Goal: Information Seeking & Learning: Learn about a topic

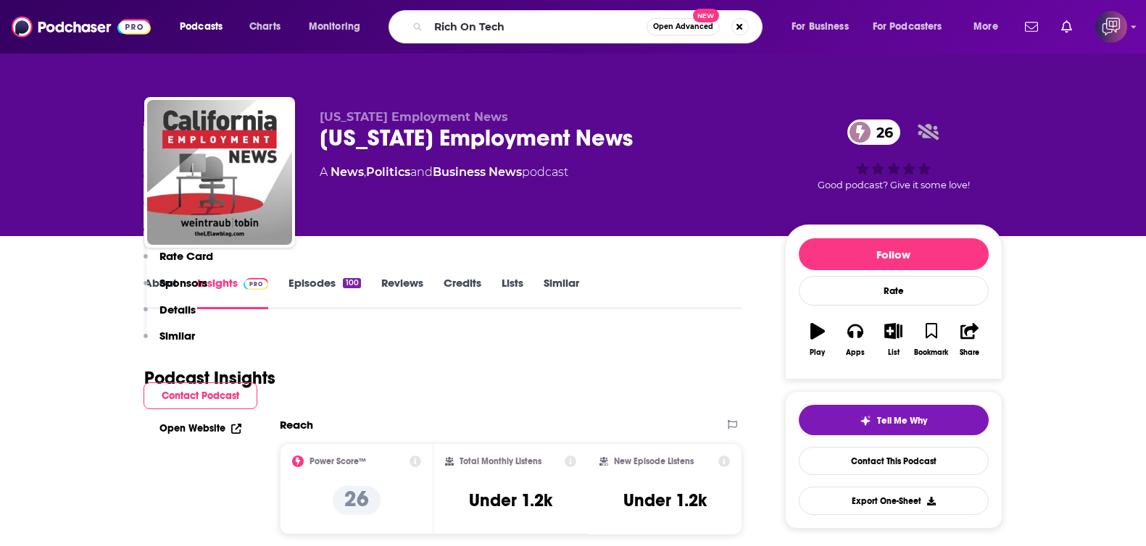
scroll to position [996, 0]
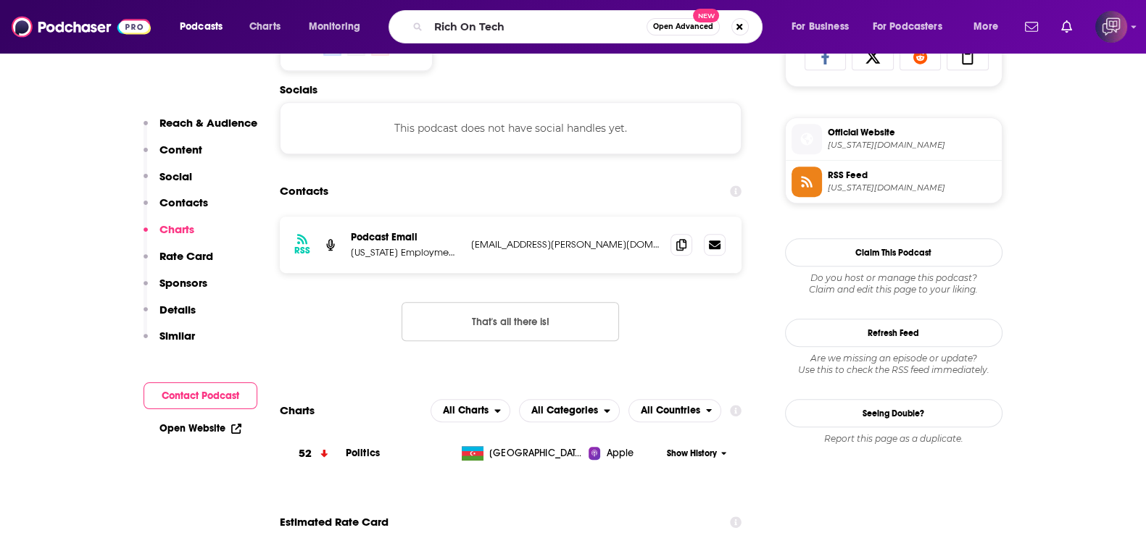
type input "Rich On Tech"
click at [673, 25] on span "Open Advanced" at bounding box center [683, 26] width 60 height 7
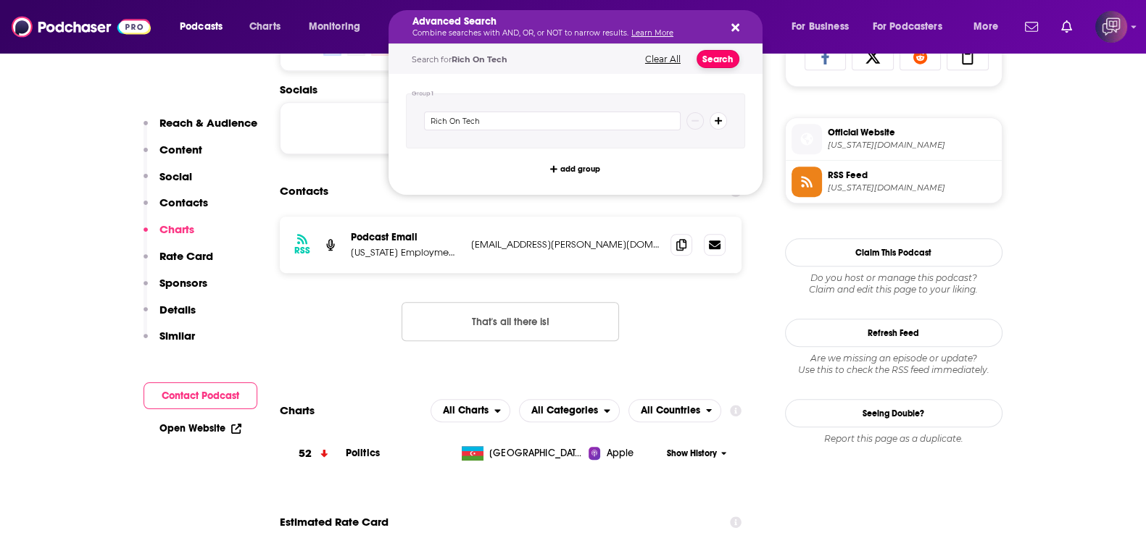
click at [708, 57] on button "Search" at bounding box center [717, 59] width 43 height 18
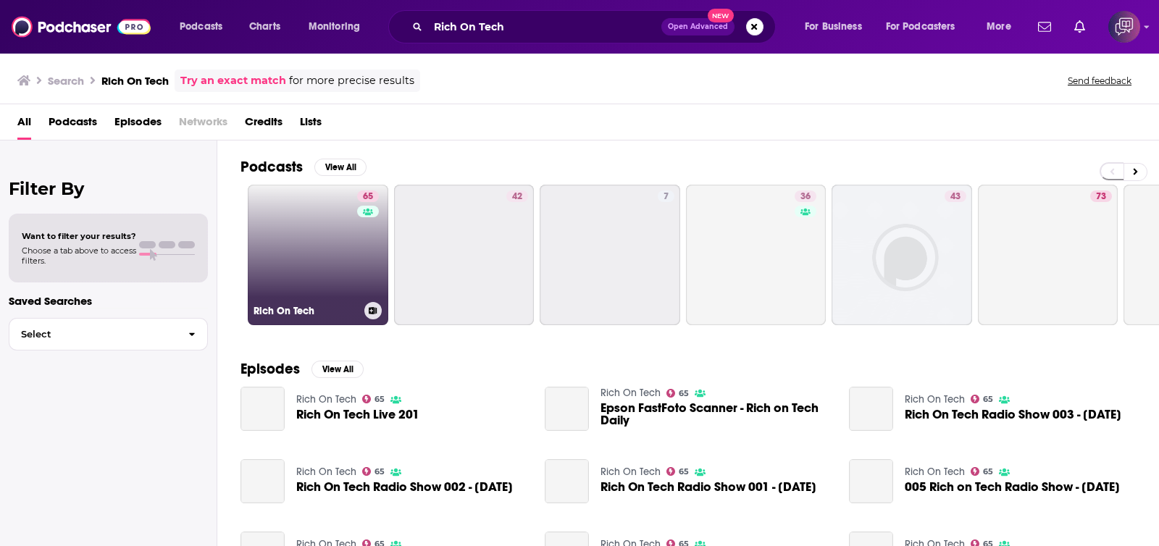
click at [301, 280] on link "65 Rich On Tech" at bounding box center [318, 255] width 141 height 141
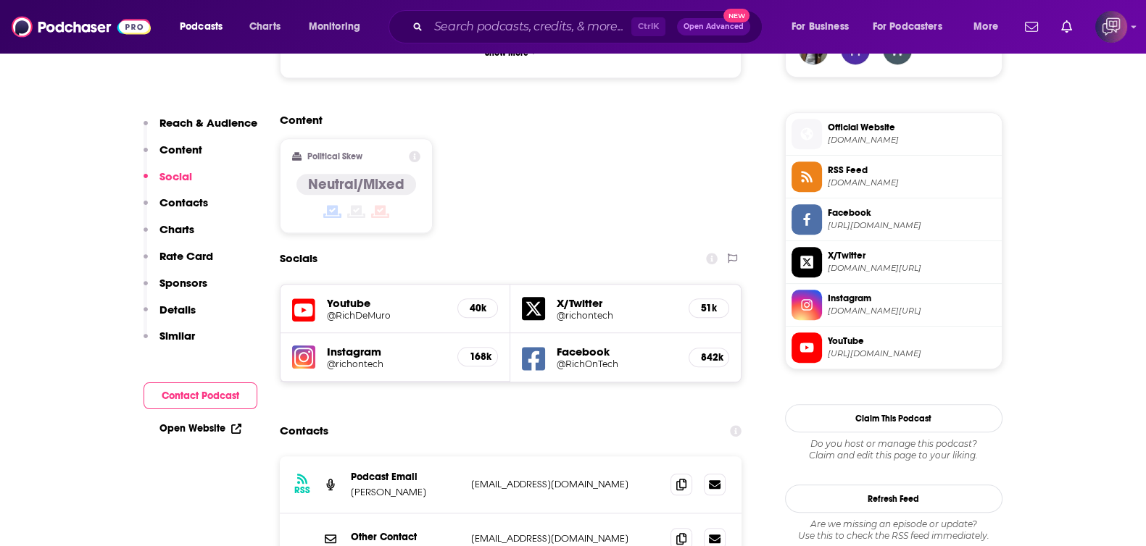
scroll to position [1177, 0]
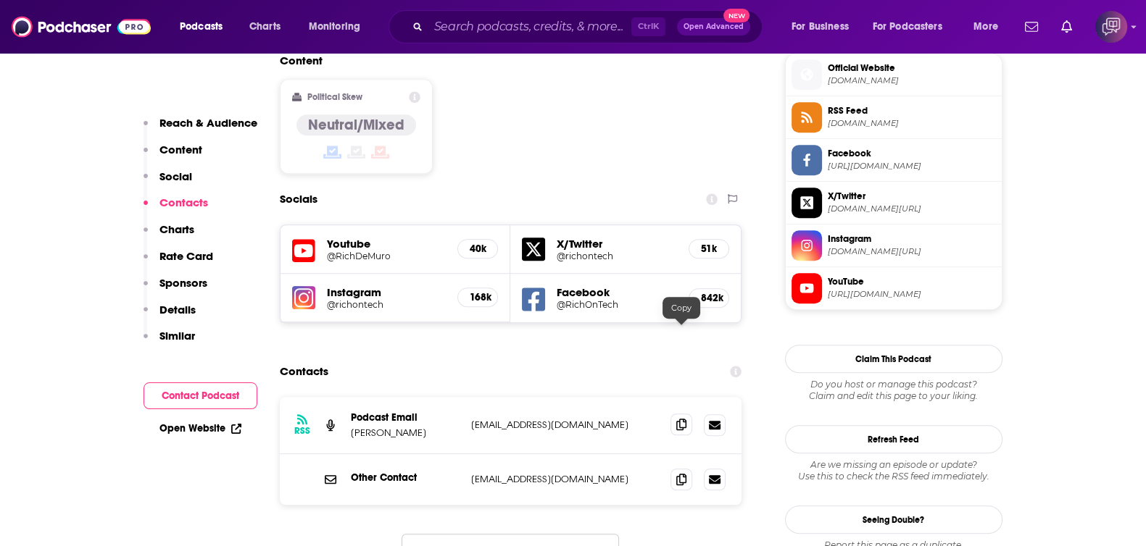
click at [680, 419] on icon at bounding box center [681, 425] width 10 height 12
click at [675, 468] on span at bounding box center [681, 479] width 22 height 22
click at [478, 20] on input "Search podcasts, credits, & more..." at bounding box center [529, 26] width 203 height 23
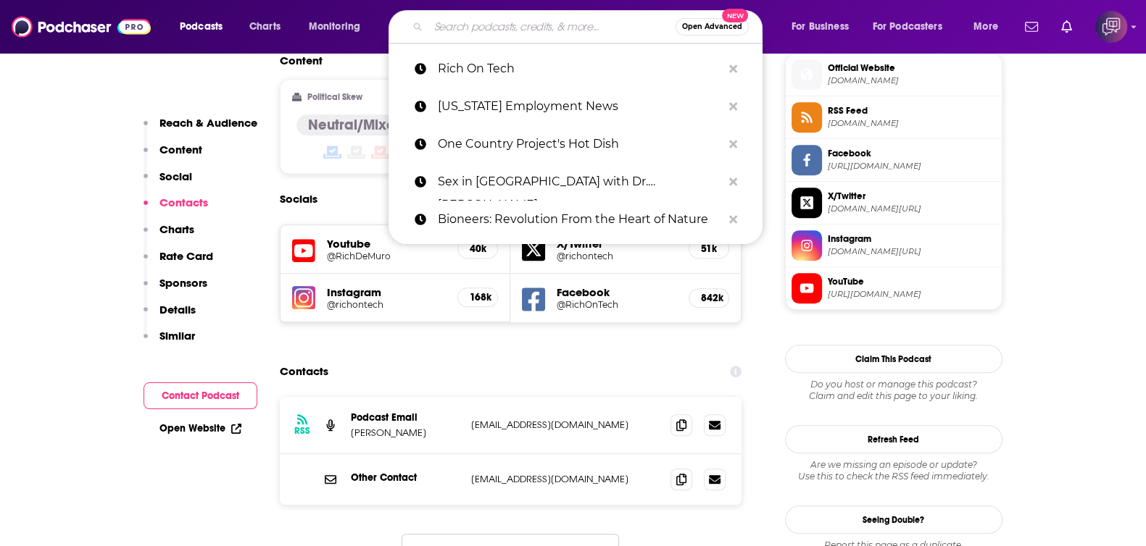
paste input "The Vietnamese with Kenneth Nguyen"
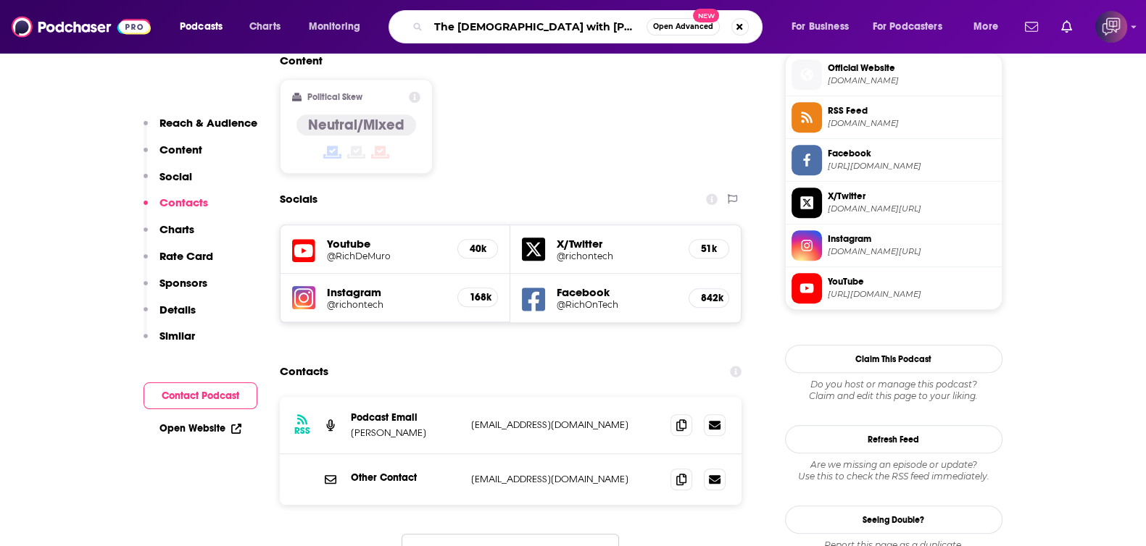
type input "The Vietnamese with Kenneth Nguyen"
click at [667, 25] on span "Open Advanced" at bounding box center [683, 26] width 60 height 7
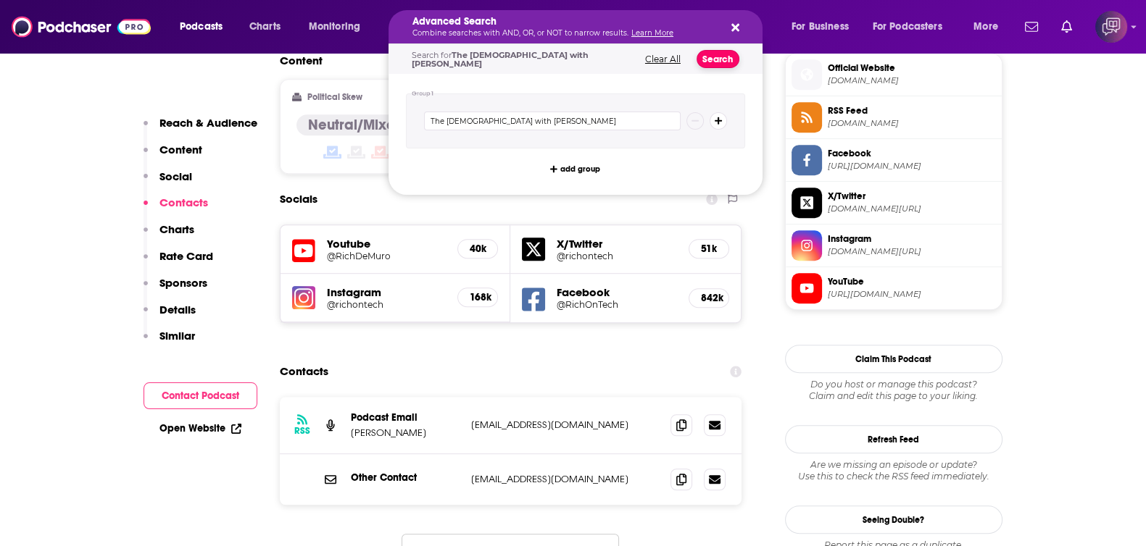
click at [716, 65] on button "Search" at bounding box center [717, 59] width 43 height 18
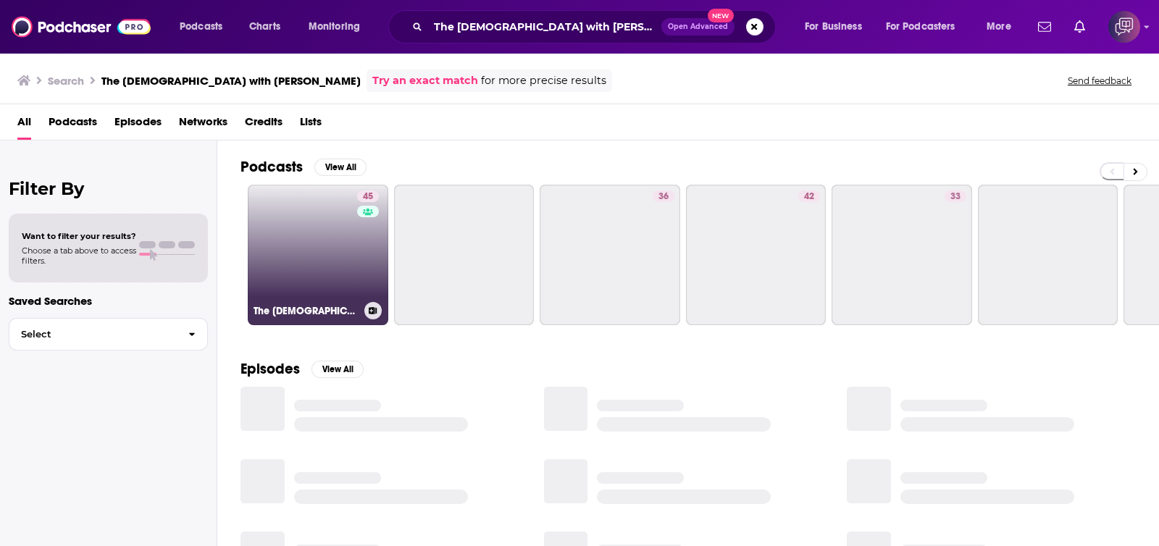
click at [359, 259] on div "45" at bounding box center [369, 247] width 25 height 112
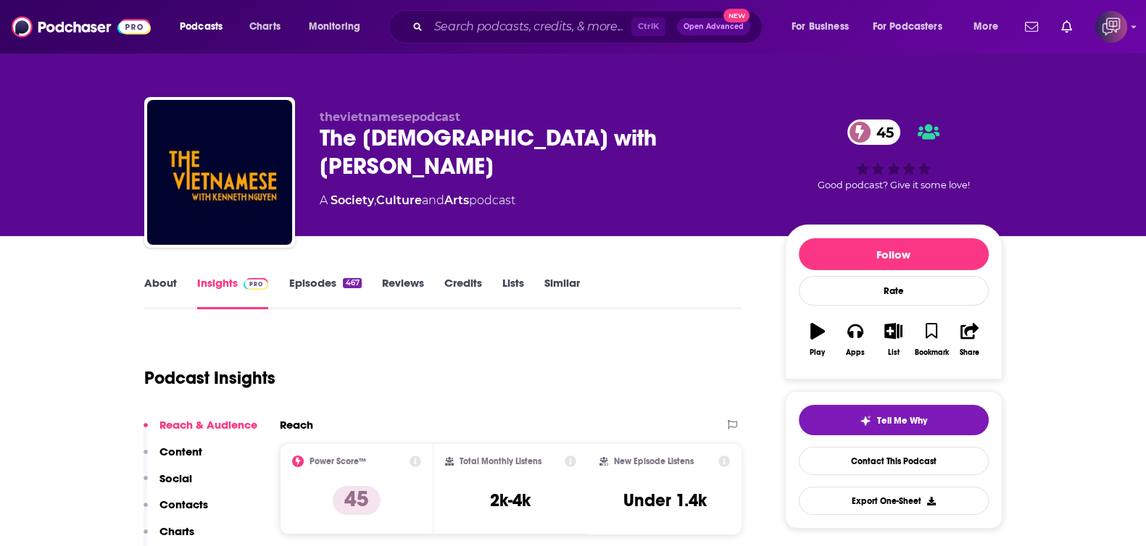
click at [468, 14] on div "Ctrl K Open Advanced New" at bounding box center [575, 26] width 374 height 33
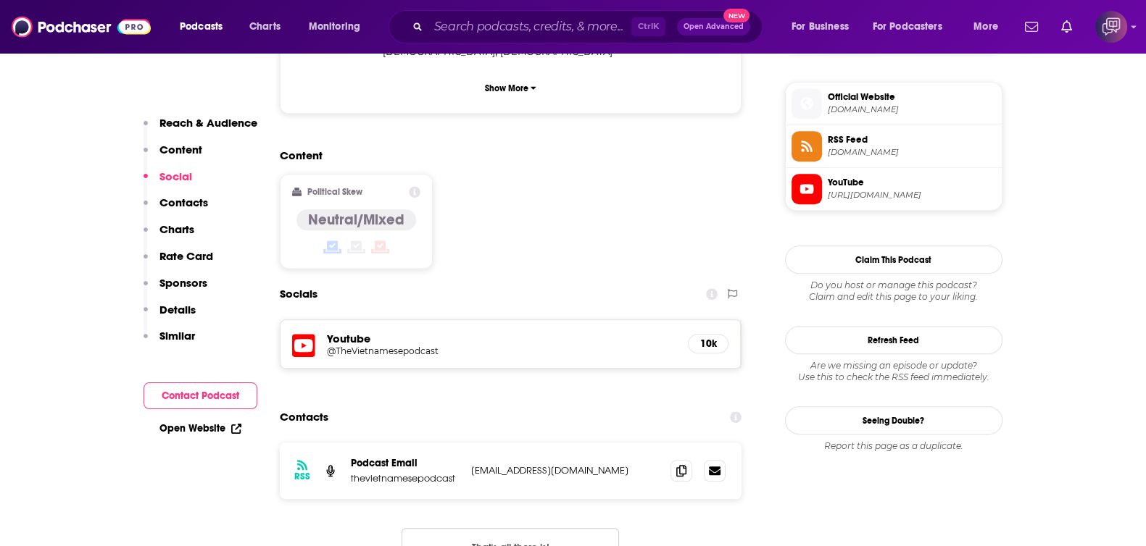
scroll to position [1087, 0]
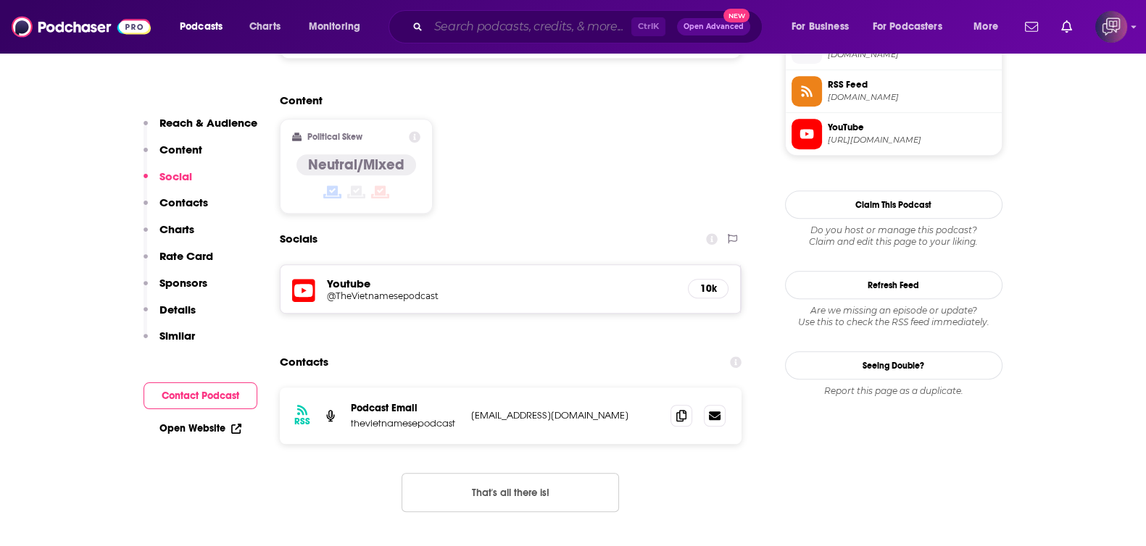
click at [559, 22] on input "Search podcasts, credits, & more..." at bounding box center [529, 26] width 203 height 23
paste input "The VIBE with Kelly Cardenas"
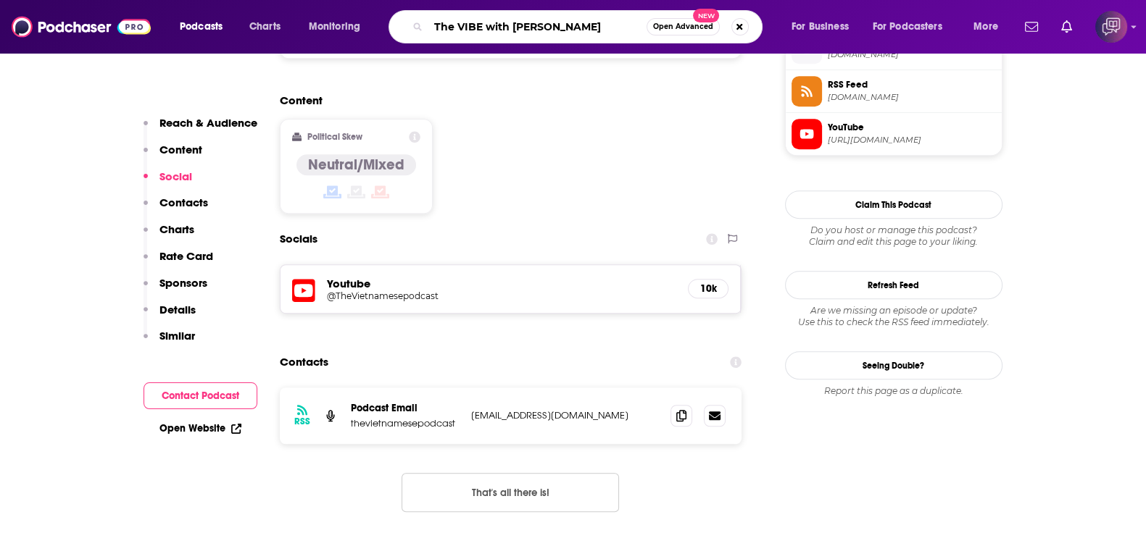
type input "The VIBE with Kelly Cardenas"
click at [681, 29] on span "Open Advanced" at bounding box center [683, 26] width 60 height 7
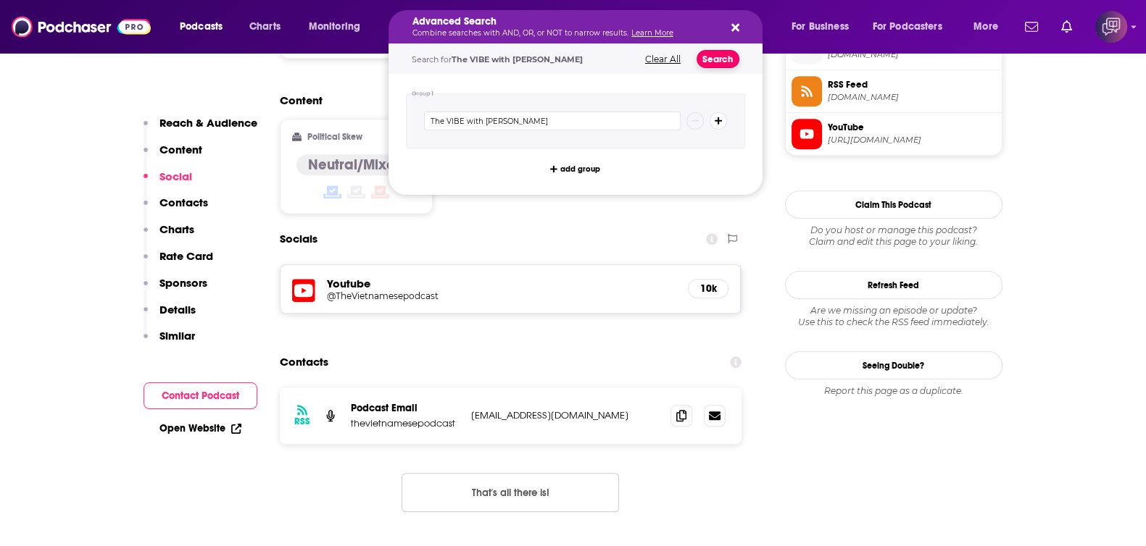
click at [713, 62] on button "Search" at bounding box center [717, 59] width 43 height 18
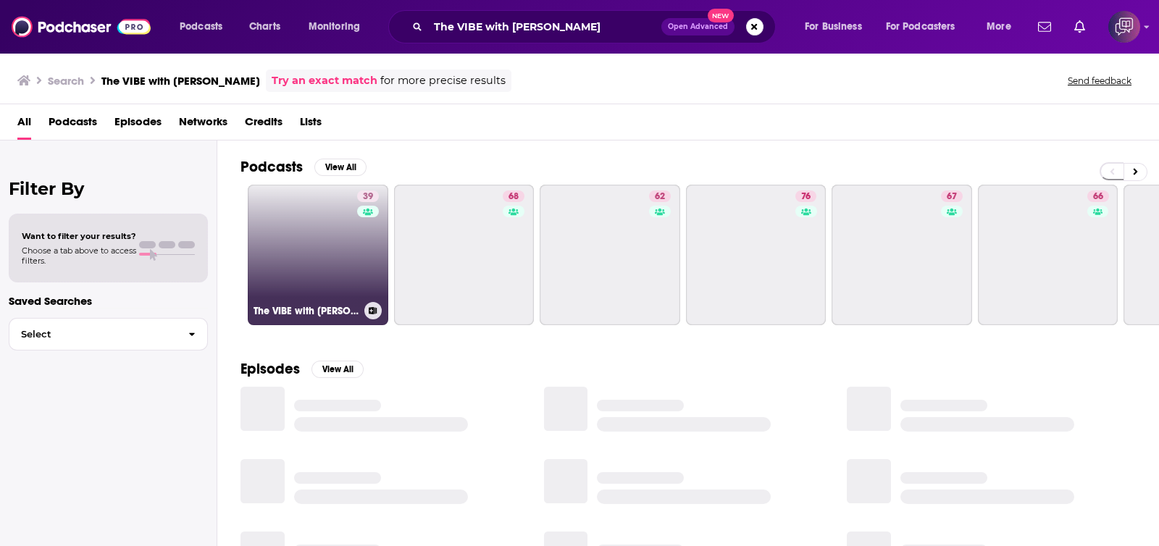
click at [315, 264] on link "39 The VIBE with Kelly Cardenas" at bounding box center [318, 255] width 141 height 141
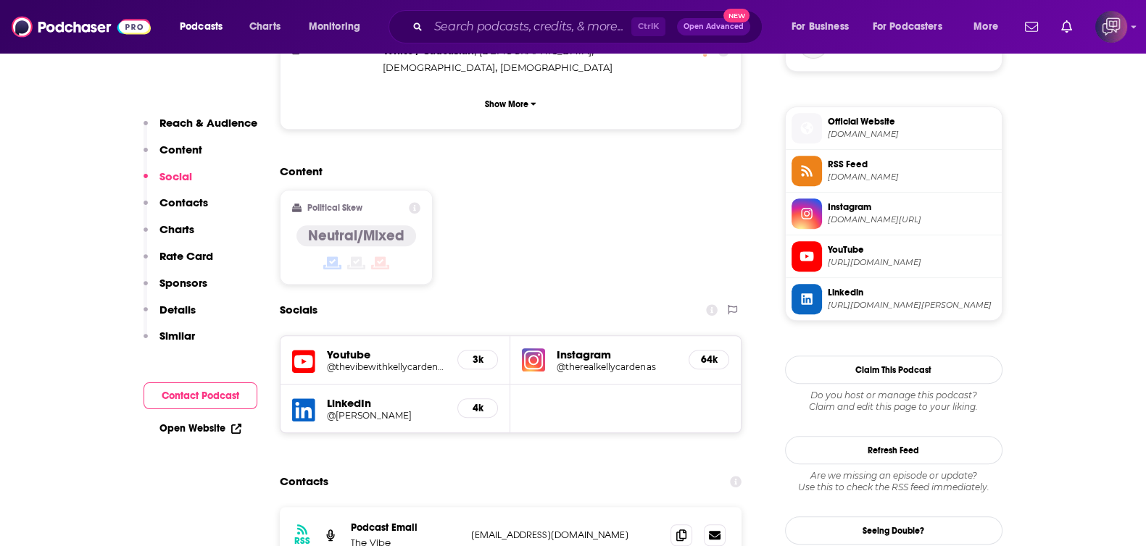
scroll to position [1177, 0]
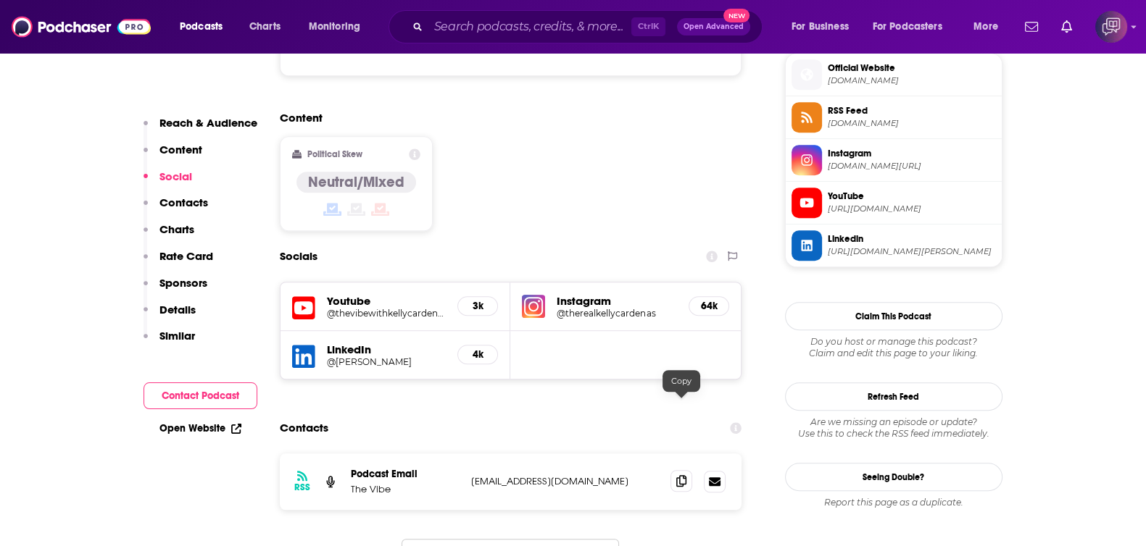
click at [687, 470] on span at bounding box center [681, 481] width 22 height 22
click at [453, 19] on input "Search podcasts, credits, & more..." at bounding box center [529, 26] width 203 height 23
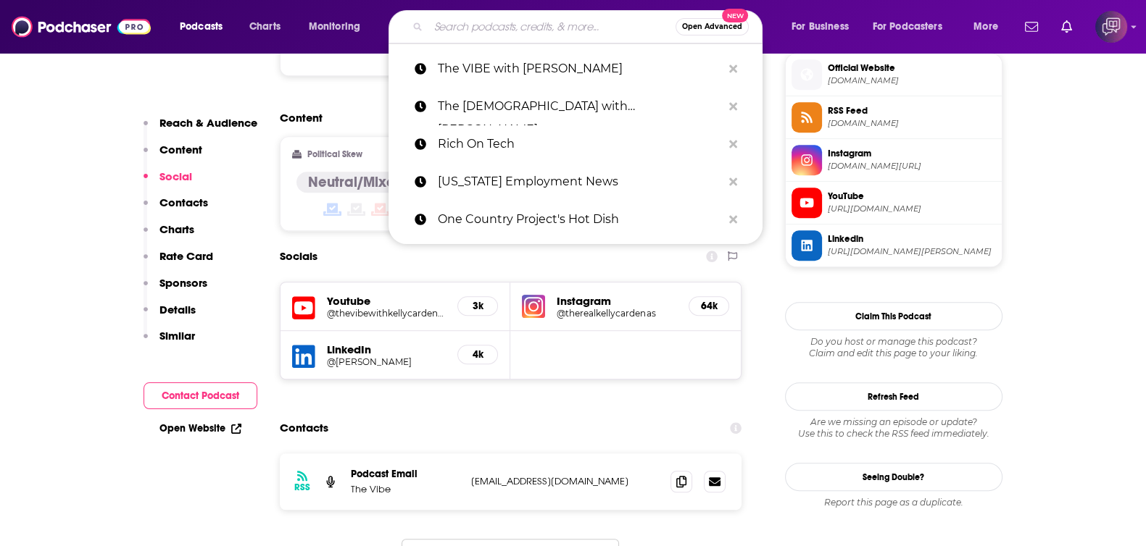
paste input "Pick Me Up, I’m Scared."
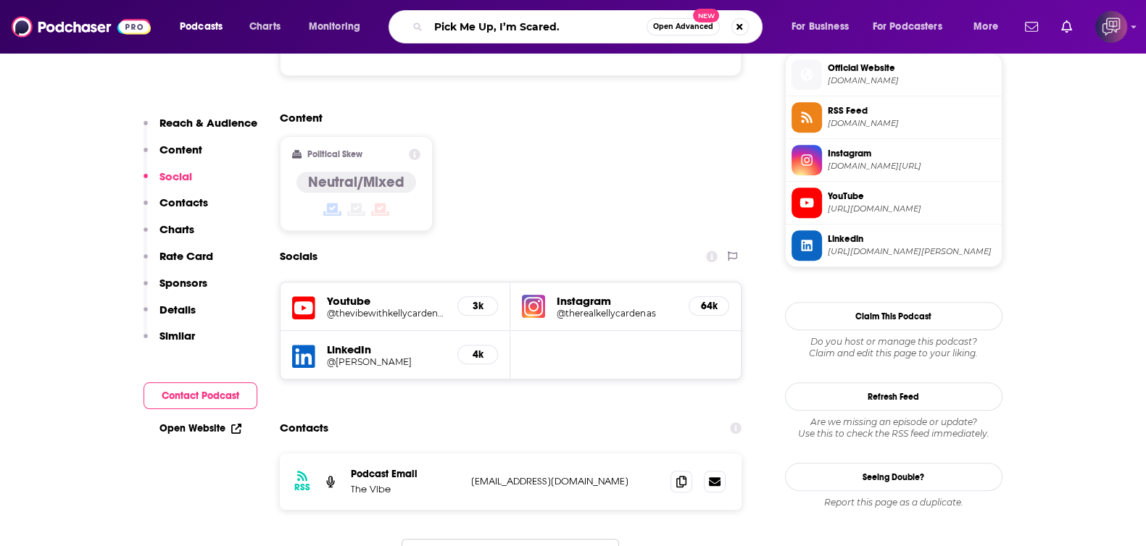
type input "Pick Me Up, I’m Scared."
click at [667, 21] on button "Open Advanced New" at bounding box center [682, 26] width 73 height 17
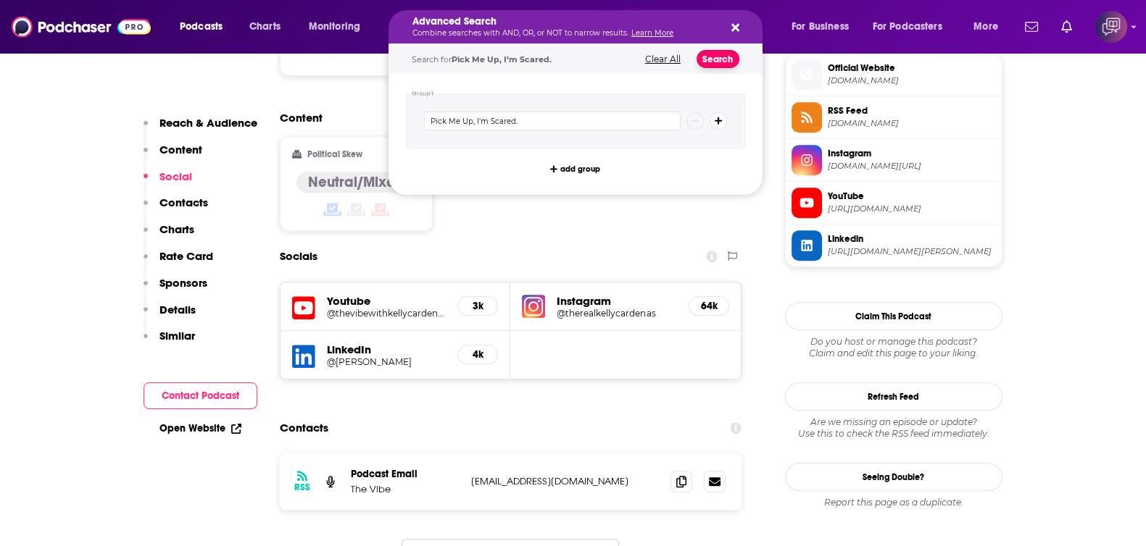
click at [717, 62] on button "Search" at bounding box center [717, 59] width 43 height 18
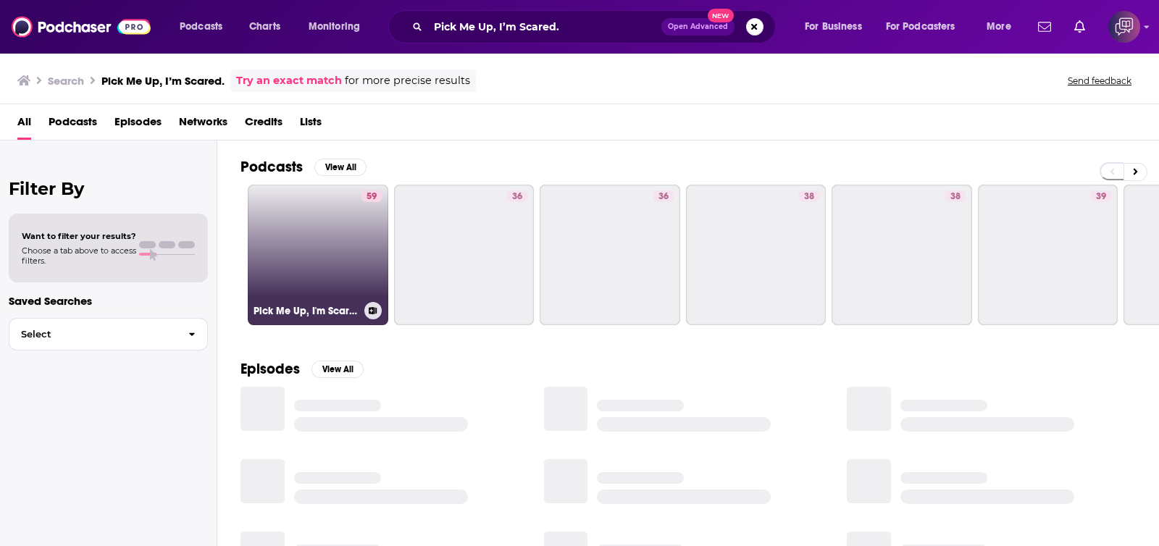
click at [307, 238] on link "59 Pick Me Up, I'm Scared." at bounding box center [318, 255] width 141 height 141
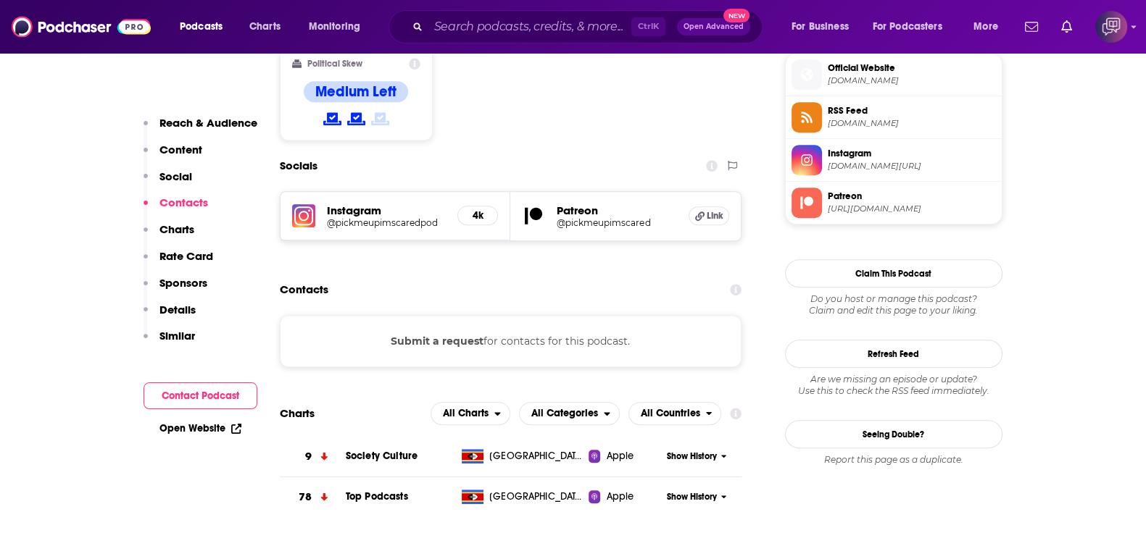
scroll to position [1087, 0]
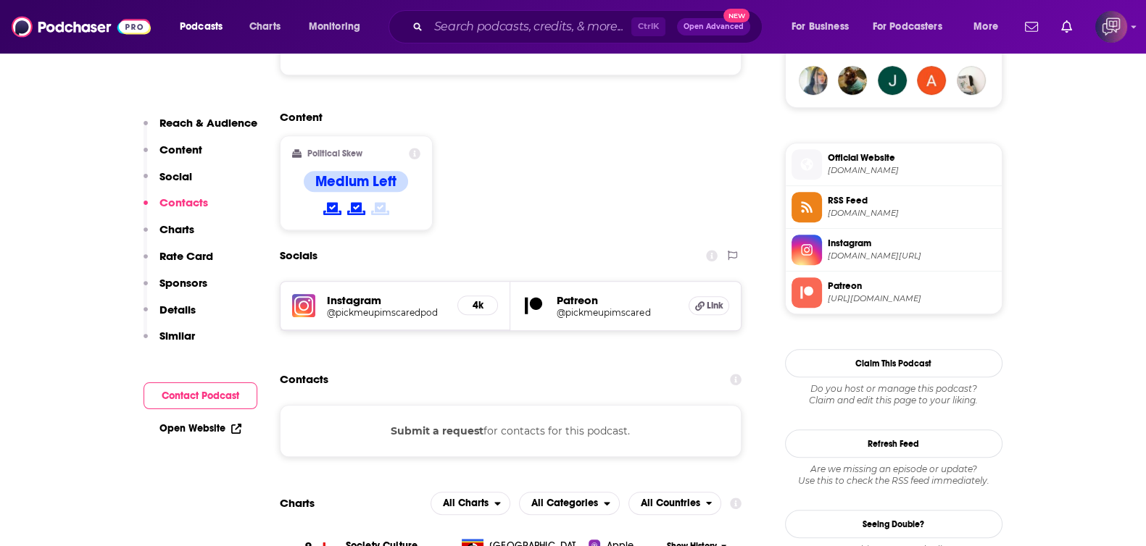
click at [395, 307] on h5 "@pickmeupimscaredpod" at bounding box center [387, 312] width 120 height 11
click at [582, 20] on input "Search podcasts, credits, & more..." at bounding box center [529, 26] width 203 height 23
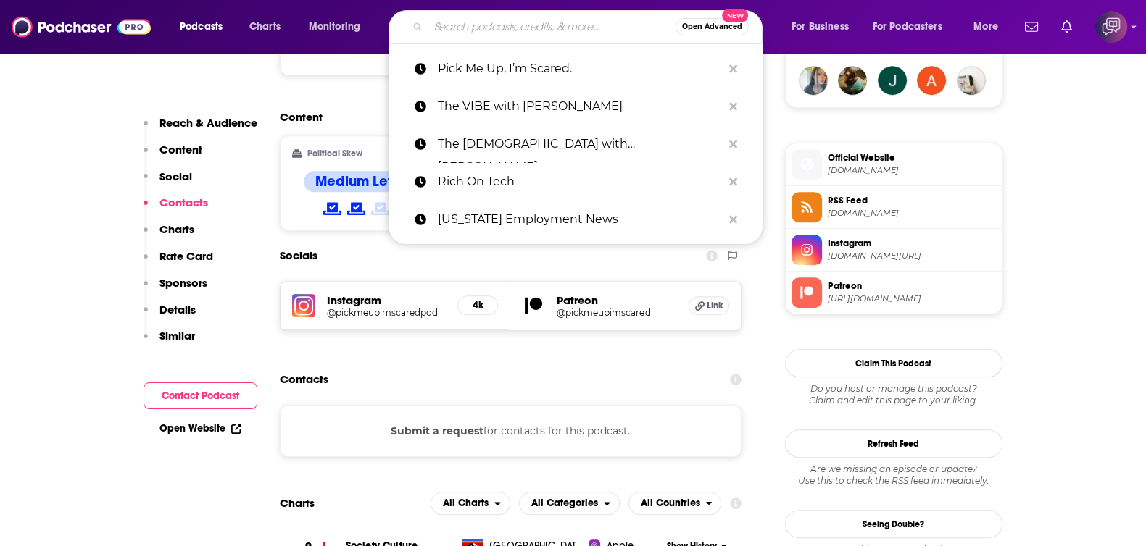
paste input "Barely Serious"
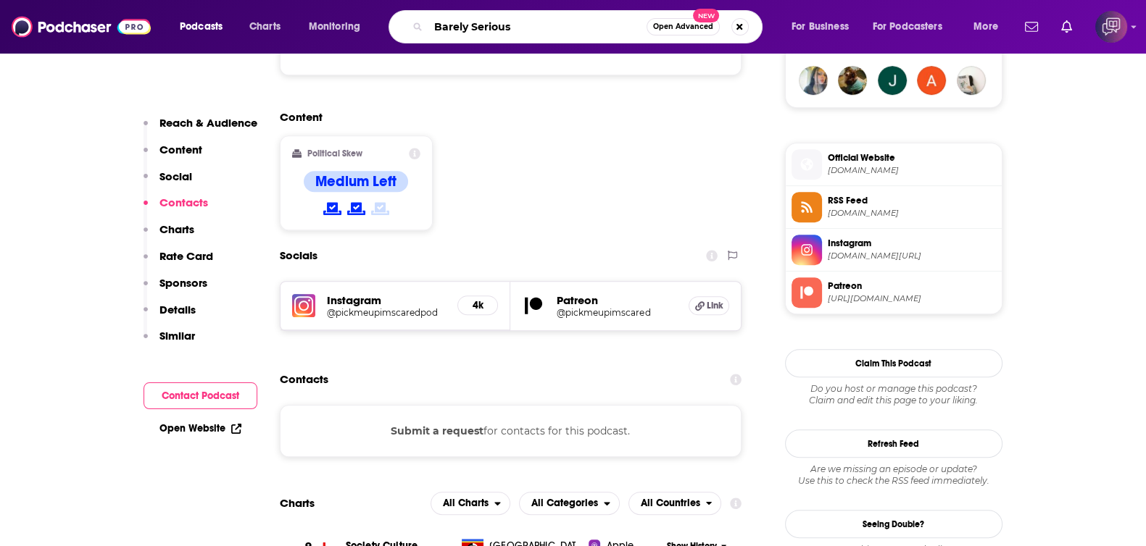
type input "Barely Serious"
click at [699, 28] on span "Open Advanced" at bounding box center [683, 26] width 60 height 7
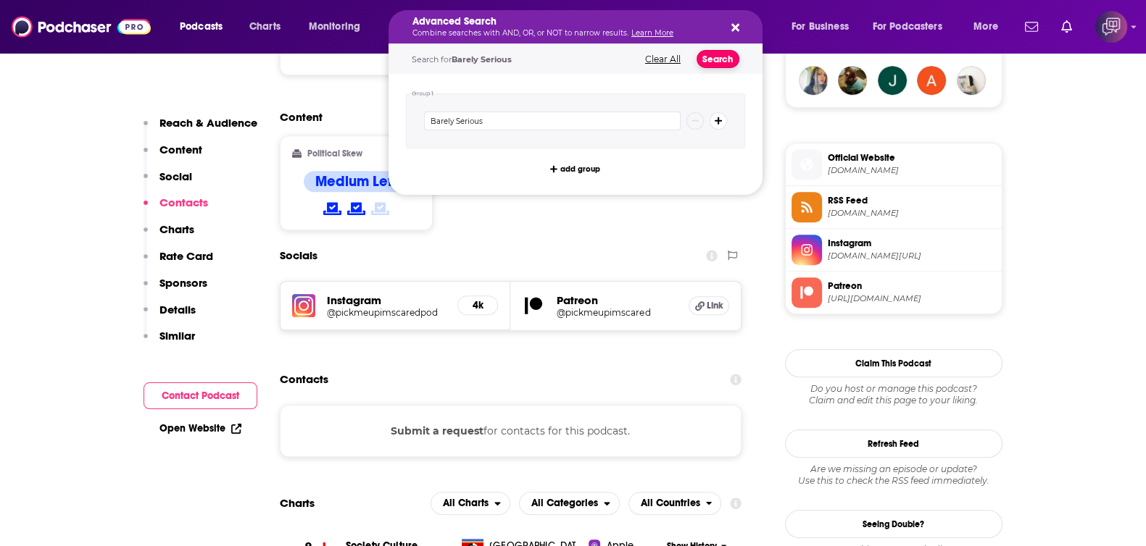
click at [728, 66] on button "Search" at bounding box center [717, 59] width 43 height 18
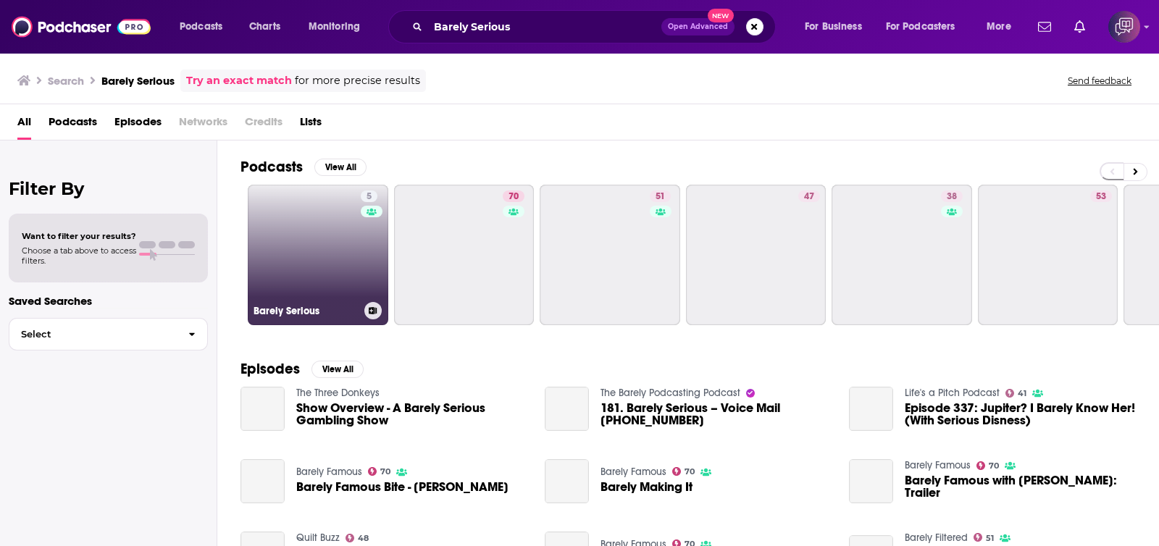
click at [330, 290] on link "5 Barely Serious" at bounding box center [318, 255] width 141 height 141
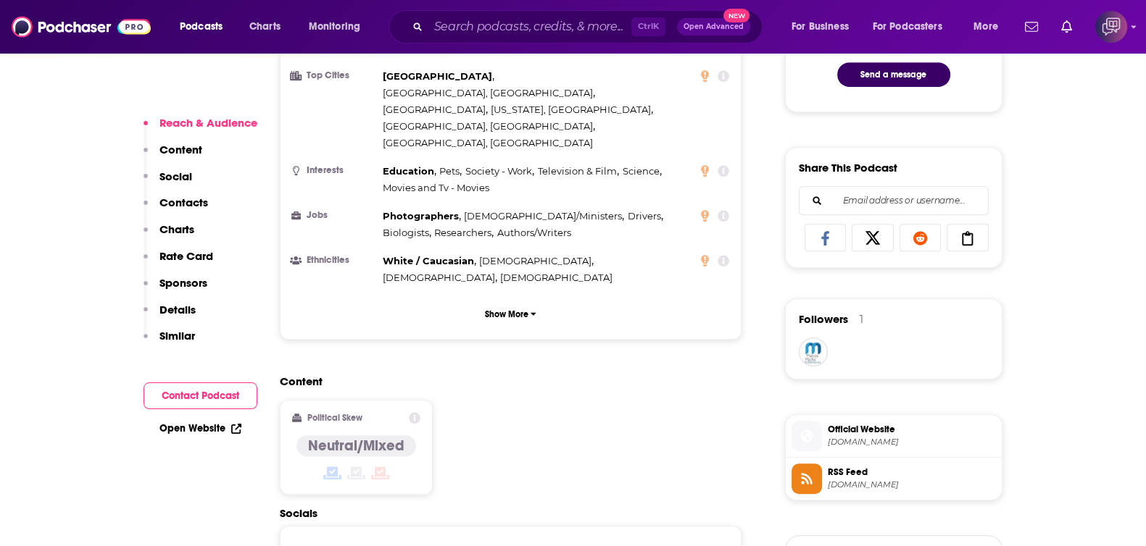
scroll to position [996, 0]
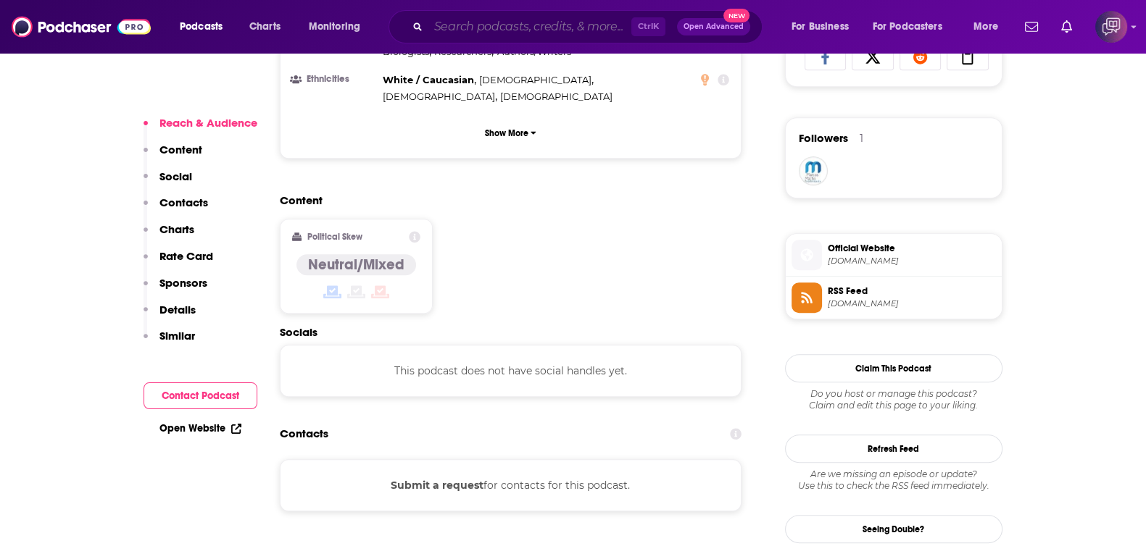
click at [552, 30] on input "Search podcasts, credits, & more..." at bounding box center [529, 26] width 203 height 23
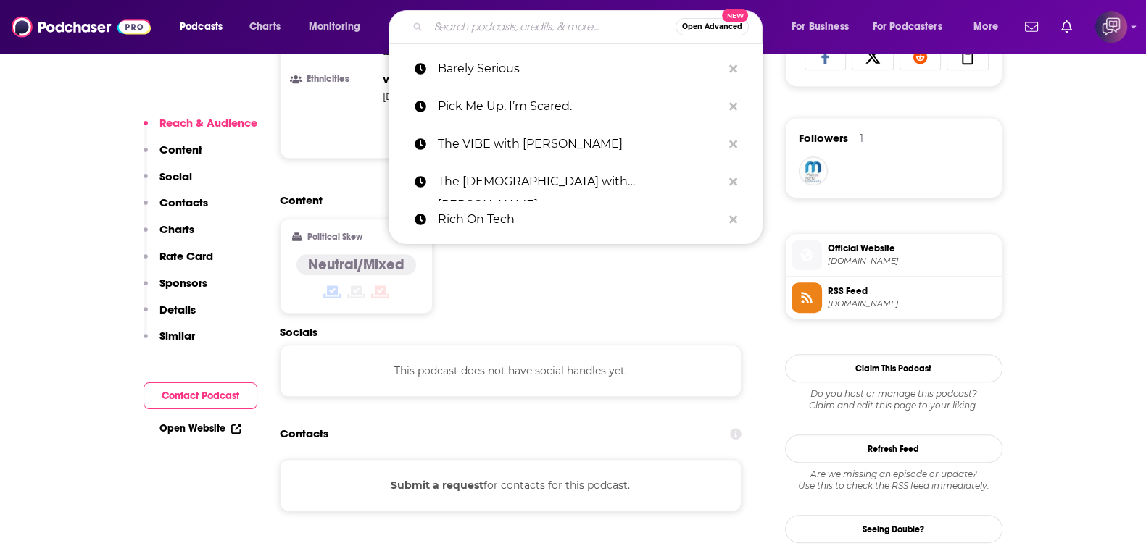
paste input "Lone Lobos with Xolo Maridueña and Jacob Bertrand"
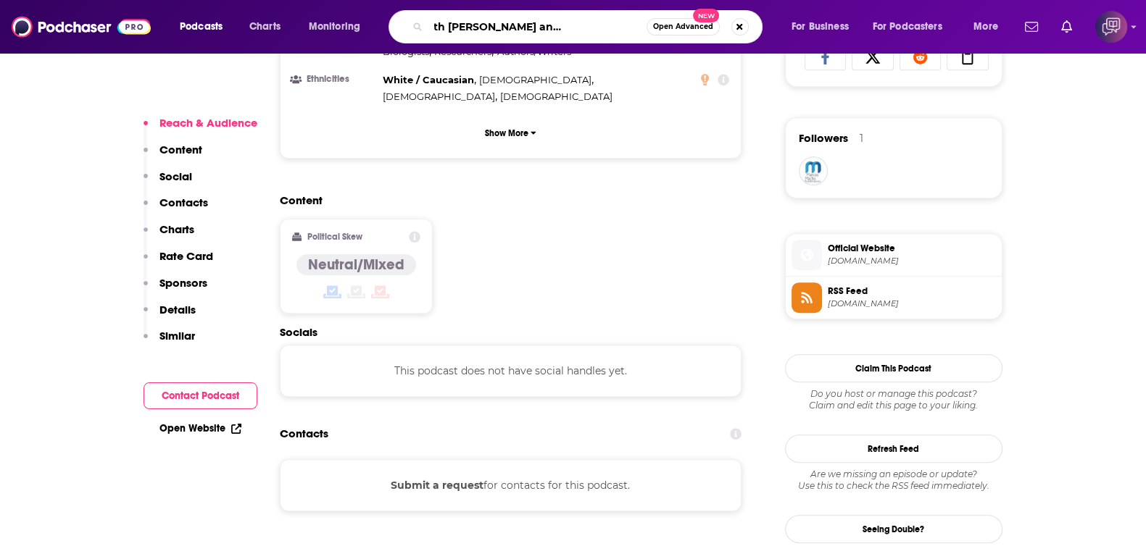
type input "Lone Lobos with Xolo Maridueña and Jacob Bertrand"
click at [596, 215] on div "Content Political Skew Neutral/Mixed" at bounding box center [511, 259] width 462 height 132
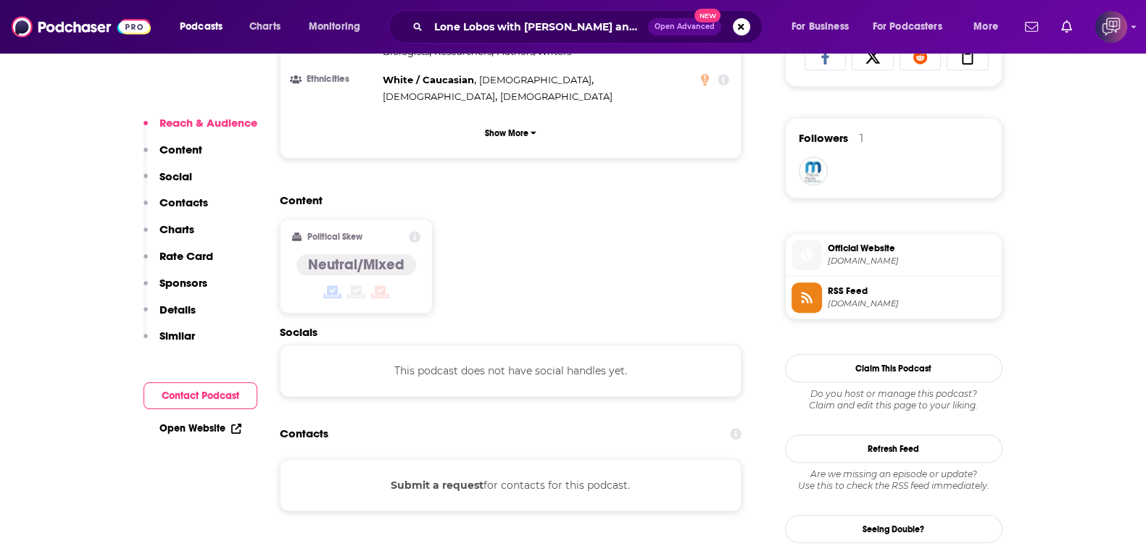
click at [685, 23] on span "Open Advanced" at bounding box center [684, 26] width 60 height 7
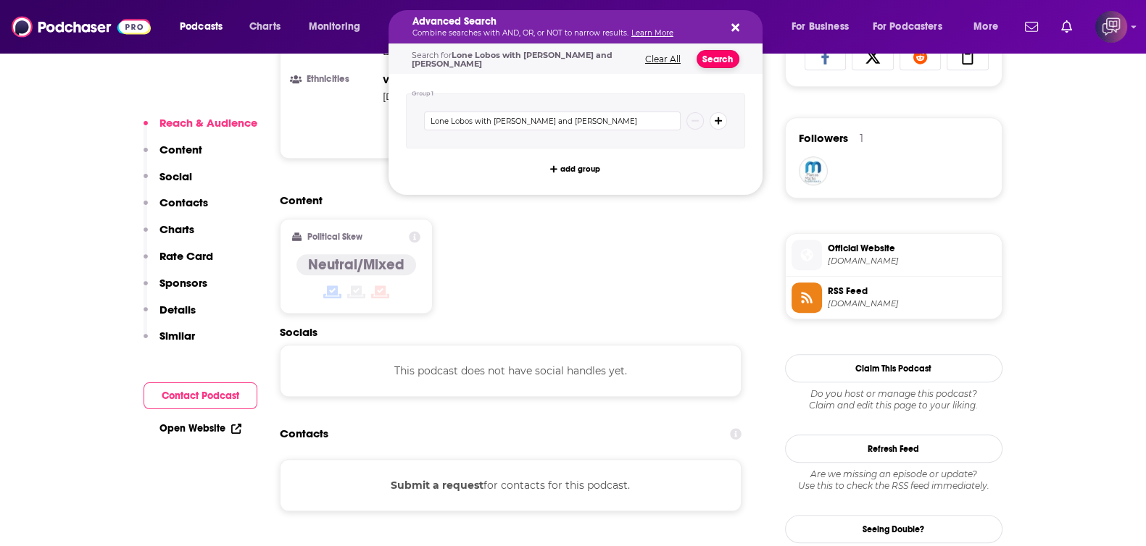
click at [720, 53] on button "Search" at bounding box center [717, 59] width 43 height 18
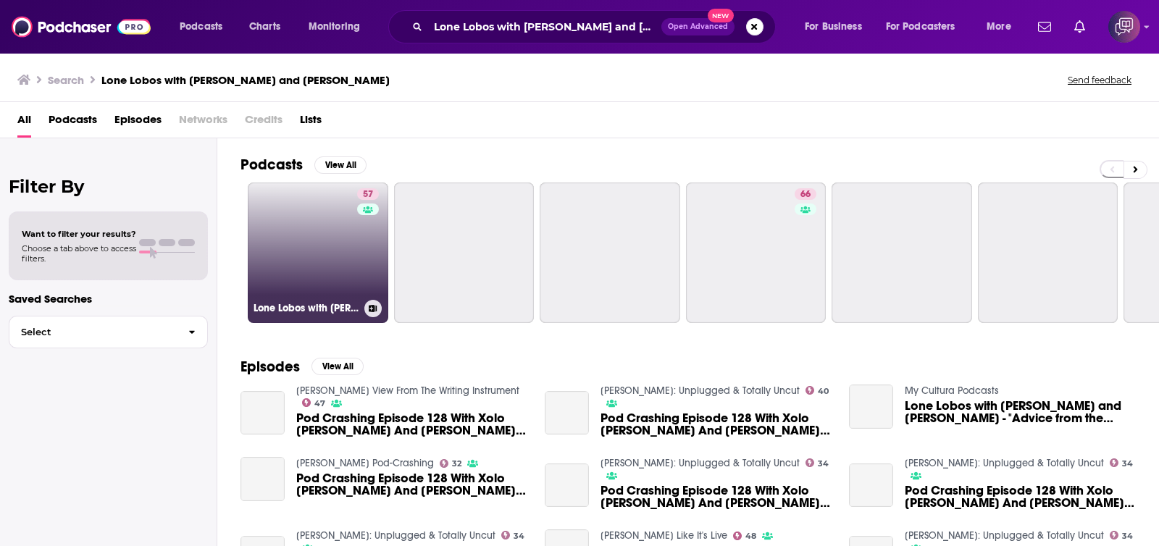
click at [323, 238] on link "57 Lone Lobos with Xolo Maridueña and Jacob Bertrand" at bounding box center [318, 253] width 141 height 141
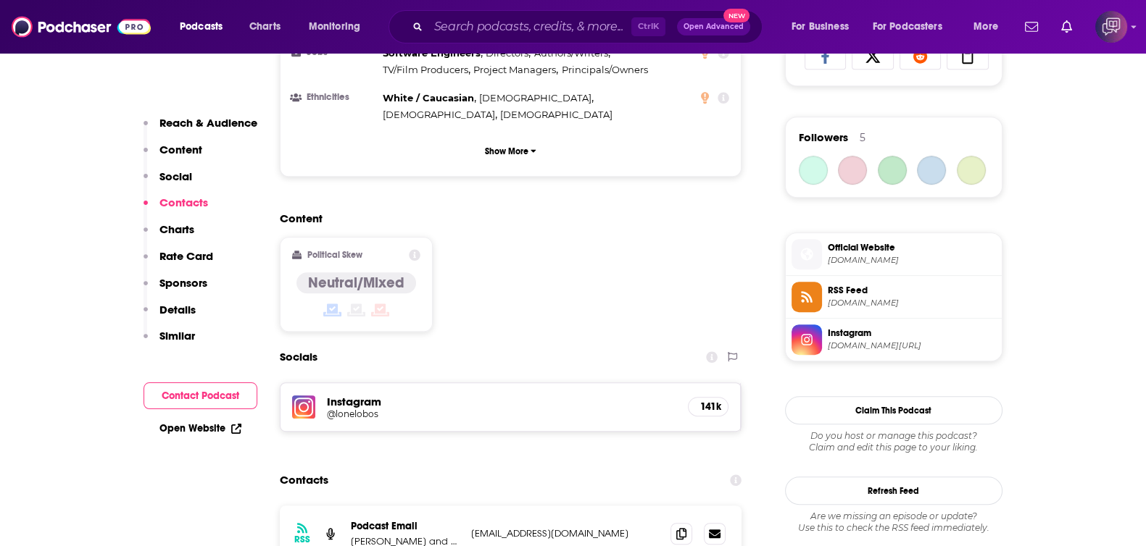
scroll to position [1267, 0]
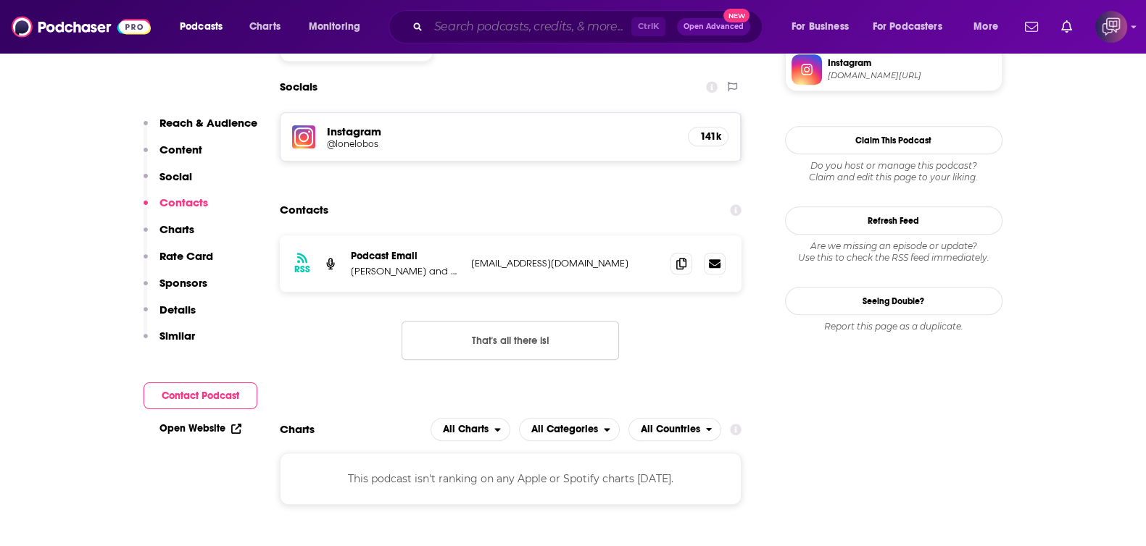
click at [558, 23] on input "Search podcasts, credits, & more..." at bounding box center [529, 26] width 203 height 23
paste input "Empire Talks Back"
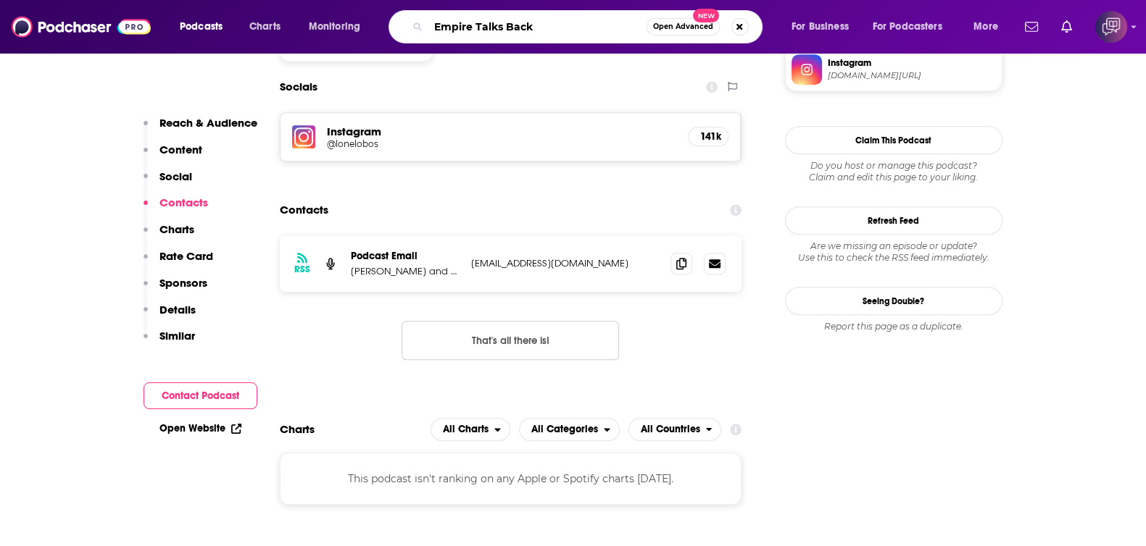
type input "Empire Talks Back"
click at [696, 36] on div "Empire Talks Back Open Advanced New" at bounding box center [575, 26] width 374 height 33
click at [688, 25] on span "Open Advanced" at bounding box center [683, 26] width 60 height 7
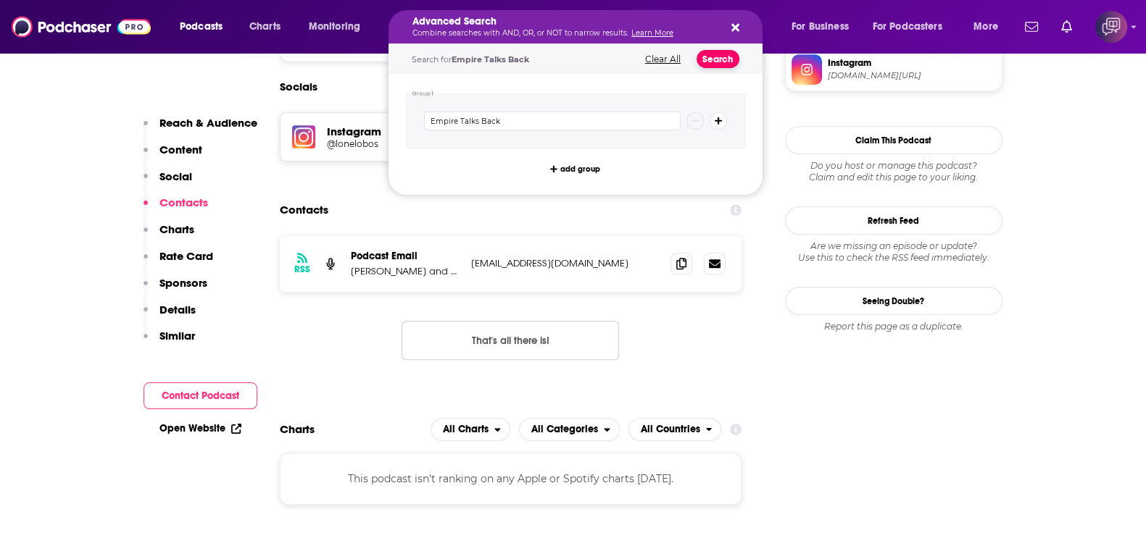
click at [721, 52] on button "Search" at bounding box center [717, 59] width 43 height 18
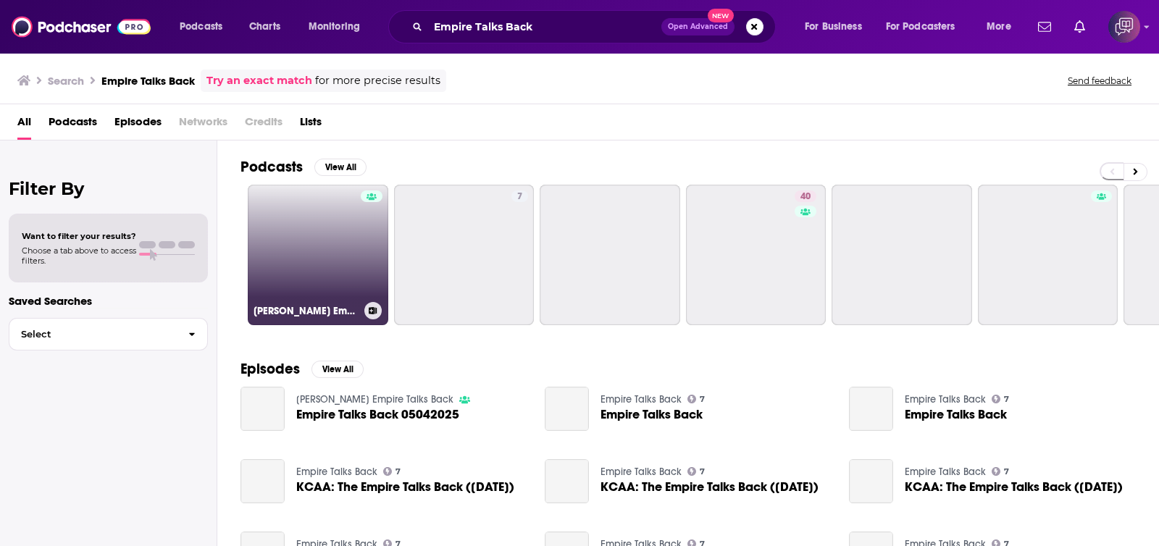
click at [338, 259] on link "Wallace Allen's Empire Talks Back" at bounding box center [318, 255] width 141 height 141
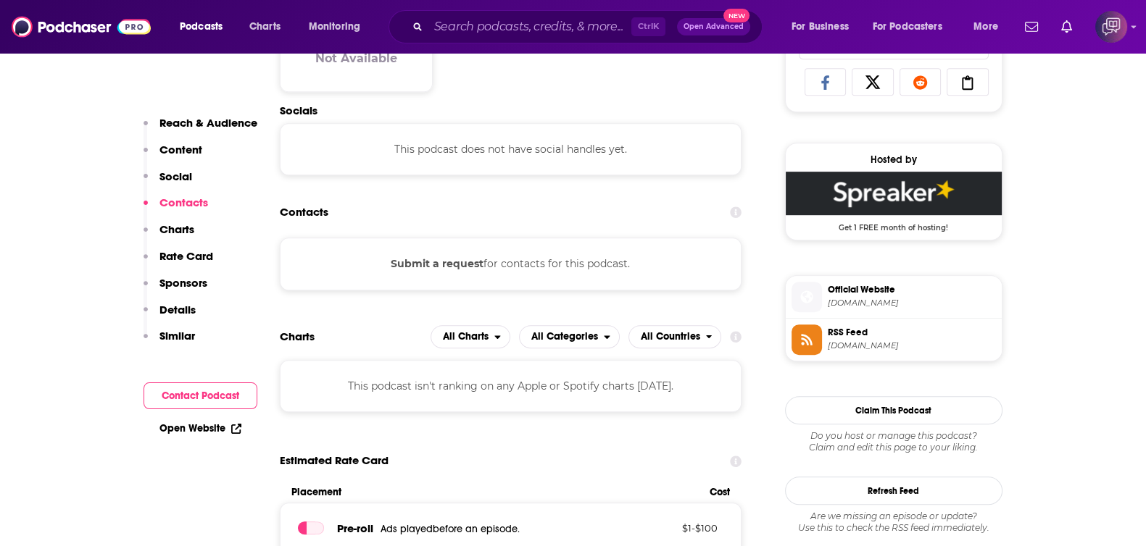
scroll to position [996, 0]
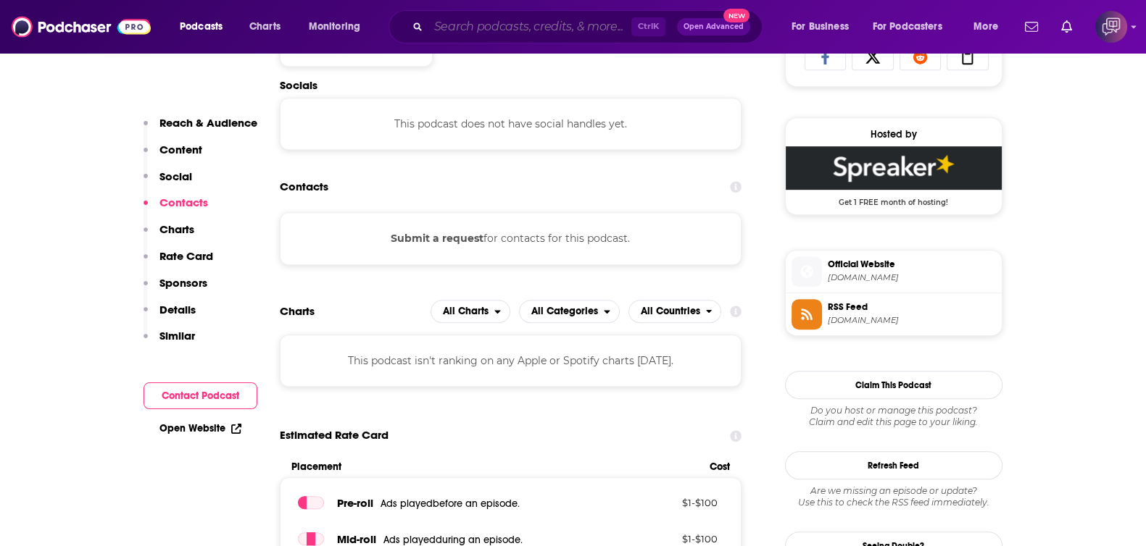
click at [546, 30] on input "Search podcasts, credits, & more..." at bounding box center [529, 26] width 203 height 23
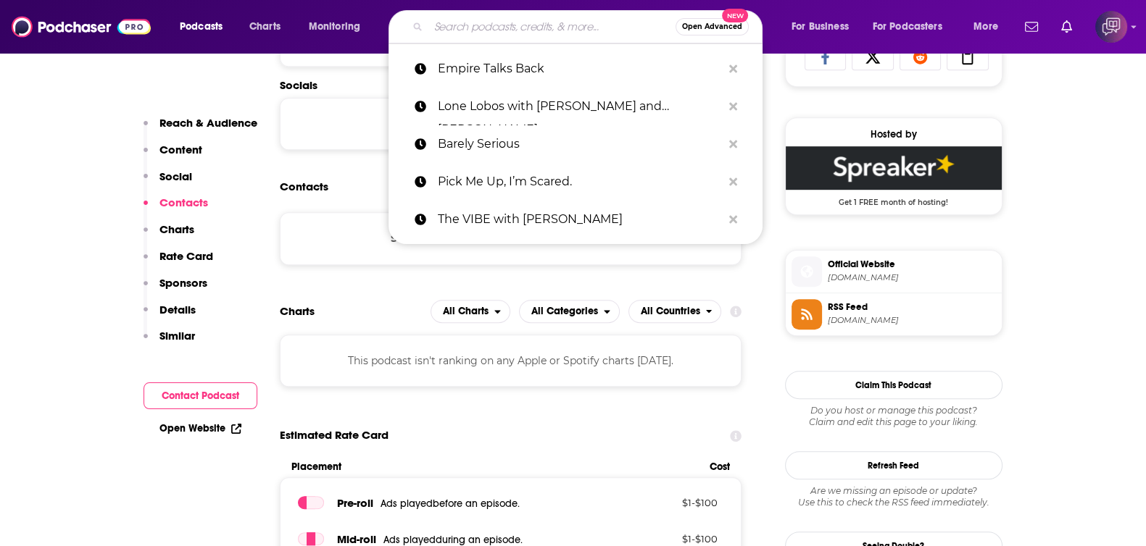
paste input "First Smoke of The Day"
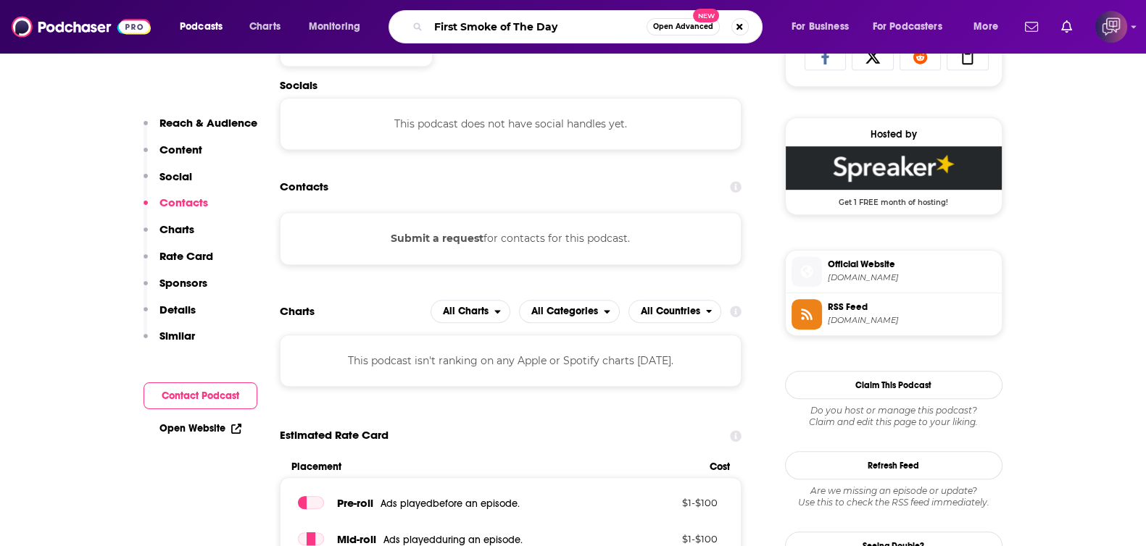
type input "First Smoke of The Day"
click at [695, 25] on span "Open Advanced" at bounding box center [683, 26] width 60 height 7
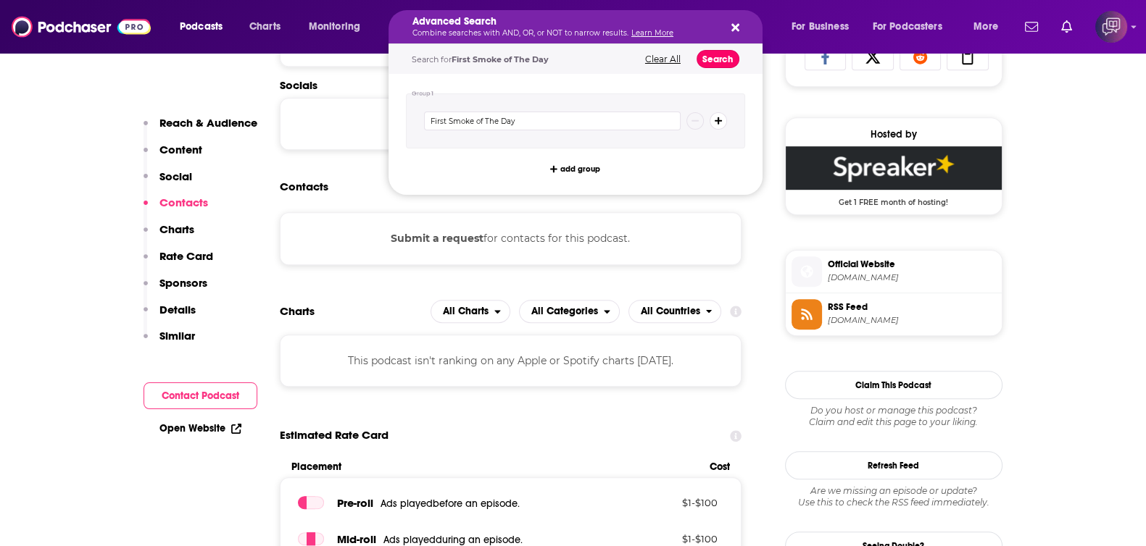
click at [717, 60] on button "Search" at bounding box center [717, 59] width 43 height 18
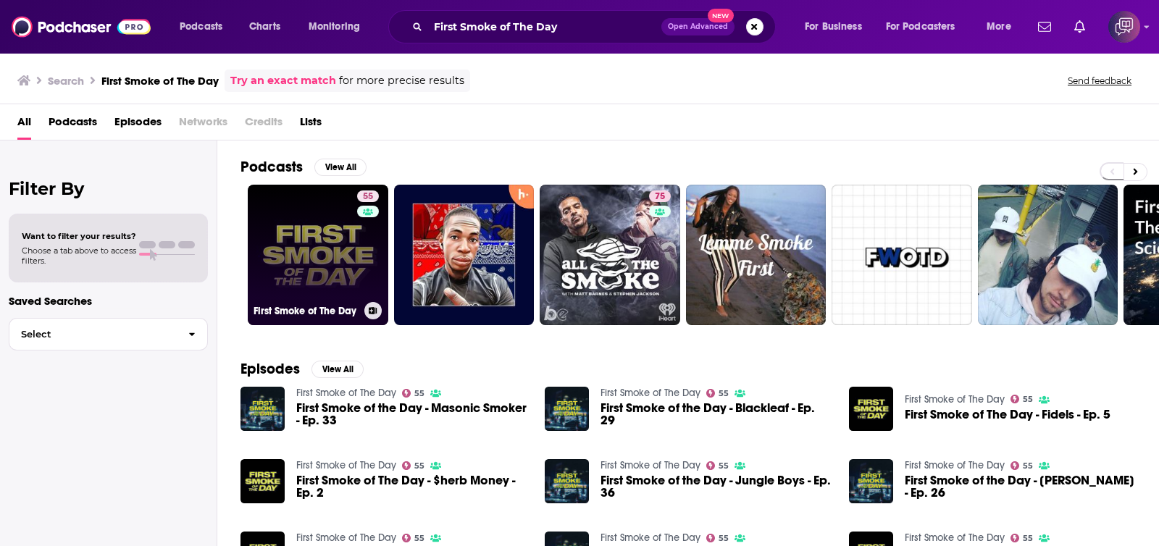
click at [341, 257] on link "55 First Smoke of The Day" at bounding box center [318, 255] width 141 height 141
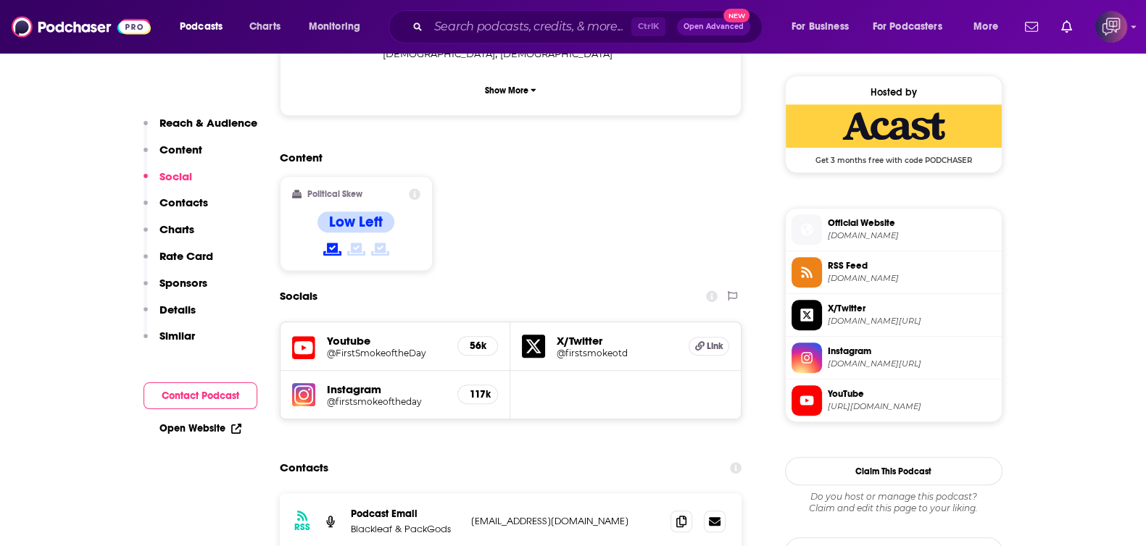
scroll to position [1177, 0]
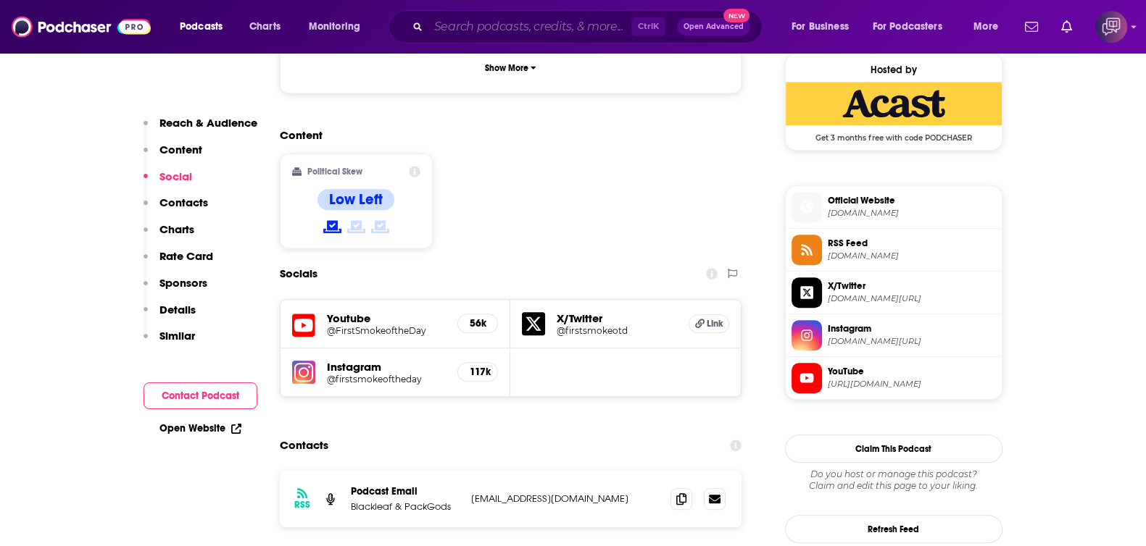
click at [580, 26] on input "Search podcasts, credits, & more..." at bounding box center [529, 26] width 203 height 23
paste input "They Call Us [PERSON_NAME]"
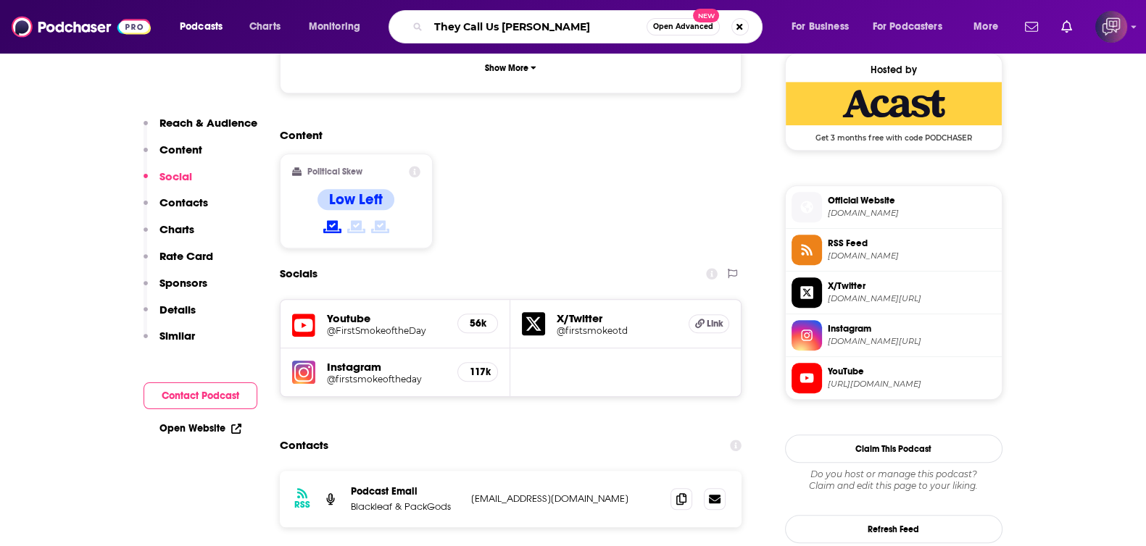
type input "They Call Us [PERSON_NAME]"
click at [692, 25] on span "Open Advanced" at bounding box center [683, 26] width 60 height 7
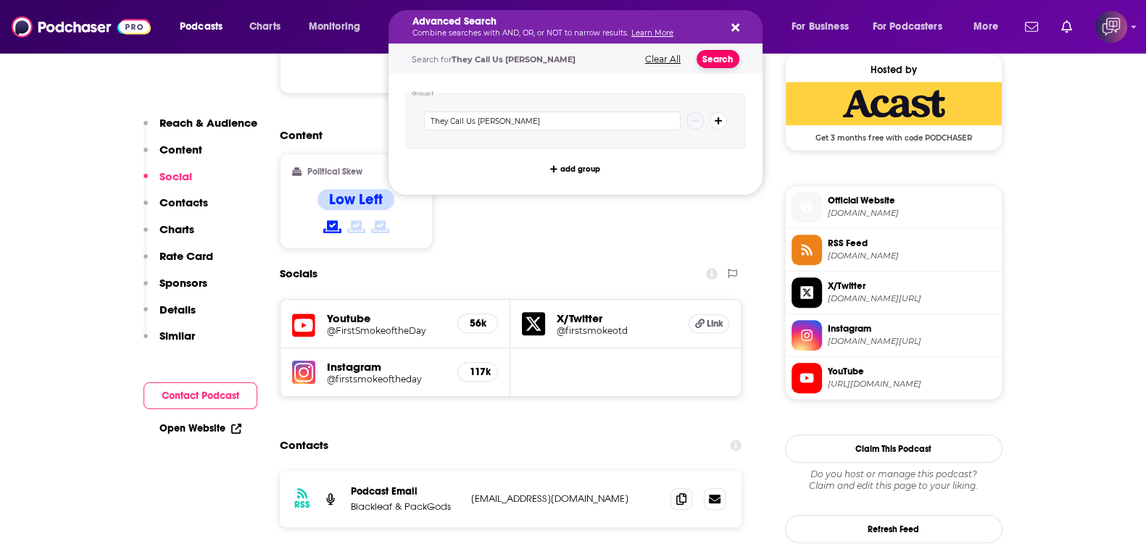
click at [714, 61] on button "Search" at bounding box center [717, 59] width 43 height 18
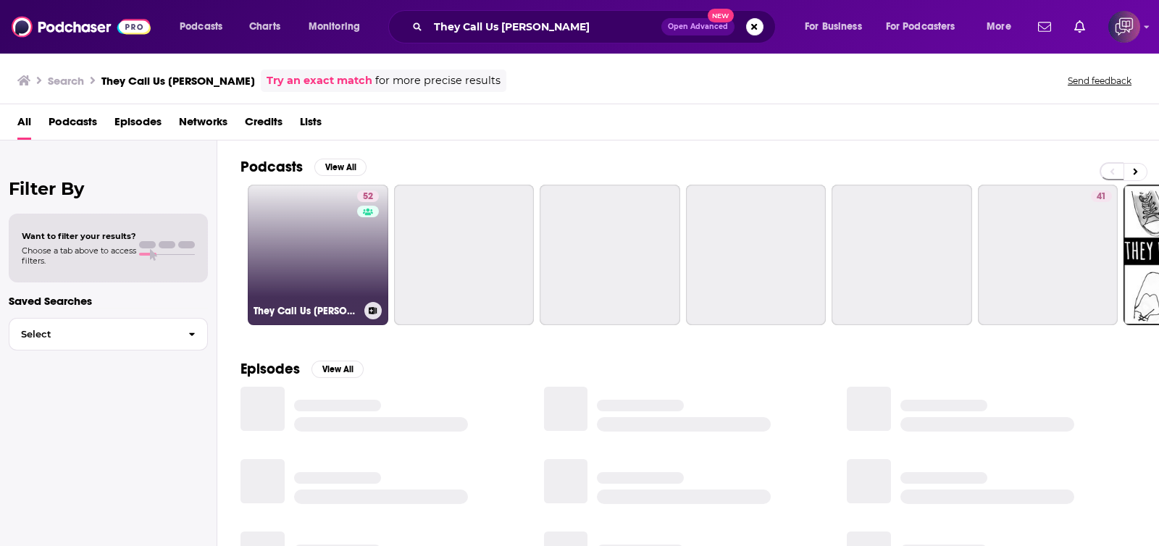
click at [330, 270] on link "52 They Call Us Bruce" at bounding box center [318, 255] width 141 height 141
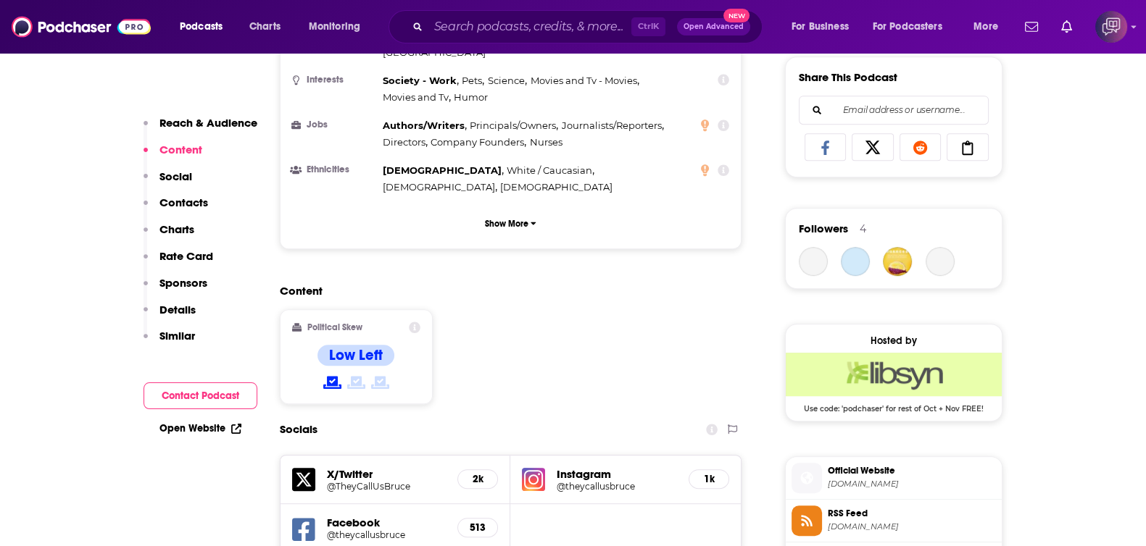
scroll to position [1177, 0]
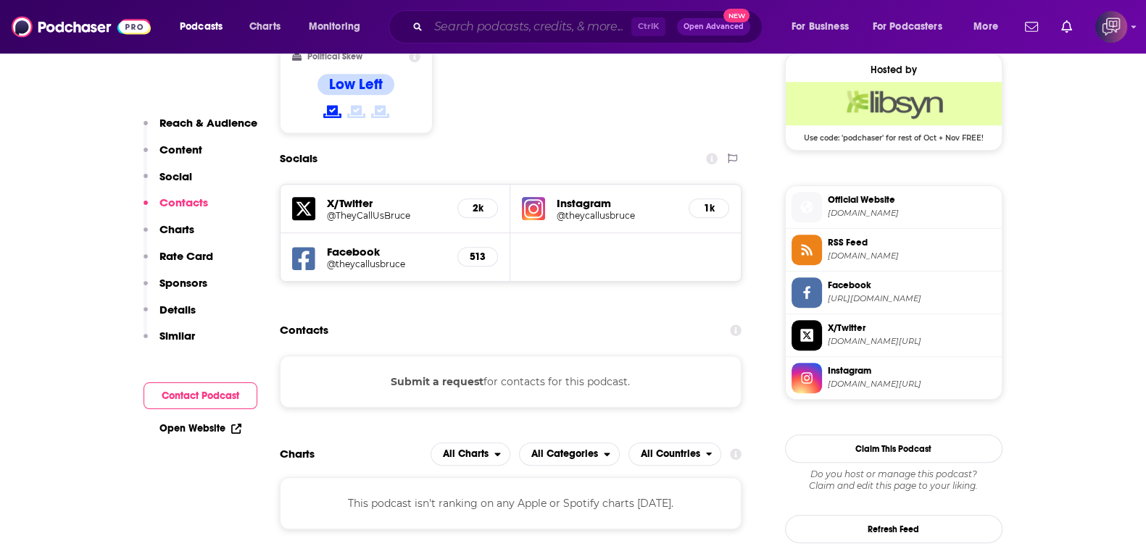
click at [535, 36] on input "Search podcasts, credits, & more..." at bounding box center [529, 26] width 203 height 23
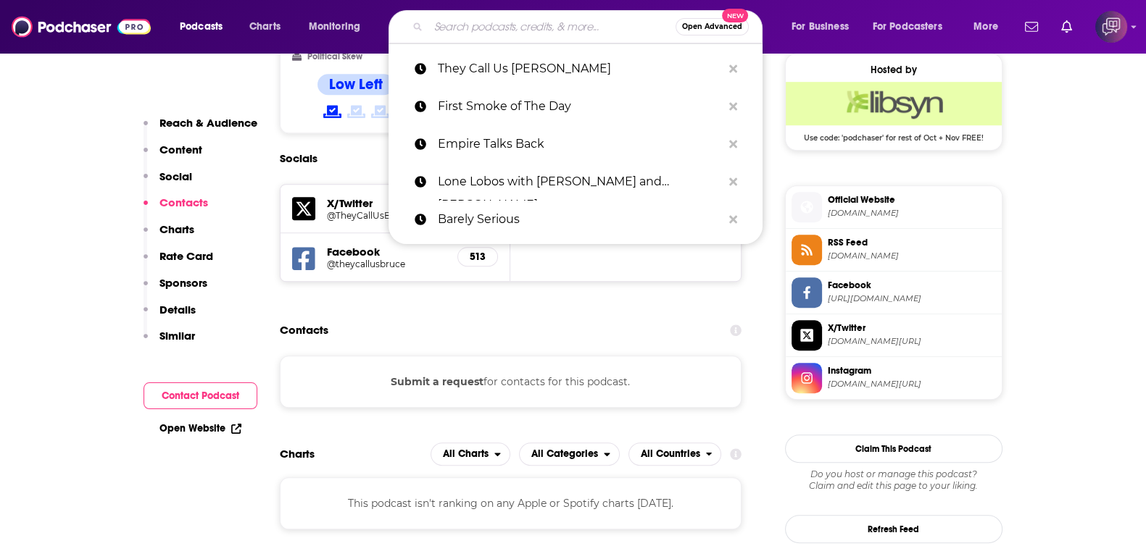
paste input "Inspirado Projecto by CEC"
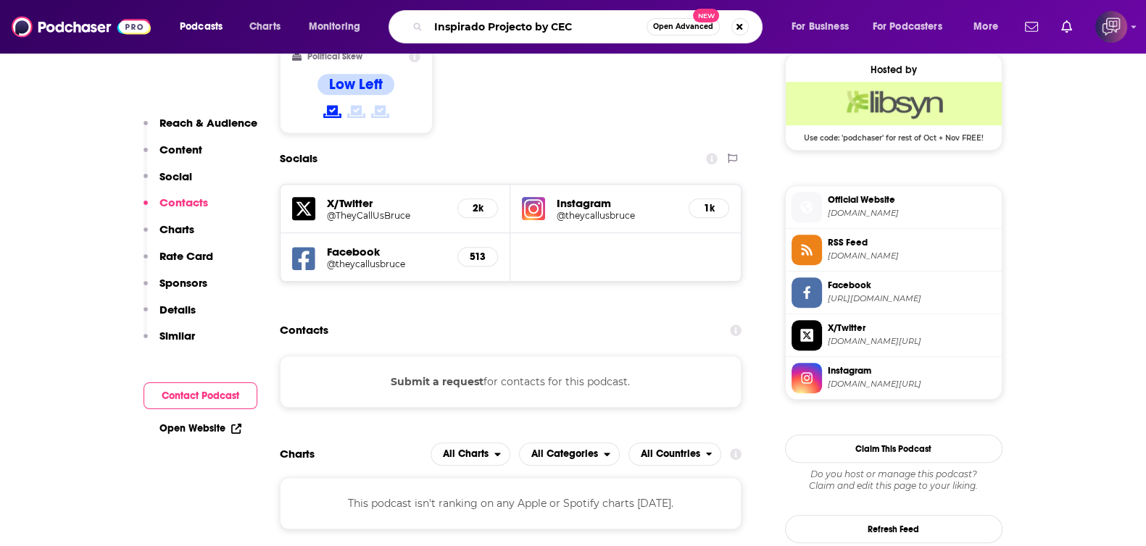
type input "Inspirado Projecto by CEC"
click at [696, 32] on button "Open Advanced New" at bounding box center [682, 26] width 73 height 17
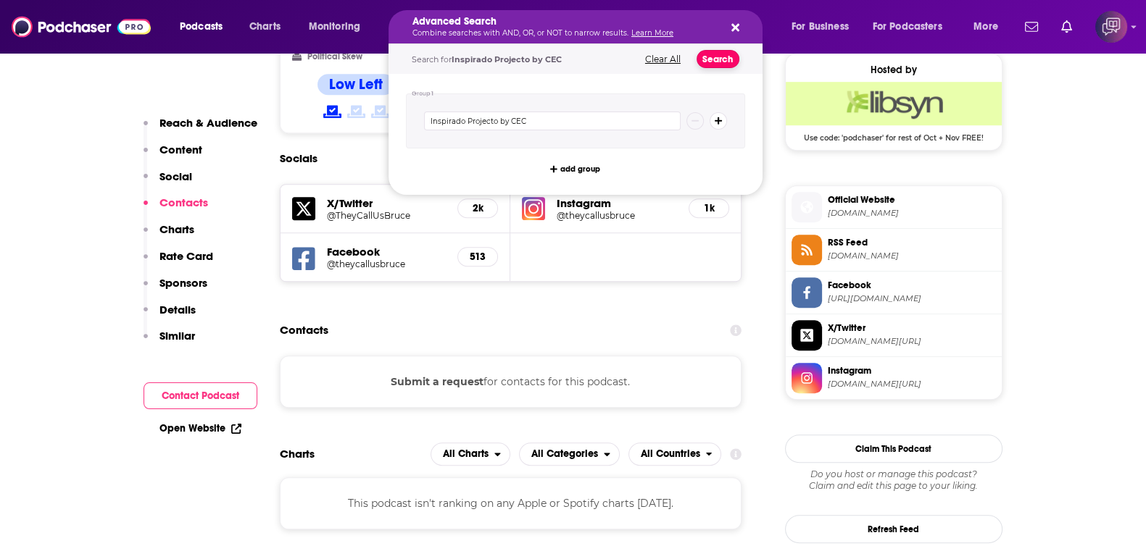
click at [720, 60] on button "Search" at bounding box center [717, 59] width 43 height 18
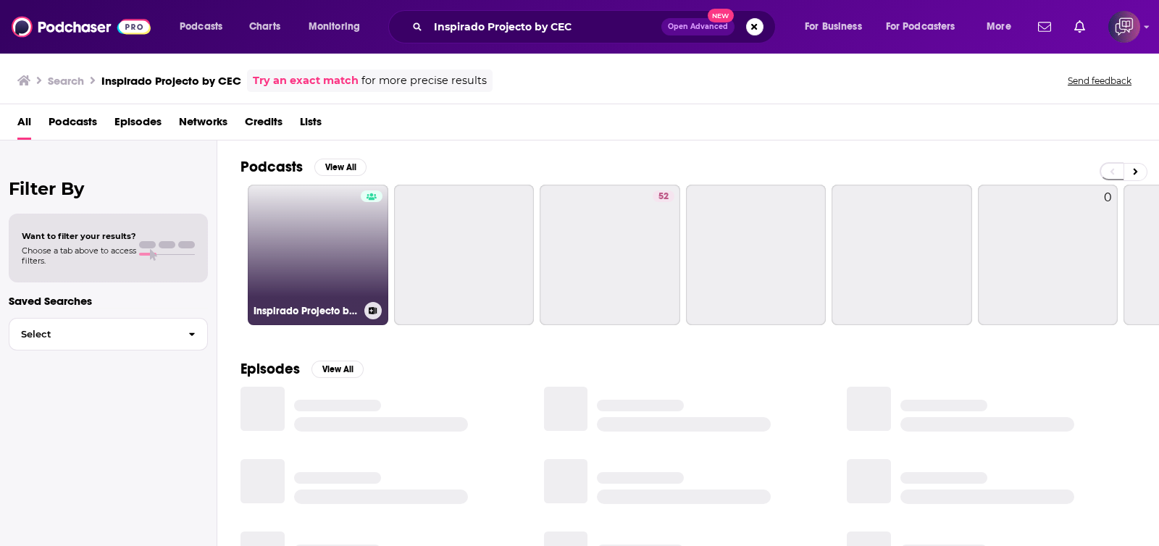
click at [330, 255] on link "Inspirado Projecto by CEC" at bounding box center [318, 255] width 141 height 141
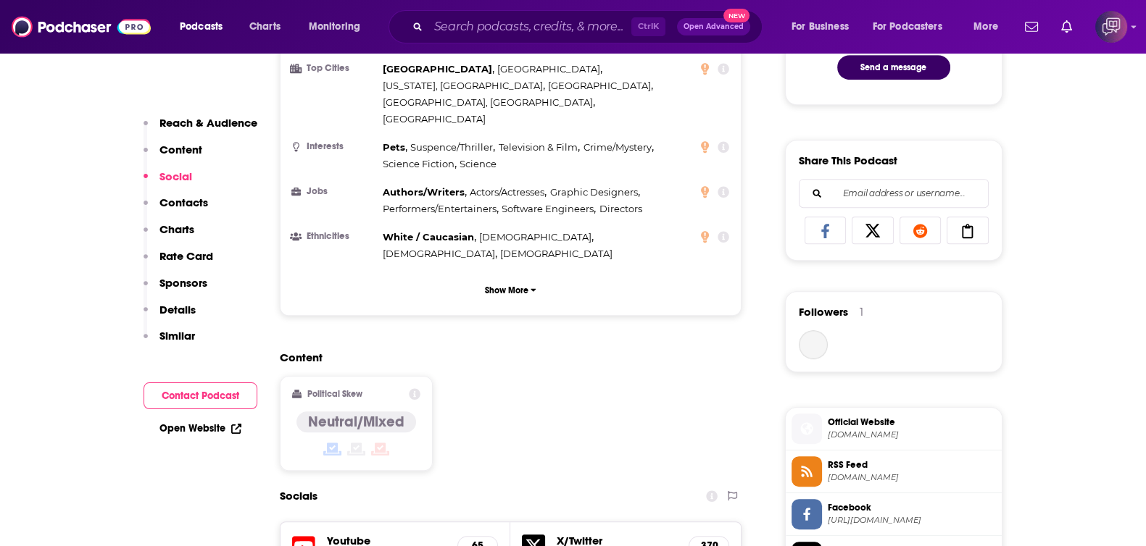
scroll to position [1177, 0]
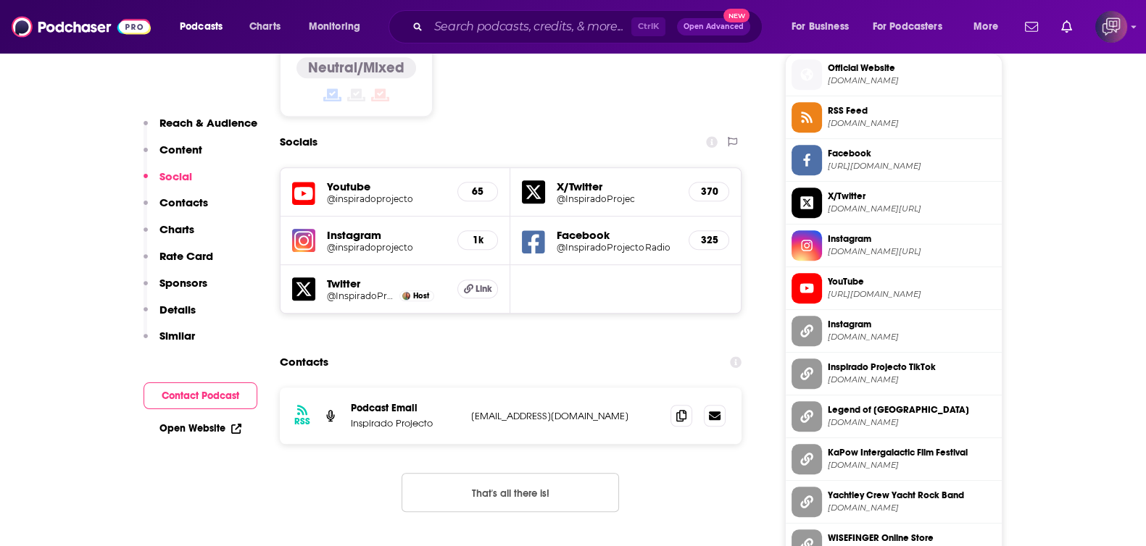
click at [482, 40] on div "Ctrl K Open Advanced New" at bounding box center [575, 26] width 374 height 33
click at [483, 28] on input "Search podcasts, credits, & more..." at bounding box center [529, 26] width 203 height 23
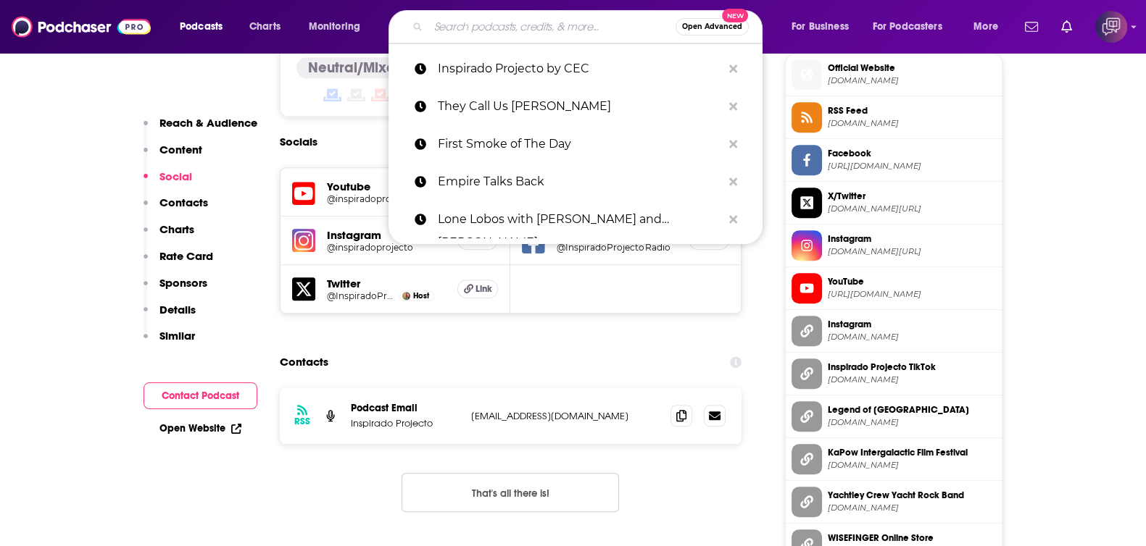
paste input "Kali Mandir Satsang"
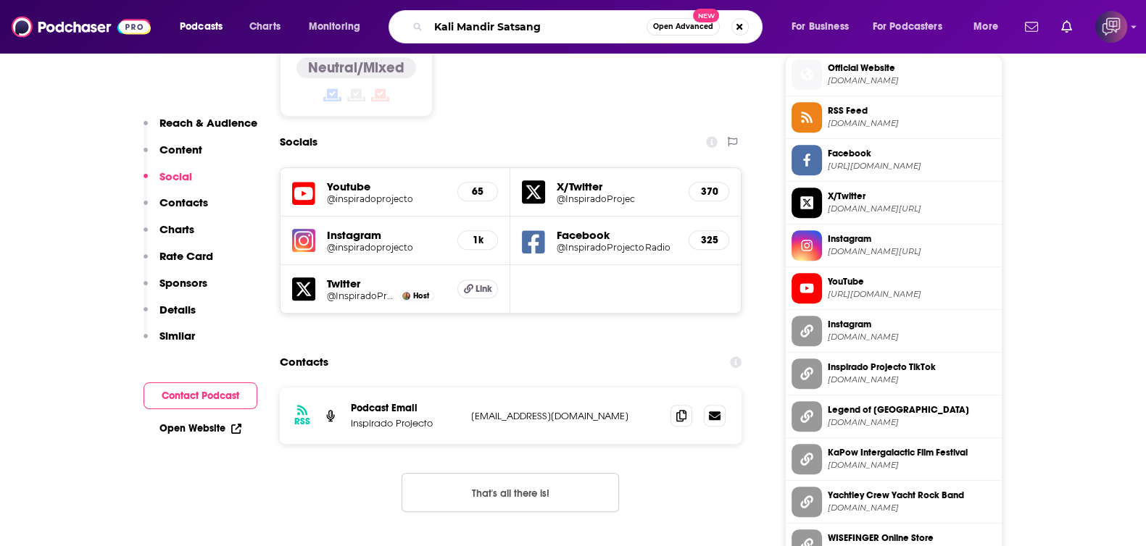
type input "Kali Mandir Satsang"
click at [654, 29] on span "Open Advanced" at bounding box center [683, 26] width 60 height 7
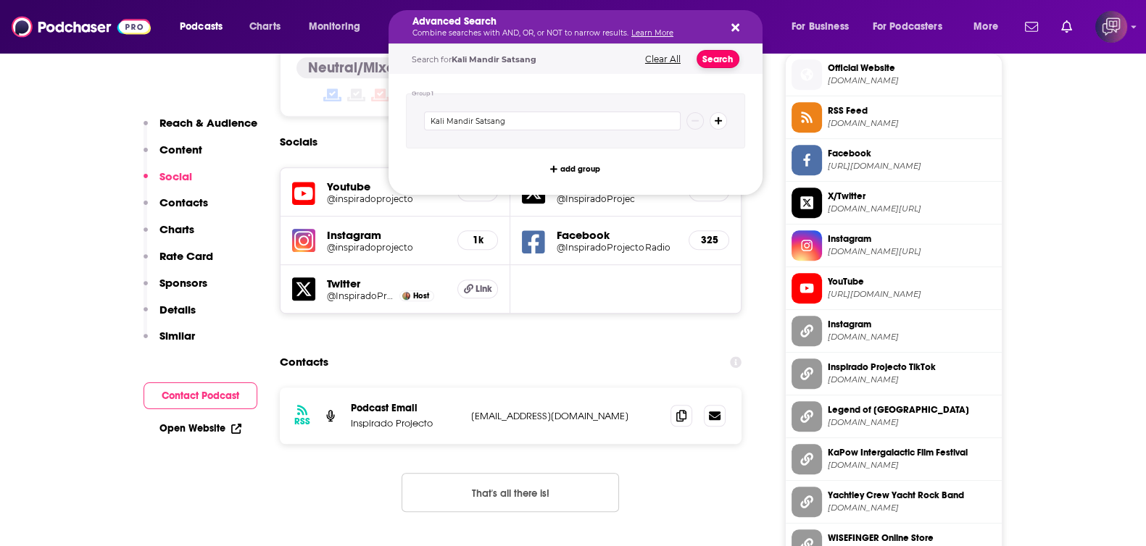
click at [709, 59] on button "Search" at bounding box center [717, 59] width 43 height 18
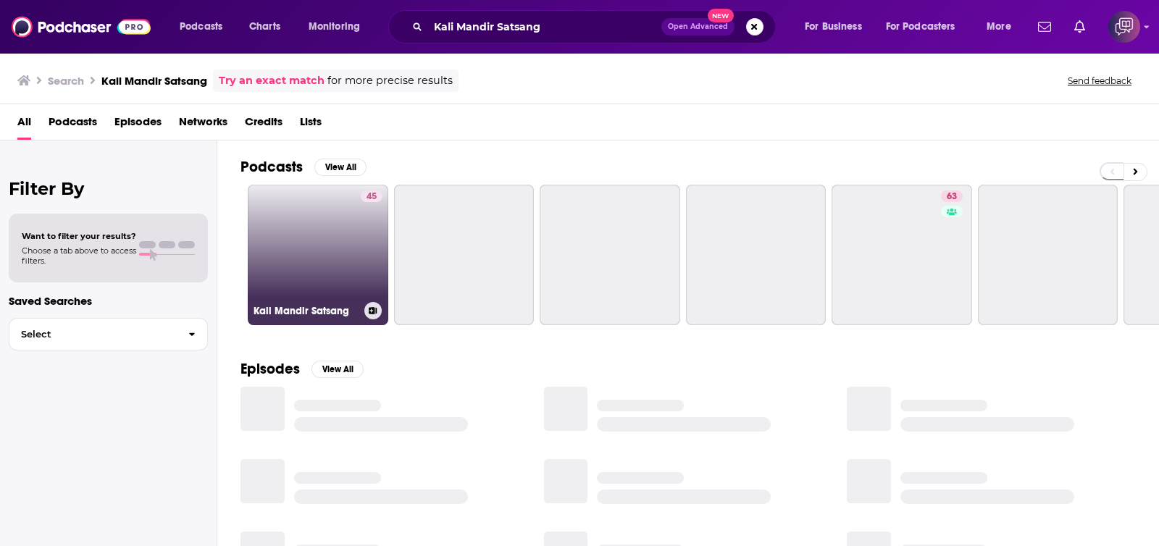
click at [280, 259] on link "45 Kali Mandir Satsang" at bounding box center [318, 255] width 141 height 141
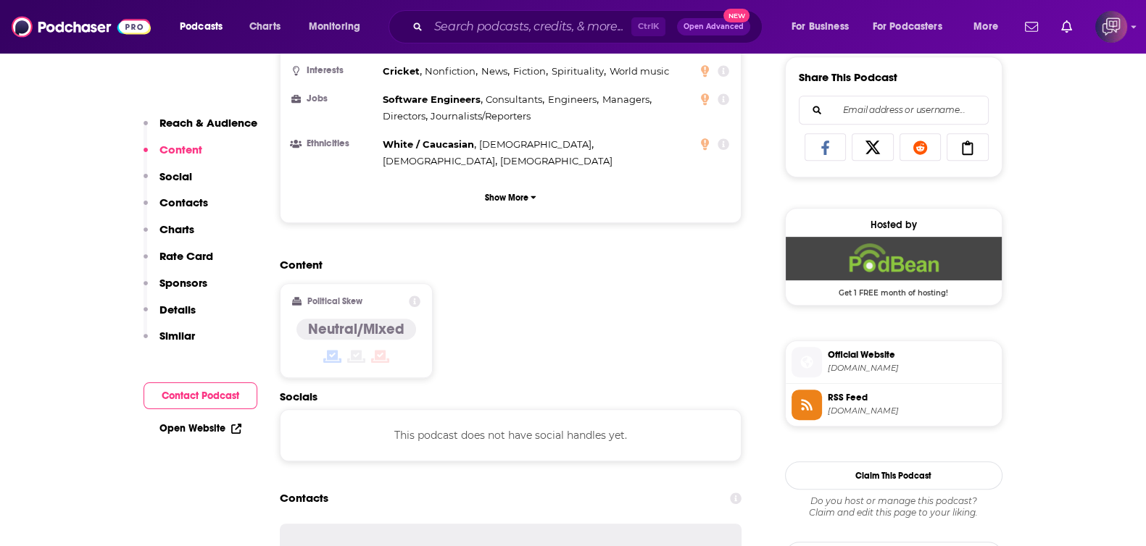
scroll to position [1176, 0]
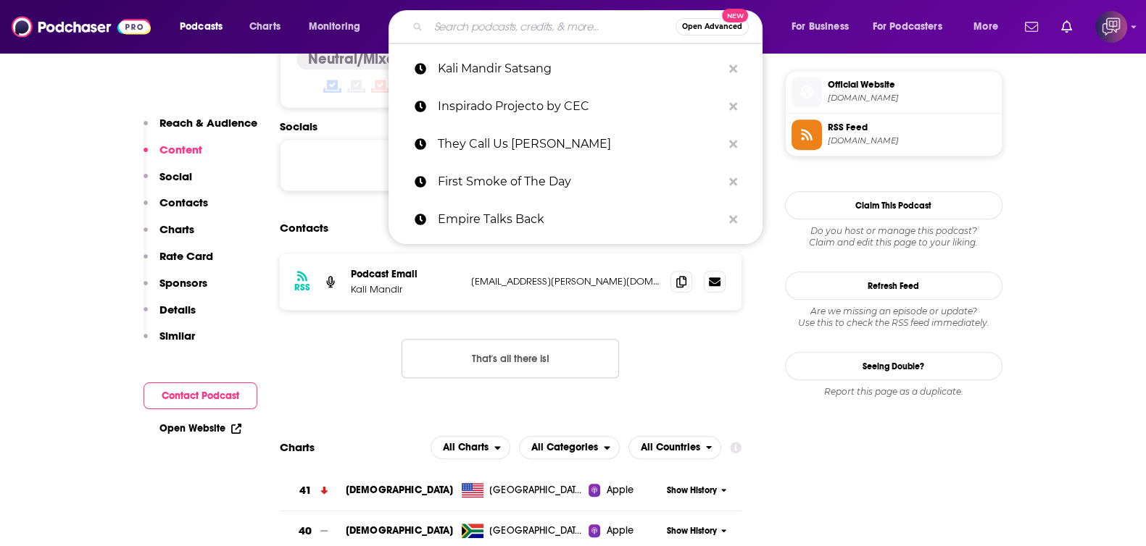
click at [583, 21] on input "Search podcasts, credits, & more..." at bounding box center [551, 26] width 247 height 23
paste input "Things Police See: Firsthand Accounts"
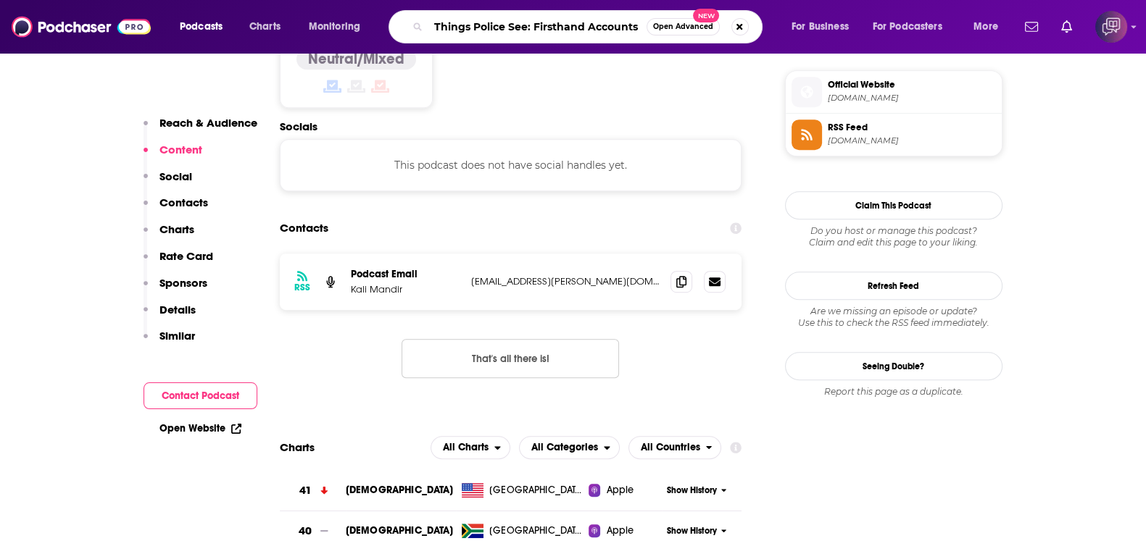
type input "Things Police See: Firsthand Accounts"
click at [712, 23] on span "Open Advanced" at bounding box center [683, 26] width 60 height 7
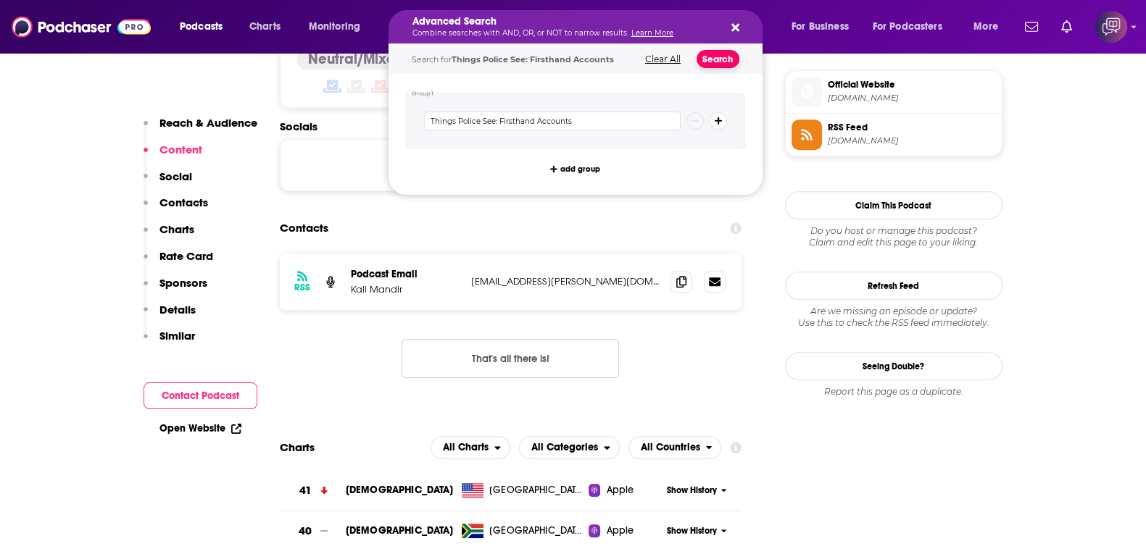
click at [725, 61] on button "Search" at bounding box center [717, 59] width 43 height 18
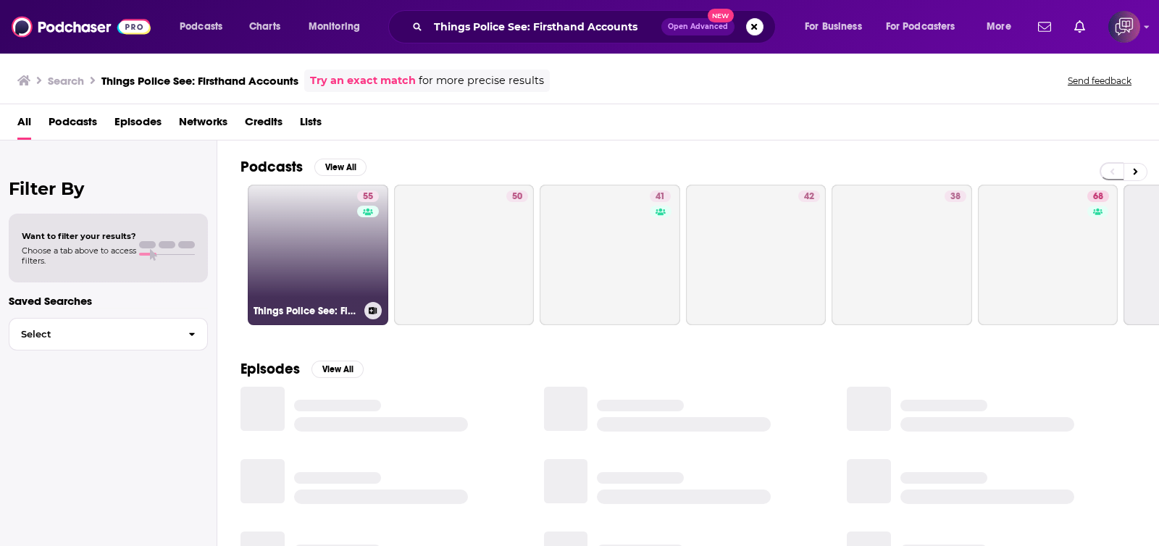
click at [306, 256] on link "55 Things Police See: Firsthand Accounts" at bounding box center [318, 255] width 141 height 141
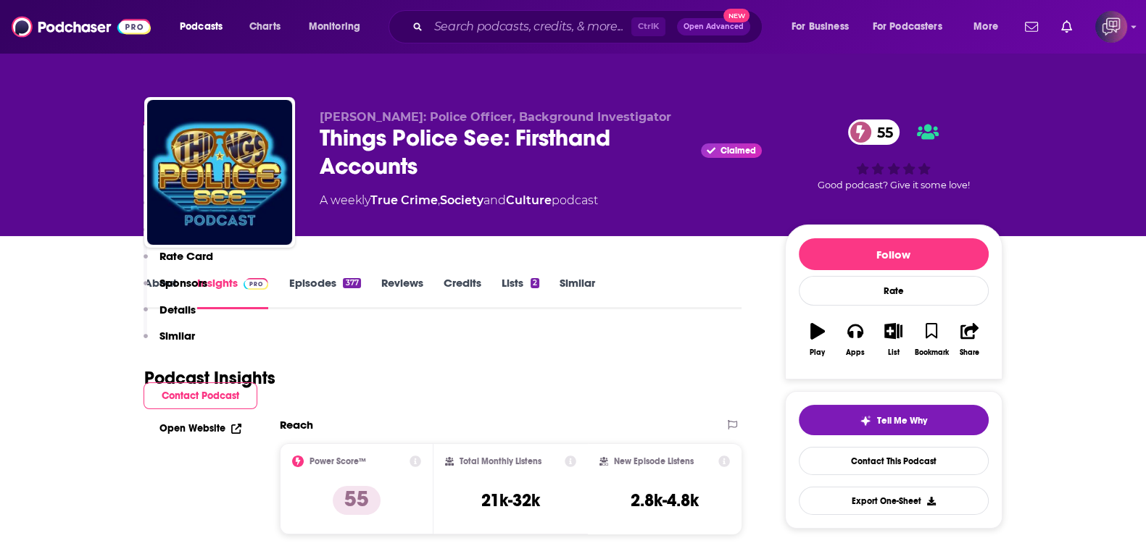
scroll to position [906, 0]
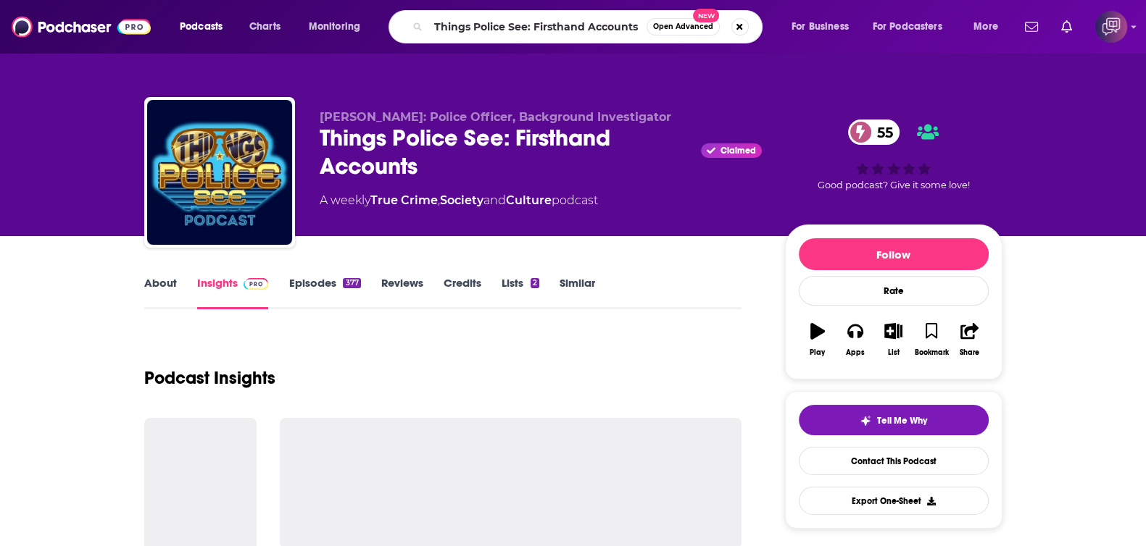
type input "Things Police See: Firsthand Accounts"
click at [691, 30] on span "Open Advanced" at bounding box center [683, 26] width 60 height 7
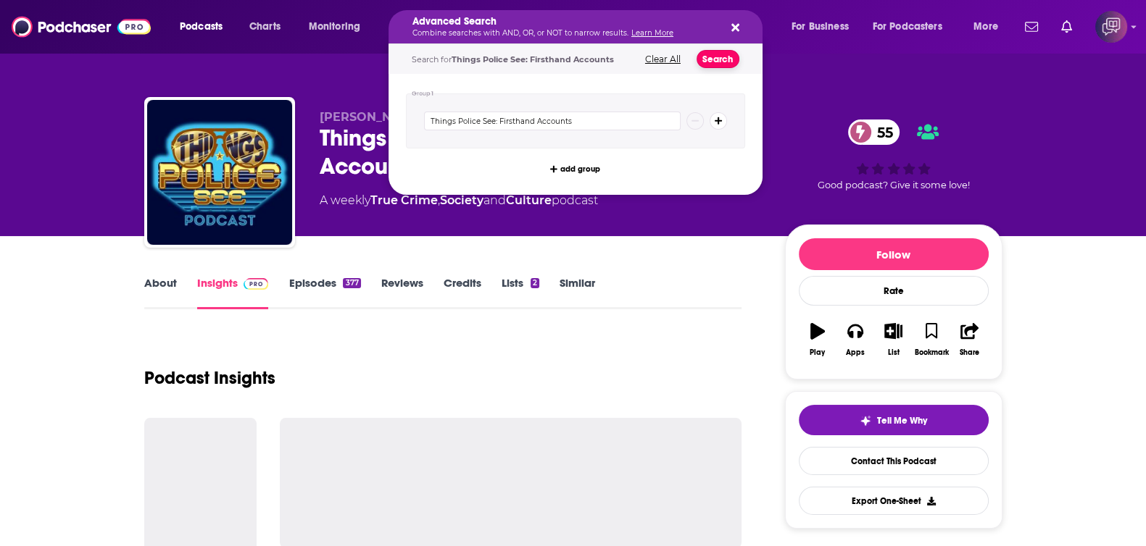
click at [721, 54] on button "Search" at bounding box center [717, 59] width 43 height 18
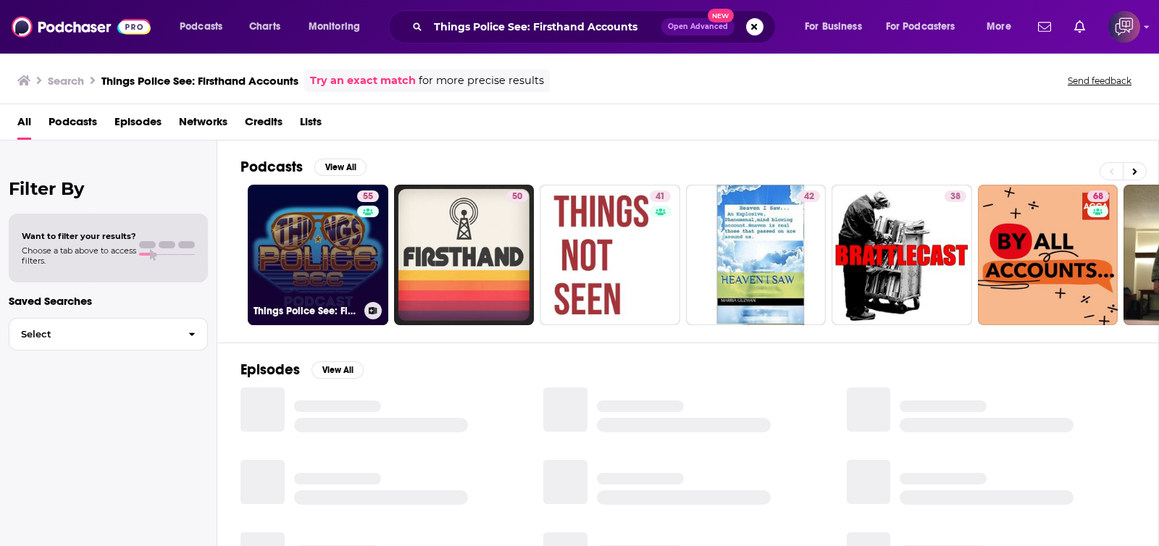
click at [309, 280] on link "55 Things Police See: Firsthand Accounts" at bounding box center [318, 255] width 141 height 141
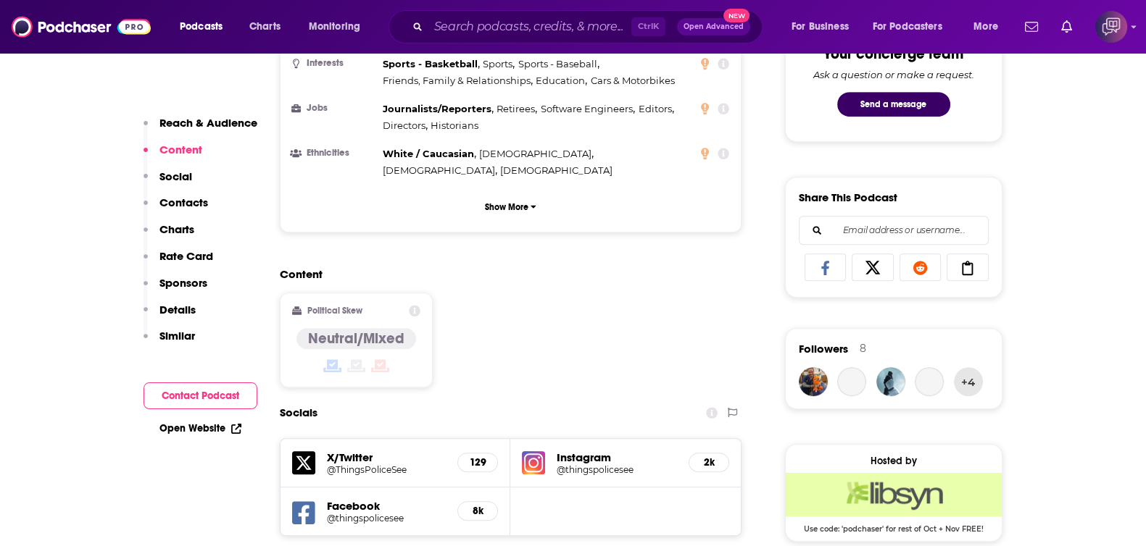
scroll to position [1267, 0]
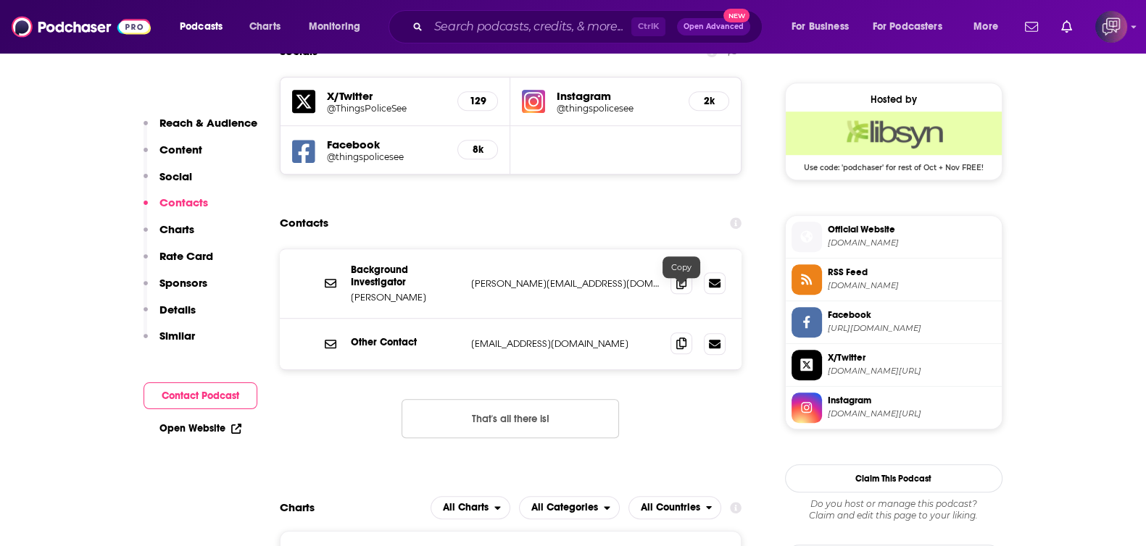
click at [684, 338] on icon at bounding box center [681, 344] width 10 height 12
click at [547, 29] on input "Search podcasts, credits, & more..." at bounding box center [529, 26] width 203 height 23
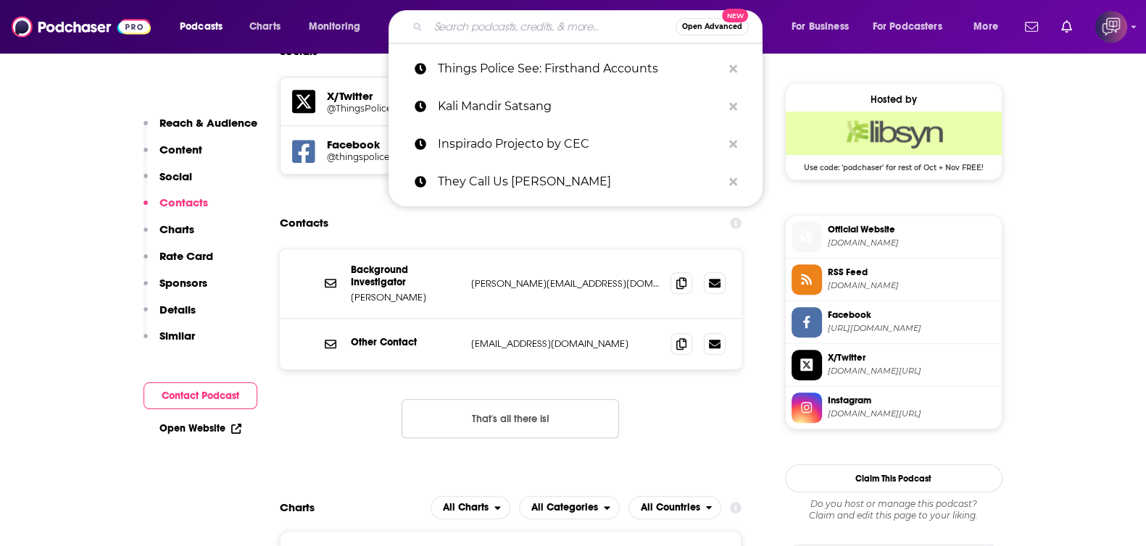
paste input "Rancho Mesa's StudioOne™ Safety and Risk Management Network"
type input "Rancho Mesa's StudioOne™ Safety and Risk Management Network"
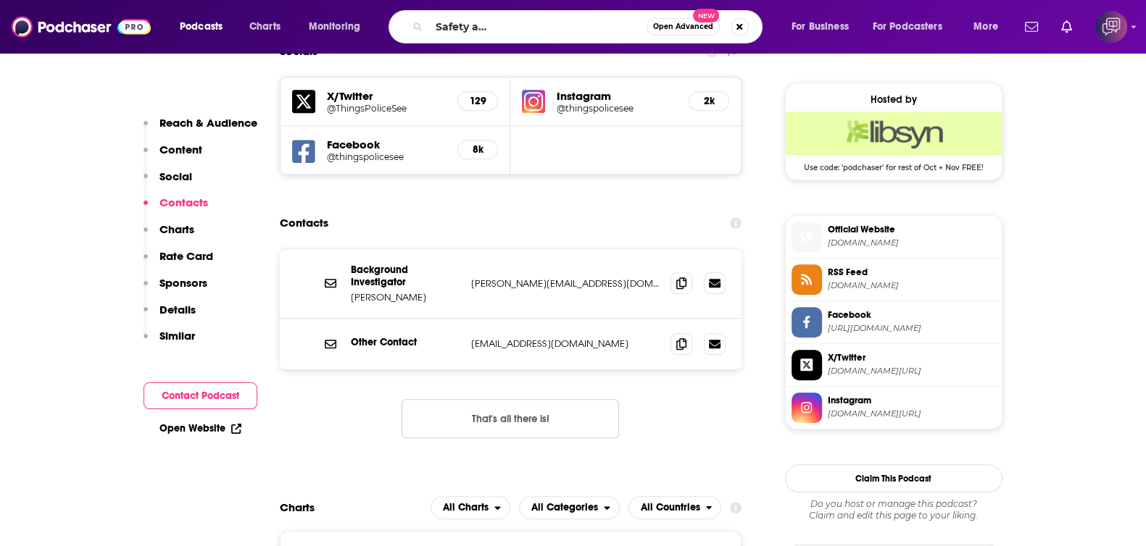
click at [685, 30] on span "Open Advanced" at bounding box center [683, 26] width 60 height 7
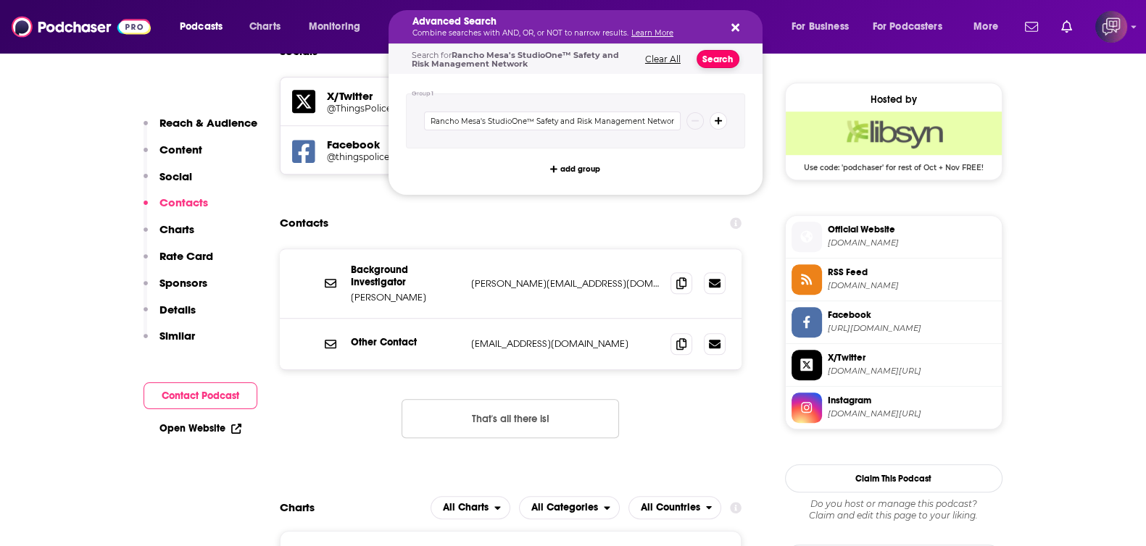
click at [716, 63] on button "Search" at bounding box center [717, 59] width 43 height 18
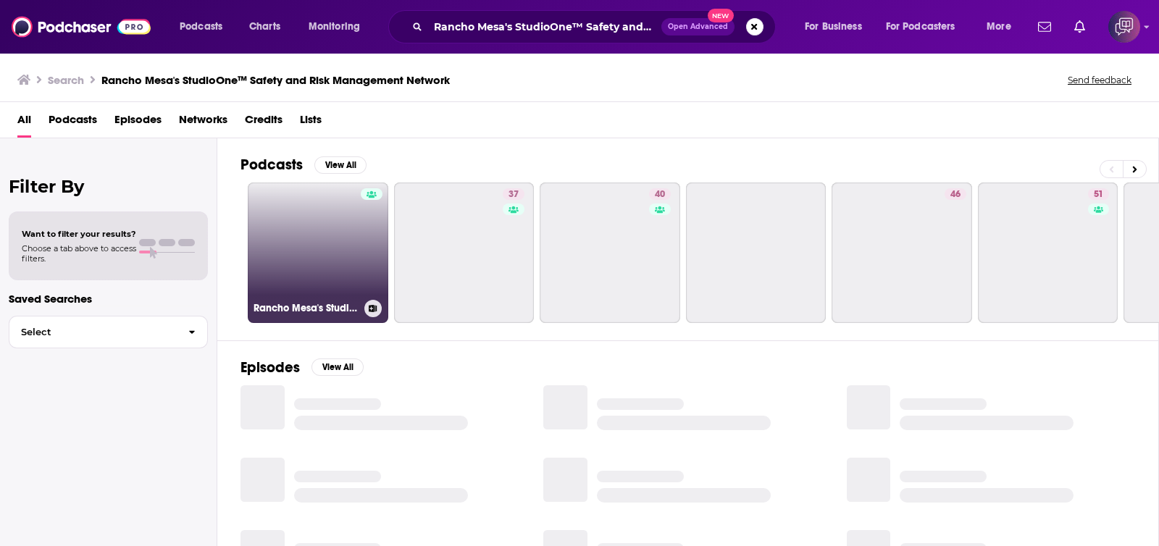
click at [325, 244] on link "Rancho Mesa's StudioOne™ Safety and Risk Management Network" at bounding box center [318, 253] width 141 height 141
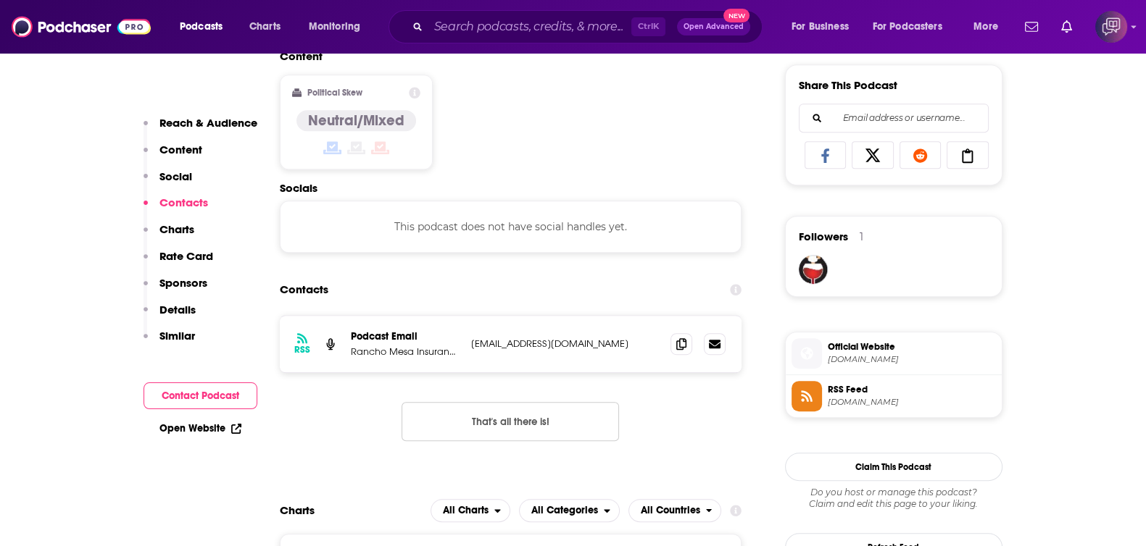
scroll to position [906, 0]
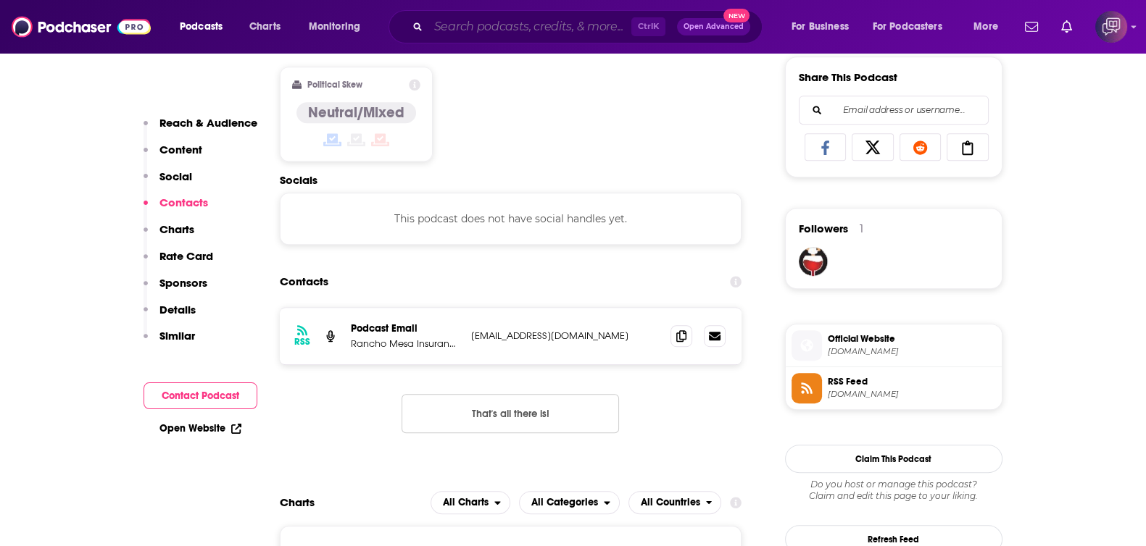
click at [522, 27] on input "Search podcasts, credits, & more..." at bounding box center [529, 26] width 203 height 23
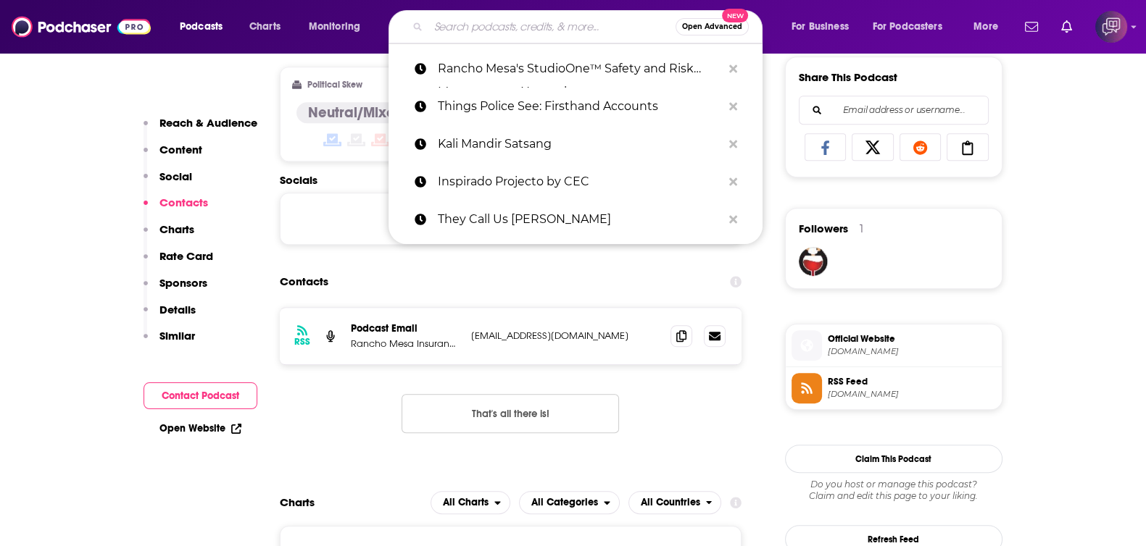
paste input "Sports Gambling Podcast"
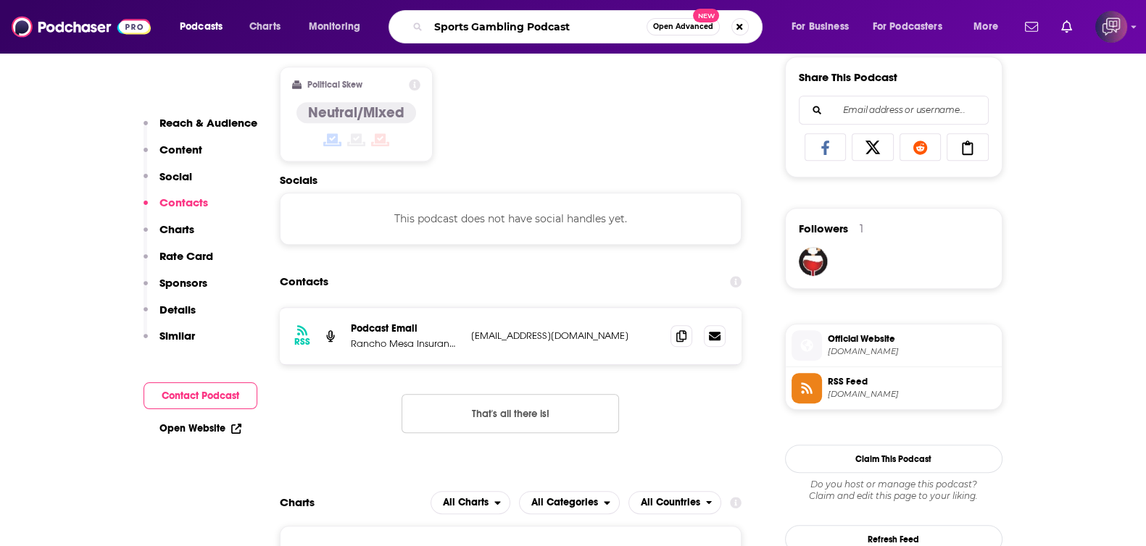
type input "Sports Gambling Podcast"
click at [688, 30] on button "Open Advanced New" at bounding box center [682, 26] width 73 height 17
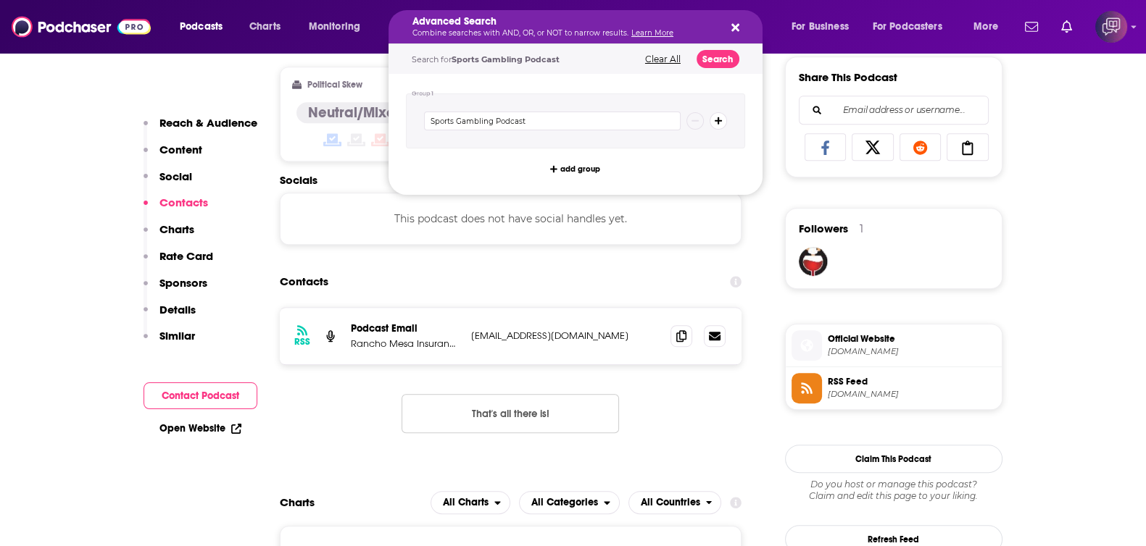
click at [738, 62] on div "Search for Sports Gambling Podcast Clear All Search" at bounding box center [575, 59] width 374 height 30
click at [717, 54] on button "Search" at bounding box center [717, 59] width 43 height 18
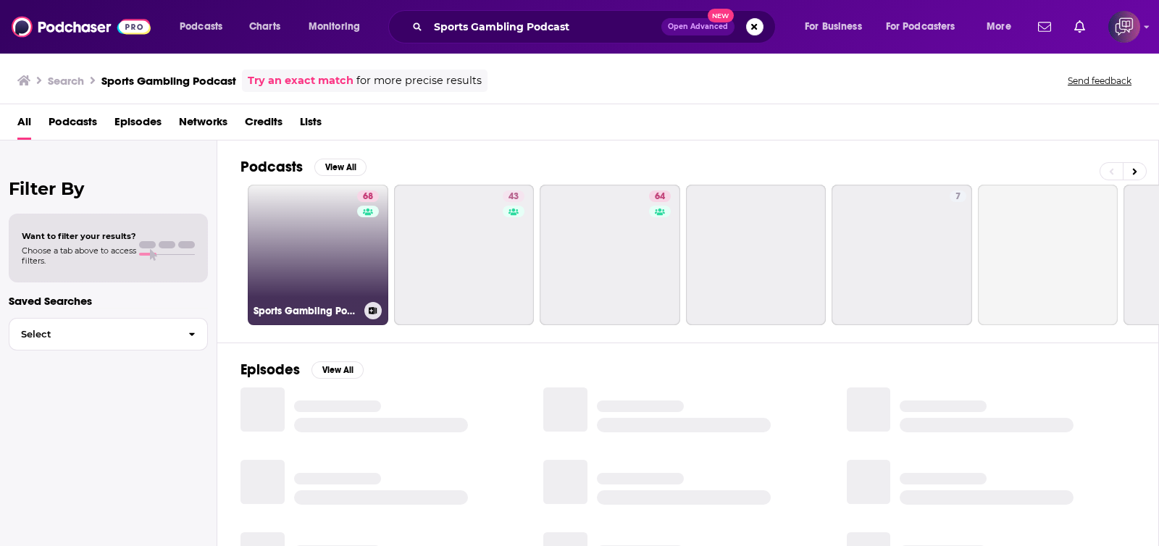
click at [342, 255] on link "68 Sports Gambling Podcast" at bounding box center [318, 255] width 141 height 141
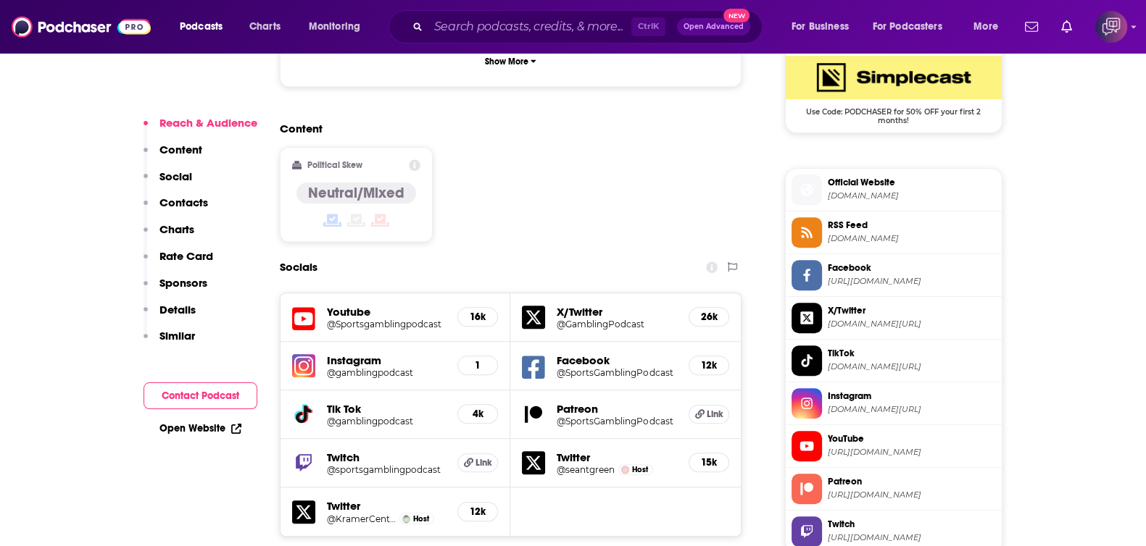
scroll to position [1448, 0]
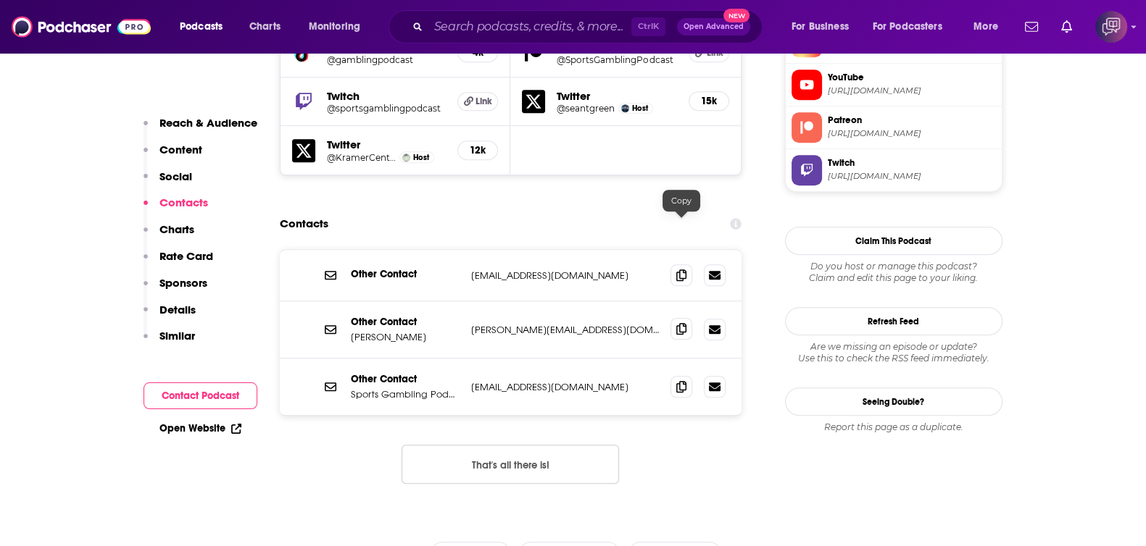
click at [683, 318] on span at bounding box center [681, 329] width 22 height 22
click at [672, 264] on span at bounding box center [681, 275] width 22 height 22
click at [551, 35] on input "Search podcasts, credits, & more..." at bounding box center [529, 26] width 203 height 23
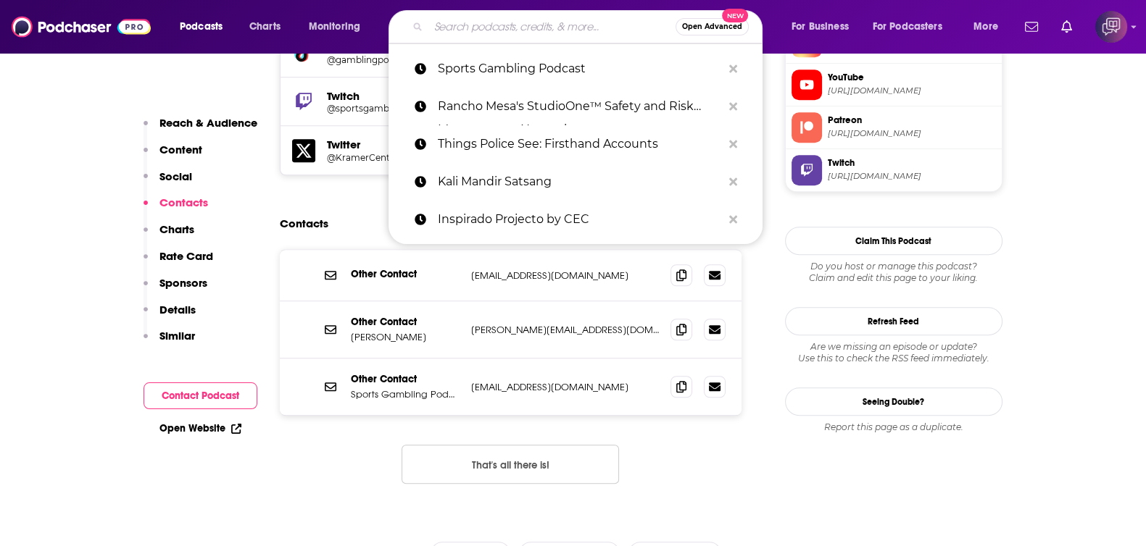
paste input "Something Scary"
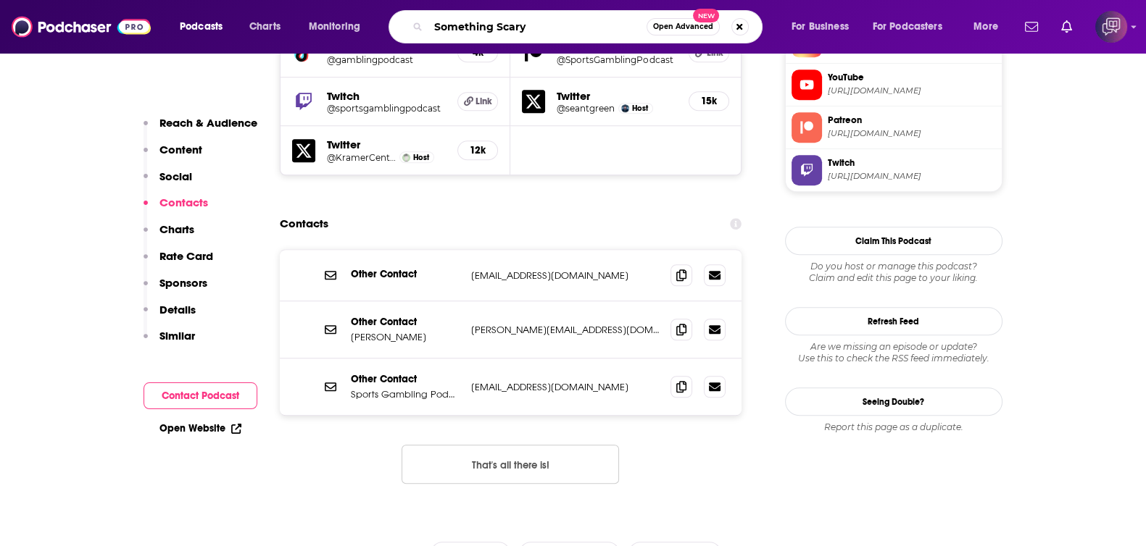
type input "Something Scary"
click at [690, 19] on button "Open Advanced New" at bounding box center [682, 26] width 73 height 17
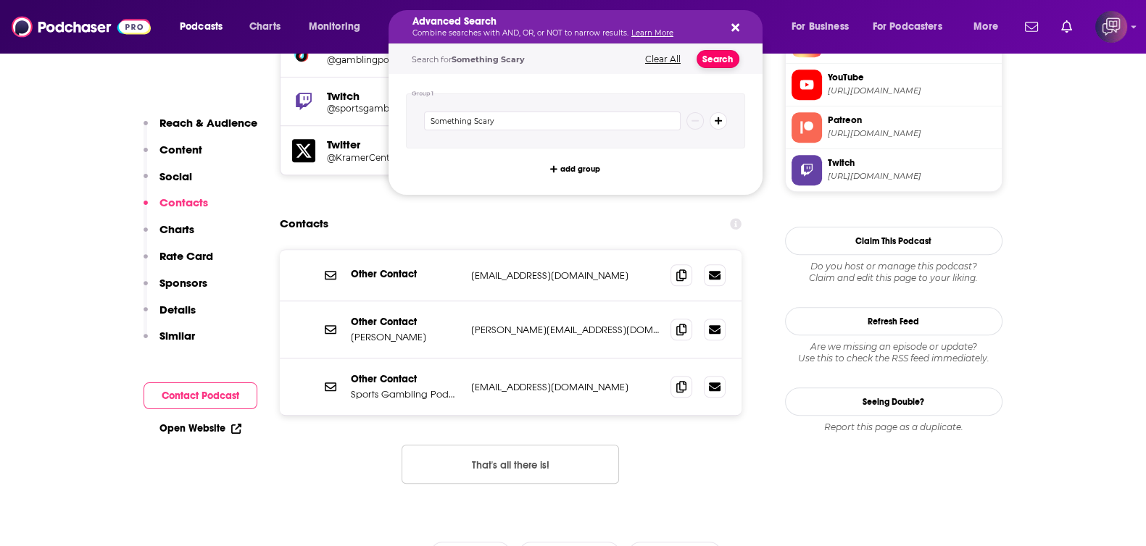
click at [720, 64] on button "Search" at bounding box center [717, 59] width 43 height 18
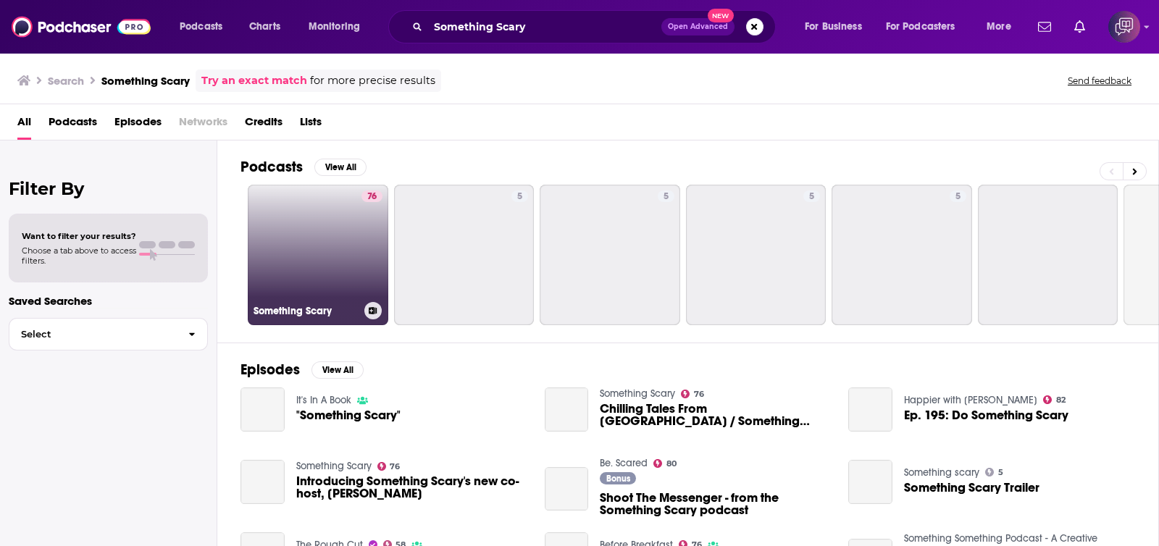
click at [335, 241] on link "76 Something Scary" at bounding box center [318, 255] width 141 height 141
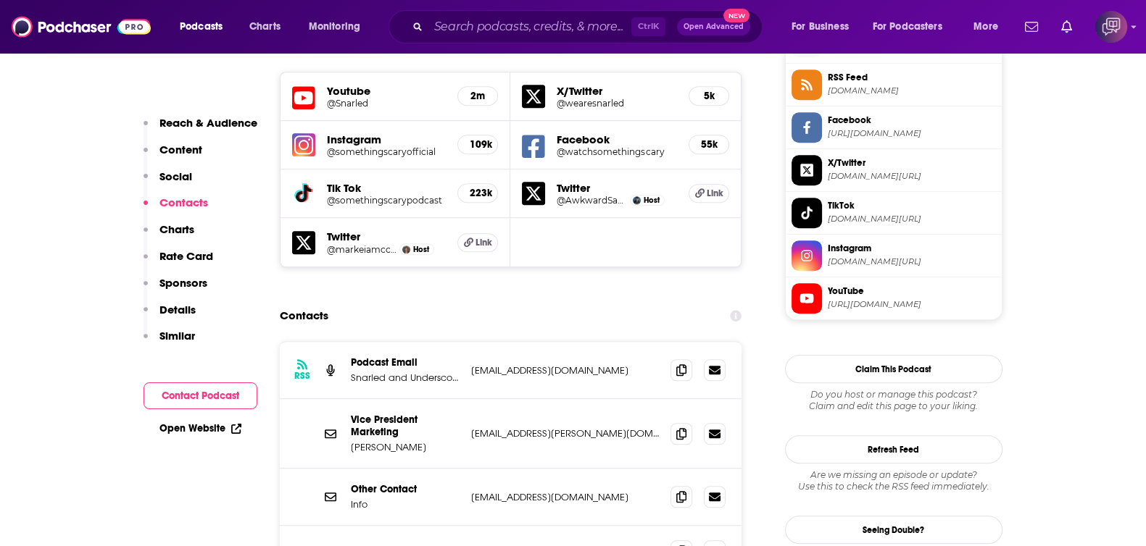
scroll to position [1358, 0]
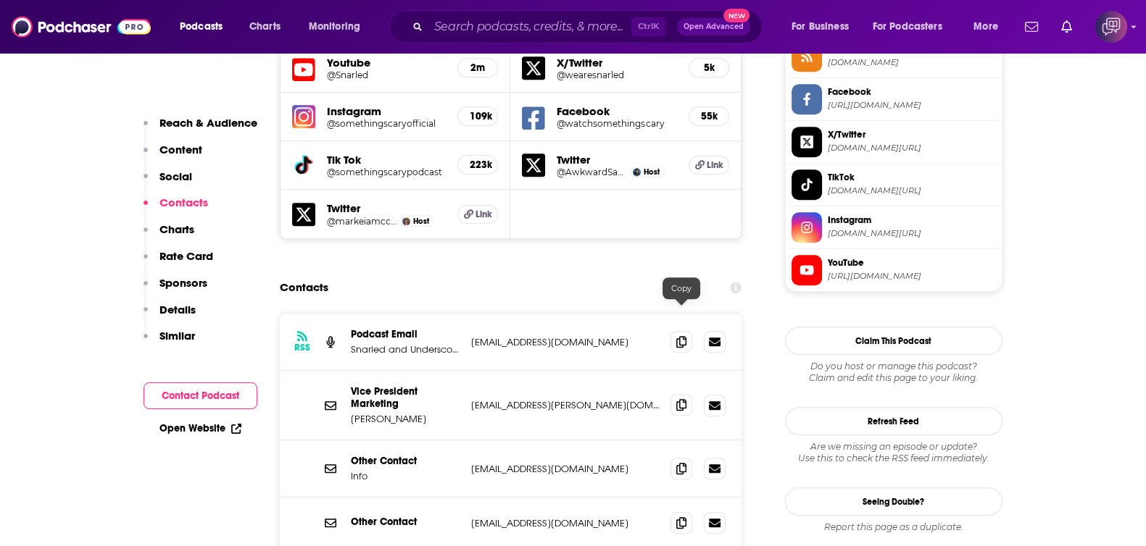
click at [682, 399] on icon at bounding box center [681, 405] width 10 height 12
click at [493, 28] on input "Search podcasts, credits, & more..." at bounding box center [529, 26] width 203 height 23
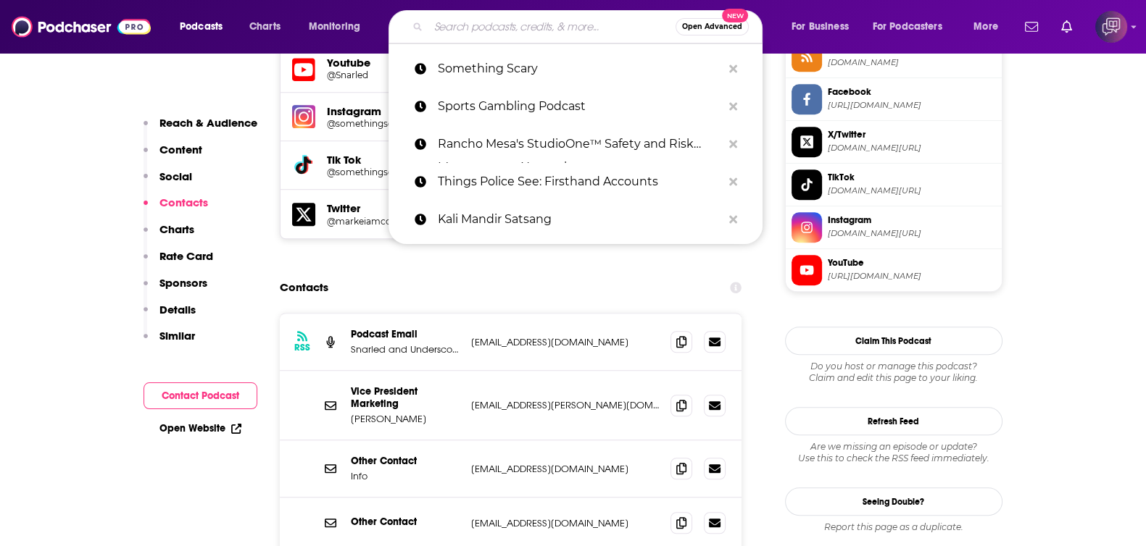
paste input "Moments with [PERSON_NAME]"
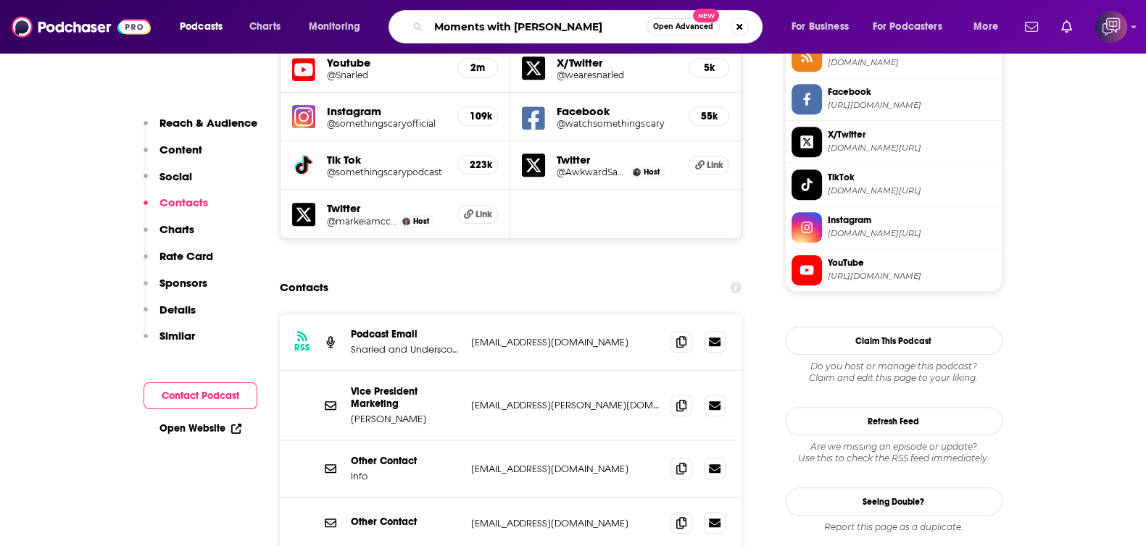
type input "Moments with [PERSON_NAME]"
click at [659, 9] on div "Podcasts Charts Monitoring Moments with [PERSON_NAME] Open Advanced New For Bus…" at bounding box center [573, 27] width 1146 height 54
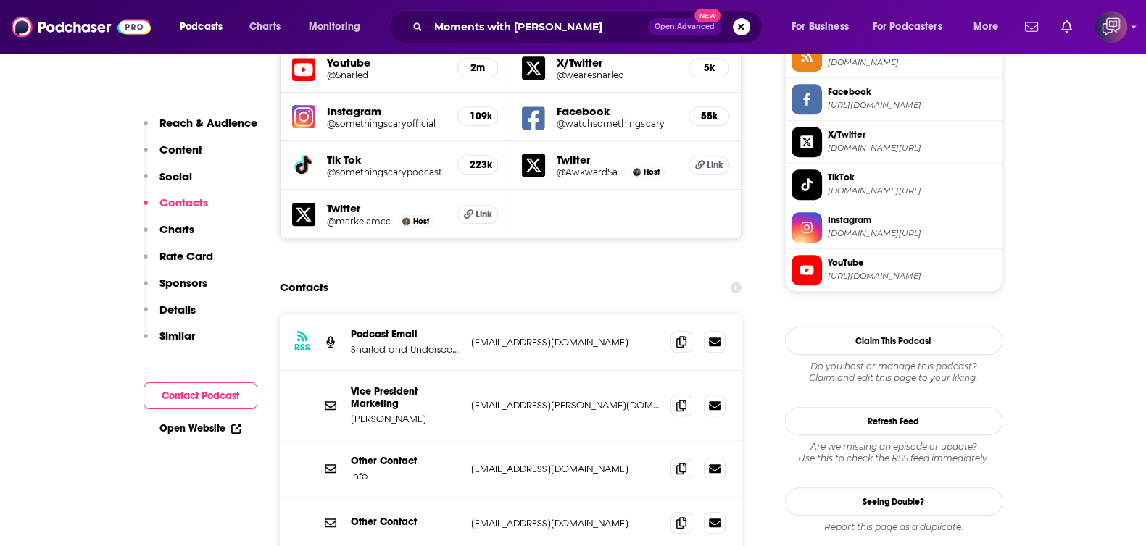
click at [668, 20] on button "Open Advanced New" at bounding box center [684, 26] width 73 height 17
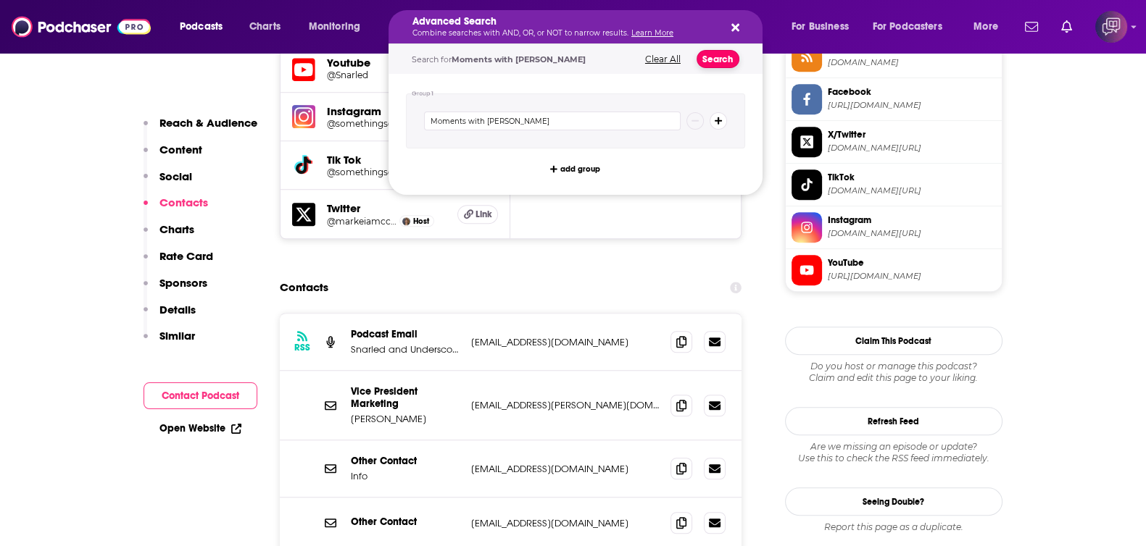
click at [720, 59] on button "Search" at bounding box center [717, 59] width 43 height 18
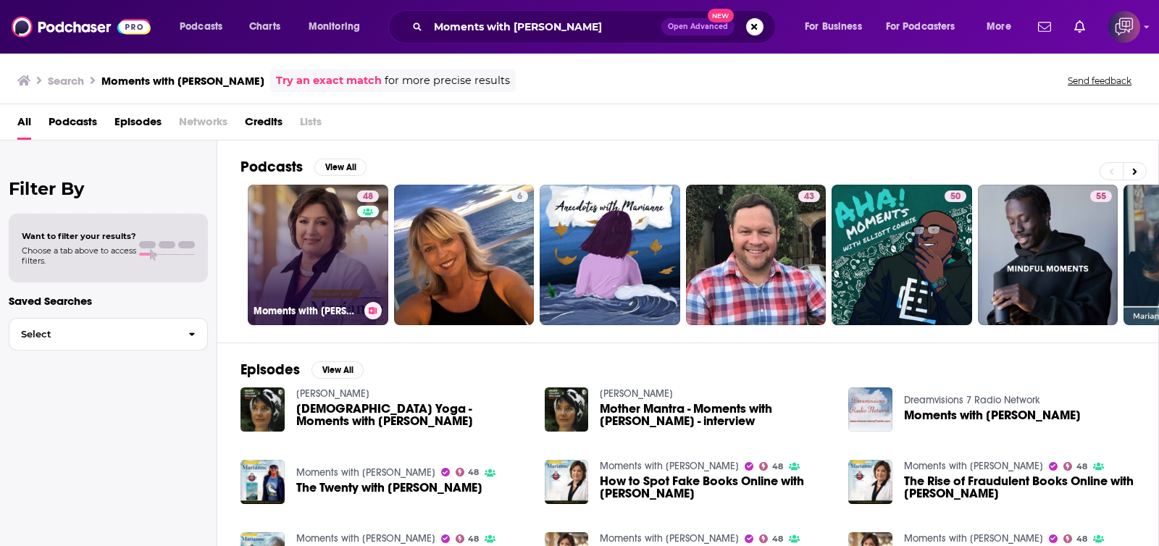
click at [362, 248] on div "48" at bounding box center [369, 247] width 25 height 112
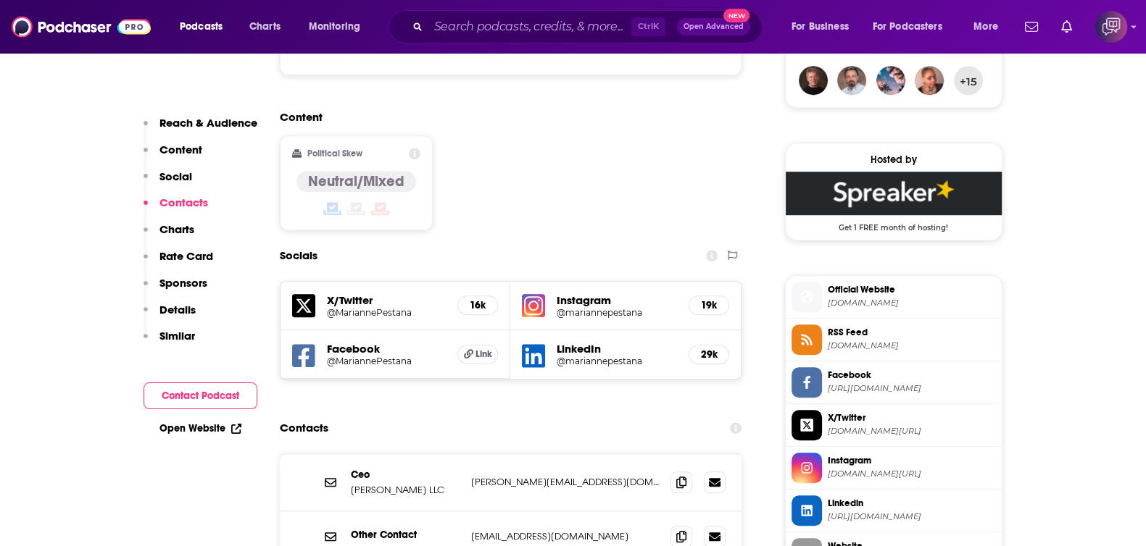
scroll to position [1177, 0]
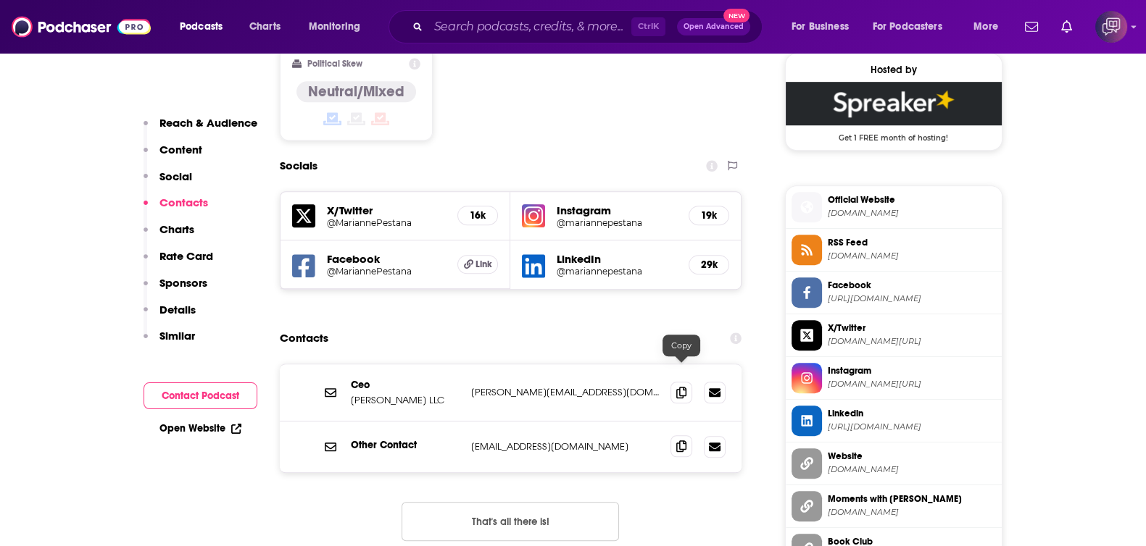
click at [674, 435] on span at bounding box center [681, 446] width 22 height 22
click at [539, 34] on input "Search podcasts, credits, & more..." at bounding box center [529, 26] width 203 height 23
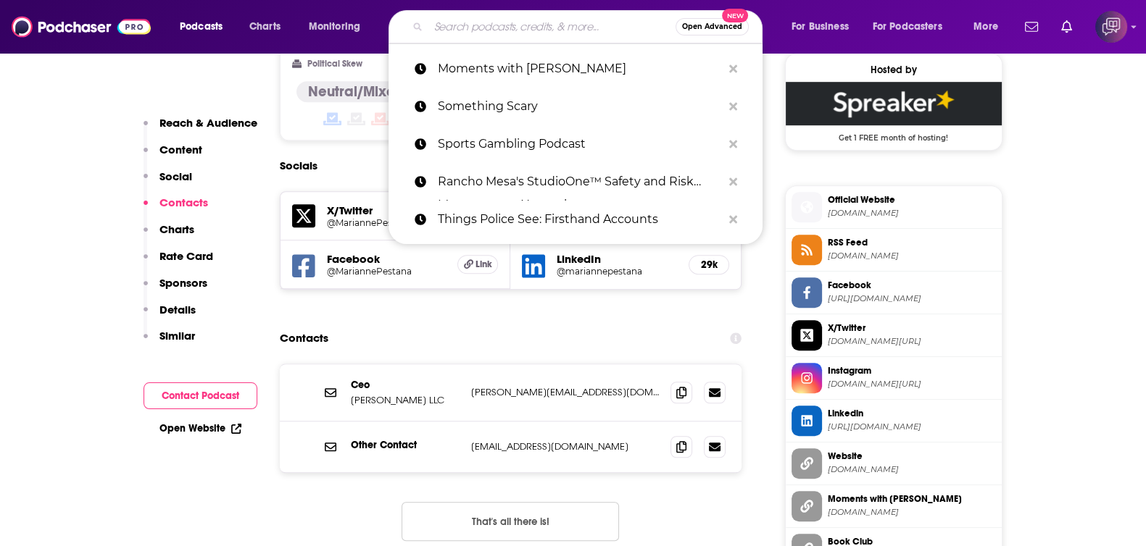
paste input "The China History Podcast"
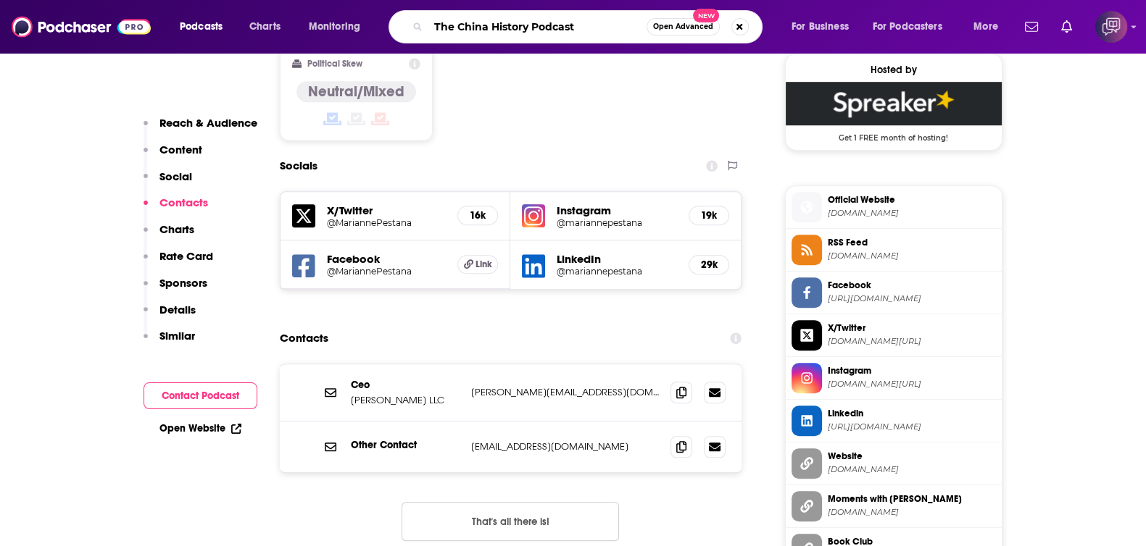
type input "The China History Podcast"
click at [676, 25] on span "Open Advanced" at bounding box center [683, 26] width 60 height 7
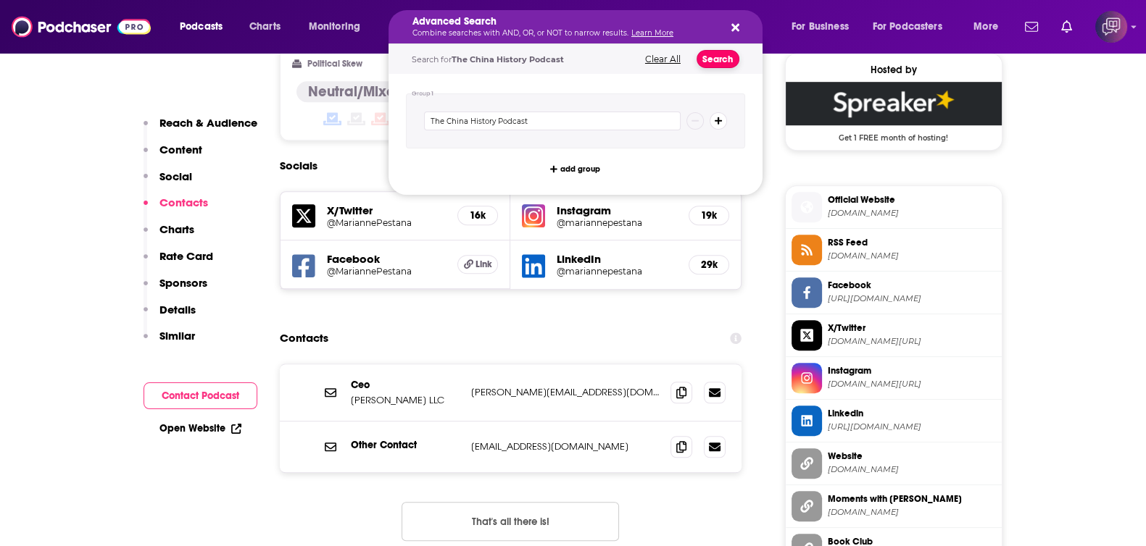
click at [710, 55] on button "Search" at bounding box center [717, 59] width 43 height 18
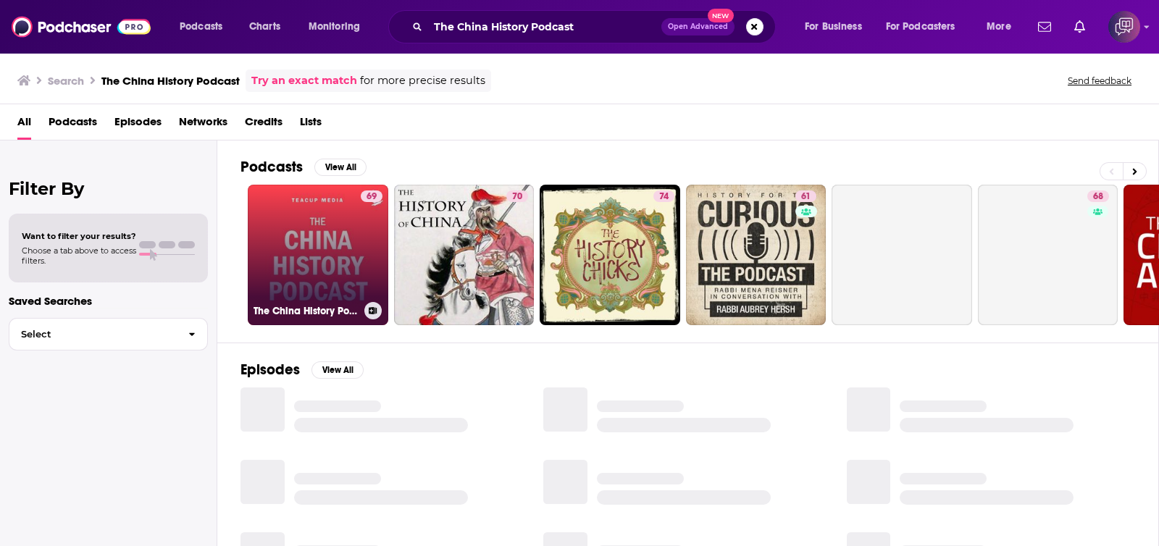
click at [328, 228] on link "69 The China History Podcast" at bounding box center [318, 255] width 141 height 141
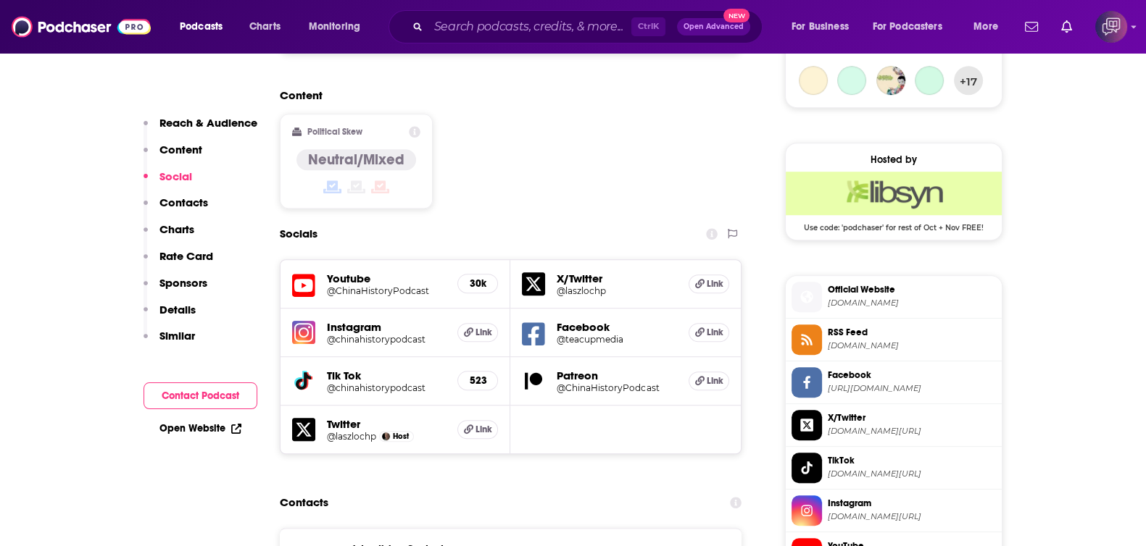
scroll to position [1177, 0]
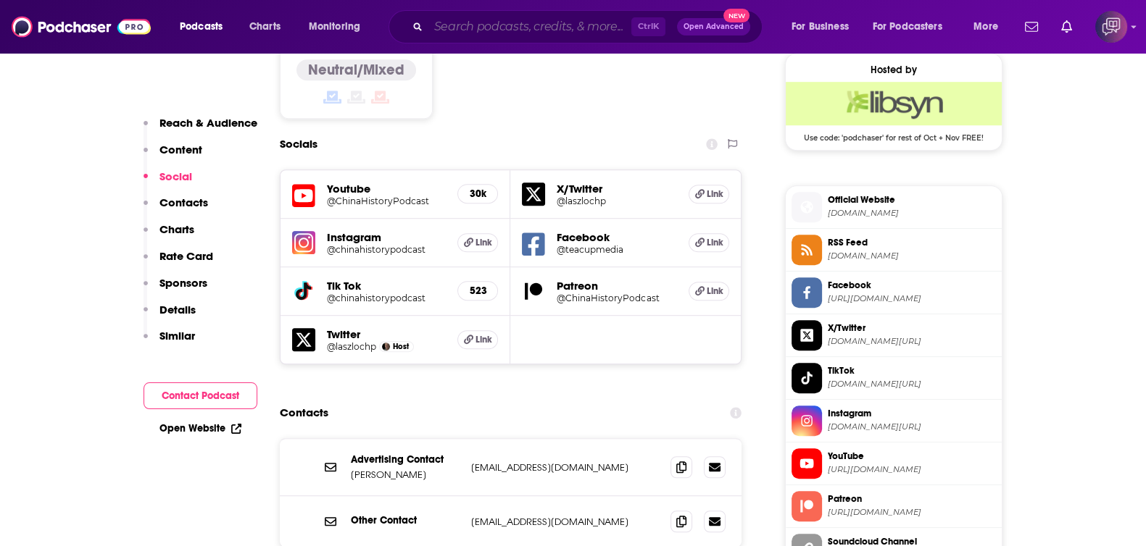
click at [490, 37] on input "Search podcasts, credits, & more..." at bounding box center [529, 26] width 203 height 23
paste input "Hempresent"
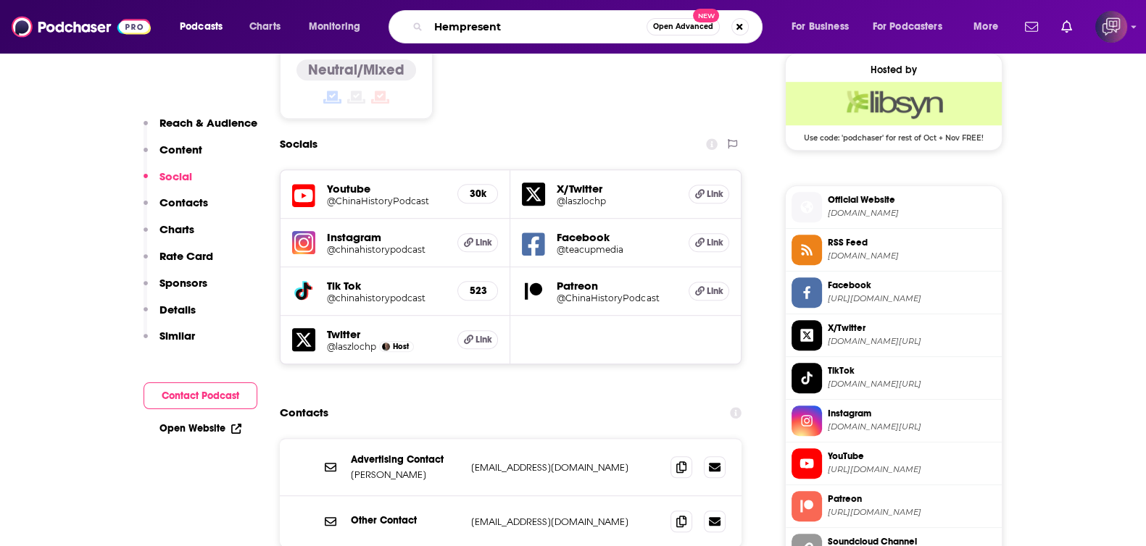
type input "Hempresent"
click at [654, 31] on button "Open Advanced New" at bounding box center [682, 26] width 73 height 17
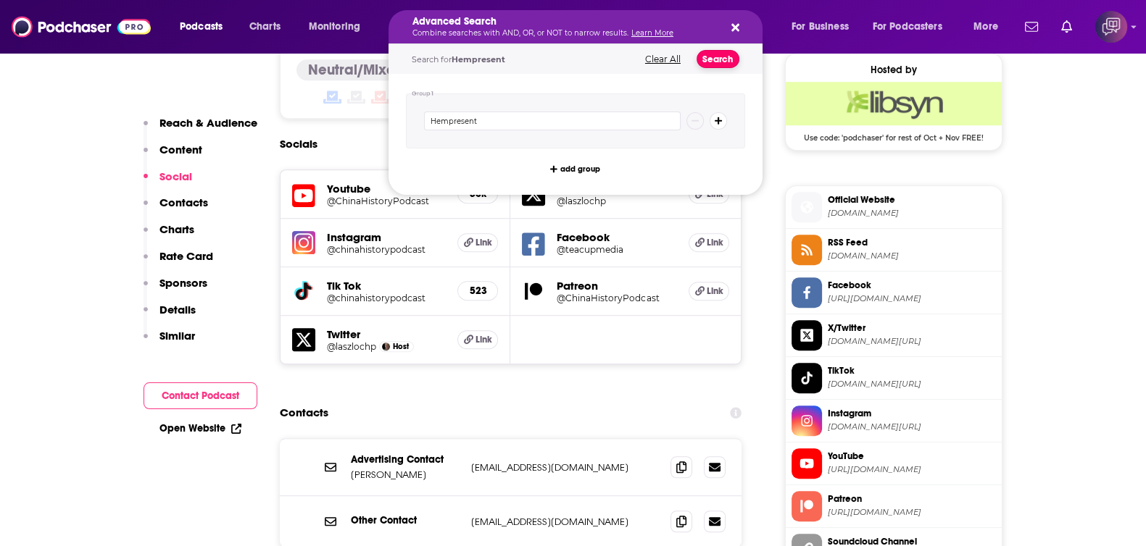
click at [696, 56] on button "Search" at bounding box center [717, 59] width 43 height 18
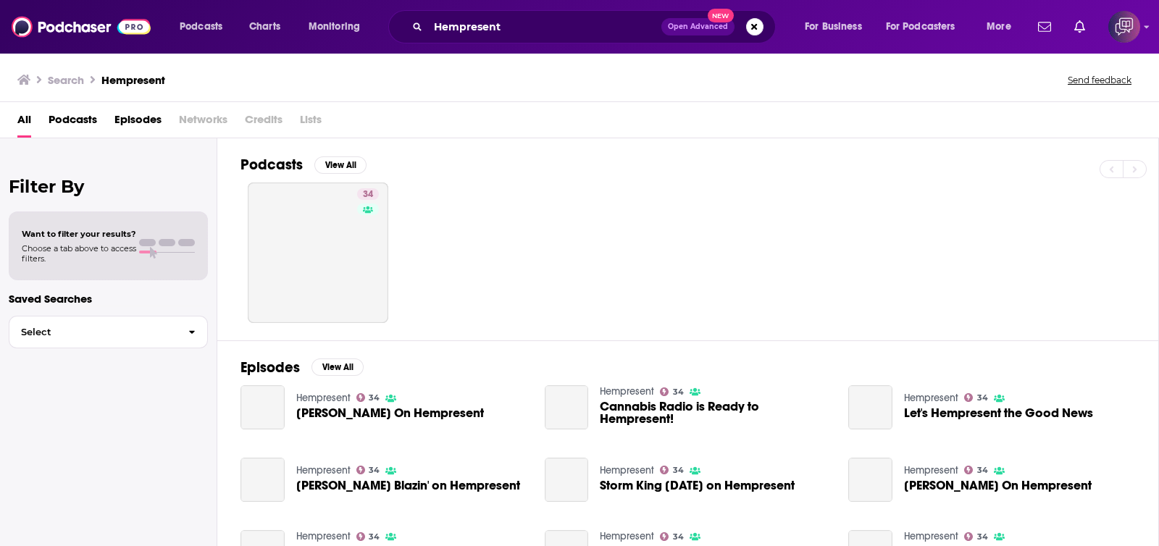
click at [391, 259] on div "34" at bounding box center [700, 253] width 918 height 141
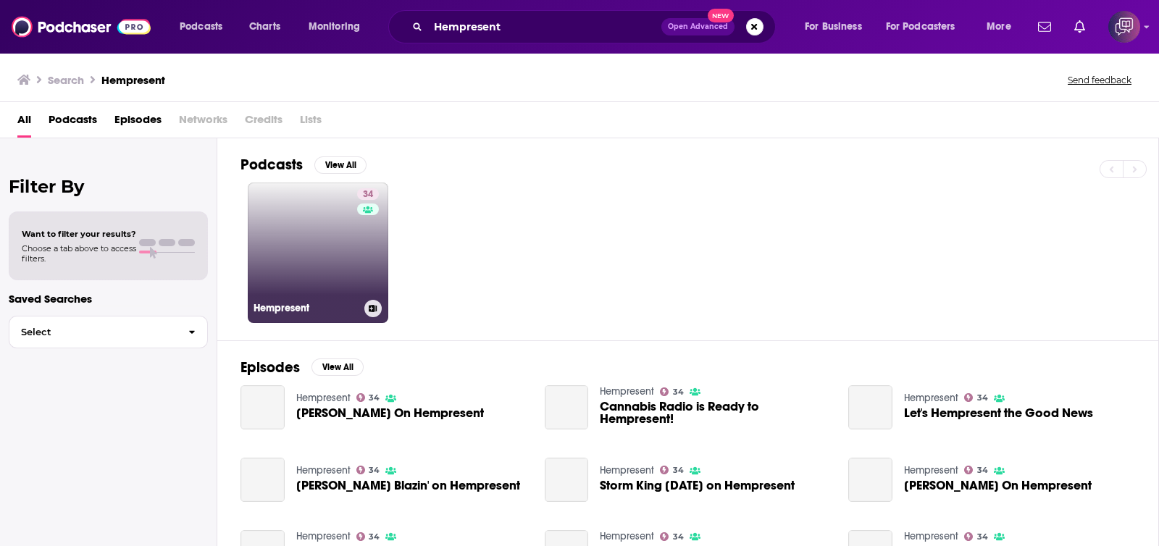
click at [340, 246] on link "34 Hempresent" at bounding box center [318, 253] width 141 height 141
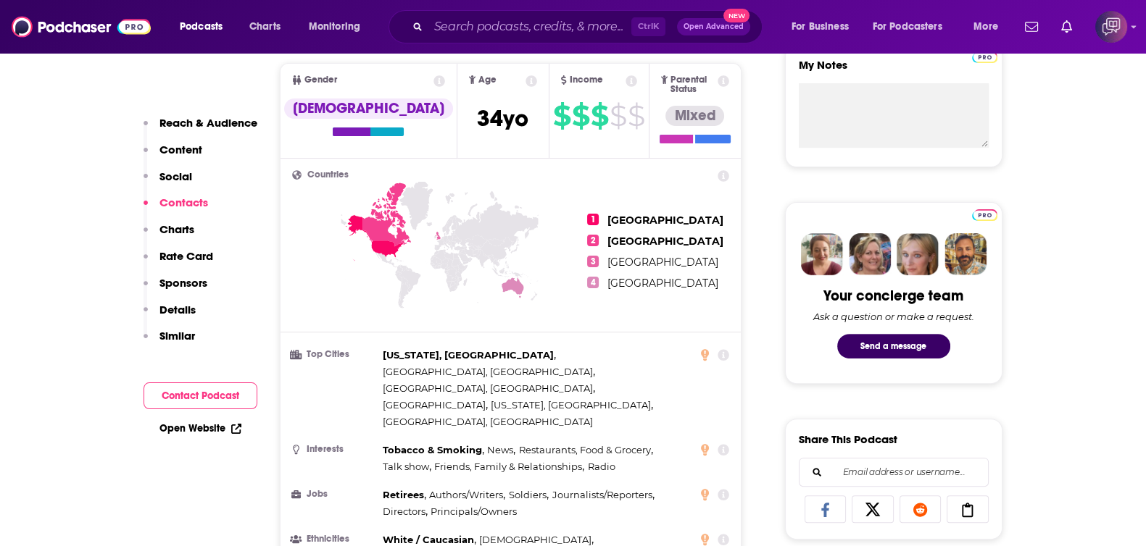
scroll to position [1177, 0]
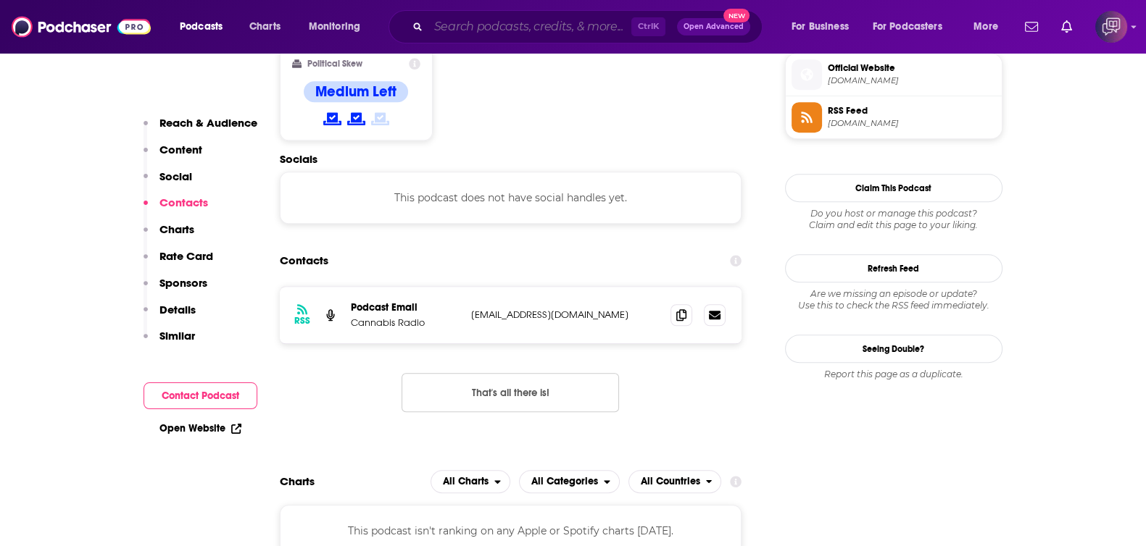
click at [576, 22] on input "Search podcasts, credits, & more..." at bounding box center [529, 26] width 203 height 23
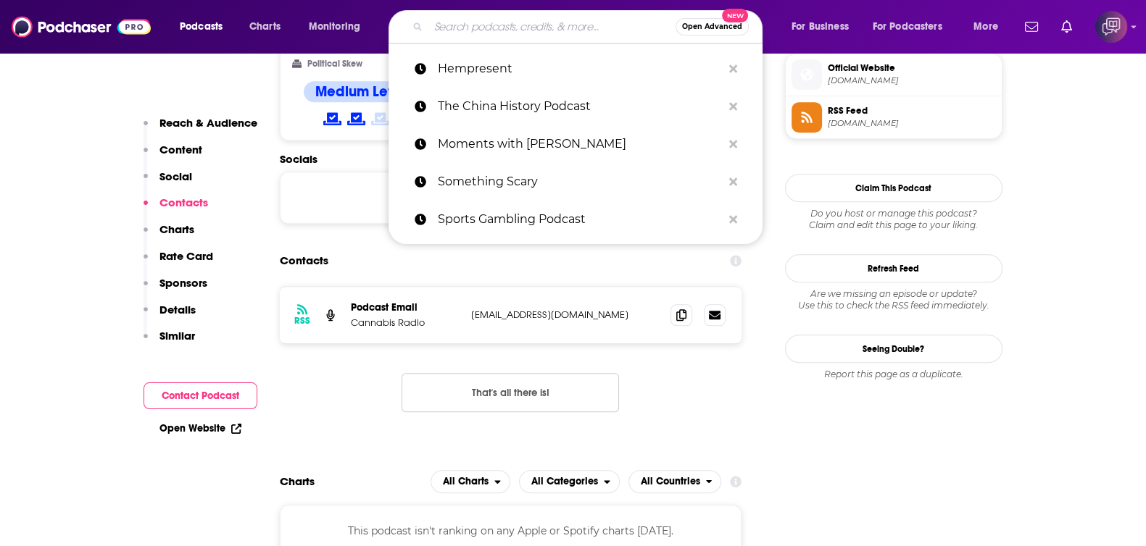
paste input "Feudal Future"
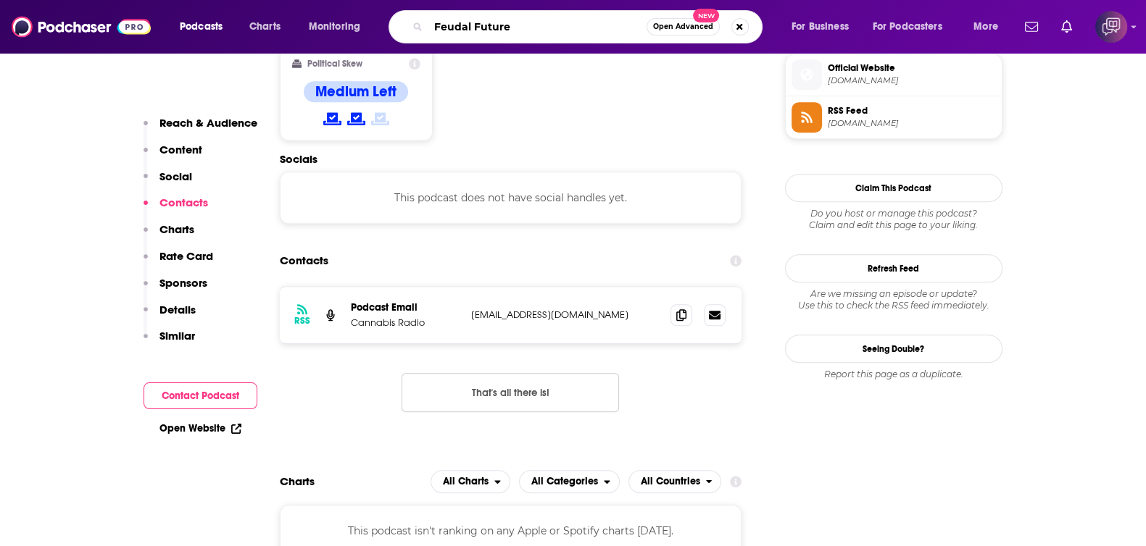
type input "Feudal Future"
click at [706, 28] on span "Open Advanced" at bounding box center [683, 26] width 60 height 7
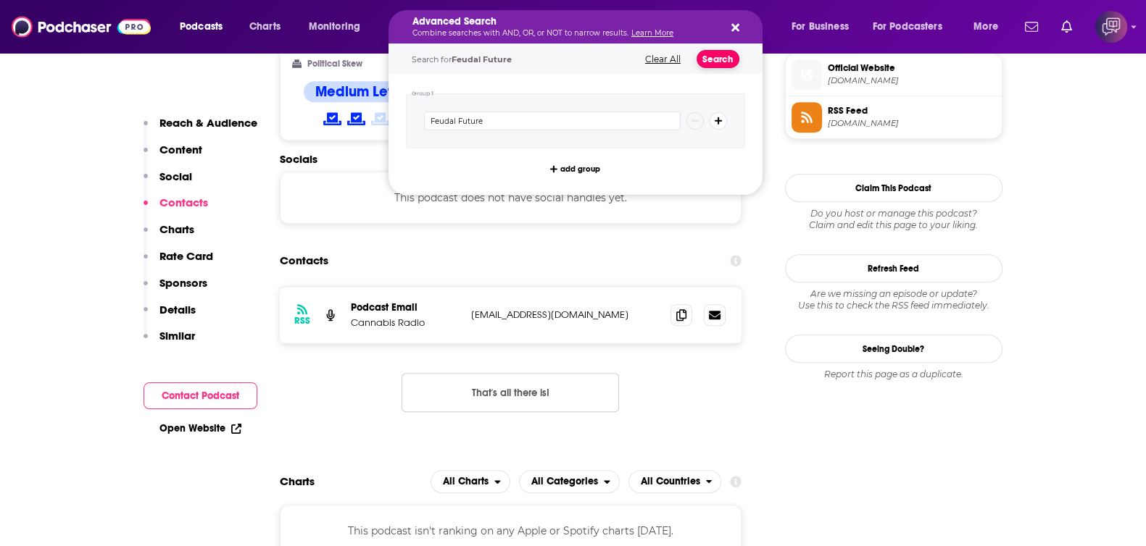
click at [726, 64] on button "Search" at bounding box center [717, 59] width 43 height 18
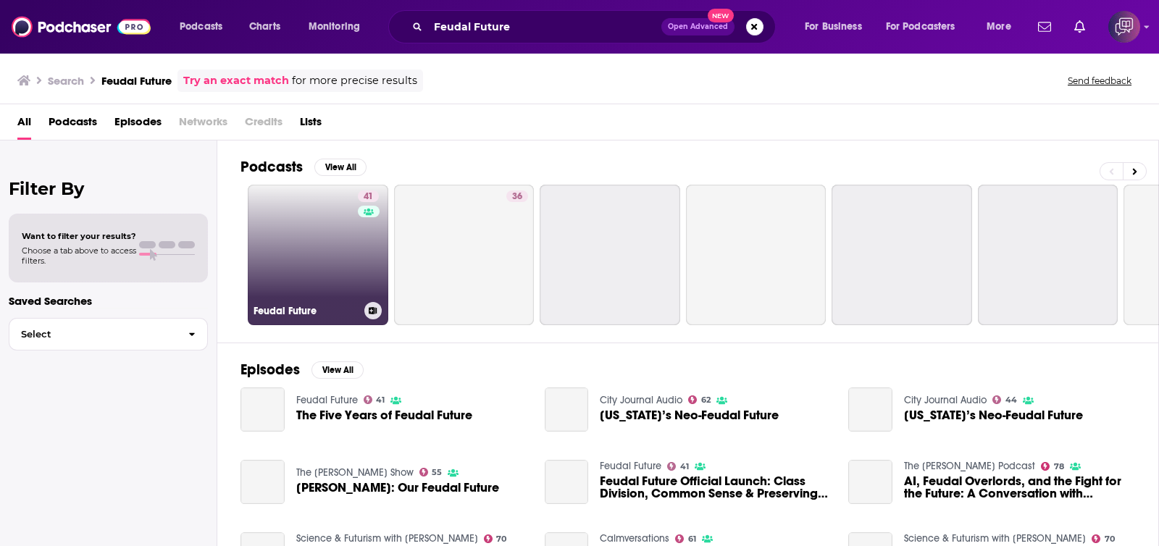
click at [355, 255] on link "41 Feudal Future" at bounding box center [318, 255] width 141 height 141
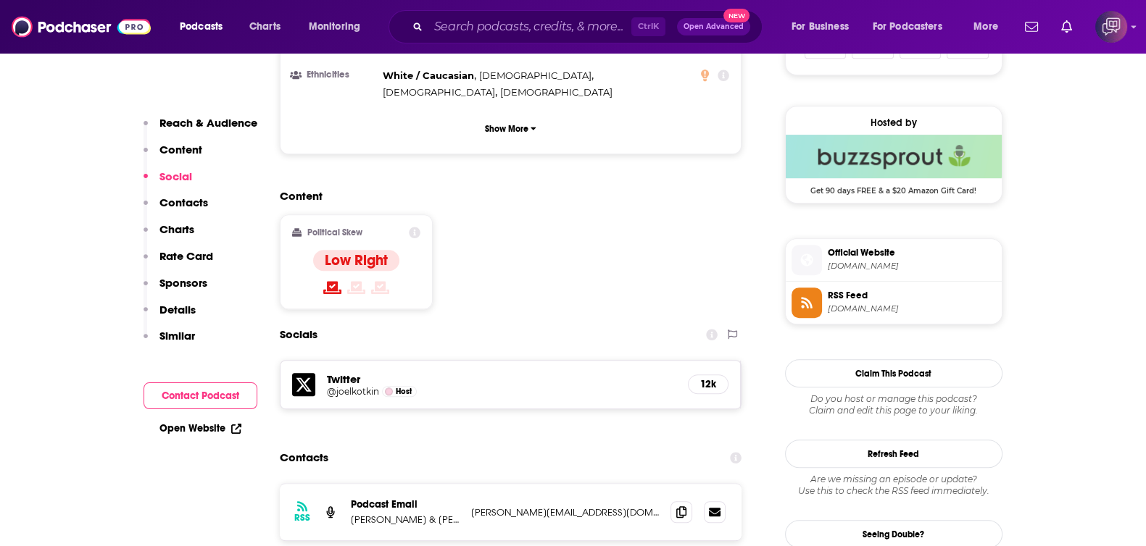
scroll to position [1267, 0]
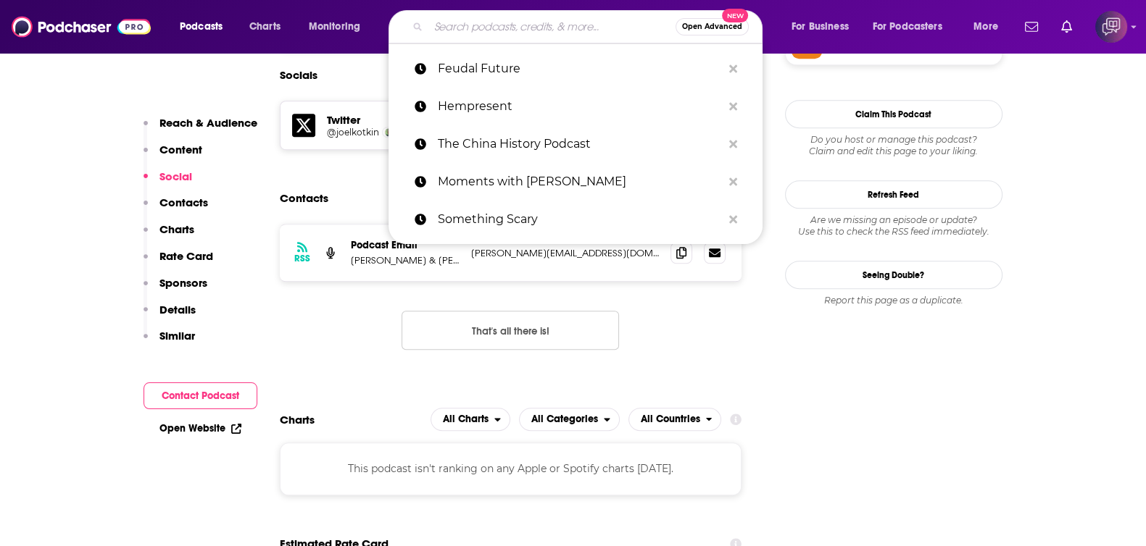
click at [605, 25] on input "Search podcasts, credits, & more..." at bounding box center [551, 26] width 247 height 23
paste input "The Sporting Tribune [DATE]"
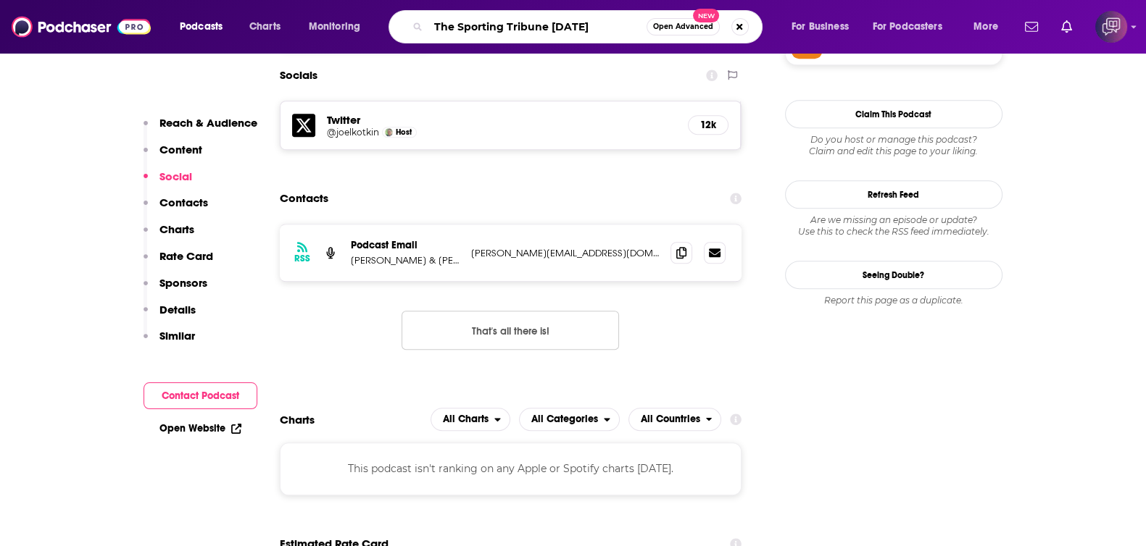
type input "The Sporting Tribune [DATE]"
click at [667, 27] on span "Open Advanced" at bounding box center [683, 26] width 60 height 7
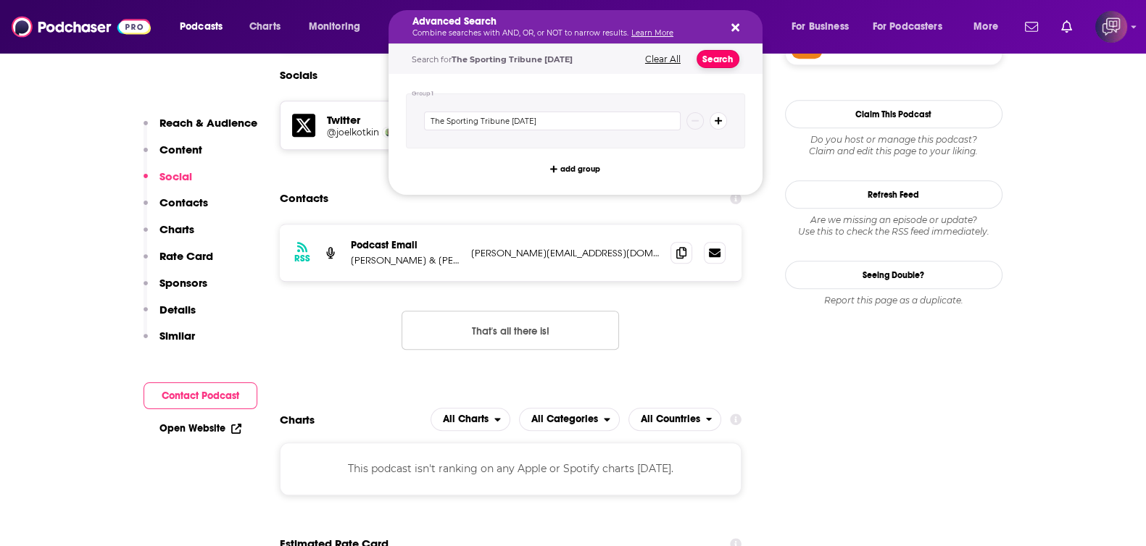
click at [711, 57] on button "Search" at bounding box center [717, 59] width 43 height 18
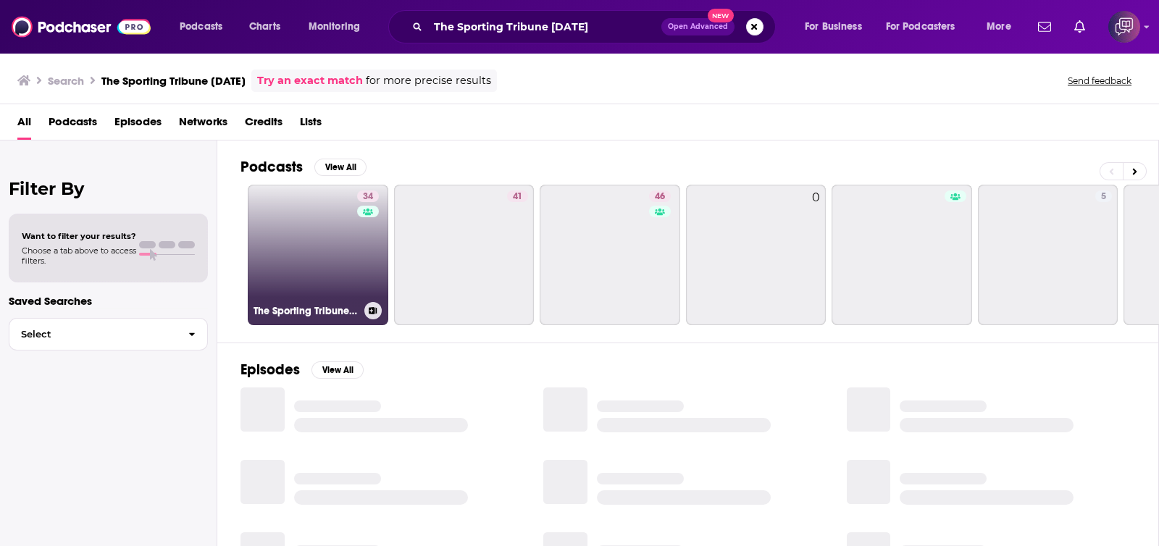
click at [335, 257] on link "34 The Sporting Tribune [DATE]" at bounding box center [318, 255] width 141 height 141
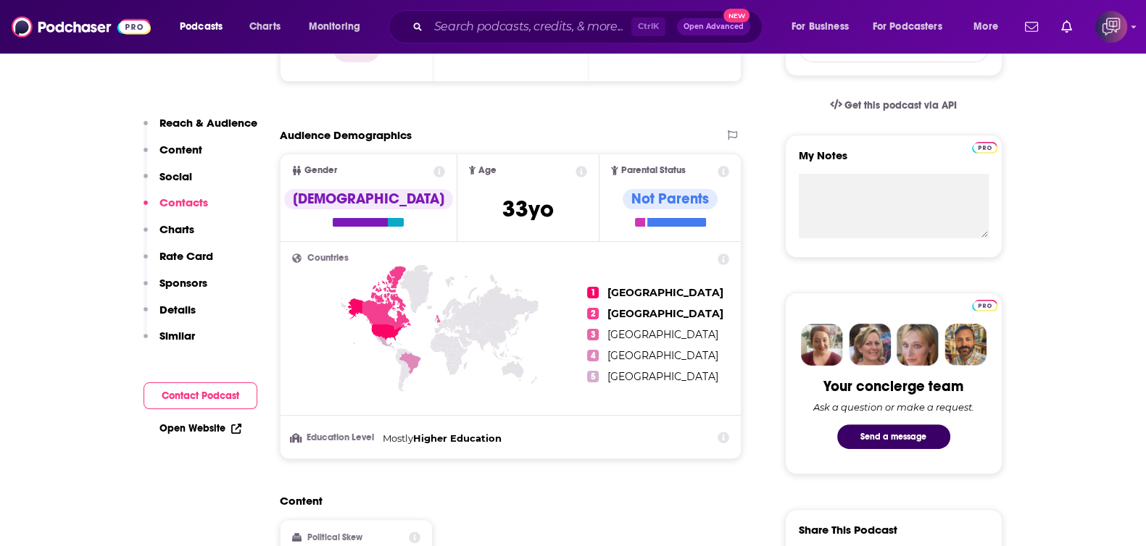
scroll to position [906, 0]
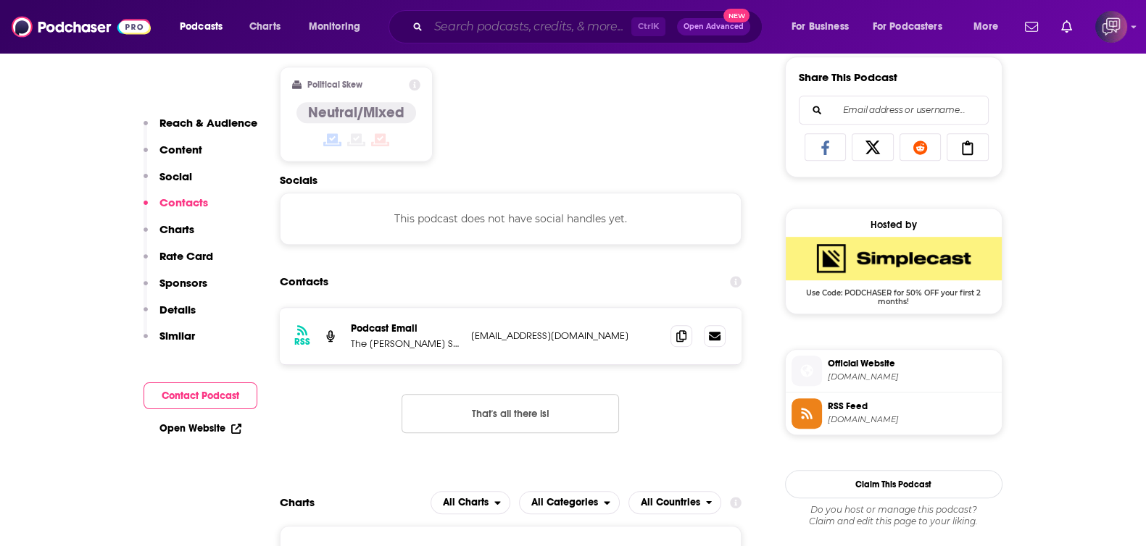
click at [565, 28] on input "Search podcasts, credits, & more..." at bounding box center [529, 26] width 203 height 23
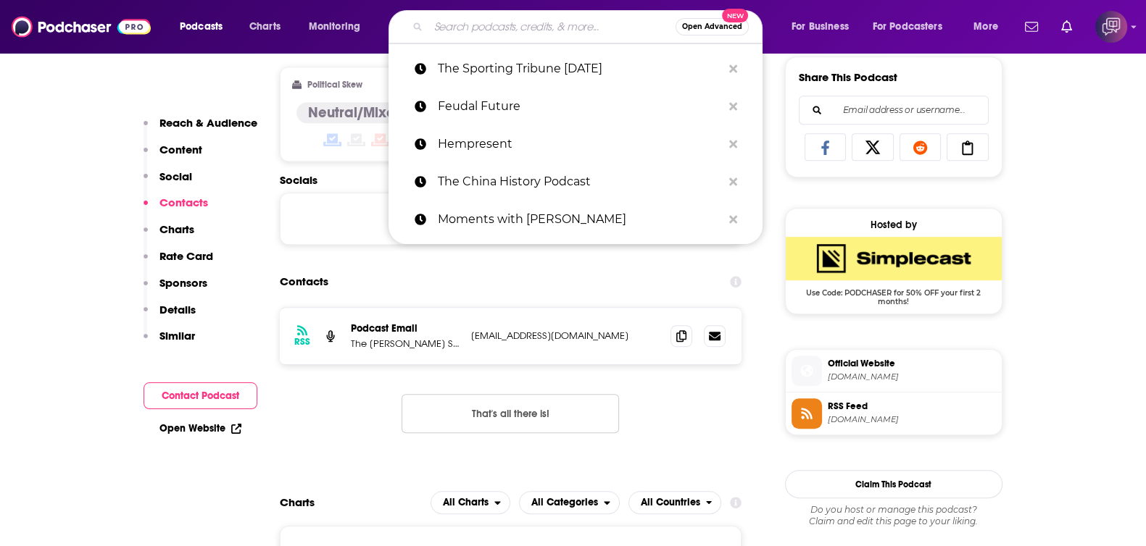
paste input "Scam Goddess"
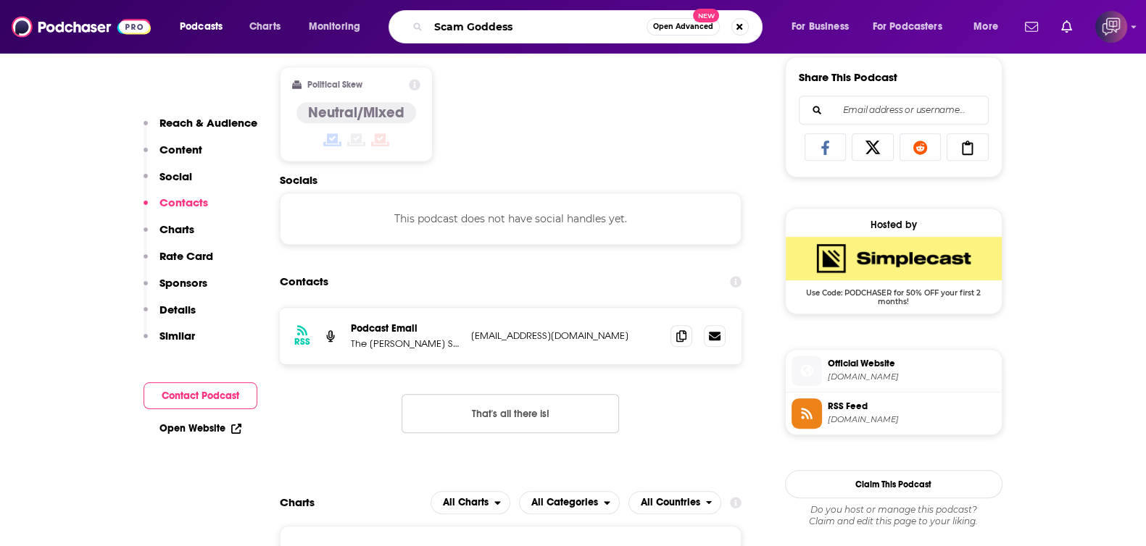
type input "Scam Goddess"
click at [667, 27] on span "Open Advanced" at bounding box center [683, 26] width 60 height 7
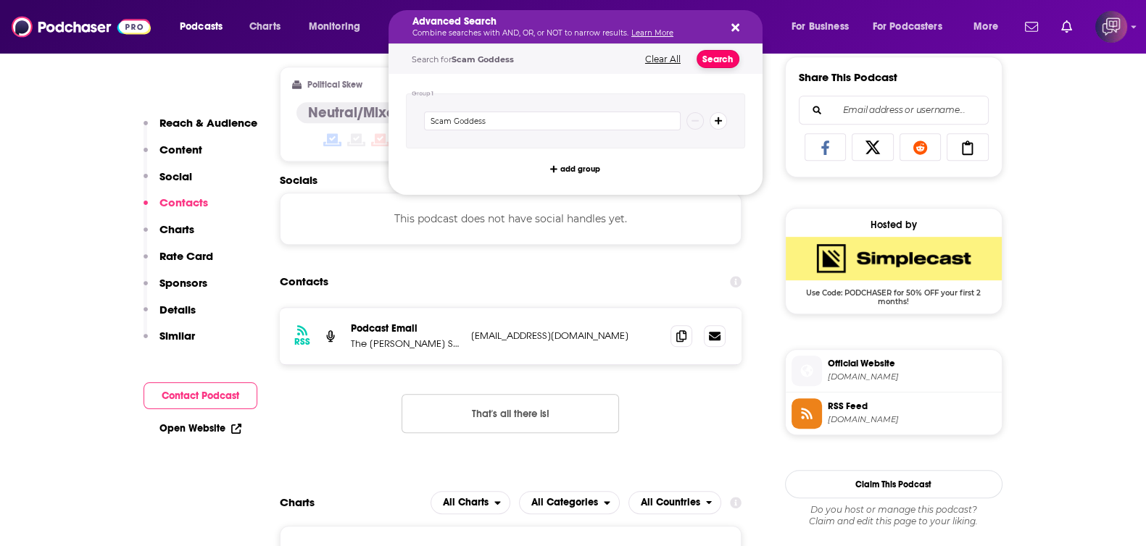
click at [709, 58] on button "Search" at bounding box center [717, 59] width 43 height 18
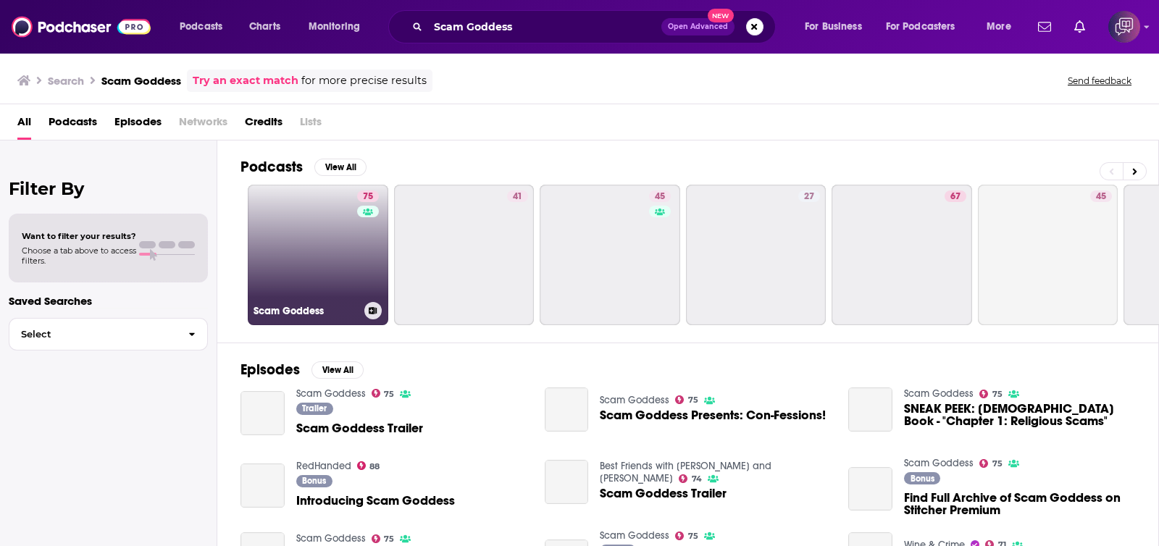
click at [341, 199] on link "75 Scam Goddess" at bounding box center [318, 255] width 141 height 141
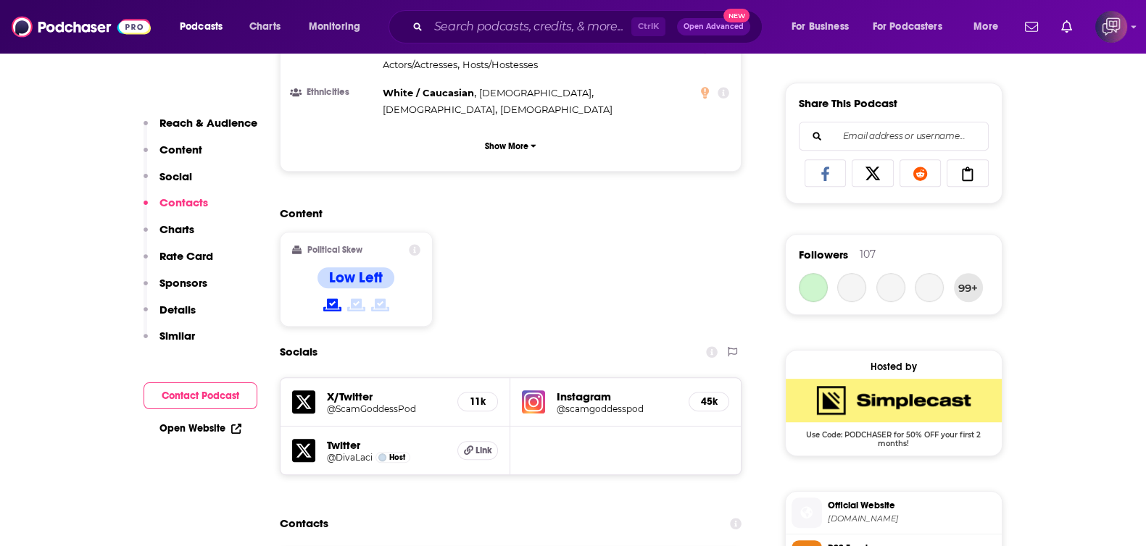
scroll to position [1358, 0]
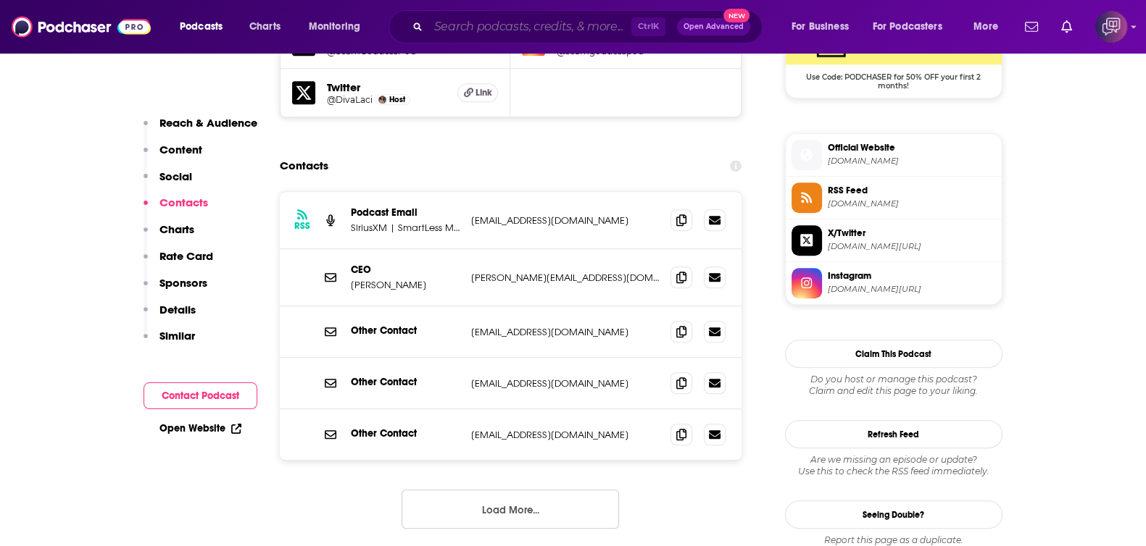
click at [538, 22] on input "Search podcasts, credits, & more..." at bounding box center [529, 26] width 203 height 23
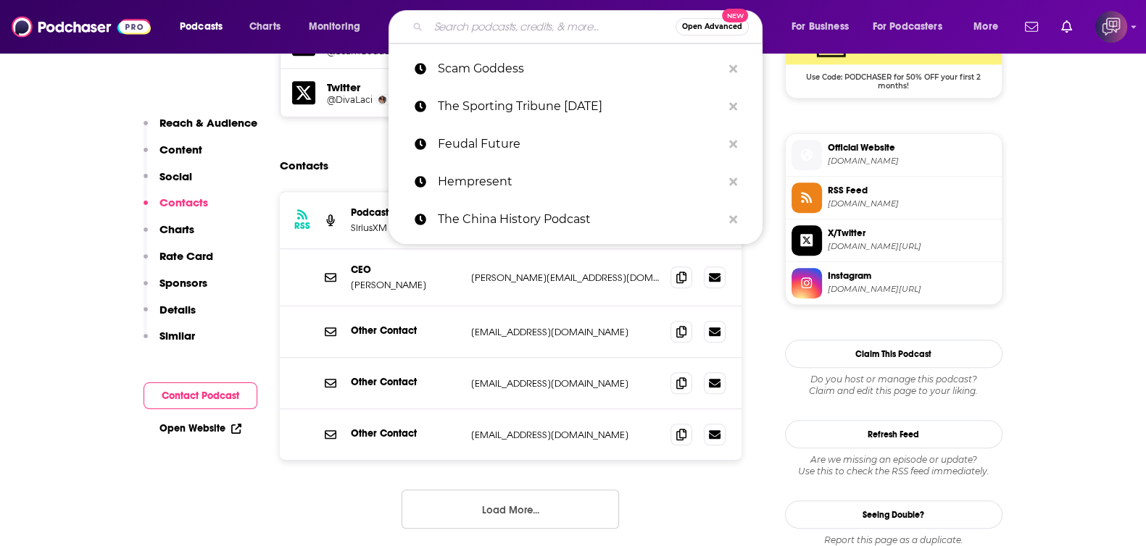
paste input "The Connect – with [PERSON_NAME]"
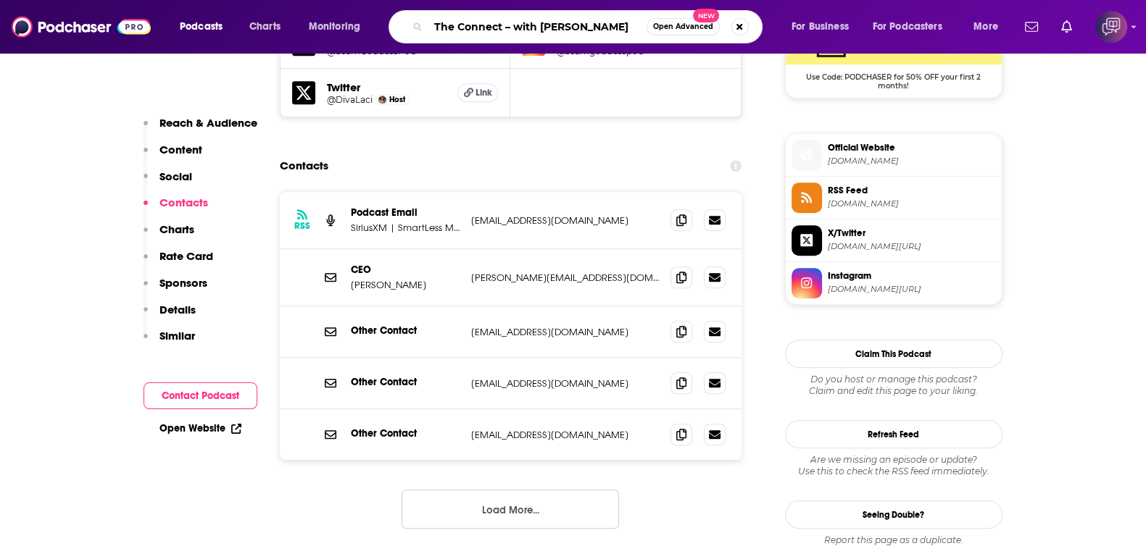
type input "The Connect – with [PERSON_NAME]"
click at [674, 30] on span "Open Advanced" at bounding box center [683, 26] width 60 height 7
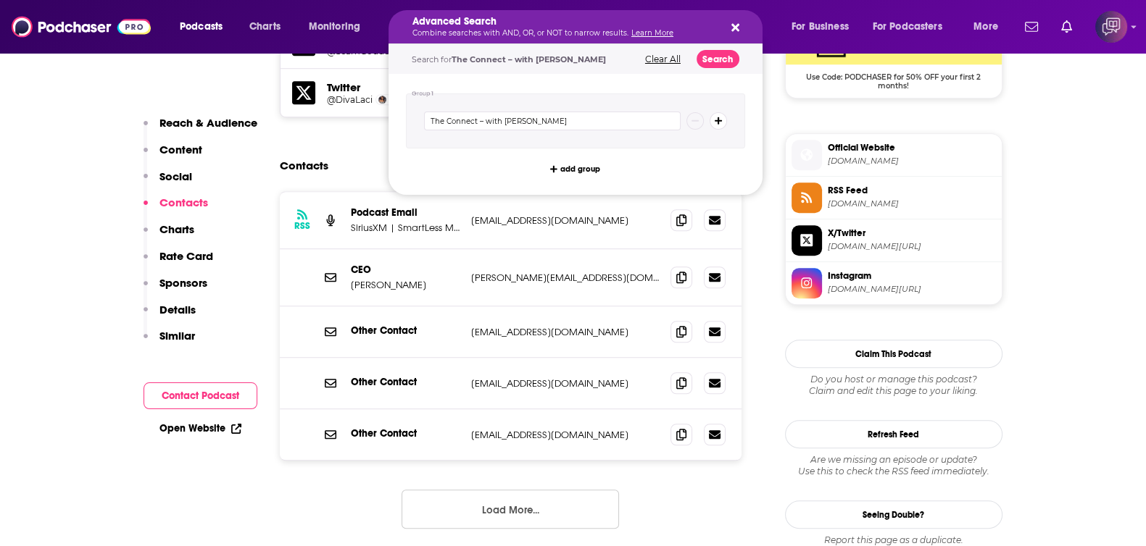
click at [685, 41] on div "Advanced Search Combine searches with AND, OR, or NOT to narrow results. Learn …" at bounding box center [575, 26] width 374 height 33
click at [703, 48] on div "Search for The Connect – with [PERSON_NAME] Clear All Search" at bounding box center [575, 59] width 374 height 30
click at [706, 52] on button "Search" at bounding box center [717, 59] width 43 height 18
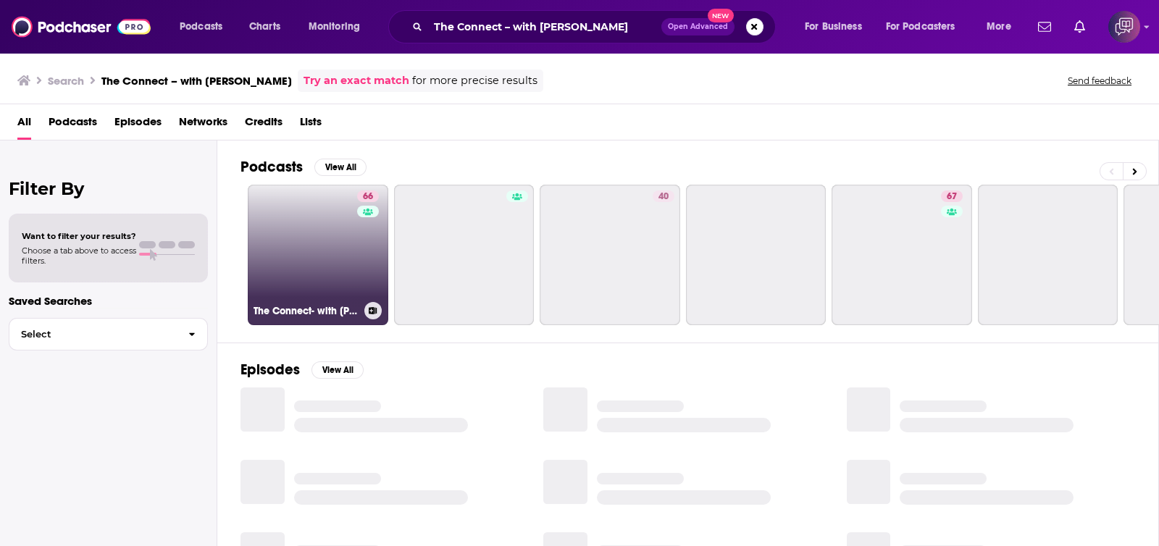
click at [300, 256] on link "66 The Connect- with [PERSON_NAME]" at bounding box center [318, 255] width 141 height 141
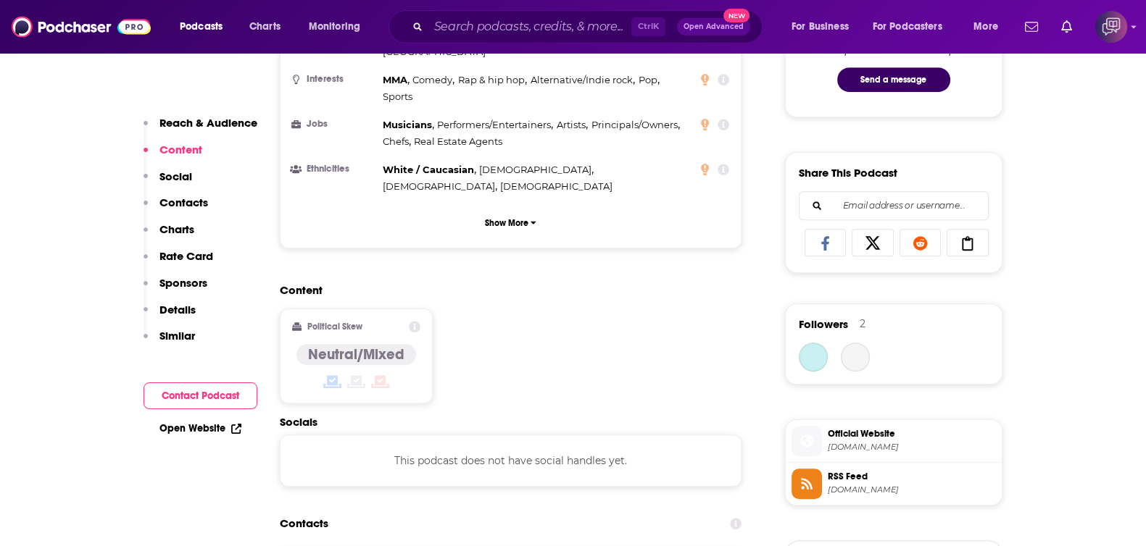
scroll to position [1267, 0]
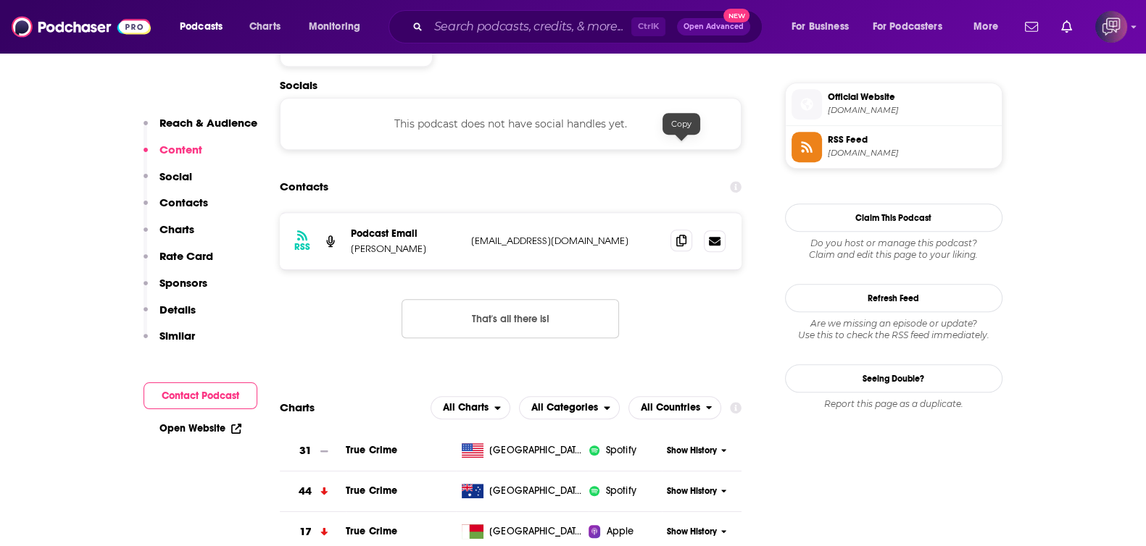
click at [678, 235] on icon at bounding box center [681, 241] width 10 height 12
click at [578, 16] on input "Search podcasts, credits, & more..." at bounding box center [529, 26] width 203 height 23
paste input "The First Ever Podcast"
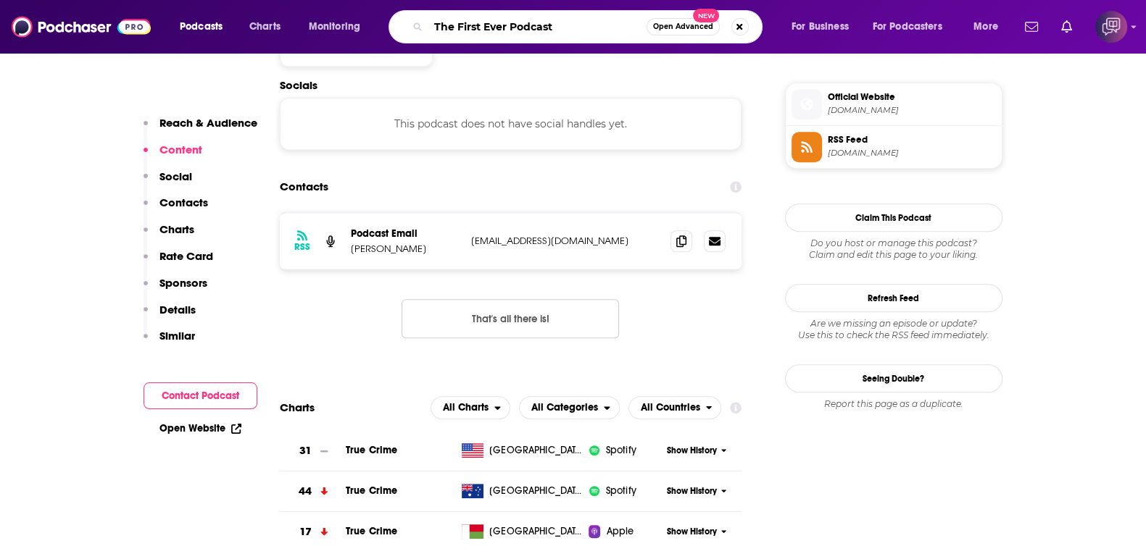
type input "The First Ever Podcast"
click at [665, 27] on span "Open Advanced" at bounding box center [683, 26] width 60 height 7
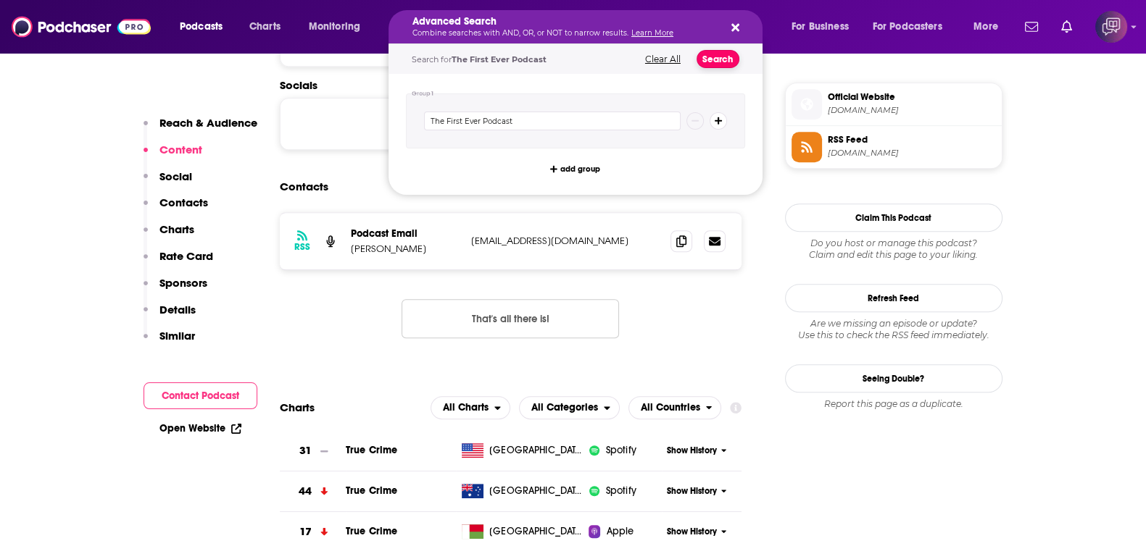
click at [710, 54] on button "Search" at bounding box center [717, 59] width 43 height 18
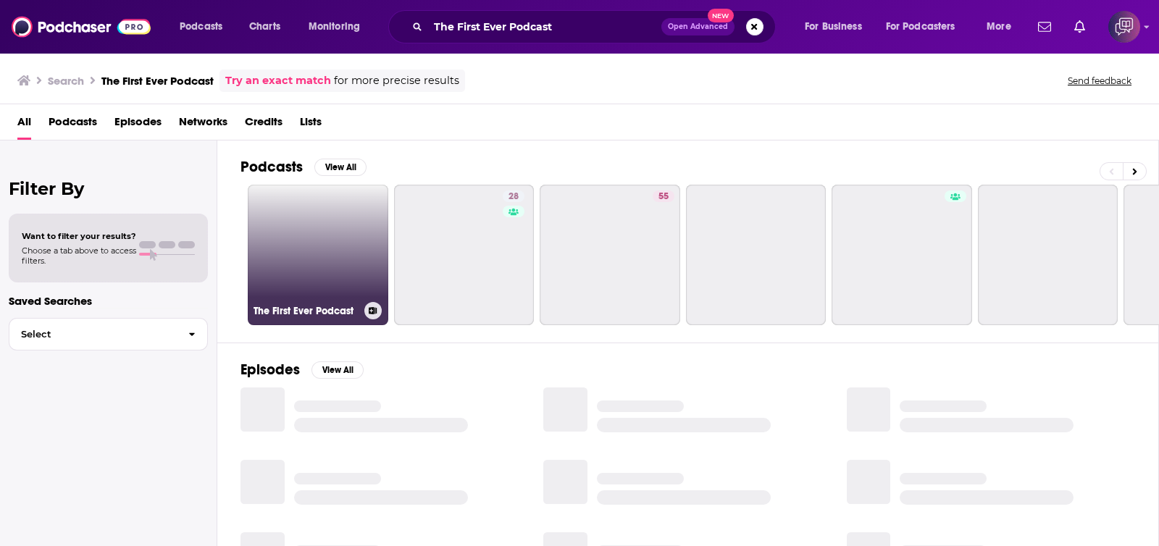
click at [313, 233] on link "The First Ever Podcast" at bounding box center [318, 255] width 141 height 141
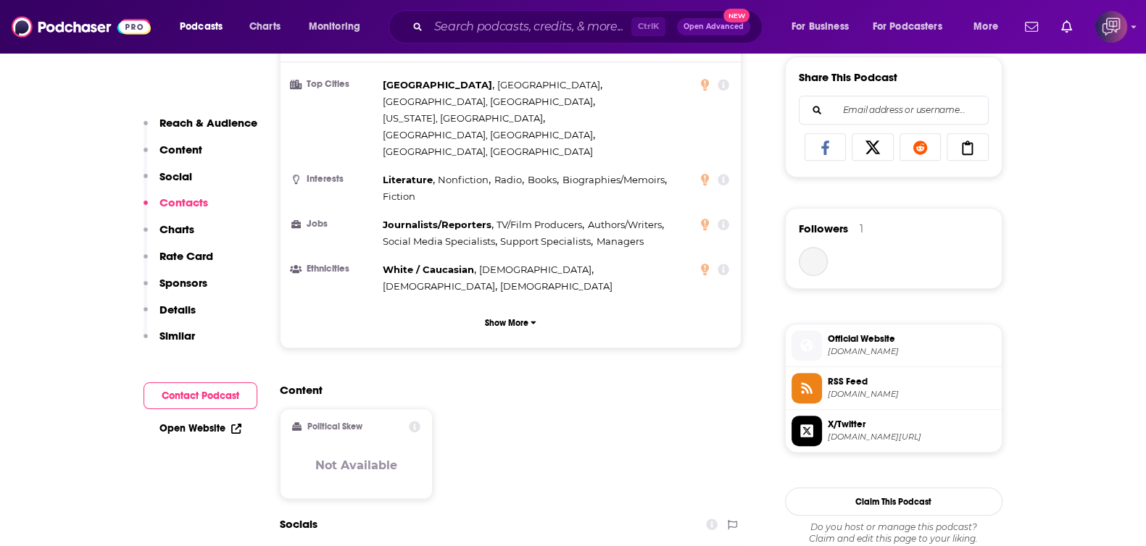
scroll to position [1267, 0]
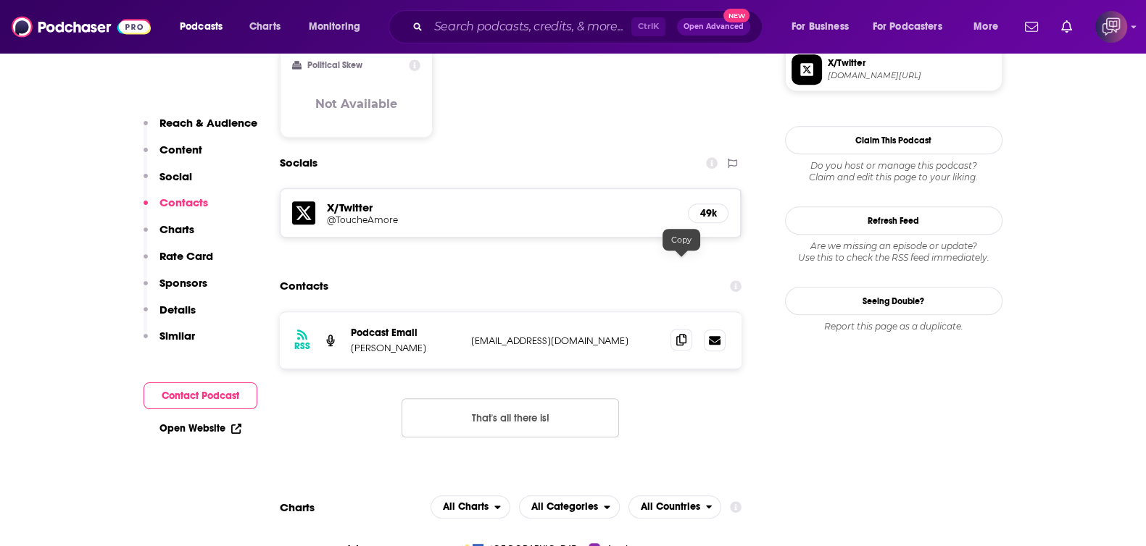
click at [683, 334] on icon at bounding box center [681, 340] width 10 height 12
click at [525, 39] on div "Ctrl K Open Advanced New" at bounding box center [575, 26] width 374 height 33
click at [567, 20] on input "Search podcasts, credits, & more..." at bounding box center [529, 26] width 203 height 23
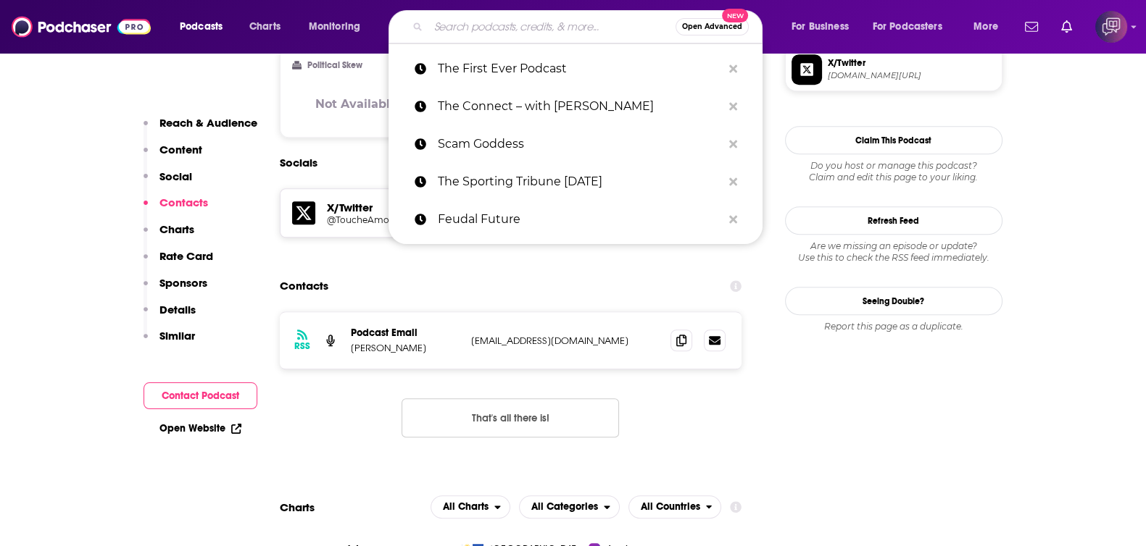
paste input "HealthCare UnTold"
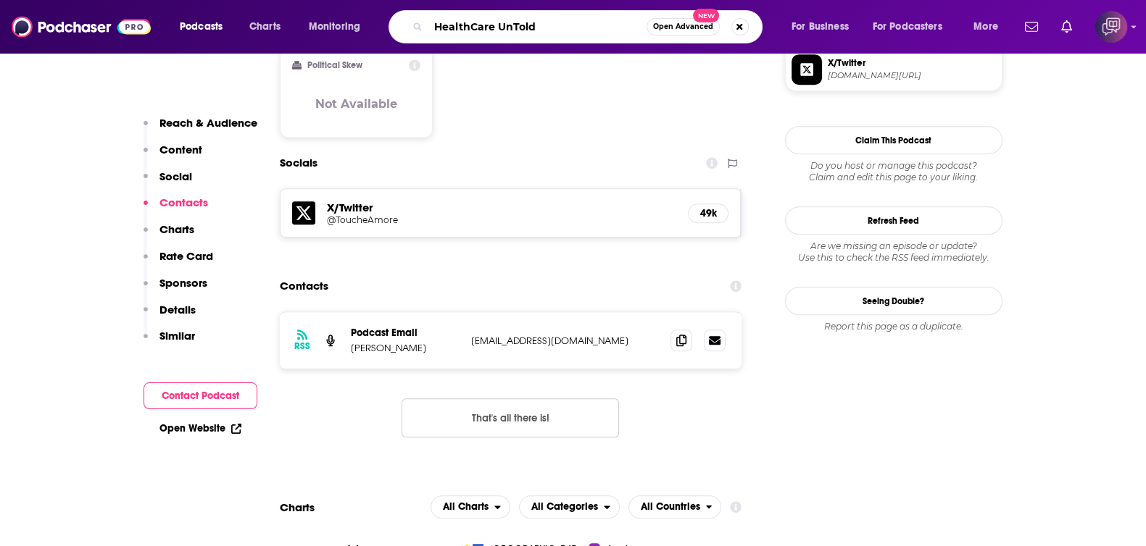
type input "HealthCare UnTold"
click at [678, 36] on div "HealthCare UnTold Open Advanced New" at bounding box center [575, 26] width 374 height 33
drag, startPoint x: 690, startPoint y: 30, endPoint x: 689, endPoint y: 38, distance: 7.3
click at [689, 38] on div "HealthCare UnTold Open Advanced New" at bounding box center [575, 26] width 374 height 33
click at [684, 20] on button "Open Advanced New" at bounding box center [682, 26] width 73 height 17
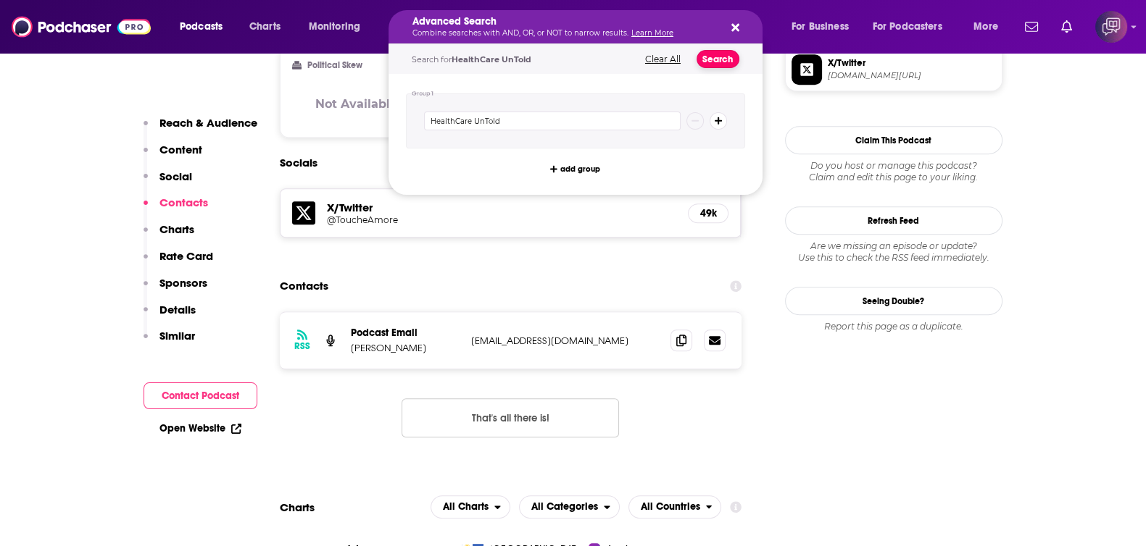
click at [721, 66] on button "Search" at bounding box center [717, 59] width 43 height 18
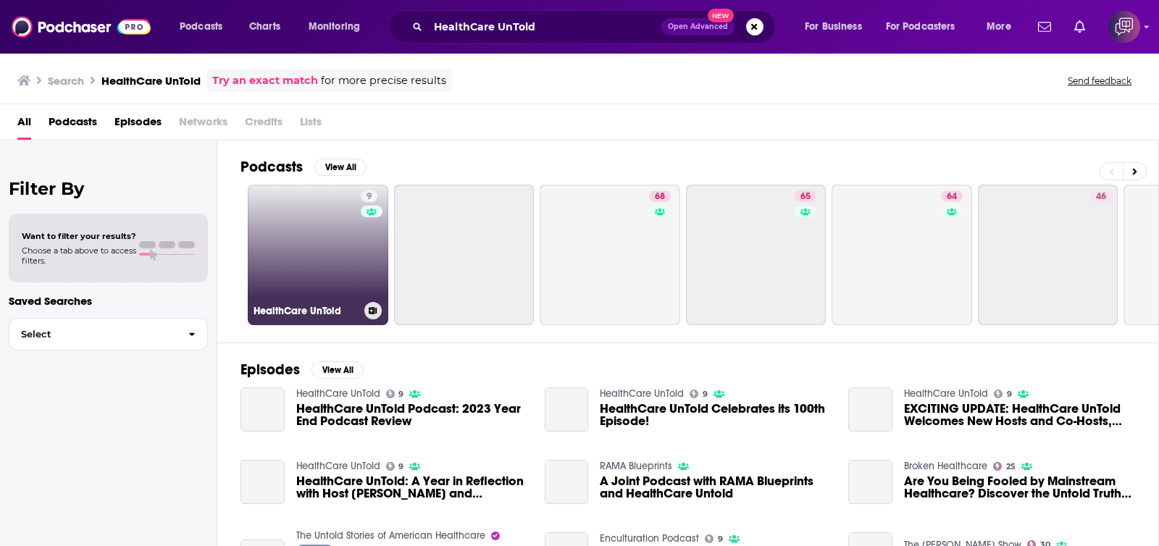
click at [338, 266] on link "9 HealthCare UnTold" at bounding box center [318, 255] width 141 height 141
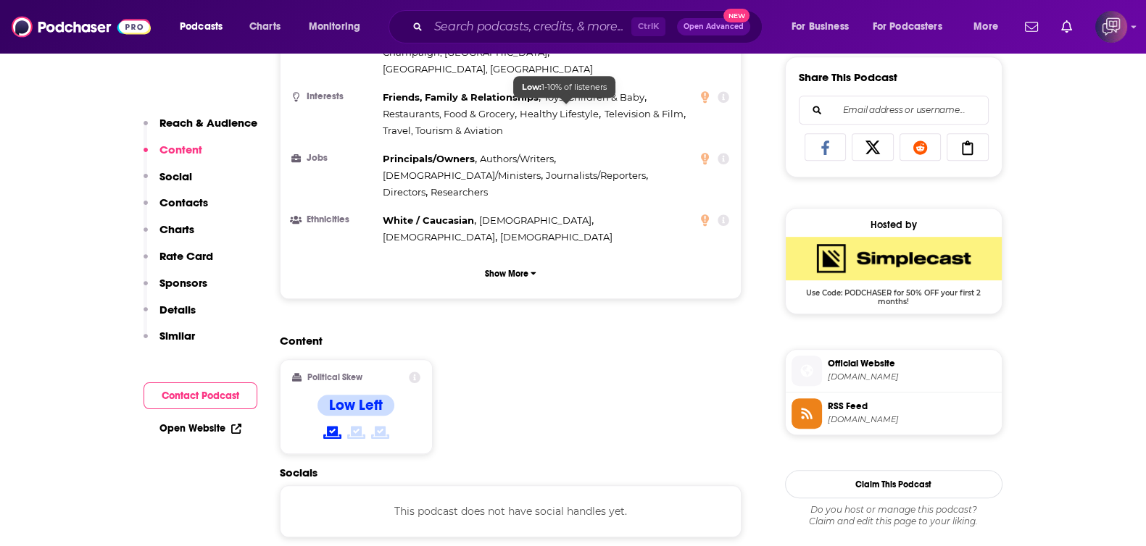
scroll to position [1267, 0]
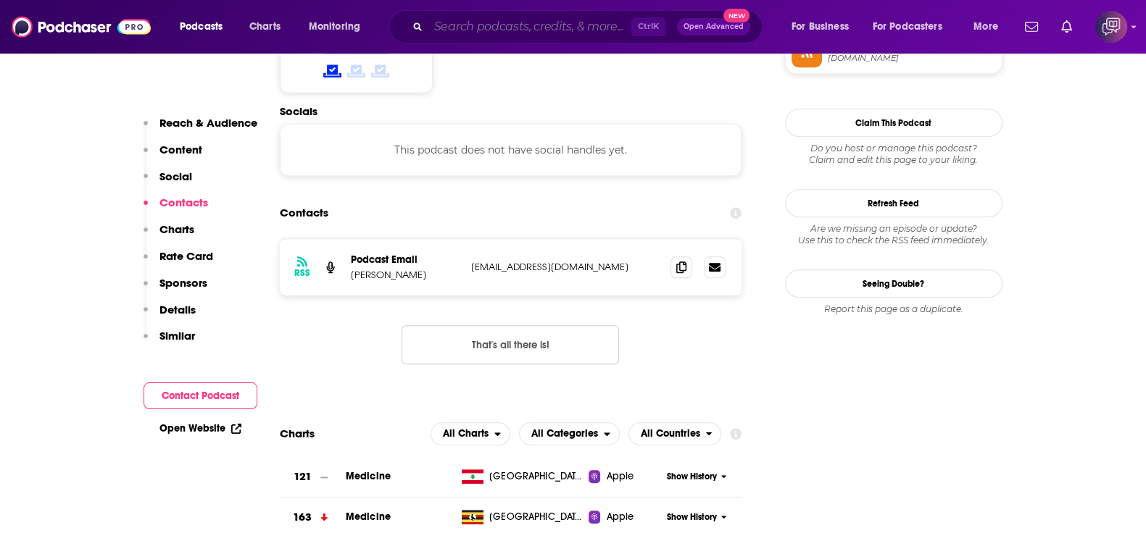
click at [481, 23] on input "Search podcasts, credits, & more..." at bounding box center [529, 26] width 203 height 23
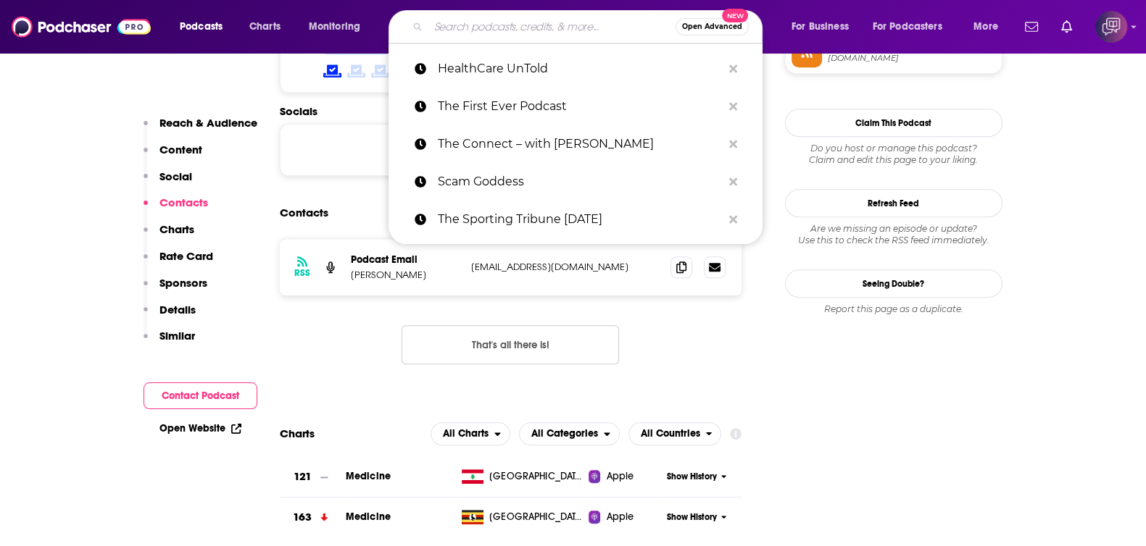
paste input "After Bedtime with Big Little Feelings"
type input "After Bedtime with Big Little Feelings"
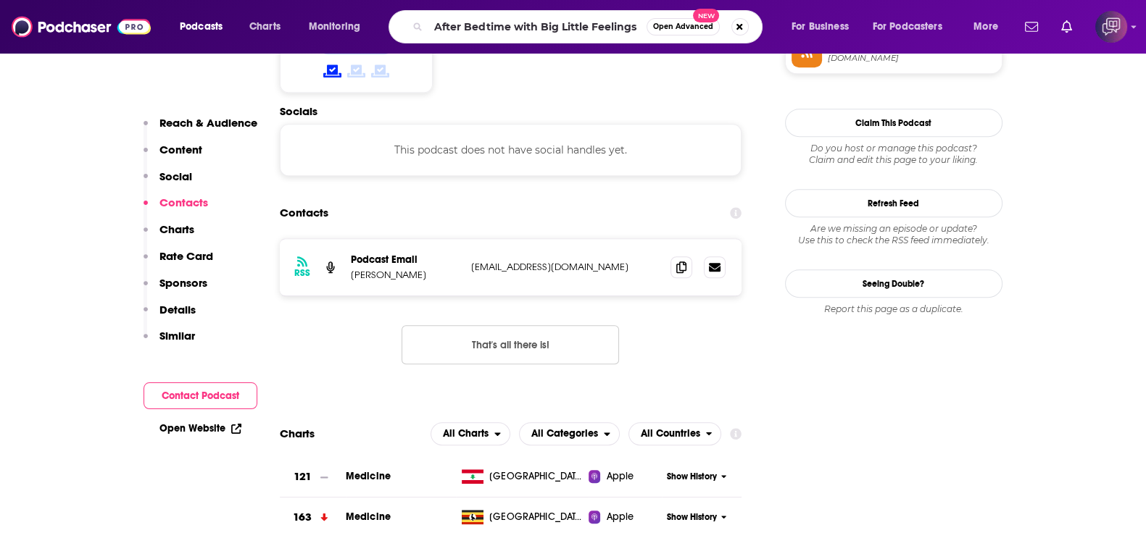
click at [680, 26] on span "Open Advanced" at bounding box center [683, 26] width 60 height 7
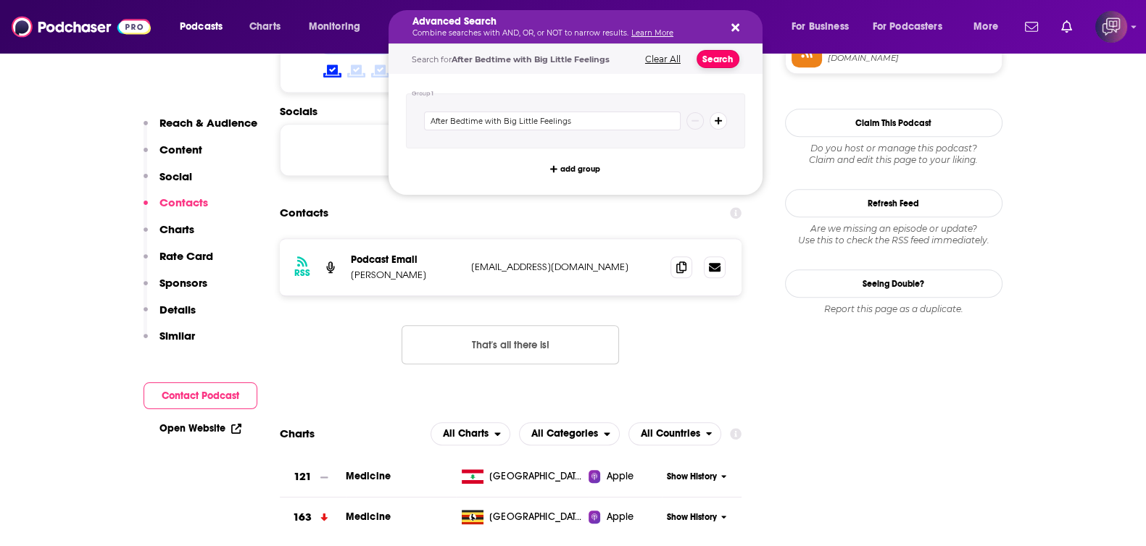
click at [709, 52] on button "Search" at bounding box center [717, 59] width 43 height 18
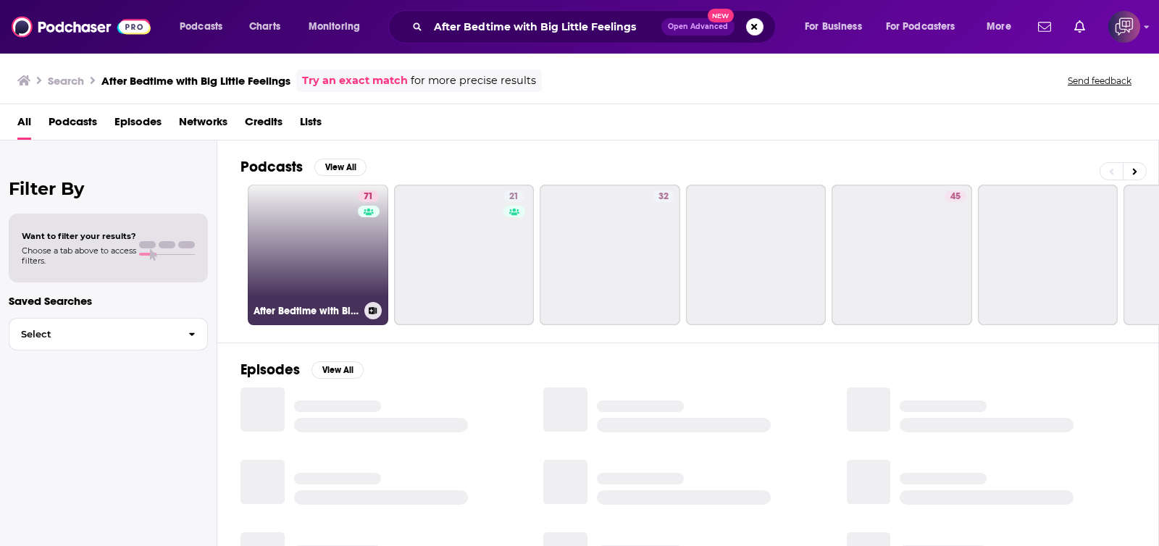
click at [341, 241] on link "71 After Bedtime with Big Little Feelings" at bounding box center [318, 255] width 141 height 141
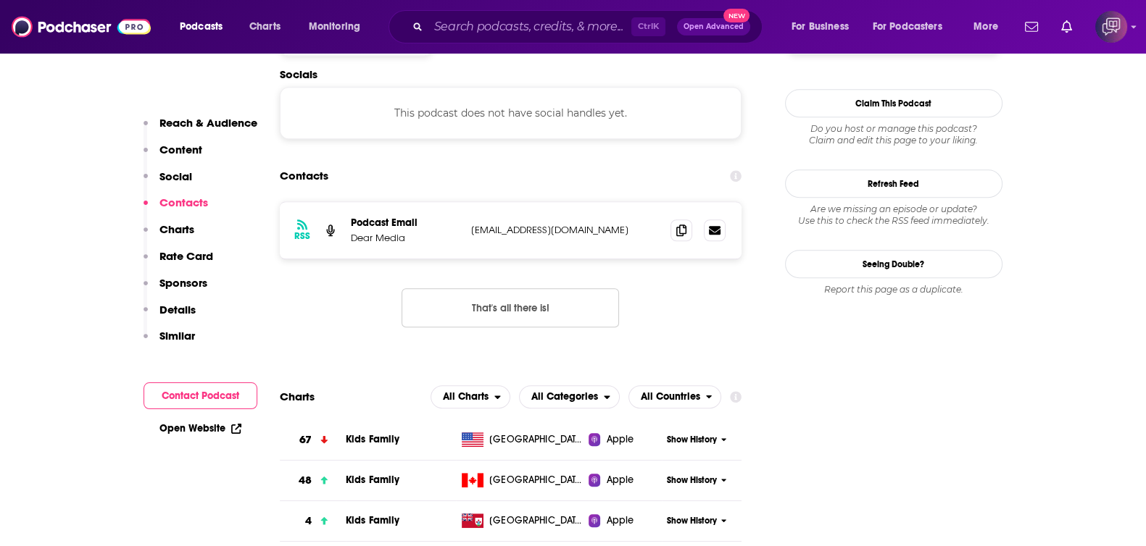
scroll to position [1267, 0]
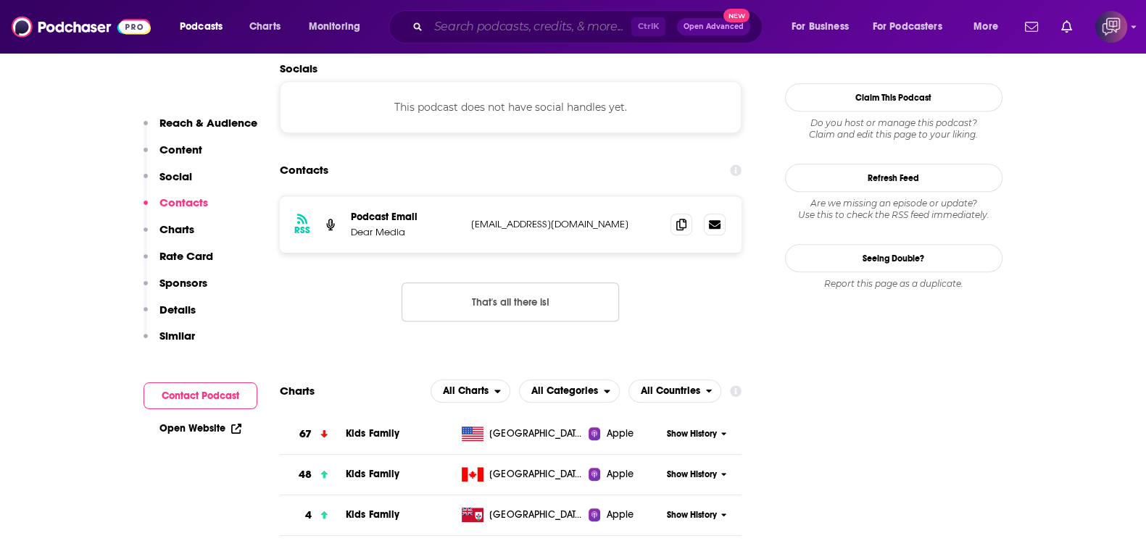
click at [572, 20] on input "Search podcasts, credits, & more..." at bounding box center [529, 26] width 203 height 23
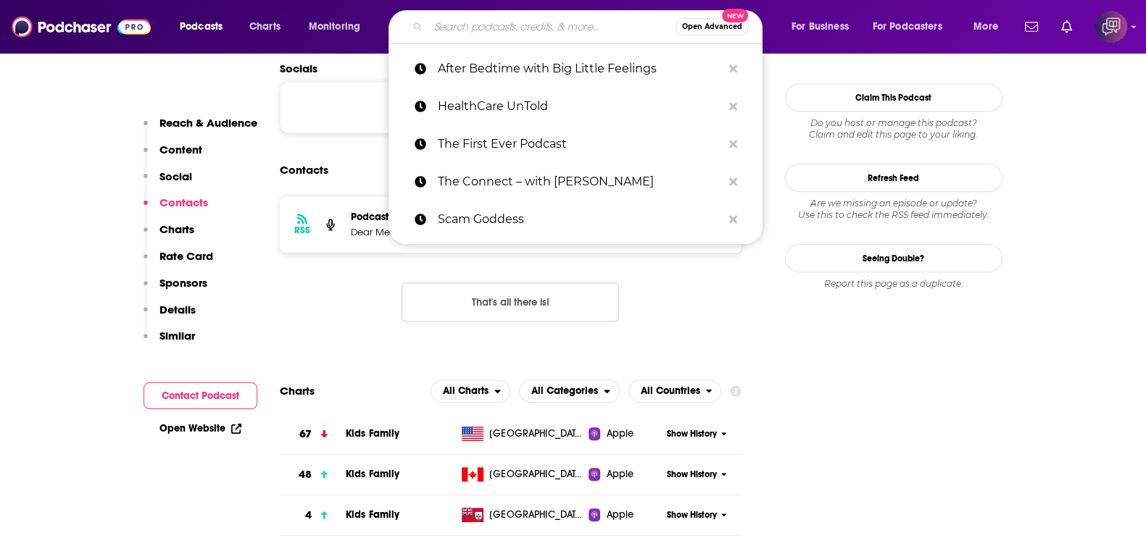
paste input "Rising Up with [PERSON_NAME]"
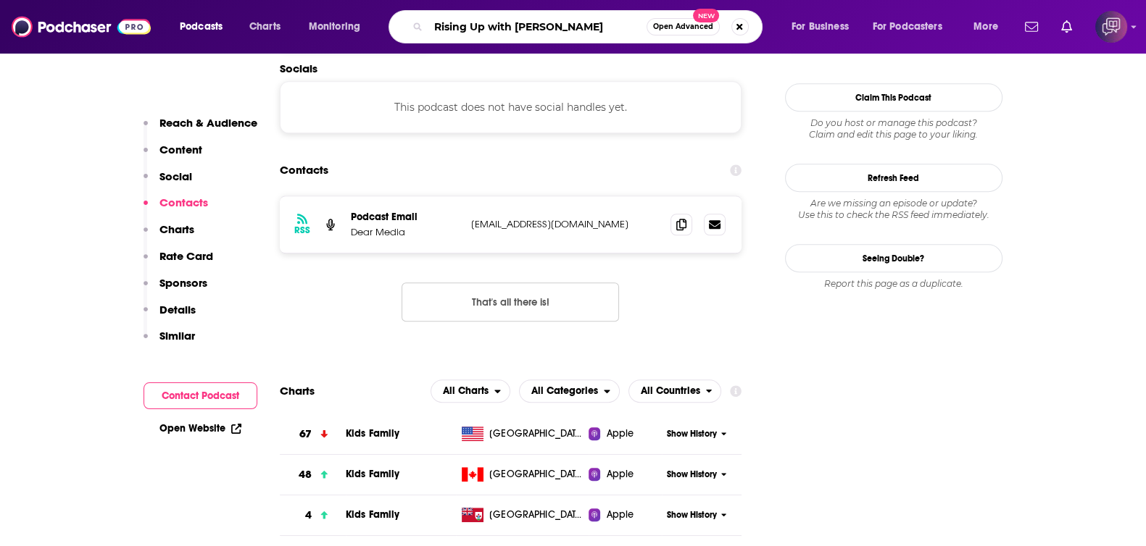
type input "Rising Up with [PERSON_NAME]"
click at [687, 31] on button "Open Advanced New" at bounding box center [682, 26] width 73 height 17
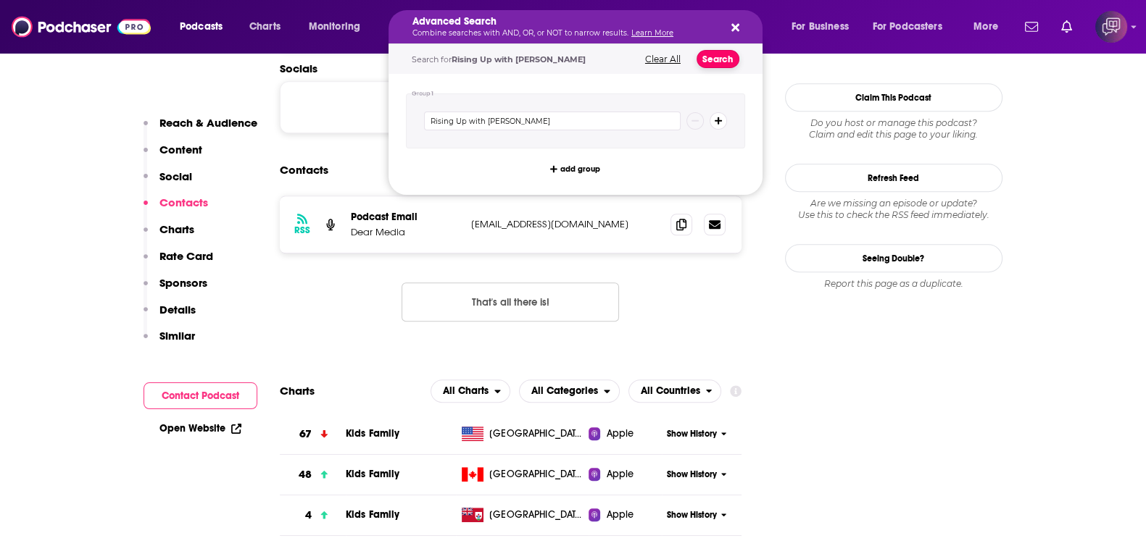
click at [734, 52] on button "Search" at bounding box center [717, 59] width 43 height 18
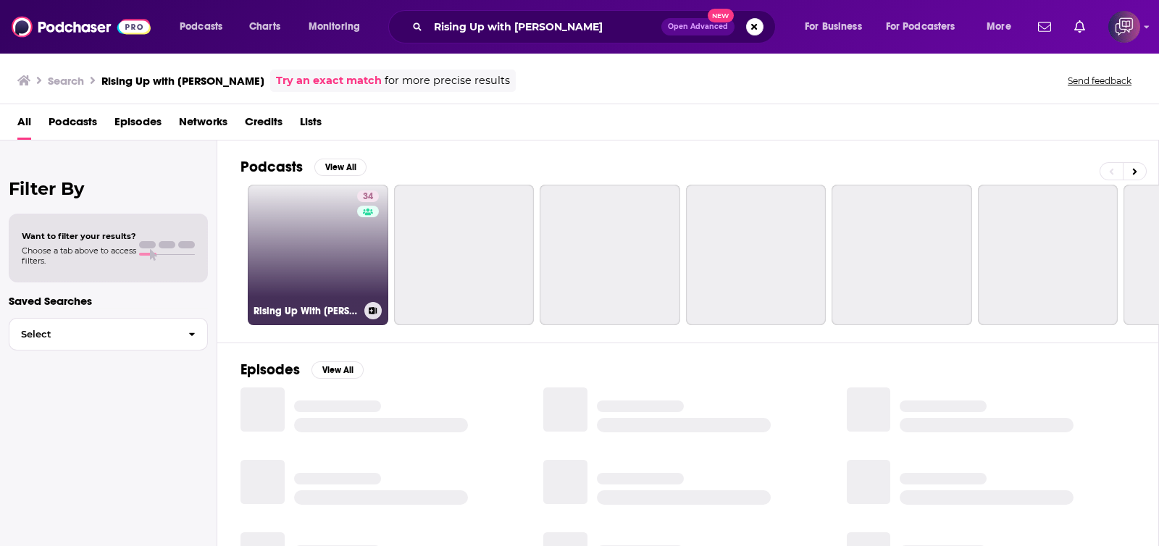
click at [275, 246] on link "34 Rising Up With [PERSON_NAME]" at bounding box center [318, 255] width 141 height 141
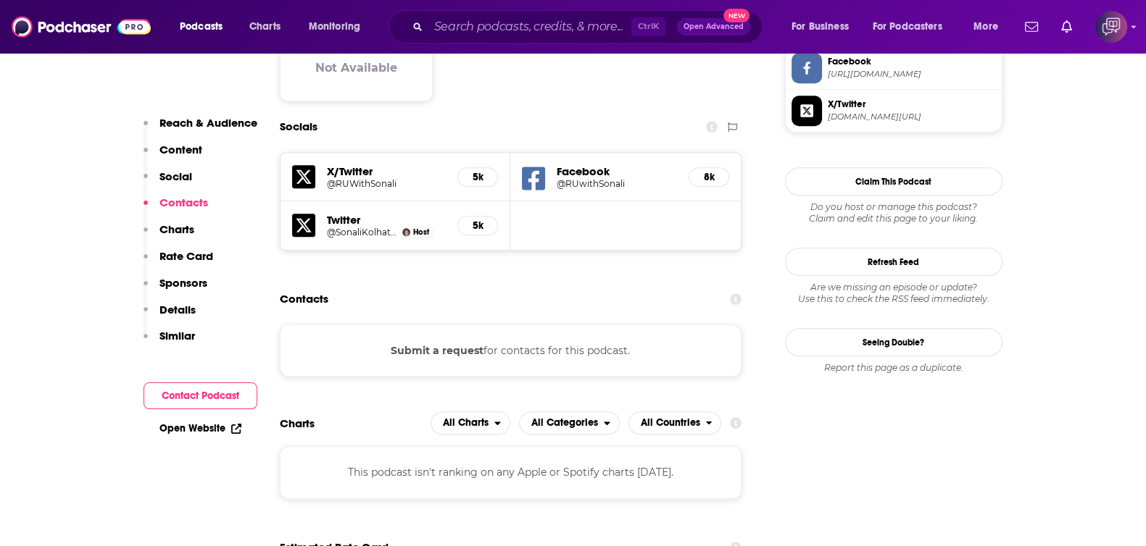
scroll to position [1358, 0]
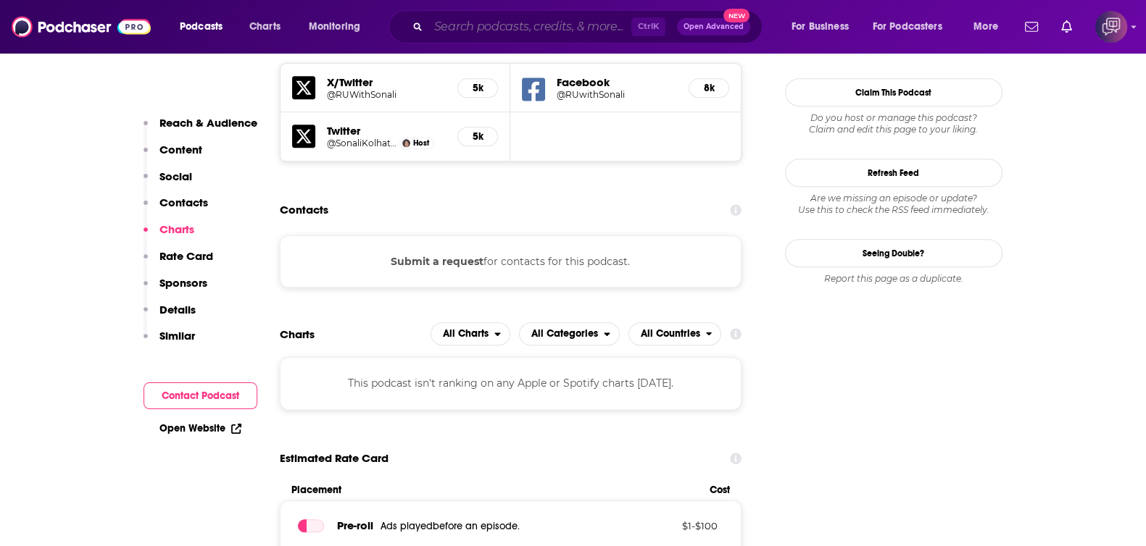
click at [467, 29] on input "Search podcasts, credits, & more..." at bounding box center [529, 26] width 203 height 23
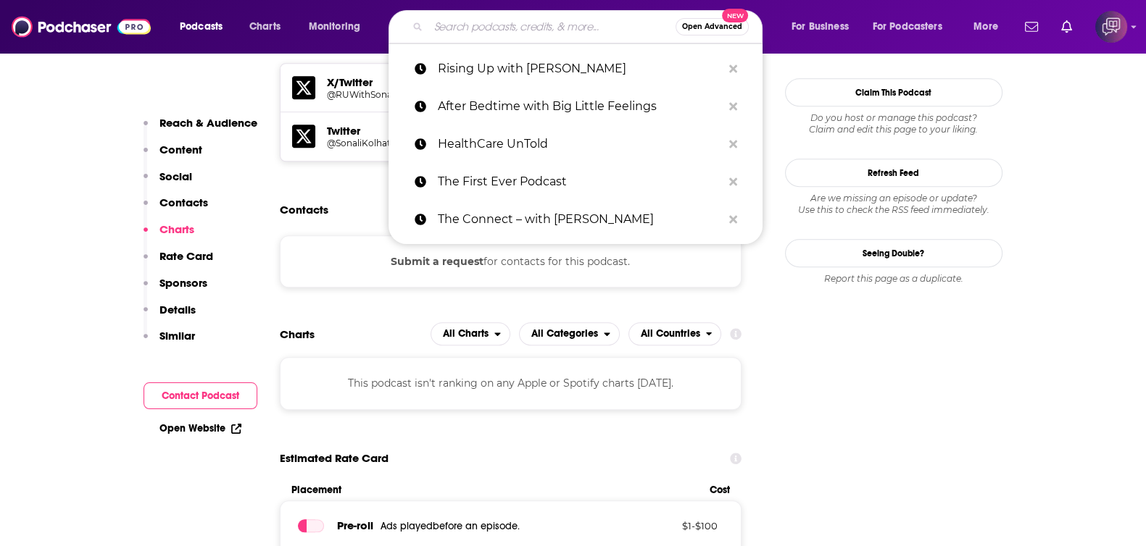
paste input "The Endless Honeymoon Podcast"
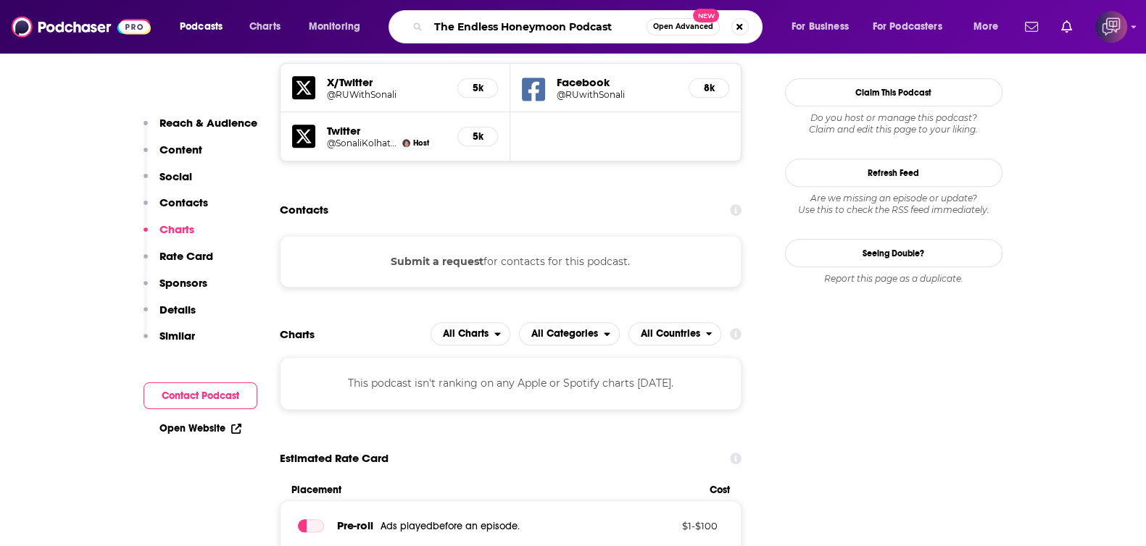
type input "The Endless Honeymoon Podcast"
click at [685, 28] on span "Open Advanced" at bounding box center [683, 26] width 60 height 7
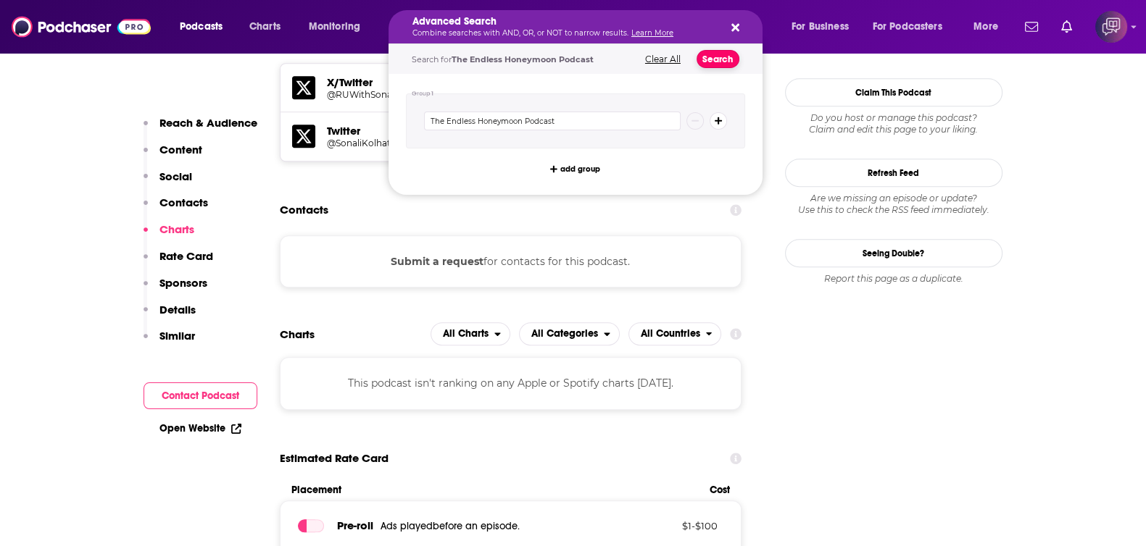
click at [714, 67] on button "Search" at bounding box center [717, 59] width 43 height 18
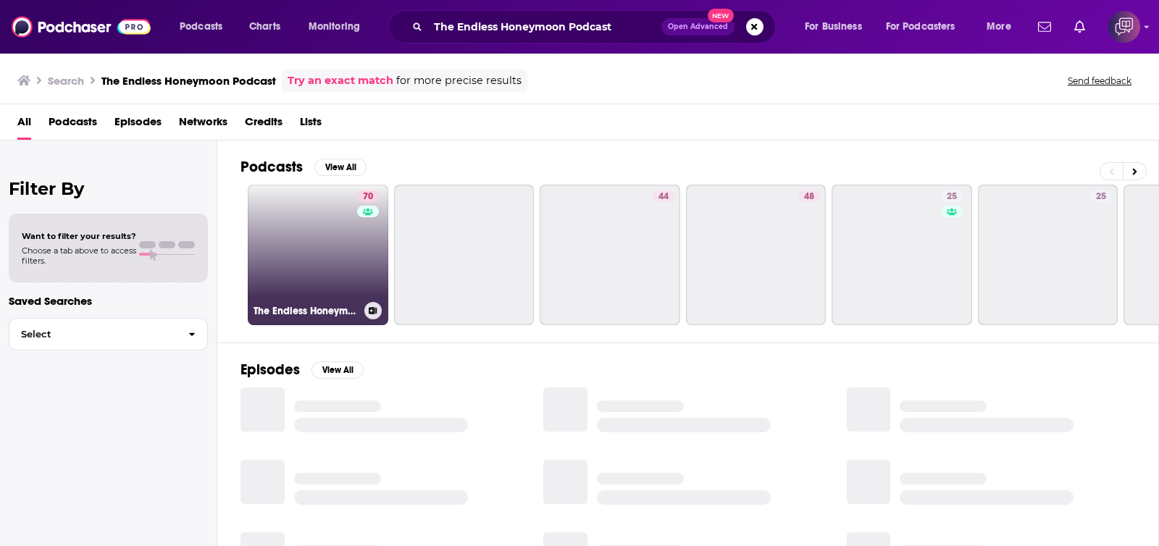
click at [290, 288] on link "70 The Endless Honeymoon Podcast" at bounding box center [318, 255] width 141 height 141
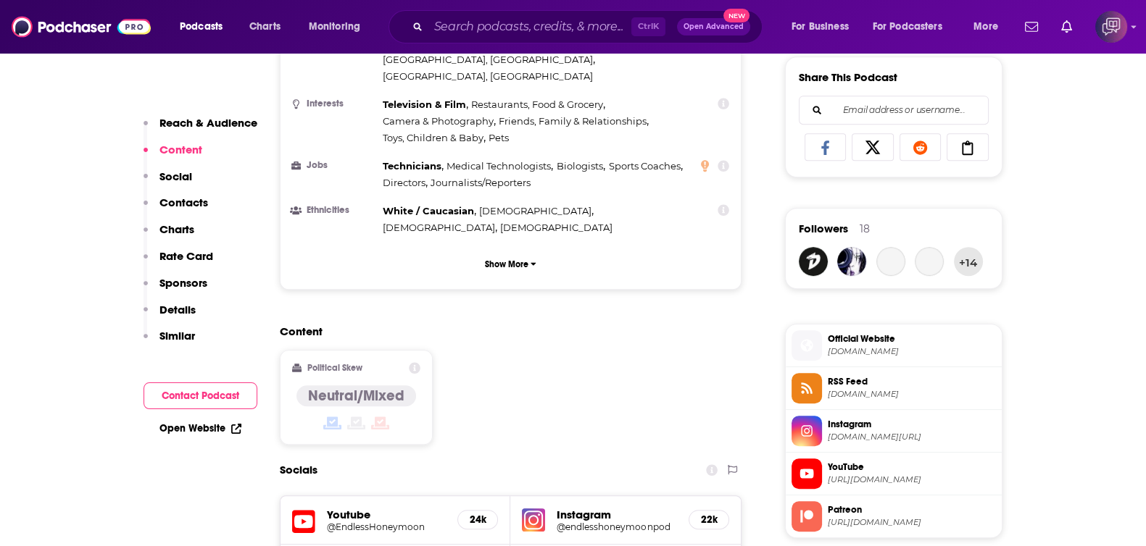
scroll to position [1358, 0]
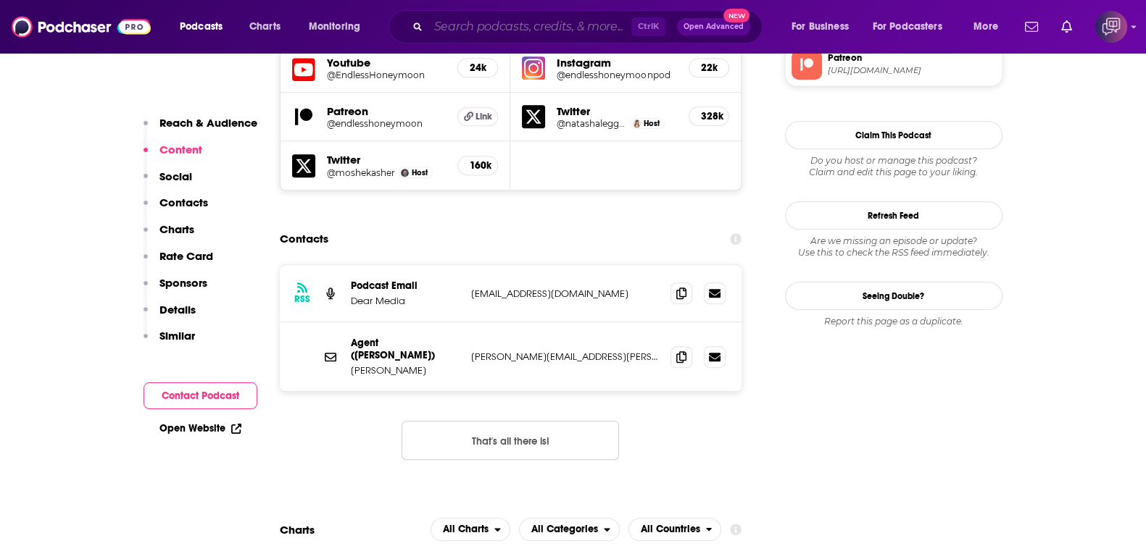
click at [605, 27] on input "Search podcasts, credits, & more..." at bounding box center [529, 26] width 203 height 23
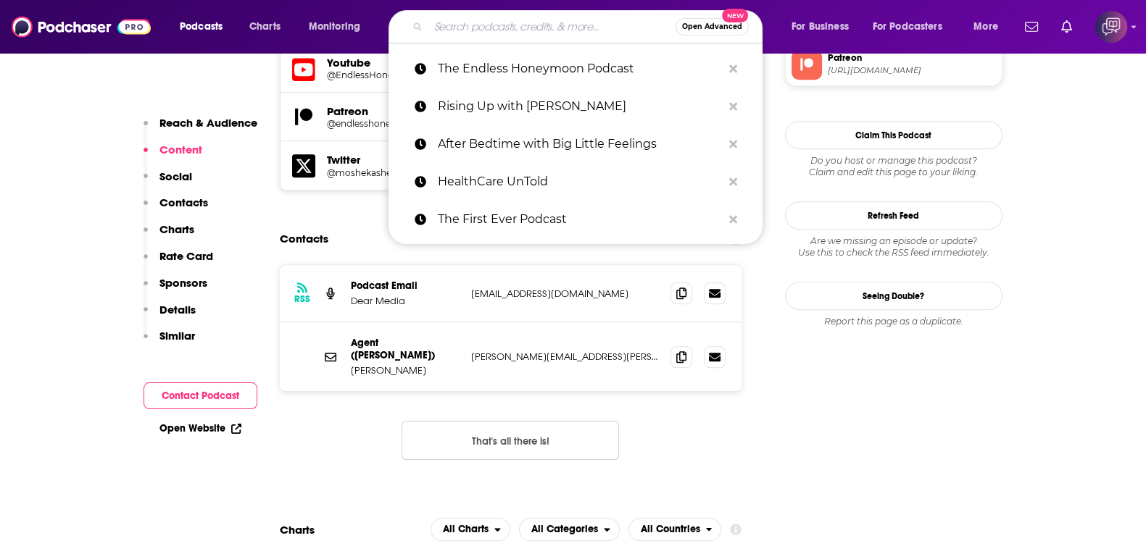
paste input "Dirtybird Radio"
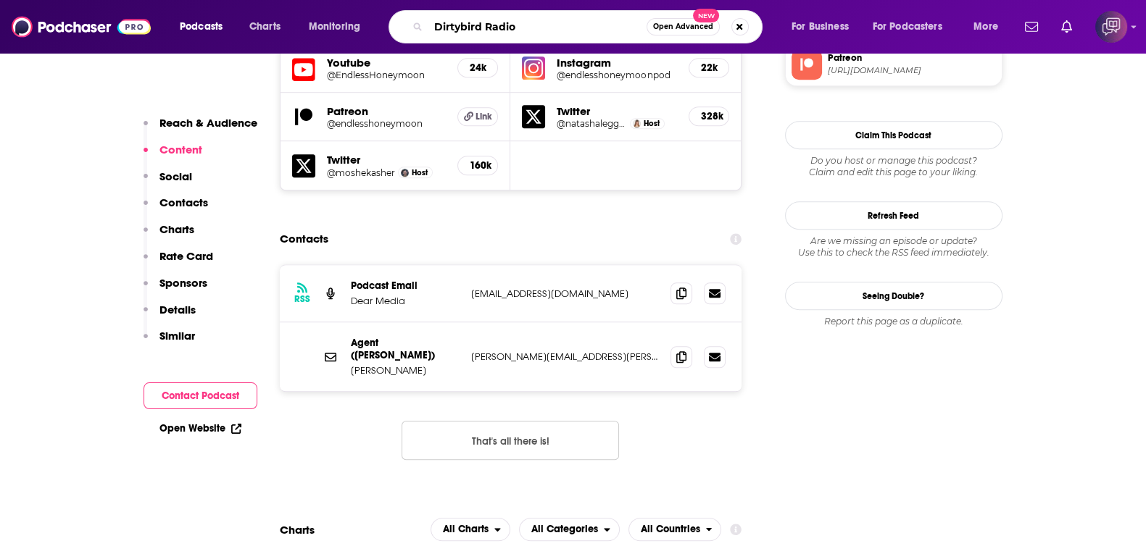
type input "Dirtybird Radio"
click at [675, 36] on div "Dirtybird Radio Open Advanced New" at bounding box center [575, 26] width 374 height 33
click at [693, 30] on span "Open Advanced" at bounding box center [683, 26] width 60 height 7
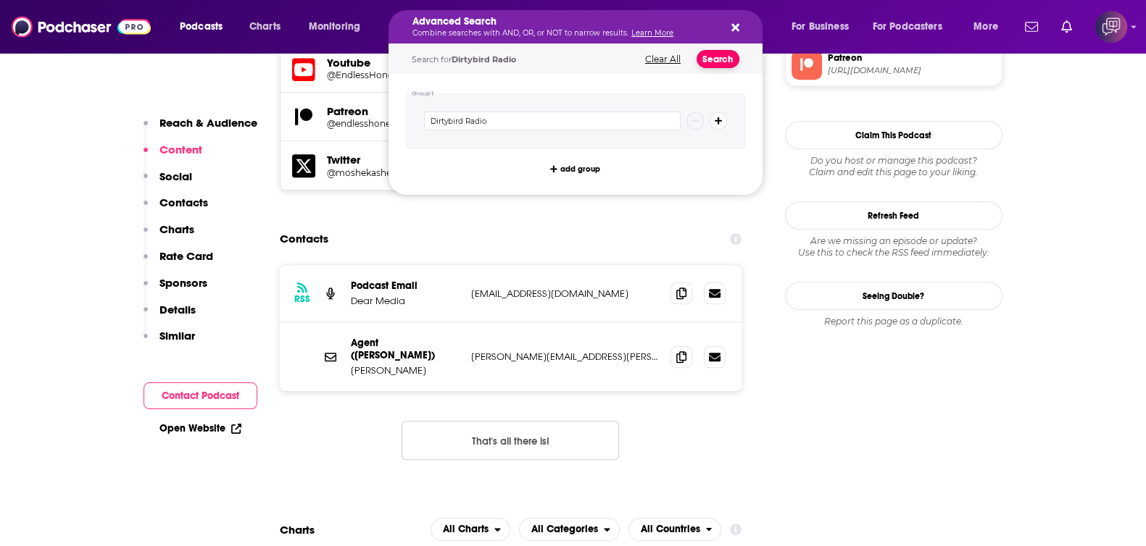
click at [721, 57] on button "Search" at bounding box center [717, 59] width 43 height 18
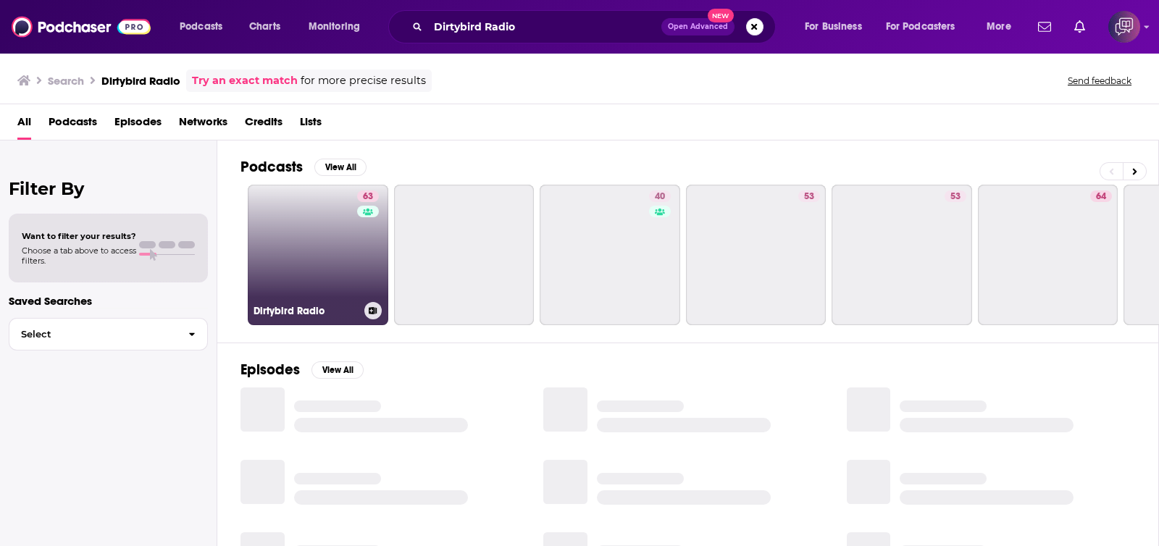
click at [309, 252] on link "63 Dirtybird Radio" at bounding box center [318, 255] width 141 height 141
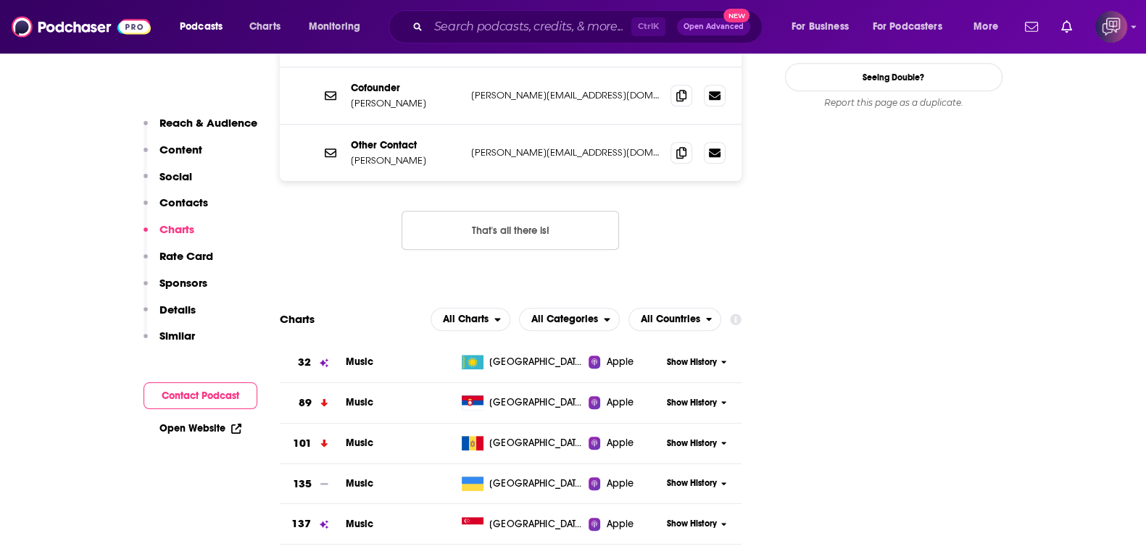
scroll to position [1177, 0]
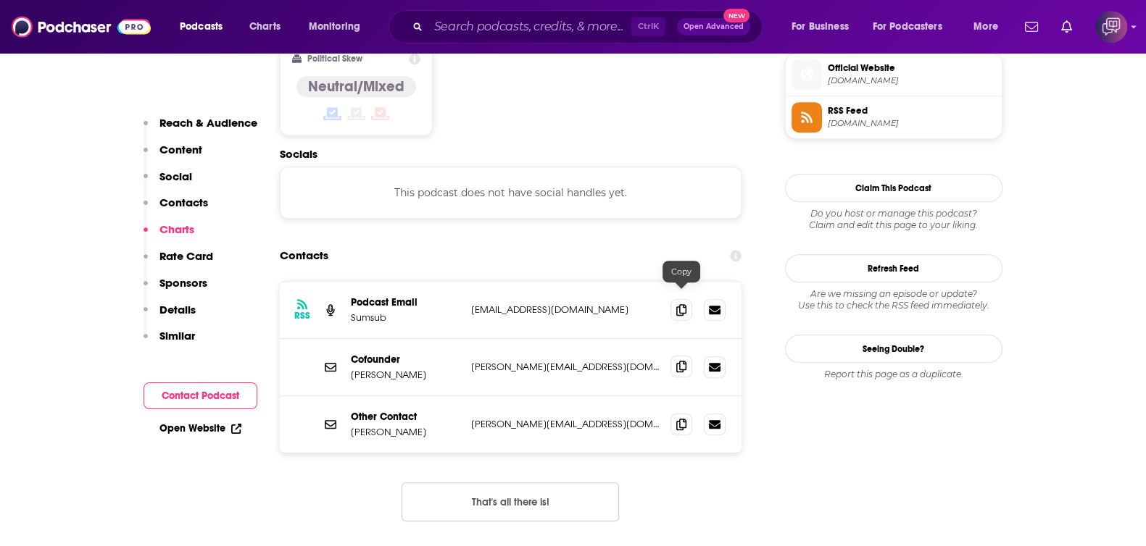
click at [685, 361] on icon at bounding box center [681, 367] width 10 height 12
click at [680, 413] on span at bounding box center [681, 424] width 22 height 22
click at [487, 7] on div "Podcasts Charts Monitoring Ctrl K Open Advanced New For Business For Podcasters…" at bounding box center [573, 27] width 1146 height 54
click at [488, 18] on input "Search podcasts, credits, & more..." at bounding box center [529, 26] width 203 height 23
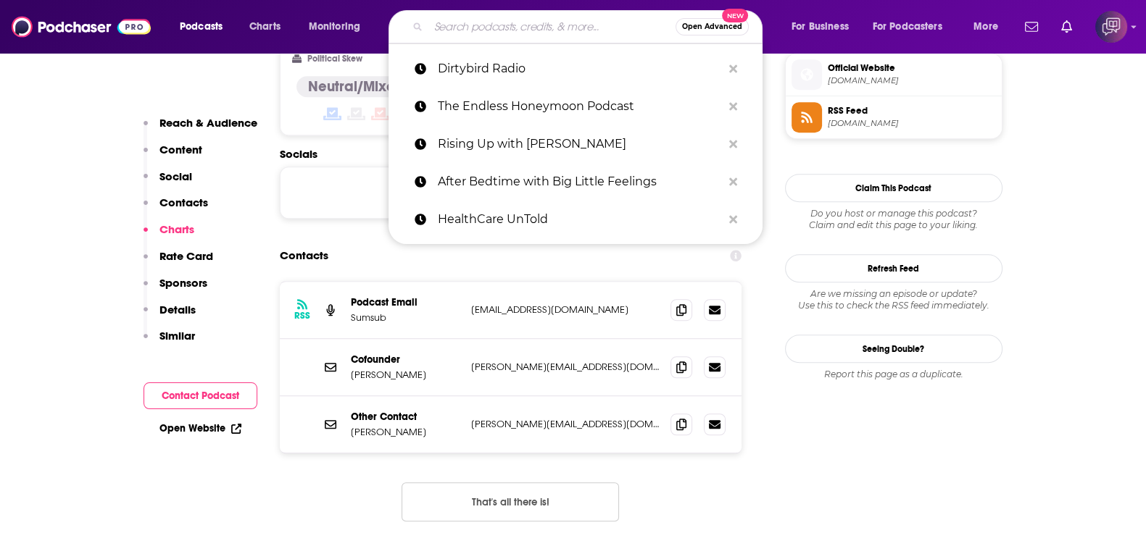
paste input "DYNAMIC BANTER! with [PERSON_NAME] & [PERSON_NAME]"
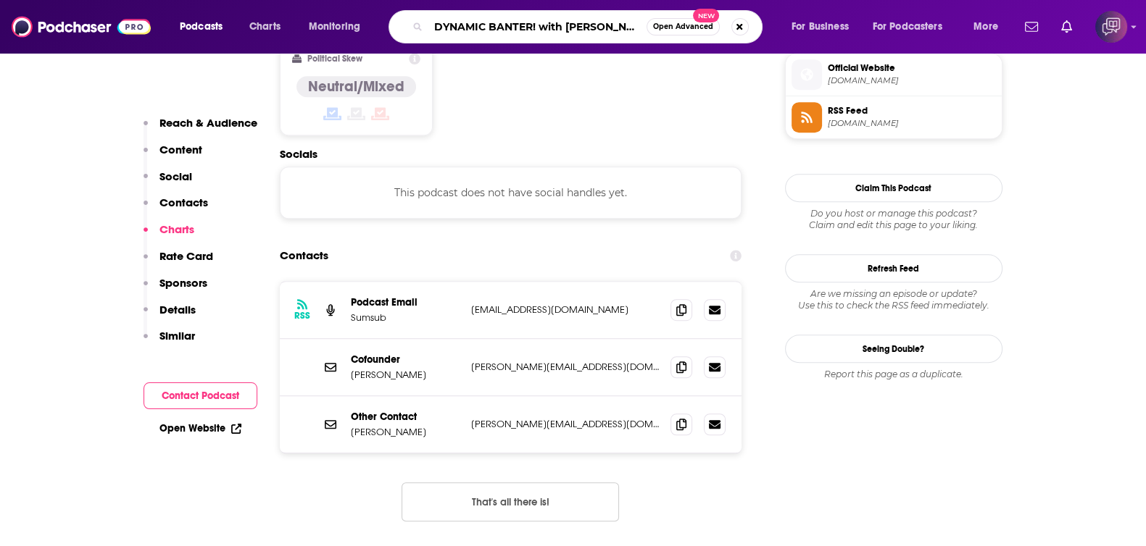
type input "DYNAMIC BANTER! with [PERSON_NAME] & [PERSON_NAME]"
click at [654, 30] on span "Open Advanced" at bounding box center [683, 26] width 60 height 7
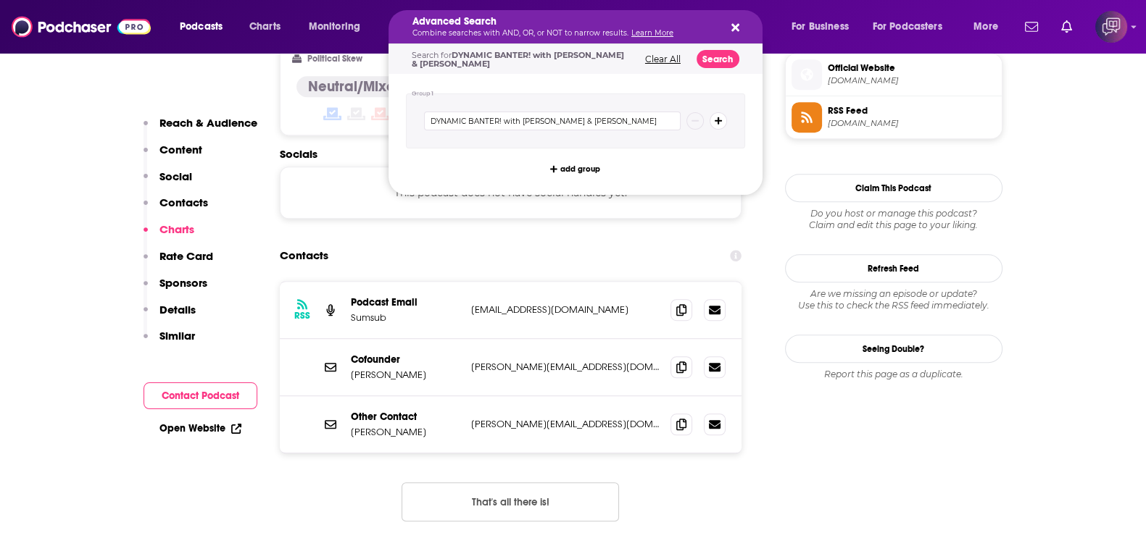
click at [687, 39] on div "Advanced Search Combine searches with AND, OR, or NOT to narrow results. Learn …" at bounding box center [575, 26] width 374 height 33
click at [717, 57] on button "Search" at bounding box center [717, 59] width 43 height 18
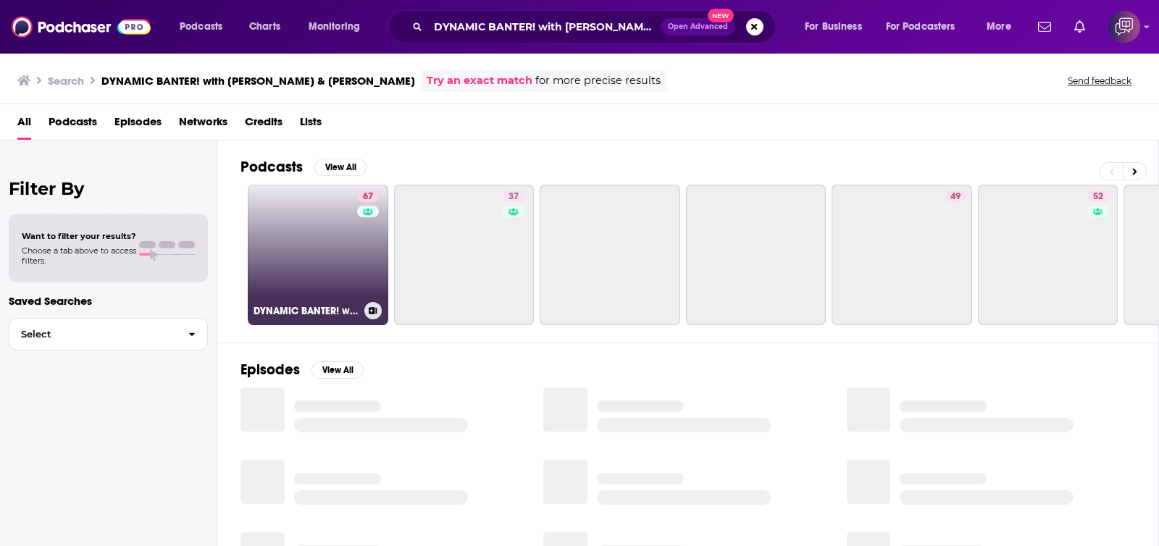
click at [274, 267] on link "67 DYNAMIC BANTER! with [PERSON_NAME] & [PERSON_NAME]" at bounding box center [318, 255] width 141 height 141
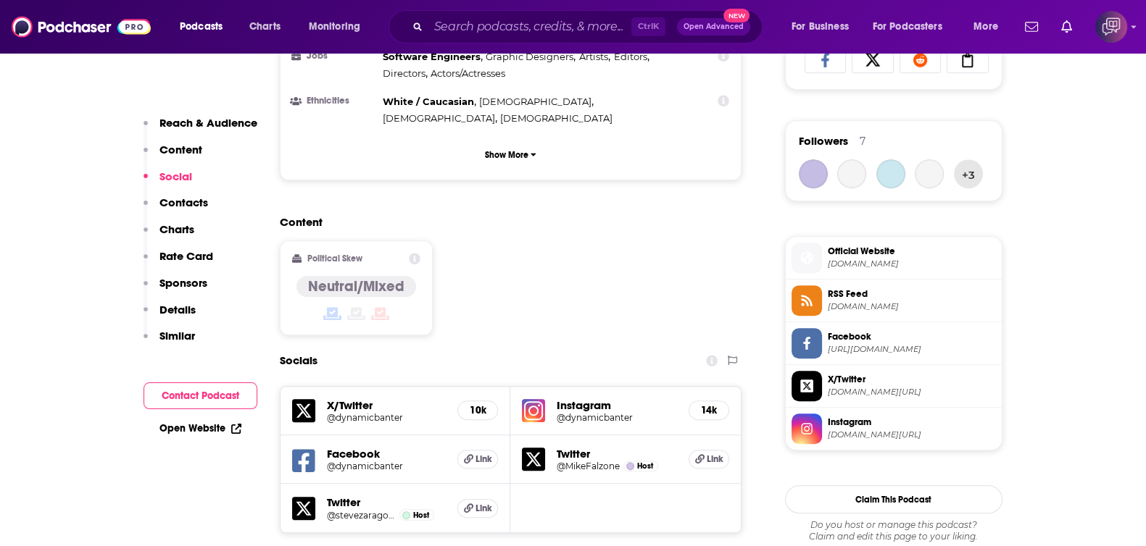
scroll to position [1358, 0]
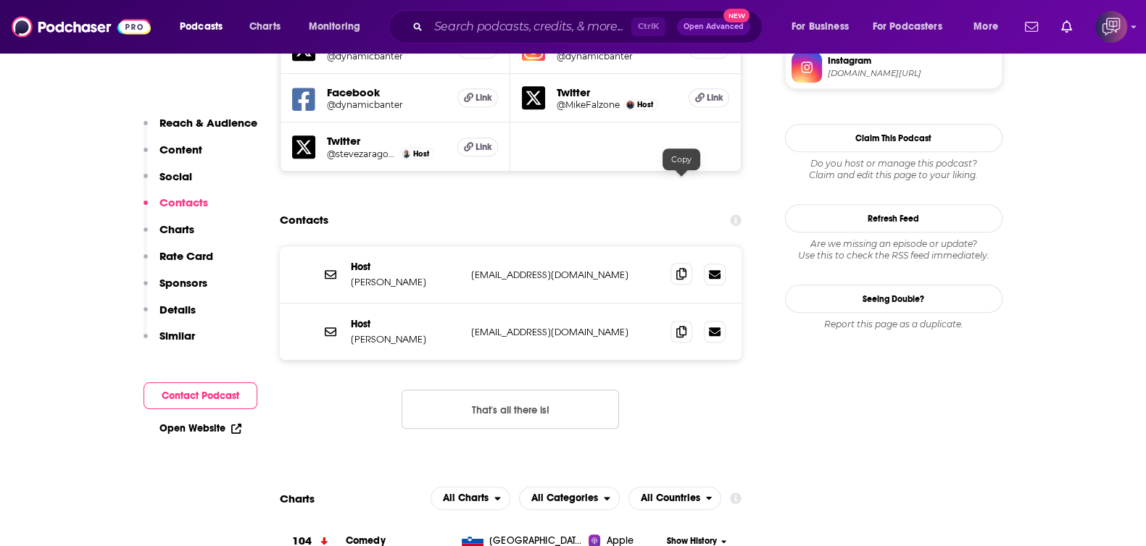
click at [683, 268] on icon at bounding box center [681, 274] width 10 height 12
click at [678, 325] on icon at bounding box center [681, 331] width 10 height 12
click at [558, 30] on input "Search podcasts, credits, & more..." at bounding box center [529, 26] width 203 height 23
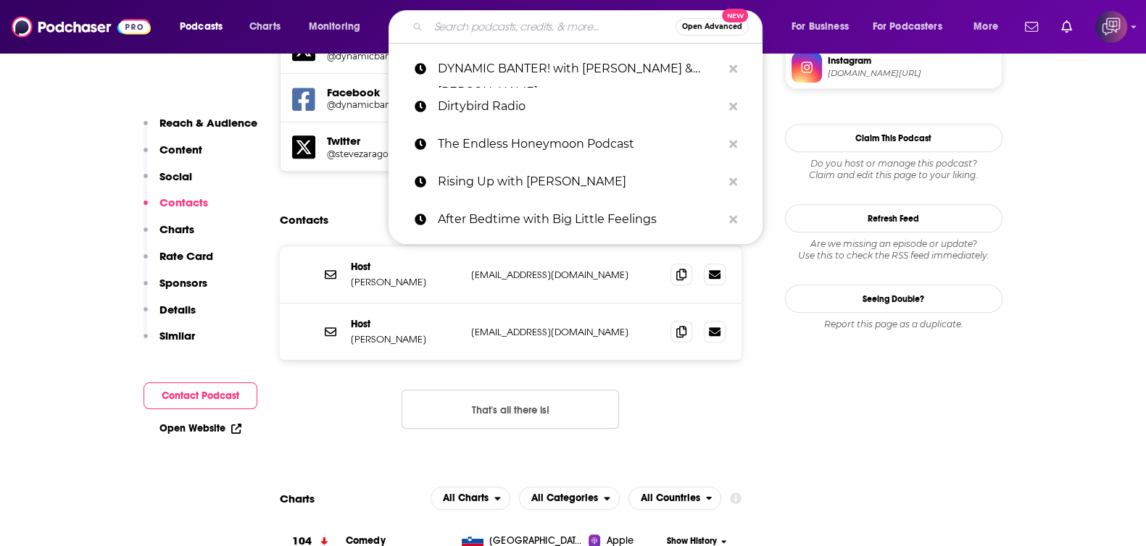
paste input "LA PLATICA"
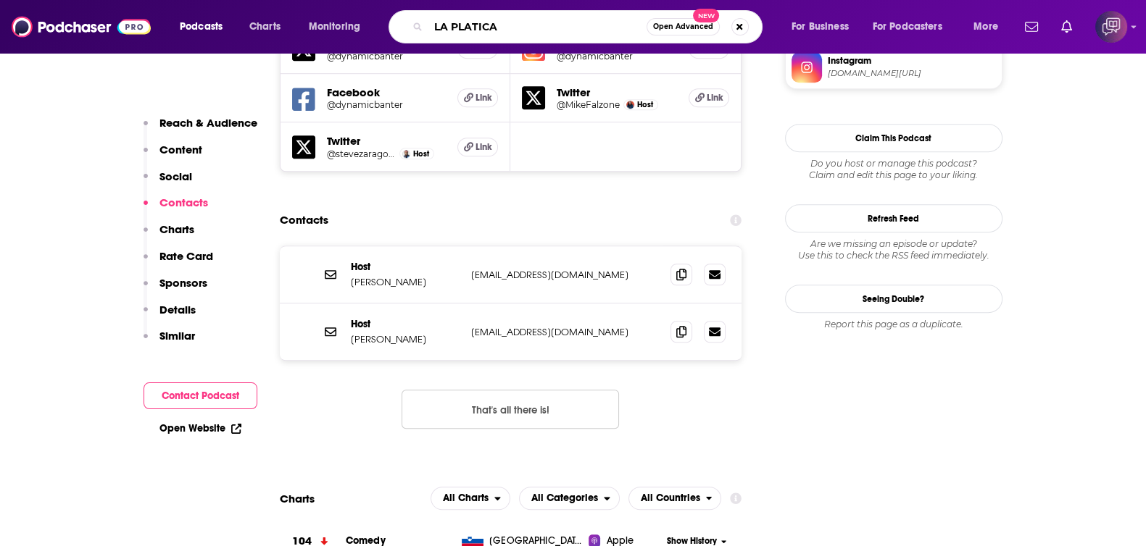
type input "LA PLATICA"
click at [692, 27] on span "Open Advanced" at bounding box center [683, 26] width 60 height 7
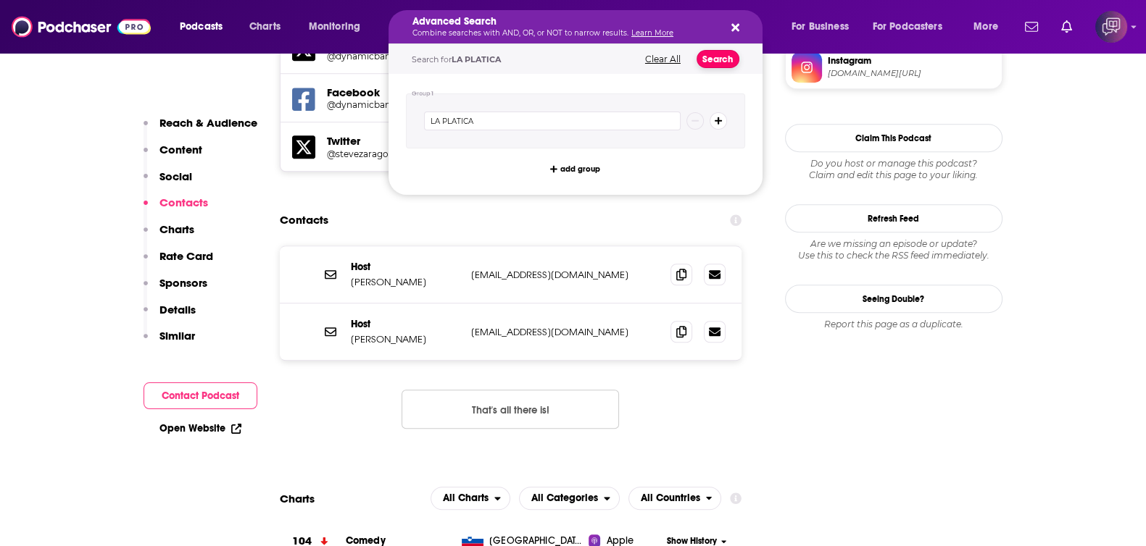
click at [716, 56] on button "Search" at bounding box center [717, 59] width 43 height 18
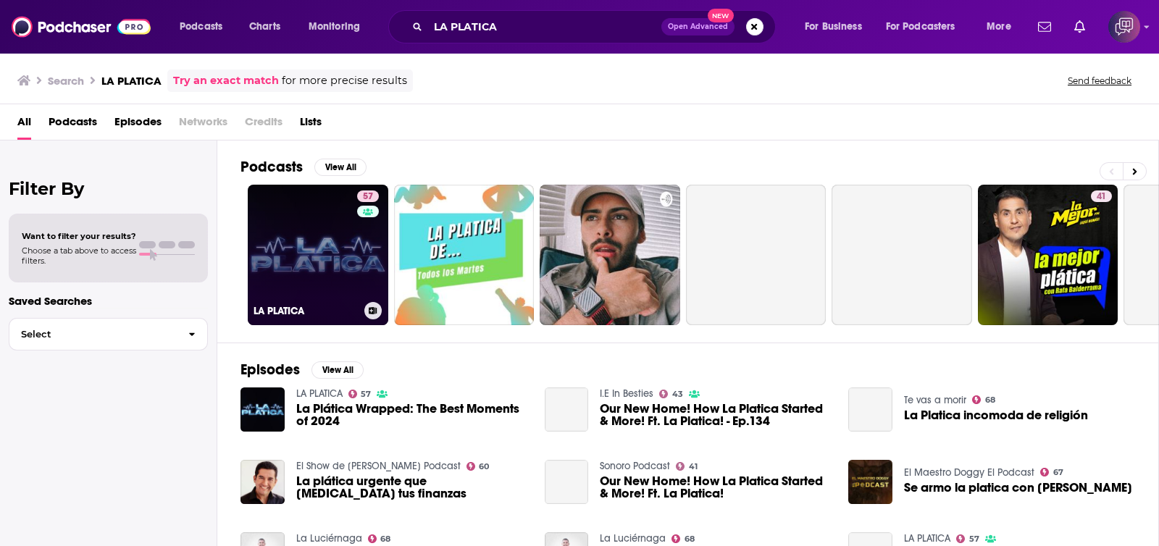
click at [279, 234] on link "57 LA PLATICA" at bounding box center [318, 255] width 141 height 141
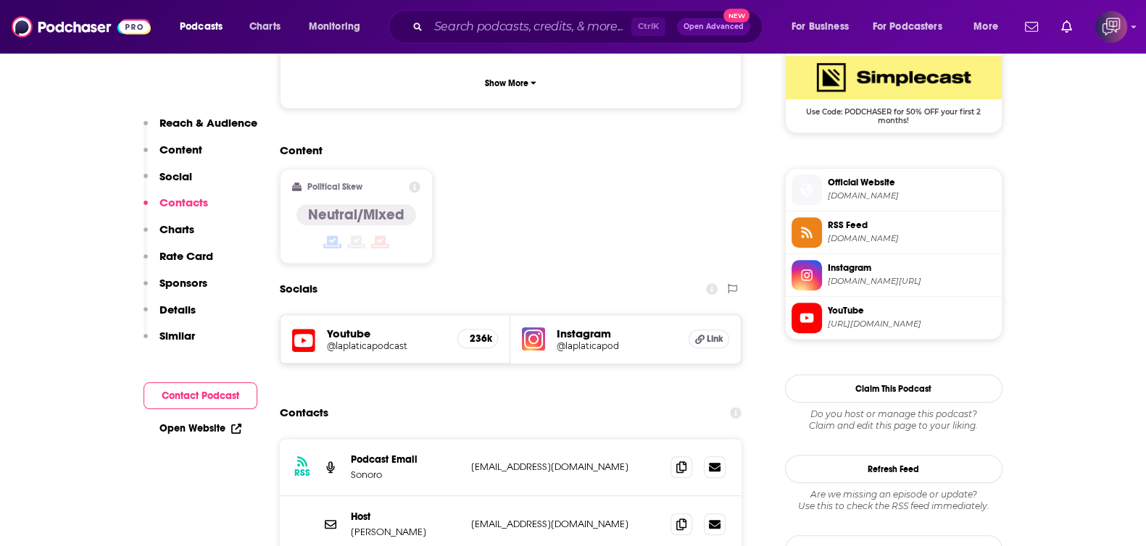
scroll to position [1177, 0]
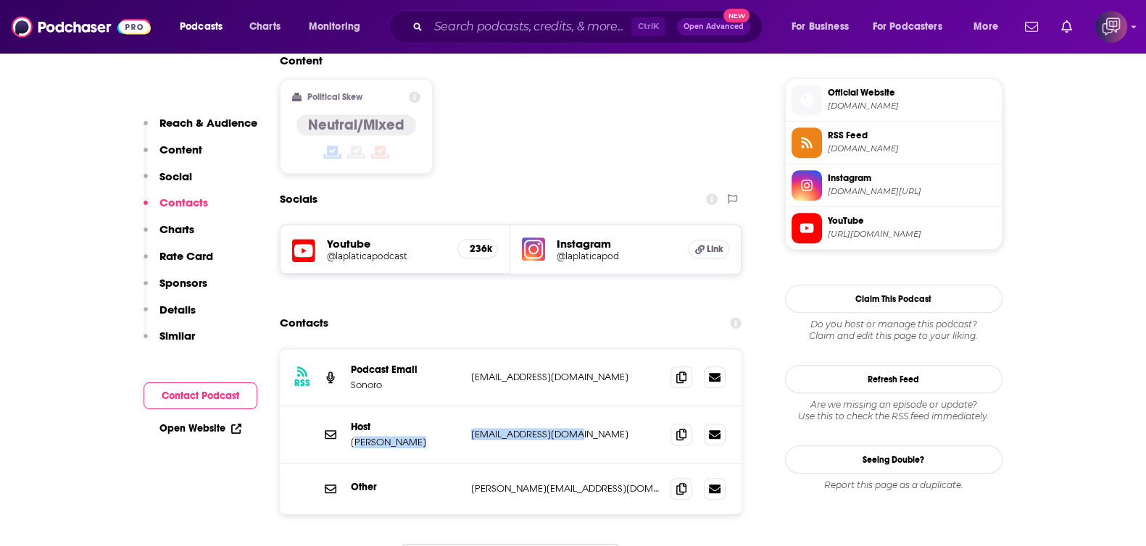
drag, startPoint x: 358, startPoint y: 349, endPoint x: 597, endPoint y: 346, distance: 239.1
click at [0, 0] on div "Host [PERSON_NAME] [EMAIL_ADDRESS][DOMAIN_NAME] [EMAIL_ADDRESS][DOMAIN_NAME]" at bounding box center [0, 0] width 0 height 0
click at [676, 428] on icon at bounding box center [681, 434] width 10 height 12
click at [678, 483] on icon at bounding box center [681, 489] width 10 height 12
click at [519, 22] on input "Search podcasts, credits, & more..." at bounding box center [529, 26] width 203 height 23
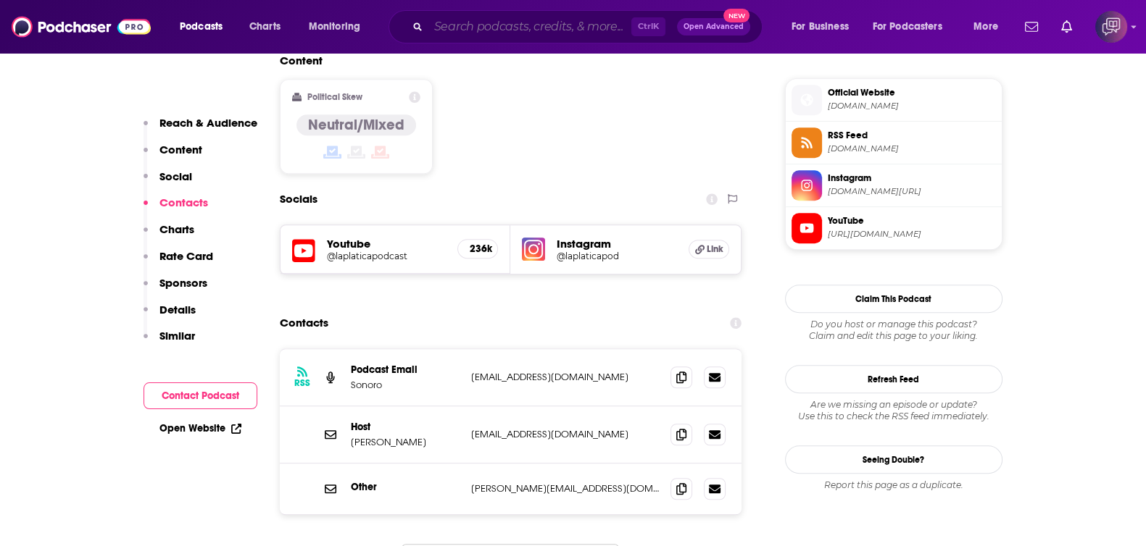
paste input "Word of Life"
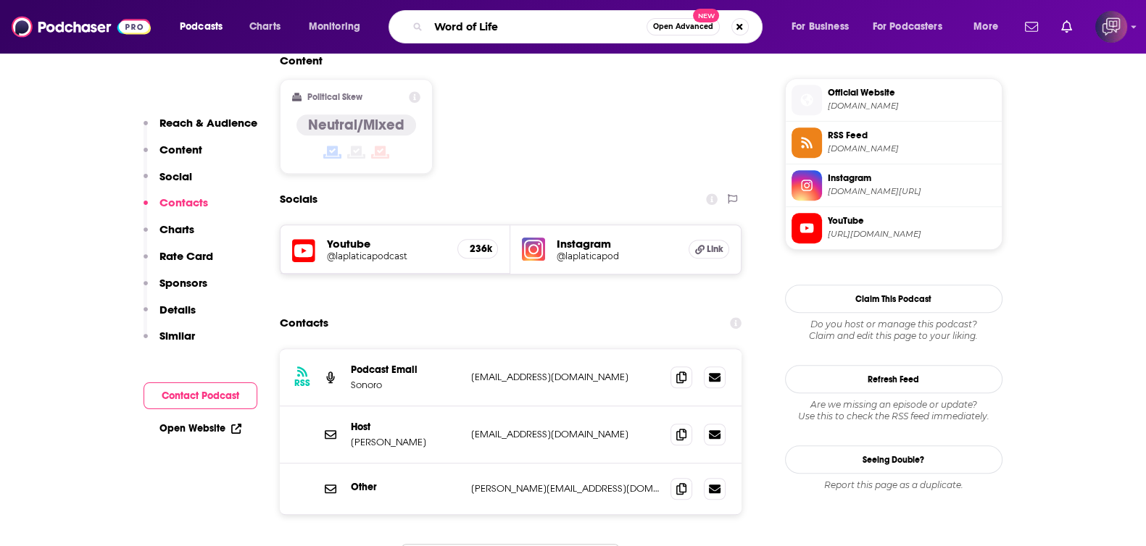
type input "Word of Life"
click at [709, 28] on span "Open Advanced" at bounding box center [683, 26] width 60 height 7
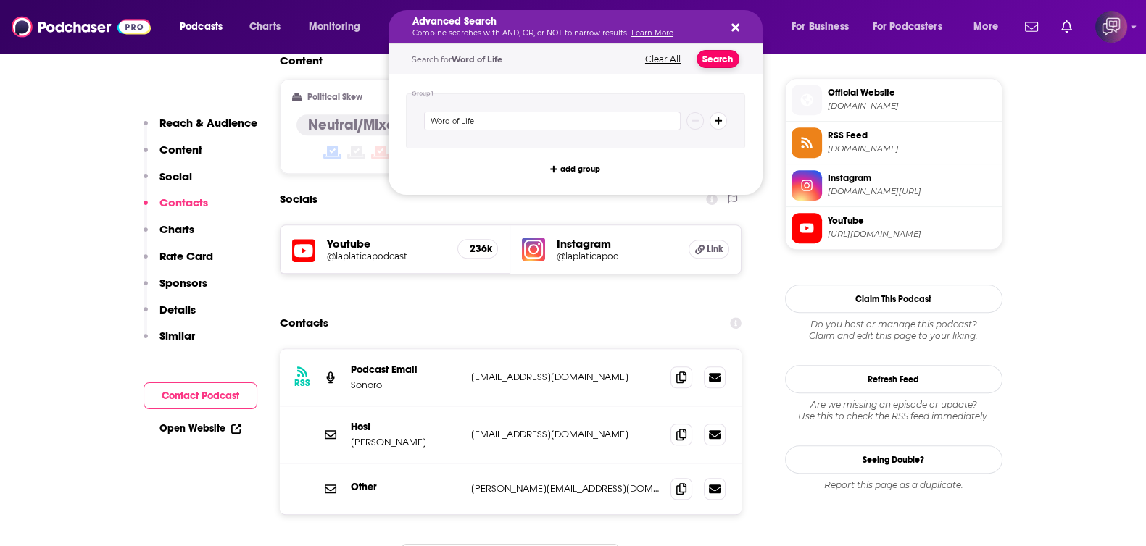
click at [728, 65] on button "Search" at bounding box center [717, 59] width 43 height 18
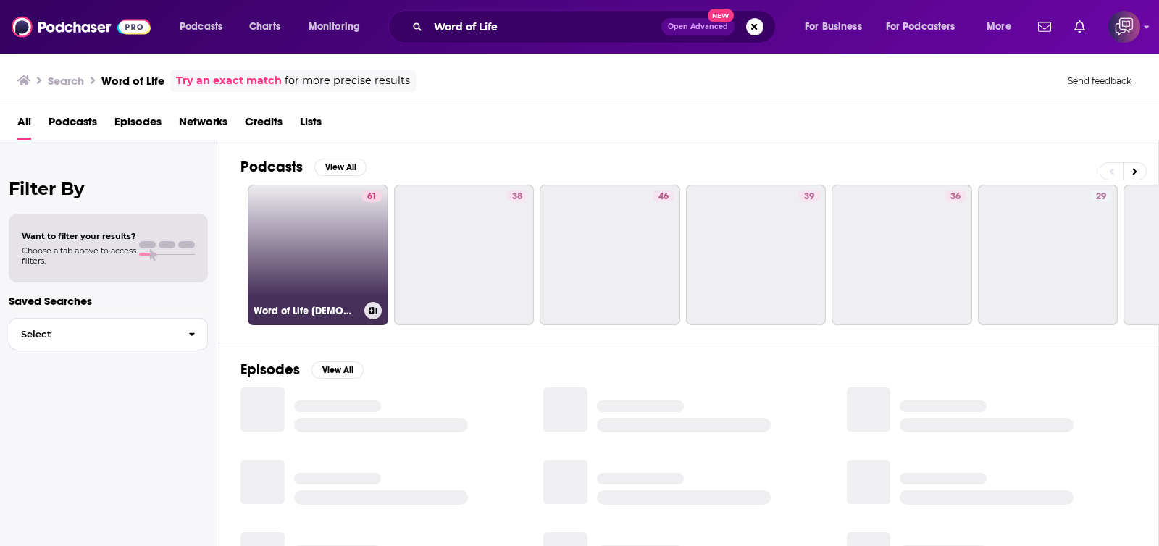
click at [326, 251] on link "61 Word of Life [DEMOGRAPHIC_DATA] Podcast" at bounding box center [318, 255] width 141 height 141
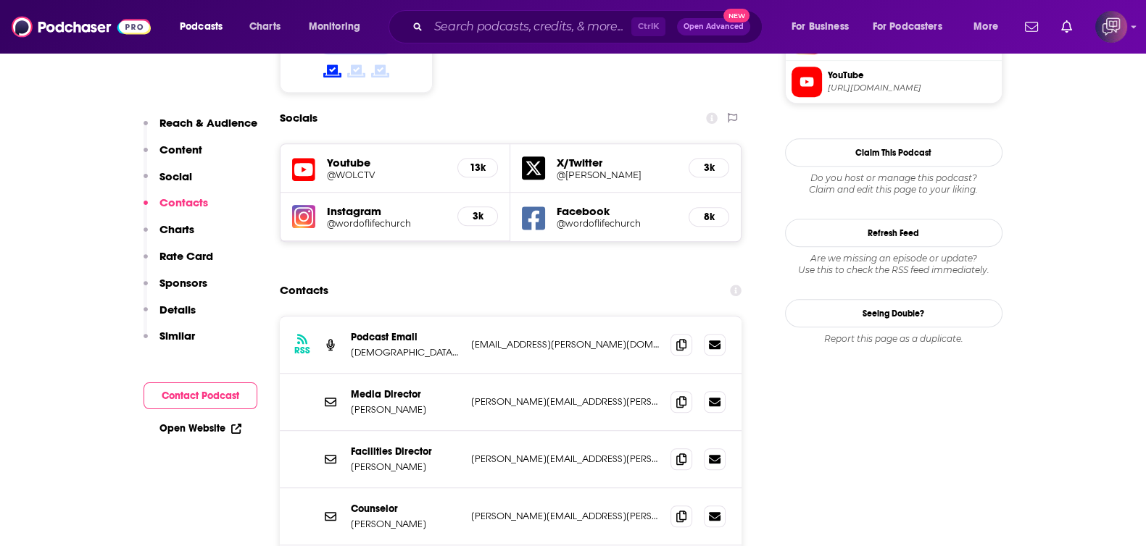
scroll to position [1358, 0]
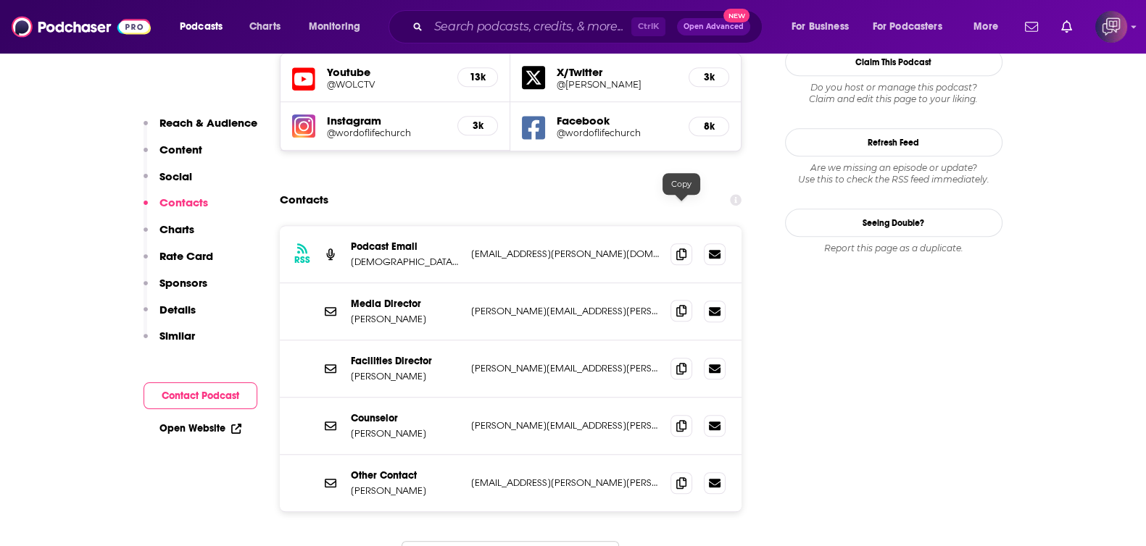
click at [689, 300] on span at bounding box center [681, 311] width 22 height 22
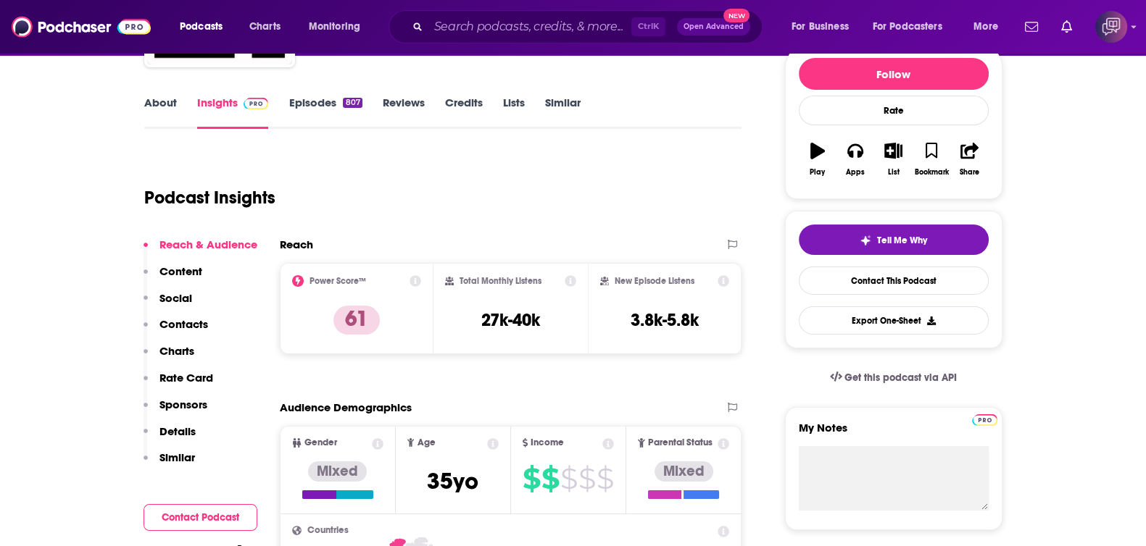
scroll to position [0, 0]
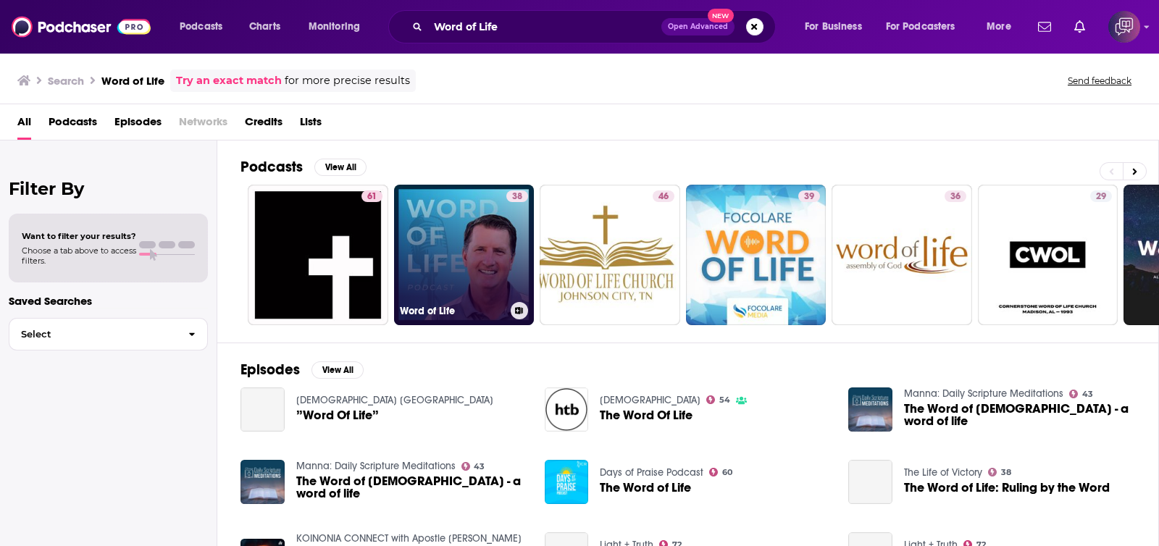
click at [444, 246] on link "38 Word of Life" at bounding box center [464, 255] width 141 height 141
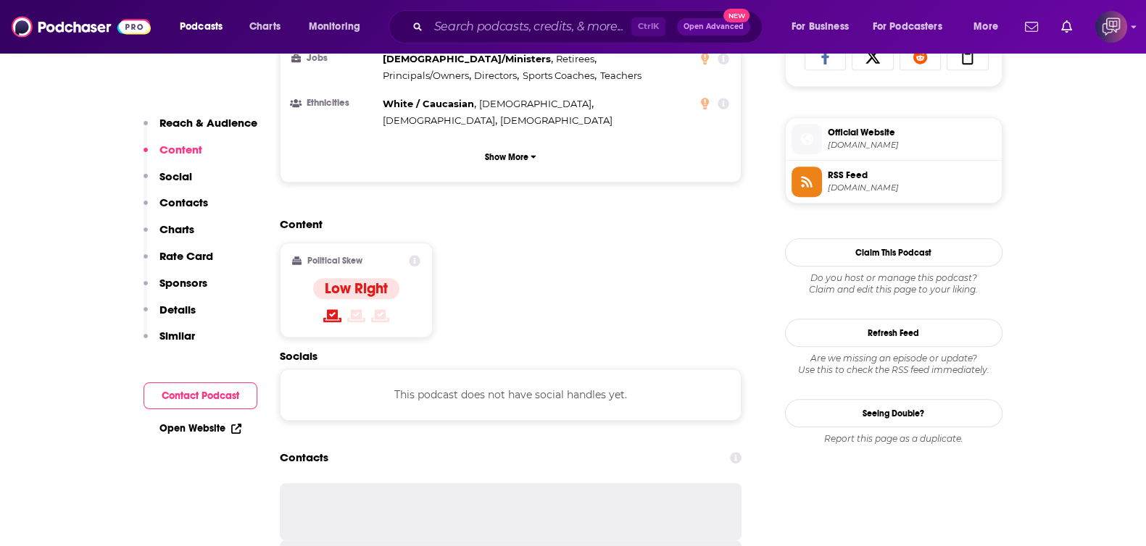
scroll to position [1267, 0]
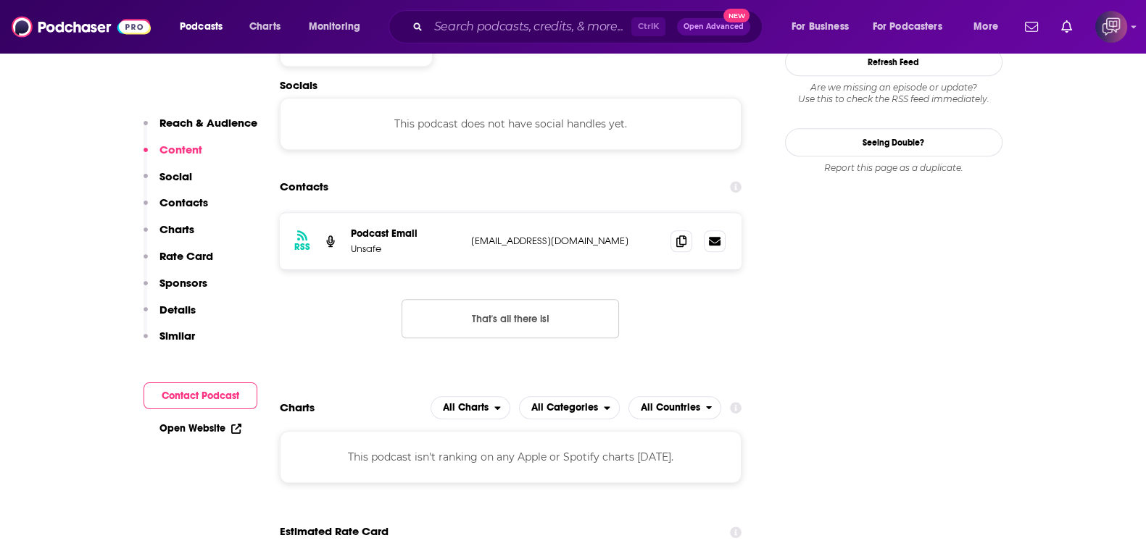
click at [604, 38] on div "Ctrl K Open Advanced New" at bounding box center [575, 26] width 374 height 33
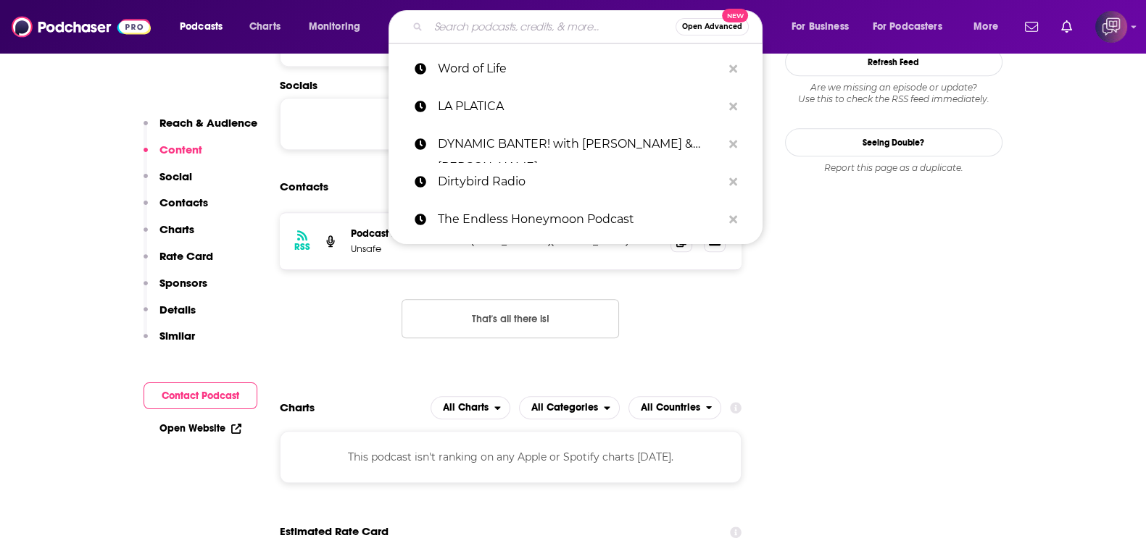
click at [604, 27] on input "Search podcasts, credits, & more..." at bounding box center [551, 26] width 247 height 23
paste input "[US_STATE] Ag [DATE]"
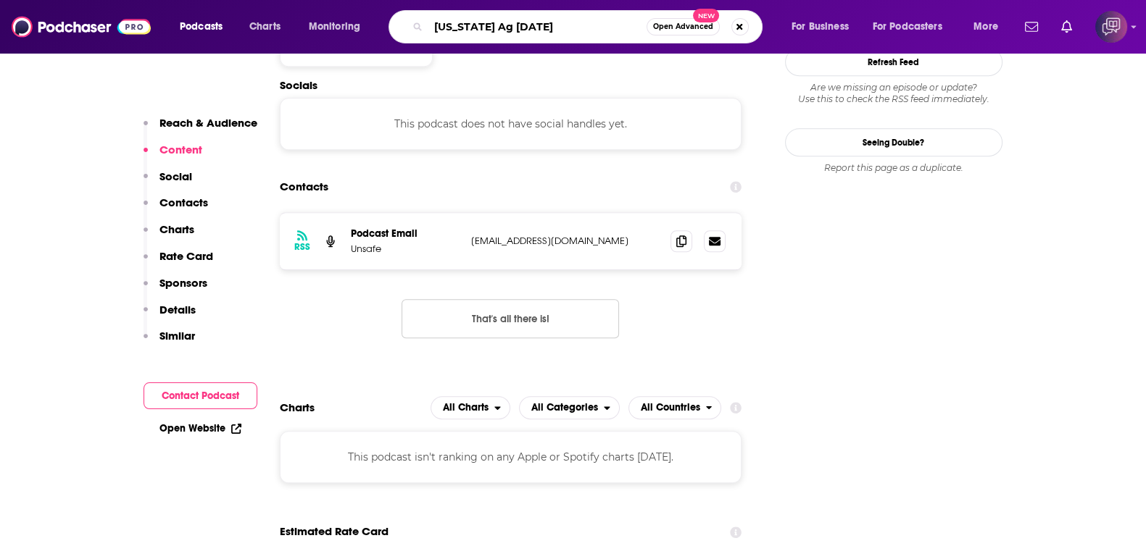
type input "[US_STATE] Ag [DATE]"
click at [685, 23] on span "Open Advanced" at bounding box center [683, 26] width 60 height 7
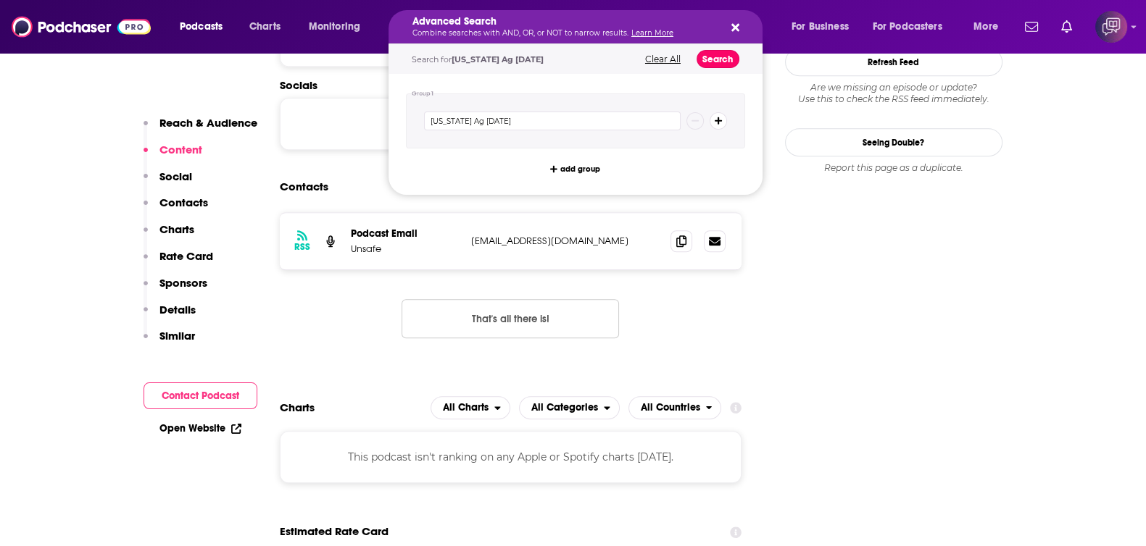
click at [723, 50] on button "Search" at bounding box center [717, 59] width 43 height 18
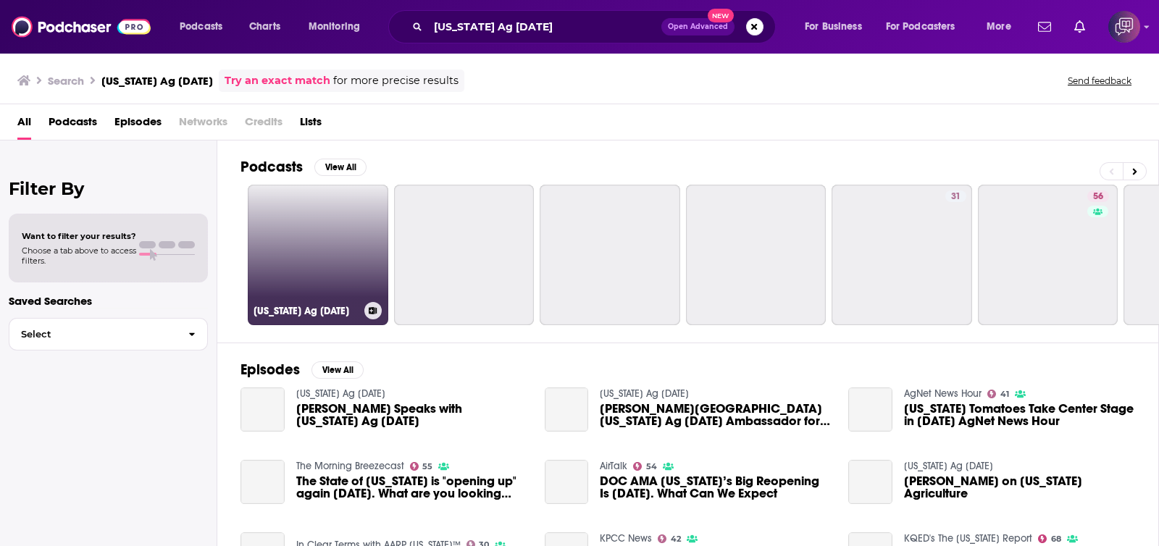
click at [296, 281] on link "[US_STATE] Ag [DATE]" at bounding box center [318, 255] width 141 height 141
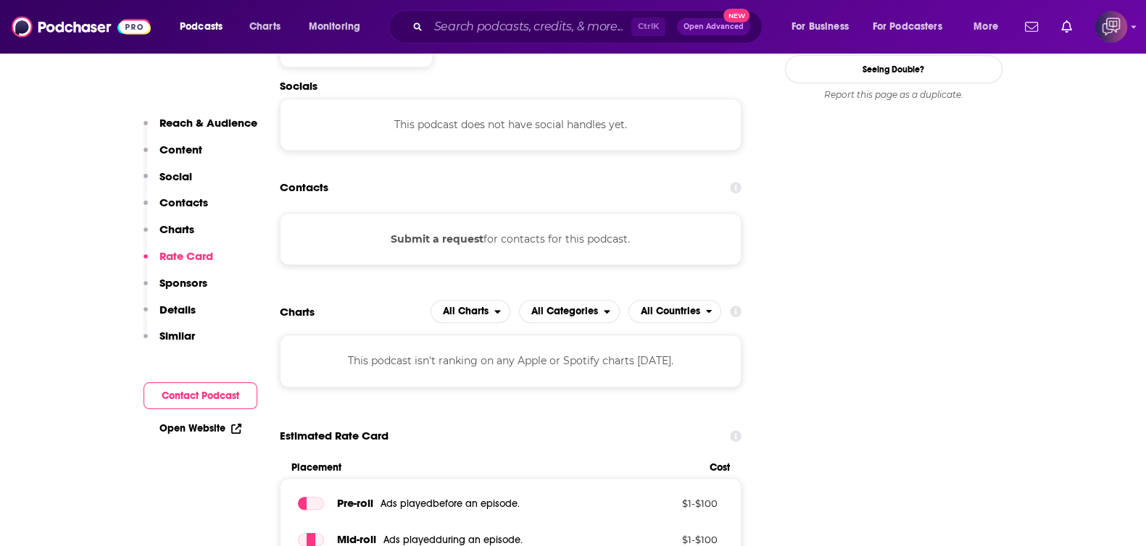
scroll to position [1267, 0]
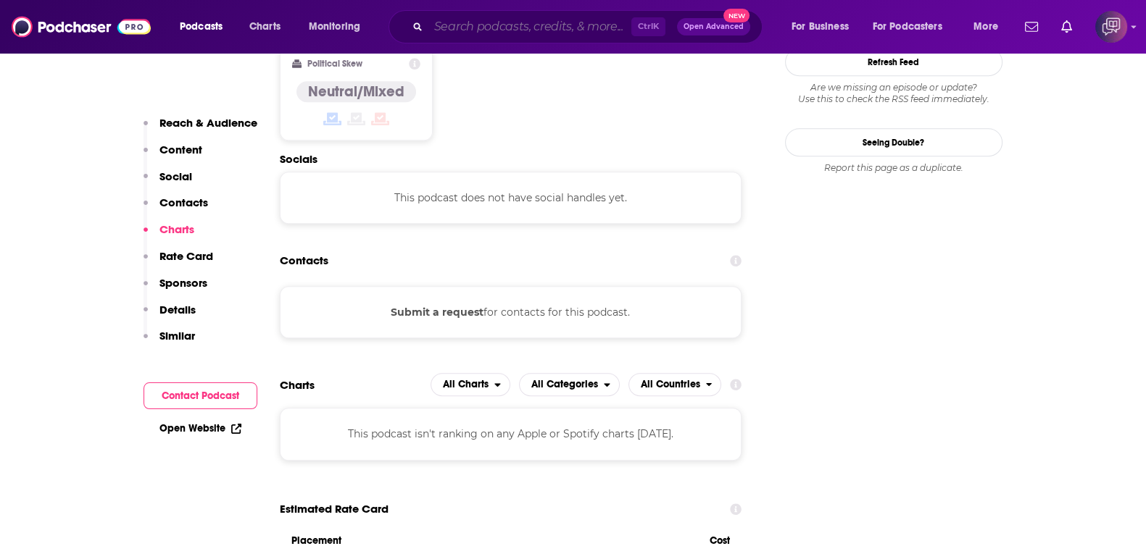
click at [569, 20] on input "Search podcasts, credits, & more..." at bounding box center [529, 26] width 203 height 23
paste input "Starstyle®–Be the Star You Are!®"
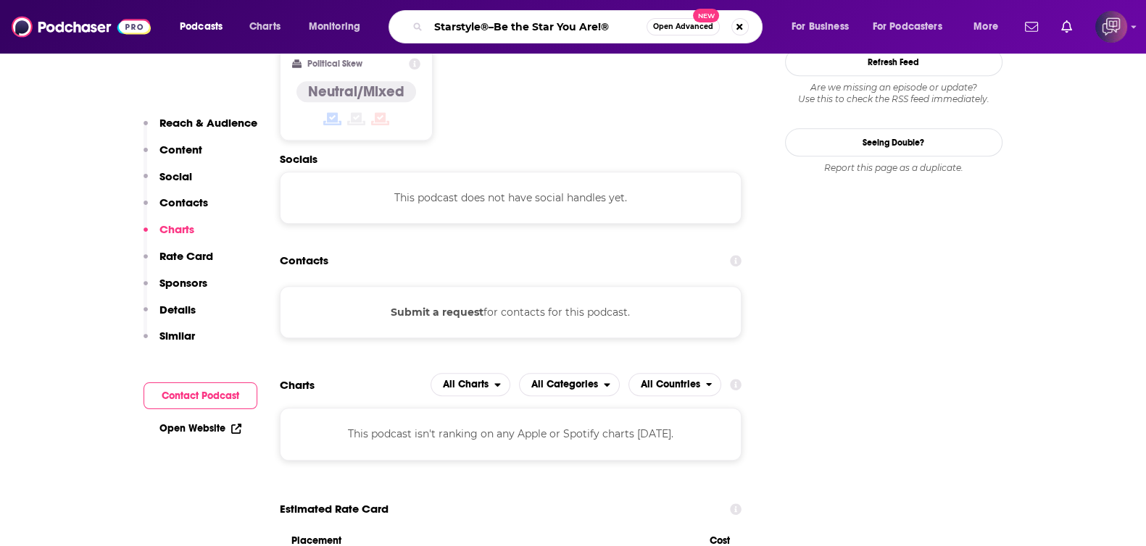
type input "Starstyle®–Be the Star You Are!®"
click at [670, 26] on span "Open Advanced" at bounding box center [683, 26] width 60 height 7
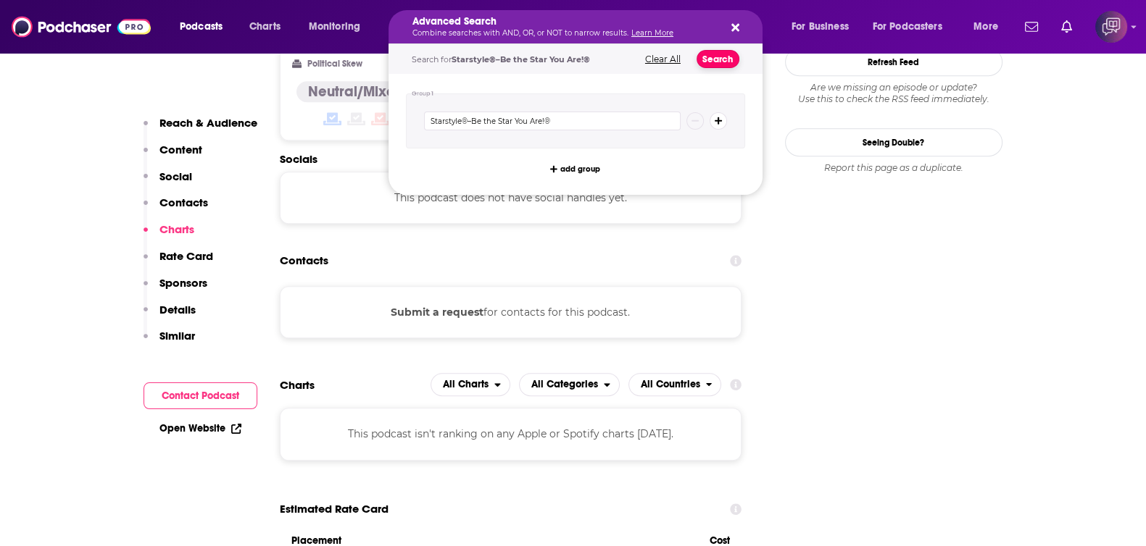
click at [717, 51] on button "Search" at bounding box center [717, 59] width 43 height 18
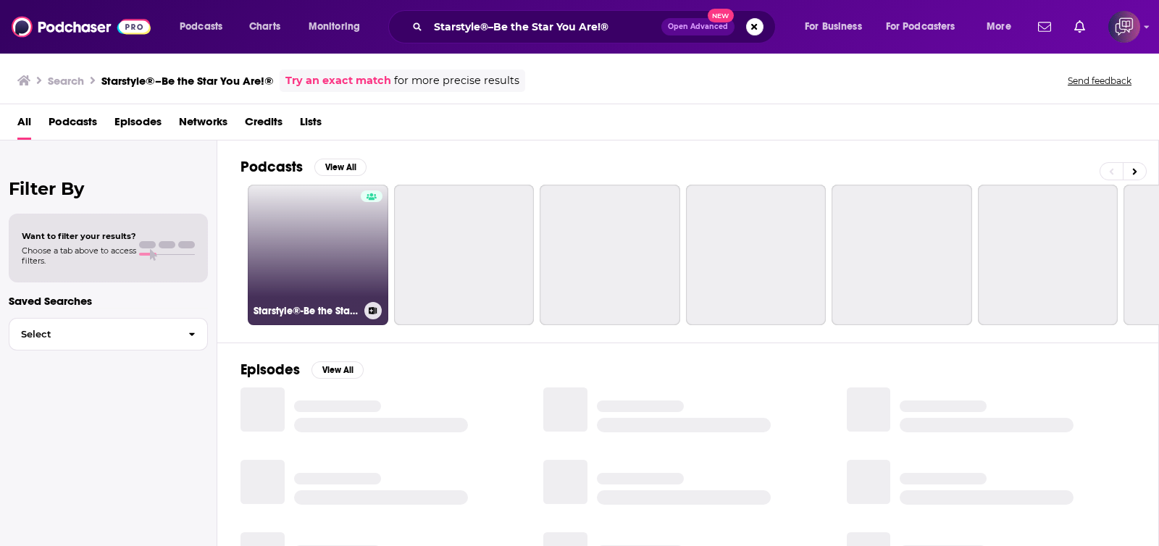
click at [317, 244] on link "Starstyle®-Be the Star You Are!®" at bounding box center [318, 255] width 141 height 141
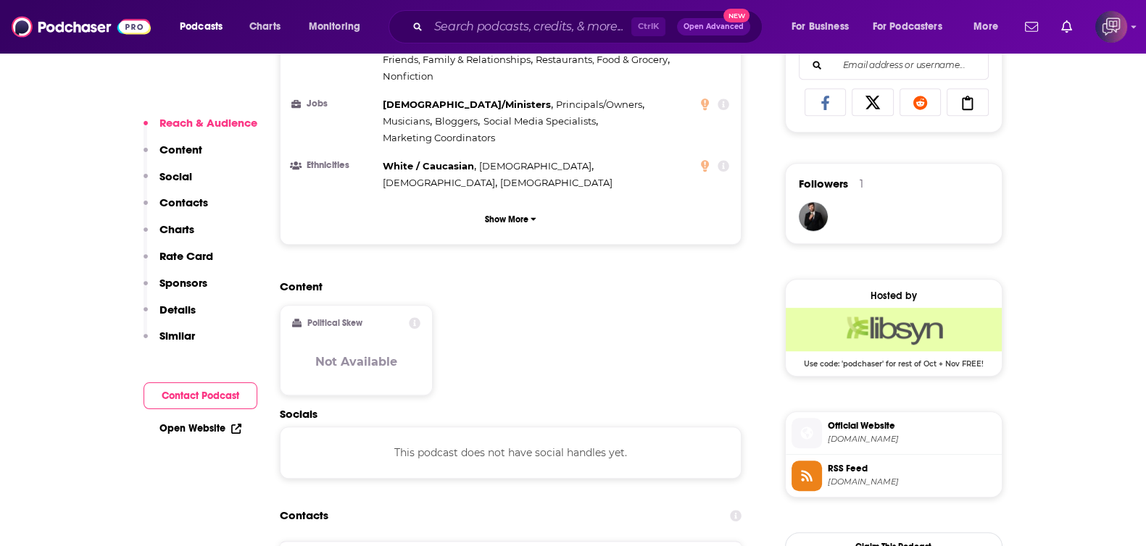
scroll to position [1087, 0]
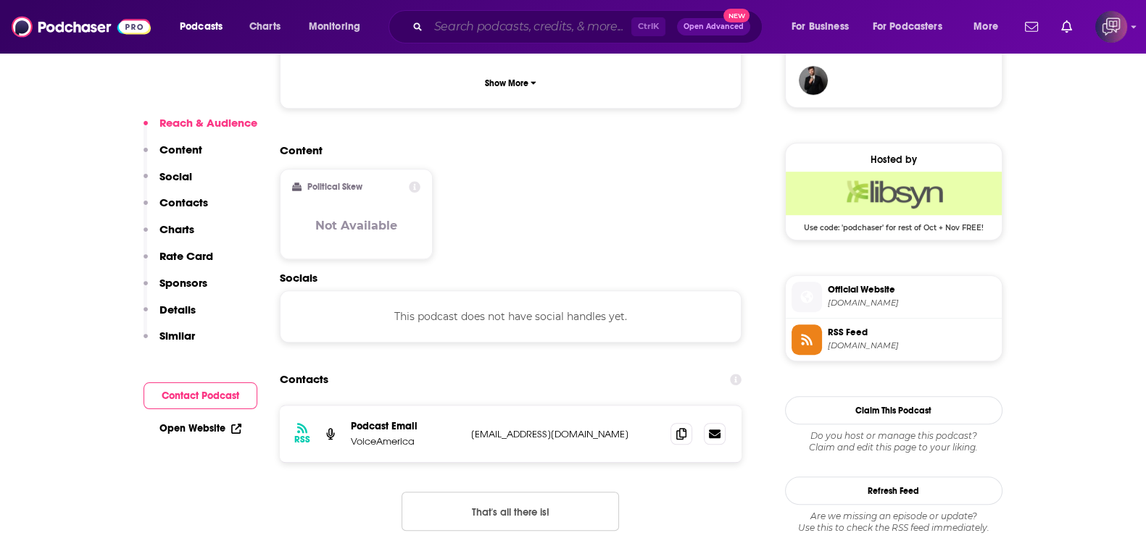
click at [580, 37] on input "Search podcasts, credits, & more..." at bounding box center [529, 26] width 203 height 23
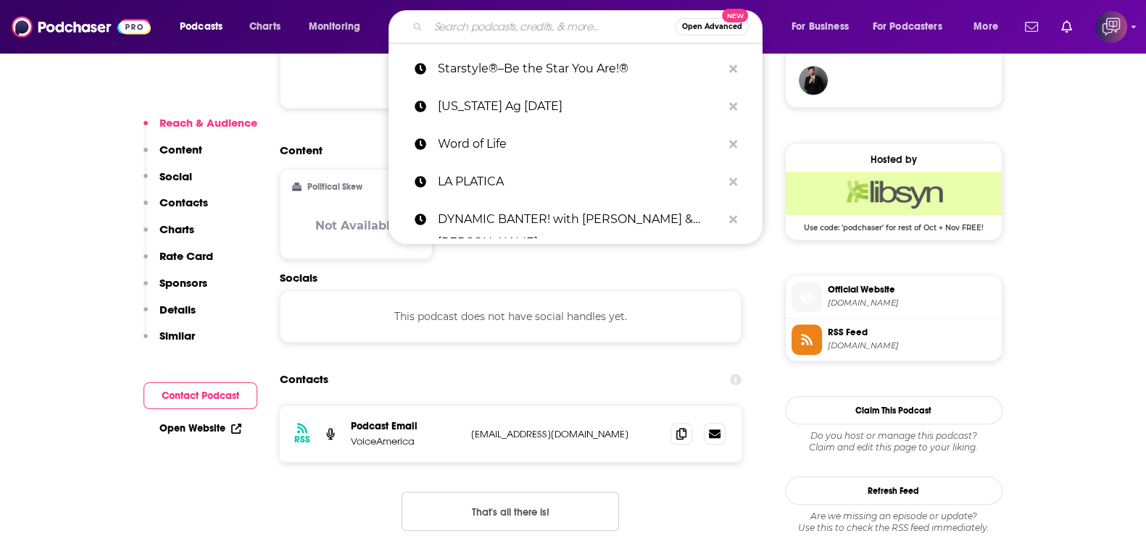
paste input "The Video Archives Podcast with [PERSON_NAME] & [PERSON_NAME]"
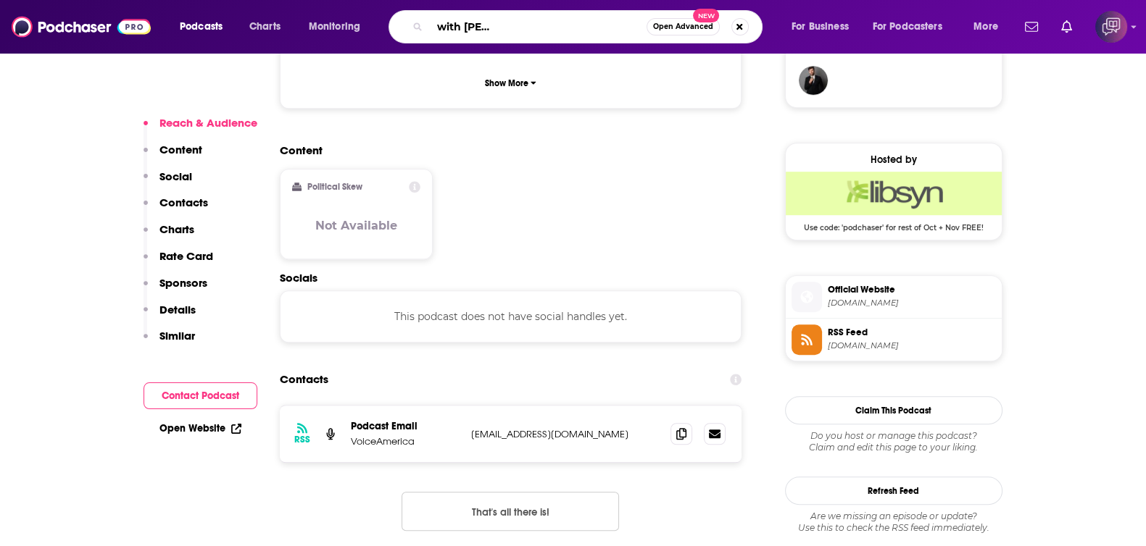
type input "The Video Archives Podcast with [PERSON_NAME] & [PERSON_NAME]"
click at [680, 23] on span "Open Advanced" at bounding box center [683, 26] width 60 height 7
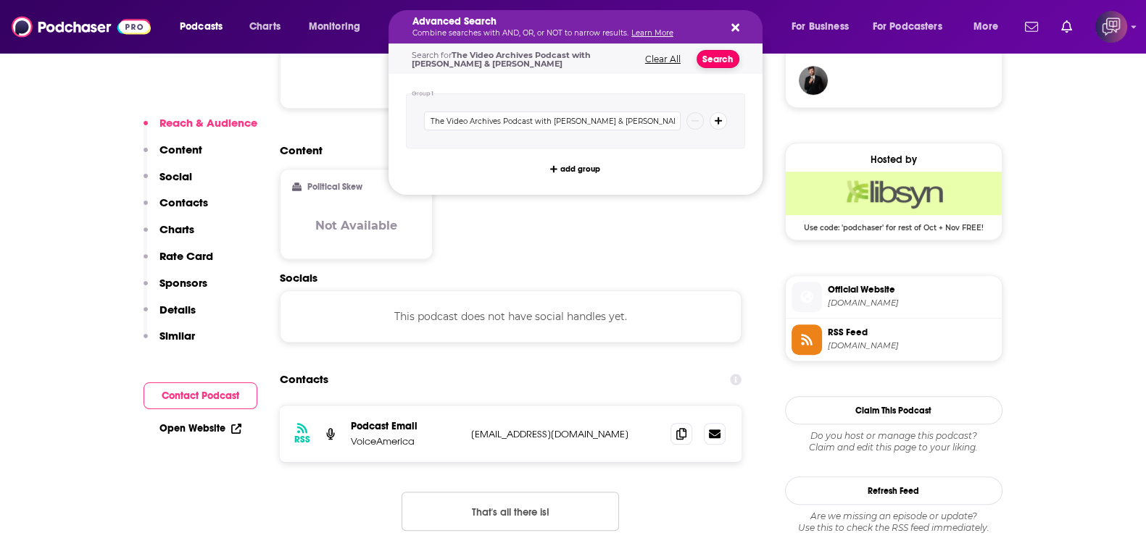
click at [725, 51] on button "Search" at bounding box center [717, 59] width 43 height 18
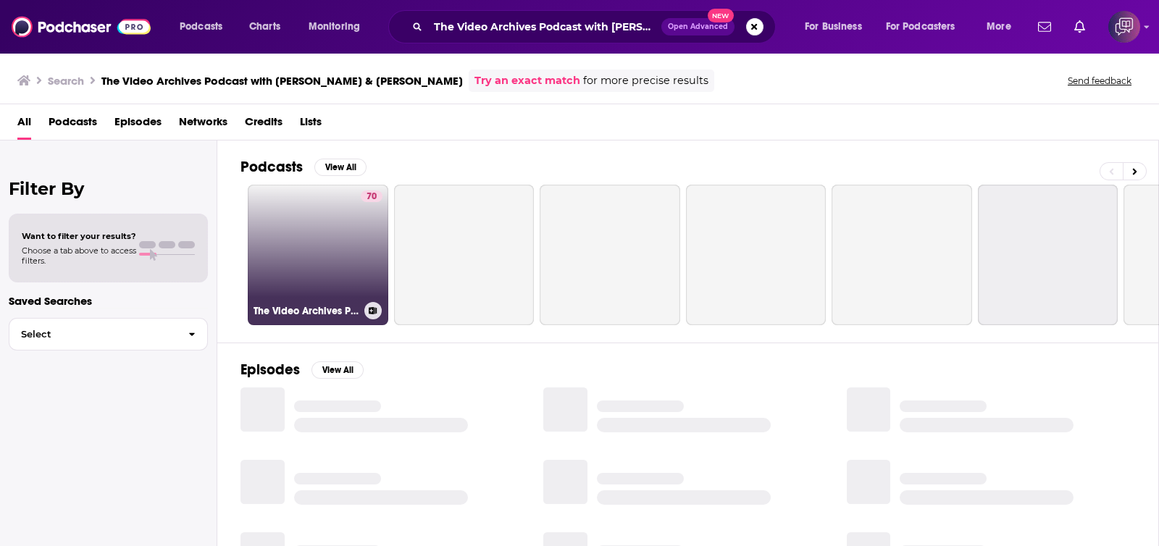
click at [354, 251] on link "70 The Video Archives Podcast with [PERSON_NAME] & [PERSON_NAME]" at bounding box center [318, 255] width 141 height 141
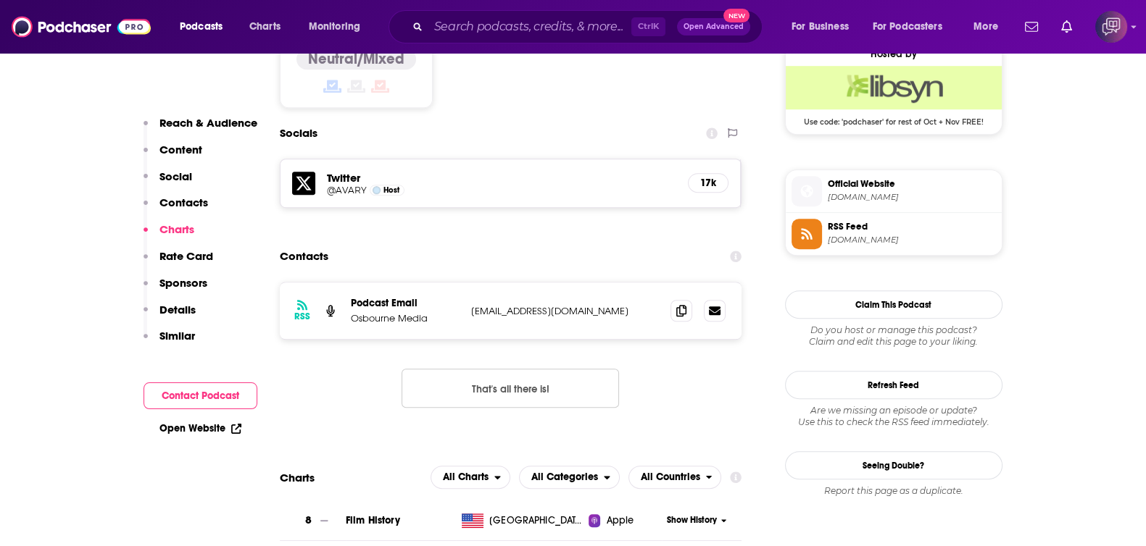
scroll to position [1358, 0]
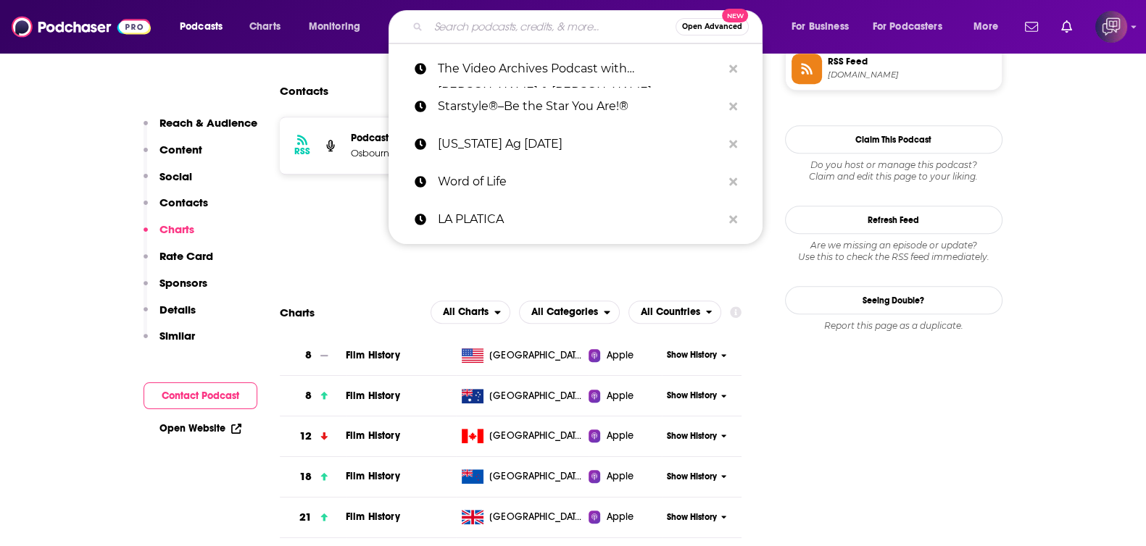
click at [547, 34] on input "Search podcasts, credits, & more..." at bounding box center [551, 26] width 247 height 23
paste input "Never Not Funny: The [PERSON_NAME] Podcast"
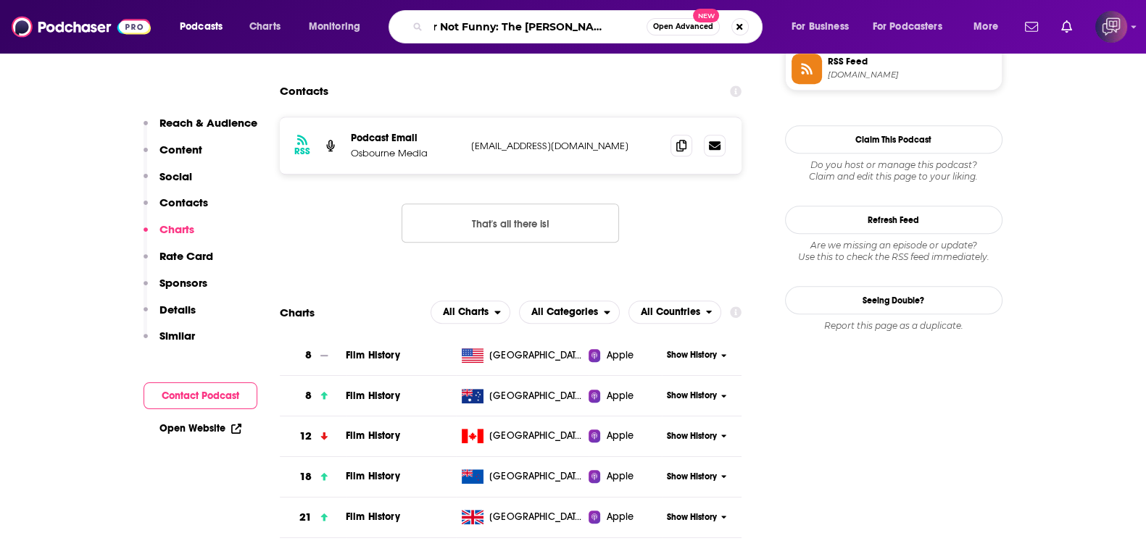
type input "Never Not Funny: The [PERSON_NAME] Podcast"
click at [670, 31] on button "Open Advanced New" at bounding box center [682, 26] width 73 height 17
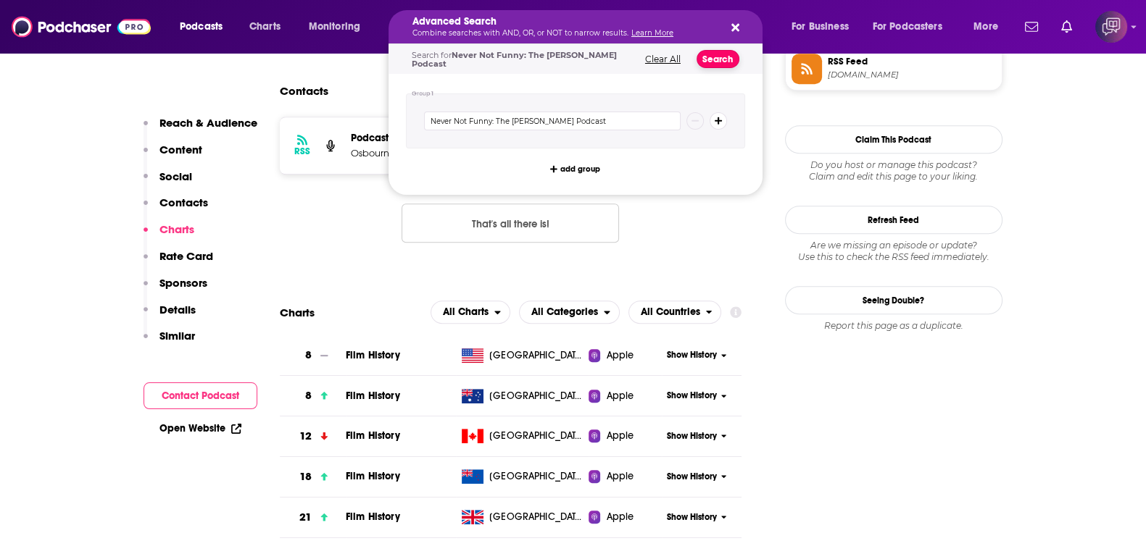
click at [721, 59] on button "Search" at bounding box center [717, 59] width 43 height 18
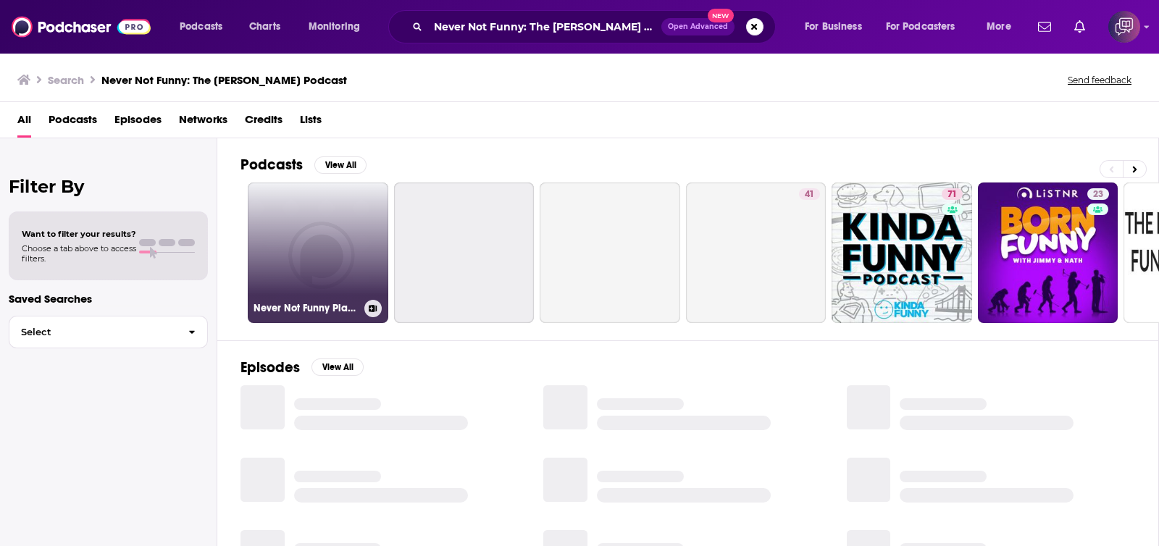
click at [335, 241] on link "Never Not Funny Players Club - Season 20" at bounding box center [318, 253] width 141 height 141
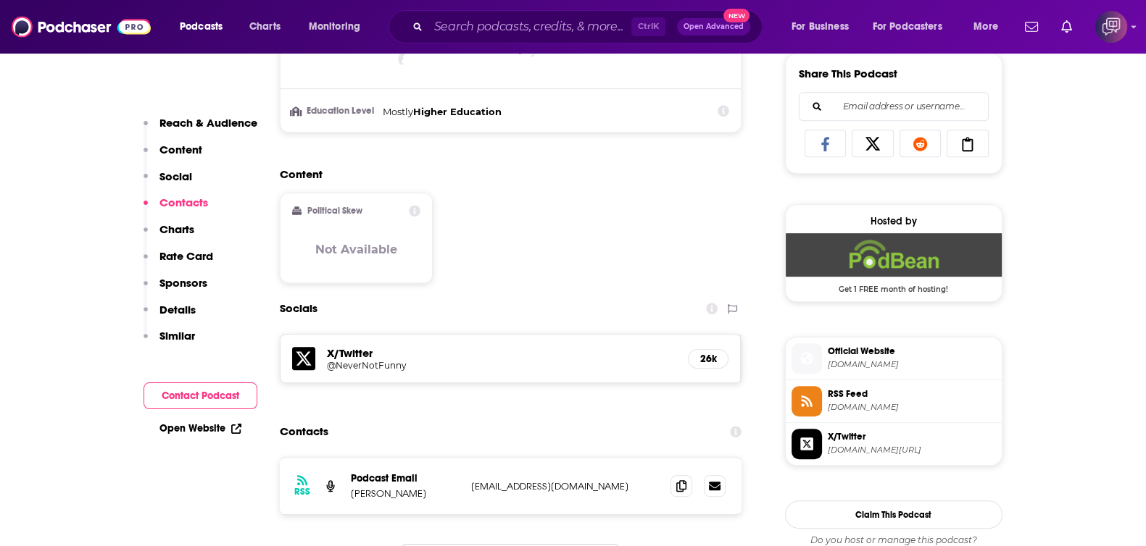
scroll to position [1087, 0]
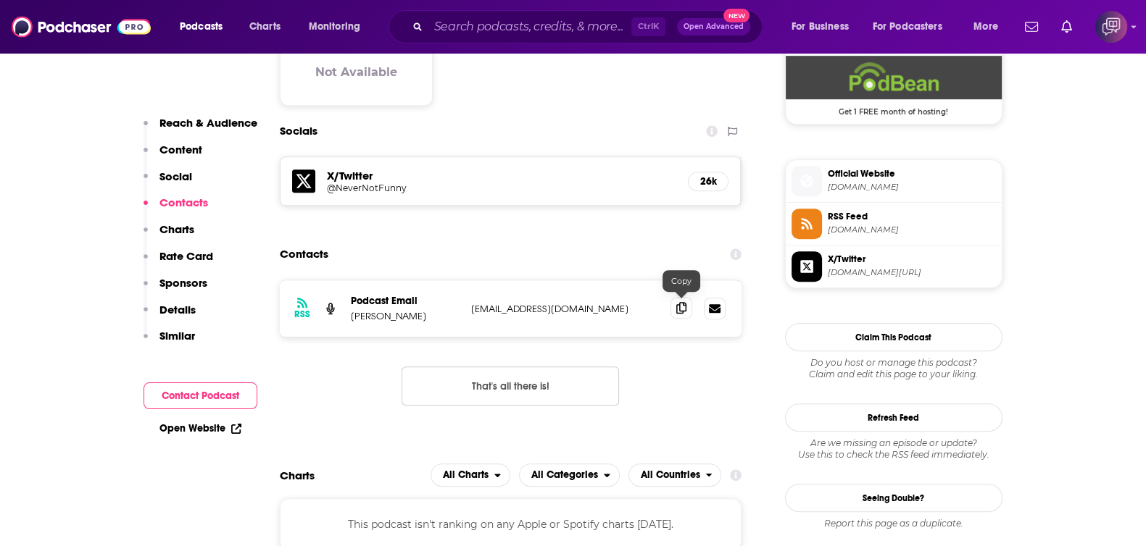
click at [676, 317] on div at bounding box center [697, 309] width 55 height 22
click at [678, 302] on icon at bounding box center [681, 308] width 10 height 12
click at [683, 302] on icon at bounding box center [681, 308] width 10 height 12
click at [540, 34] on input "Search podcasts, credits, & more..." at bounding box center [529, 26] width 203 height 23
paste input "The Full Charge Power Hour"
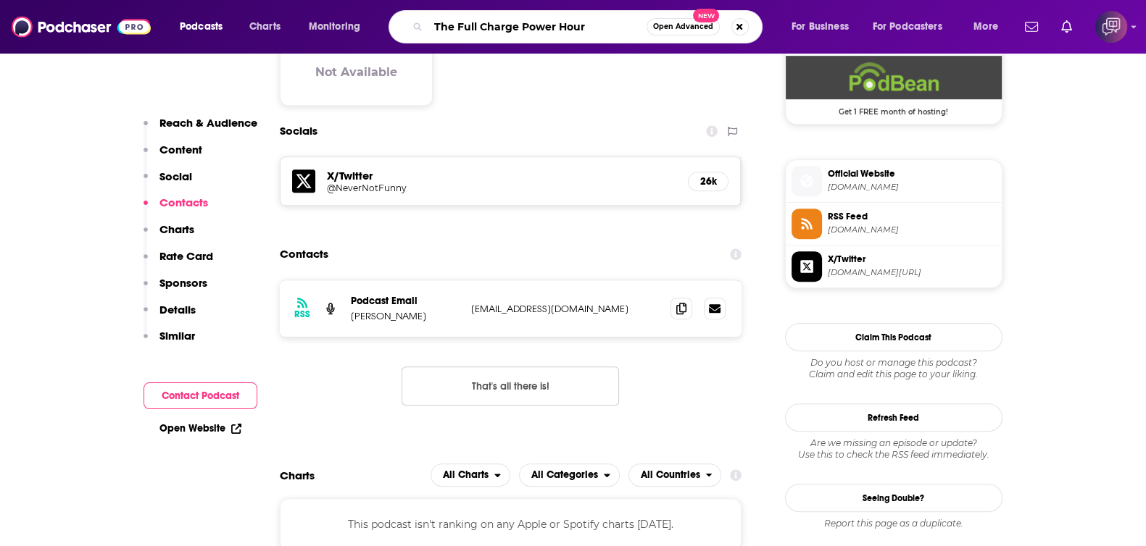
type input "The Full Charge Power Hour"
click at [679, 33] on button "Open Advanced New" at bounding box center [682, 26] width 73 height 17
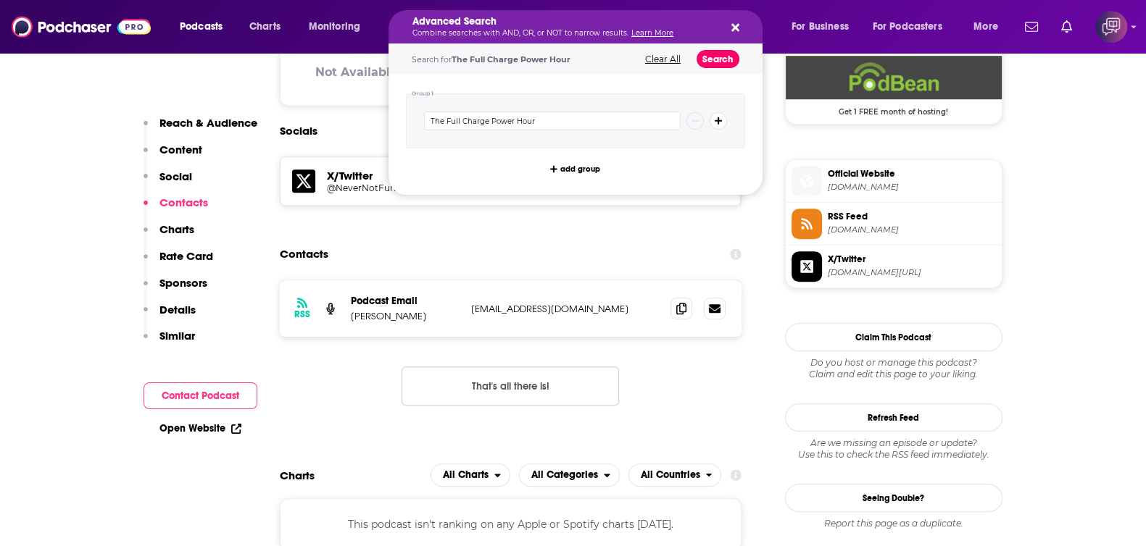
click at [712, 57] on button "Search" at bounding box center [717, 59] width 43 height 18
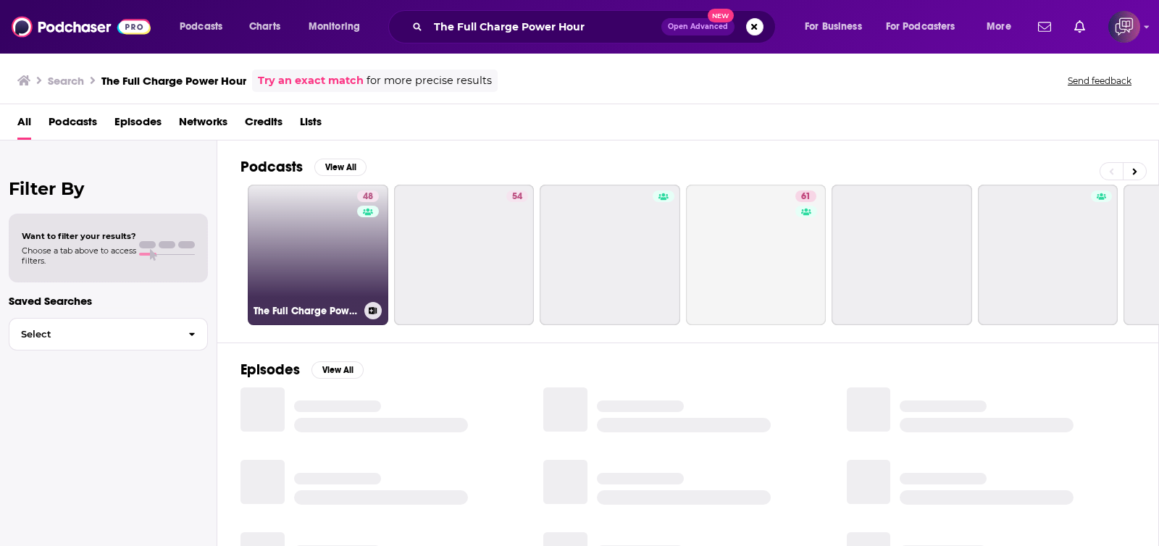
click at [344, 262] on link "48 The Full Charge Power Hour" at bounding box center [318, 255] width 141 height 141
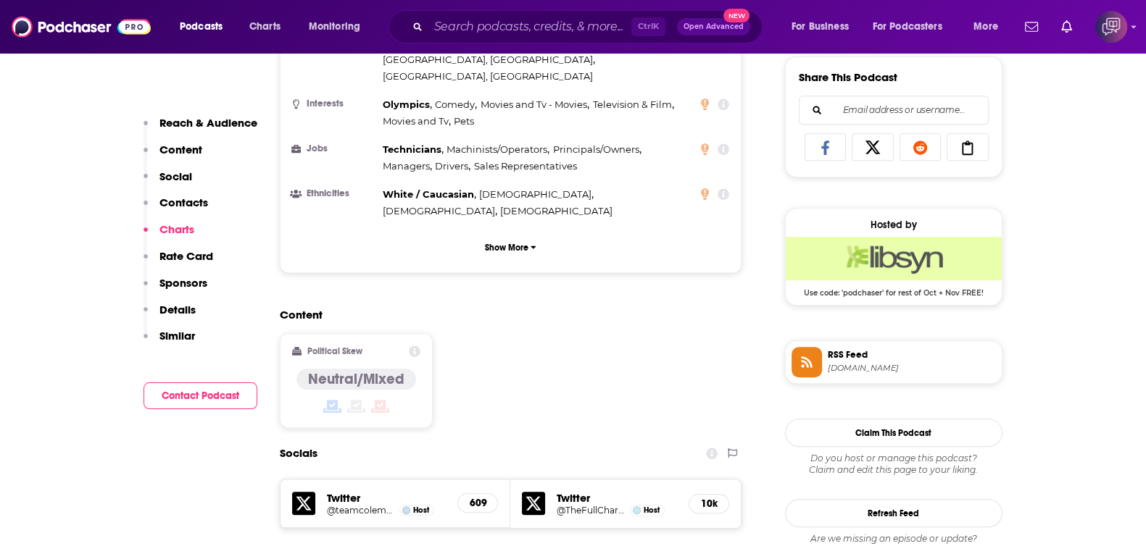
scroll to position [1267, 0]
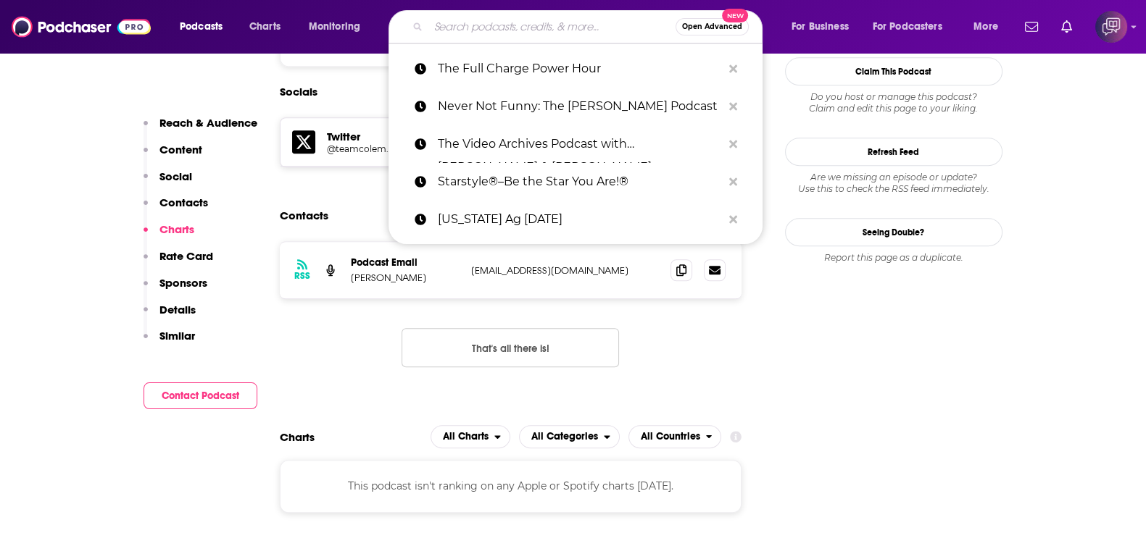
click at [520, 30] on input "Search podcasts, credits, & more..." at bounding box center [551, 26] width 247 height 23
paste input "Dr [PERSON_NAME] Travelbest Guide"
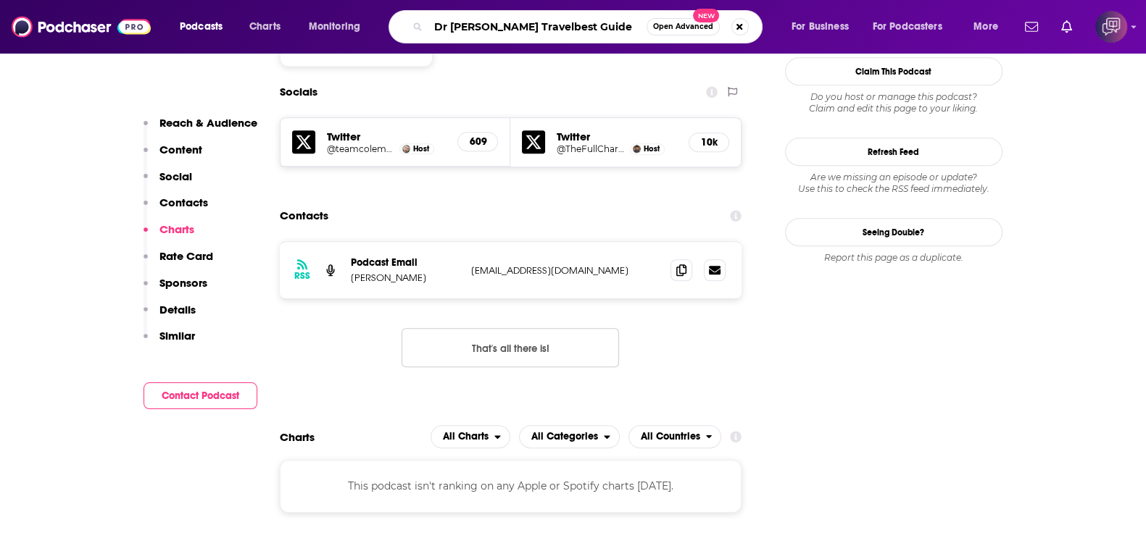
type input "Dr [PERSON_NAME] Travelbest Guide"
click at [670, 30] on span "Open Advanced" at bounding box center [683, 26] width 60 height 7
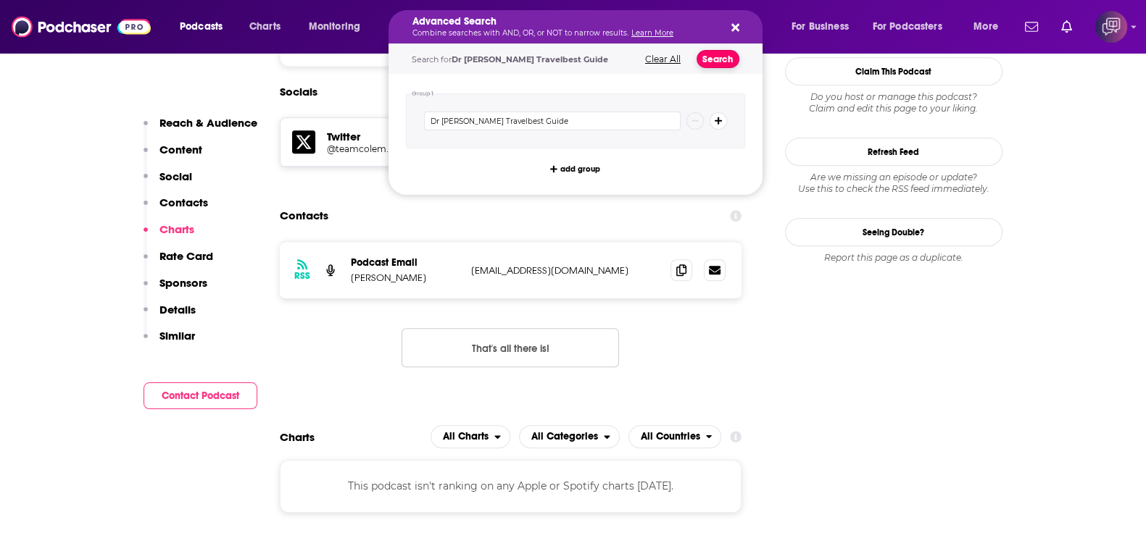
click at [720, 56] on button "Search" at bounding box center [717, 59] width 43 height 18
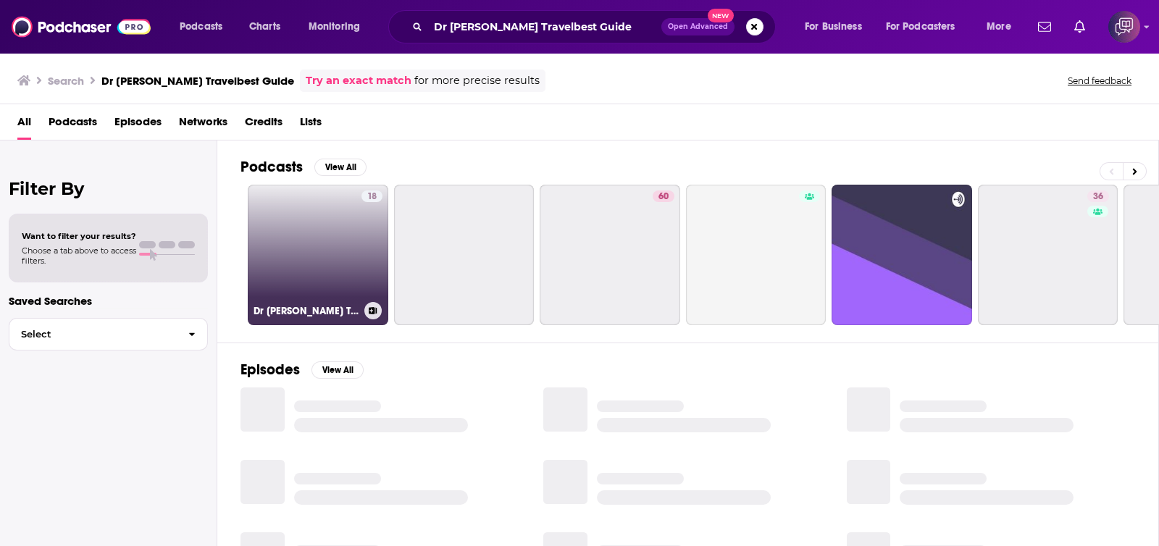
click at [300, 273] on link "18 Dr [PERSON_NAME] Travelbest Guide" at bounding box center [318, 255] width 141 height 141
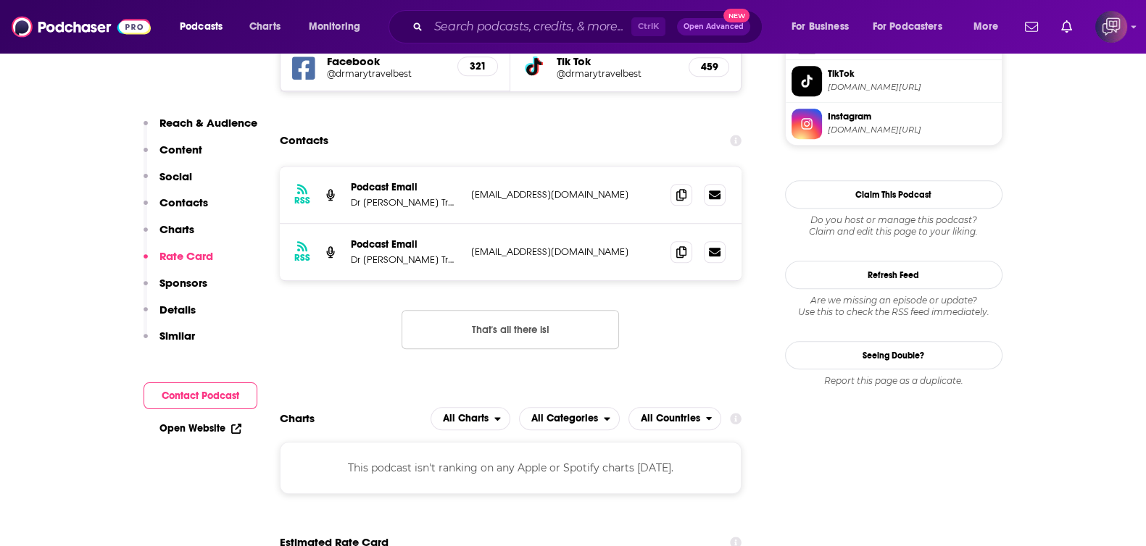
scroll to position [1267, 0]
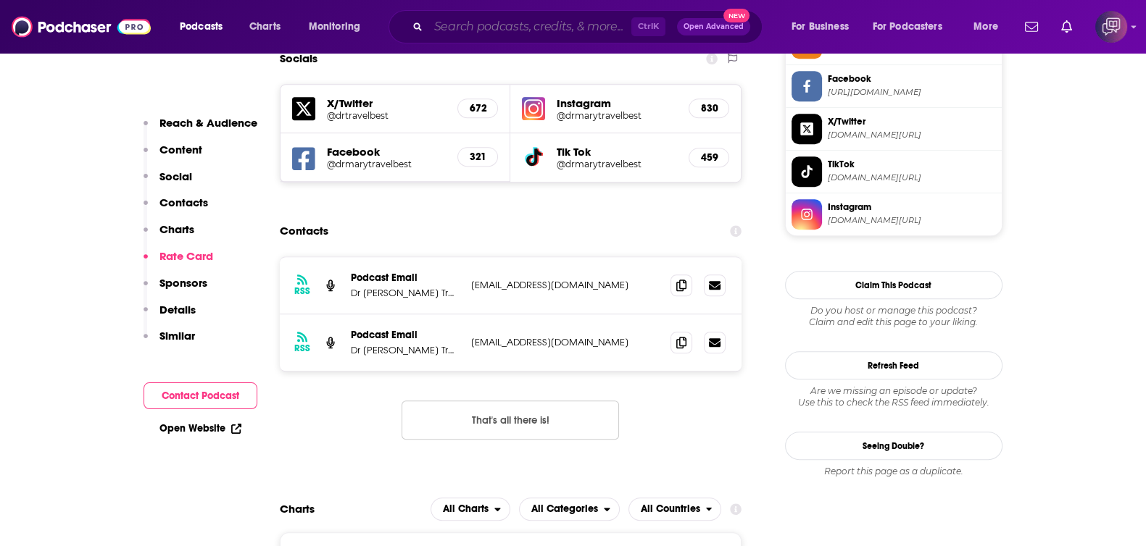
click at [491, 31] on input "Search podcasts, credits, & more..." at bounding box center [529, 26] width 203 height 23
paste input "Living In Beauty"
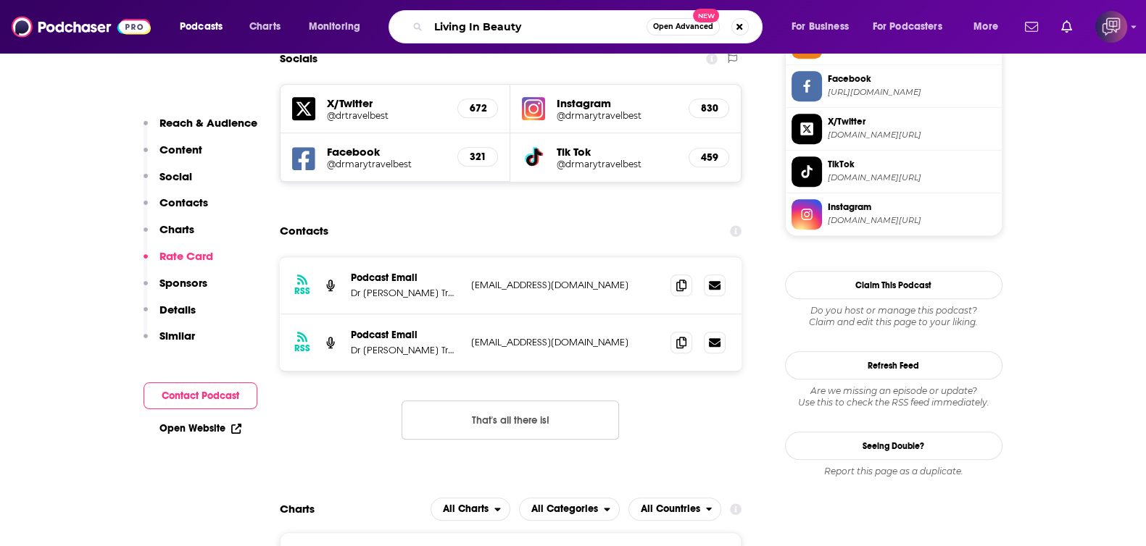
type input "Living In Beauty"
click at [688, 30] on span "Open Advanced" at bounding box center [683, 26] width 60 height 7
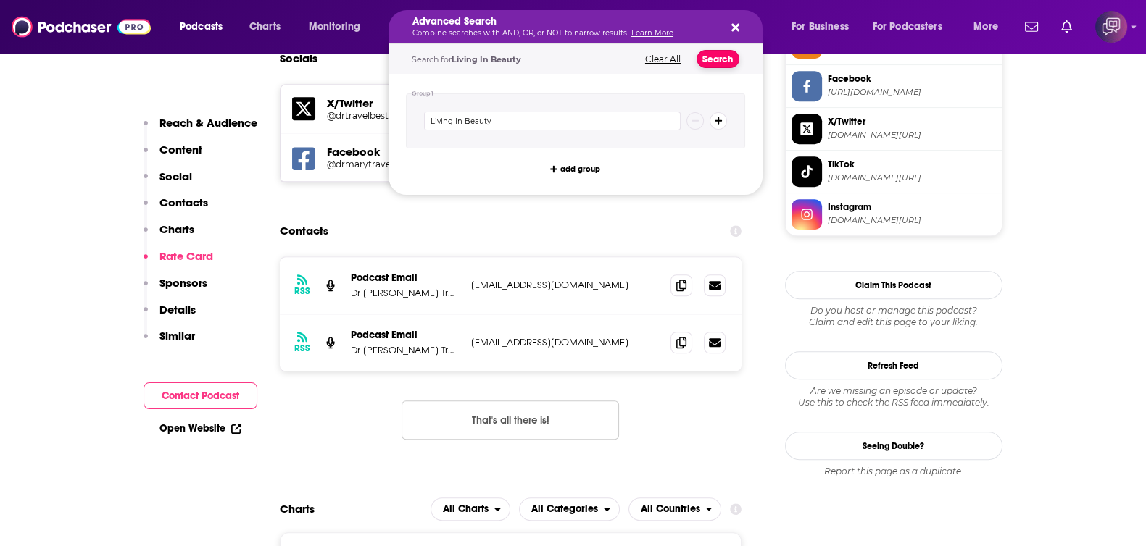
click at [722, 59] on button "Search" at bounding box center [717, 59] width 43 height 18
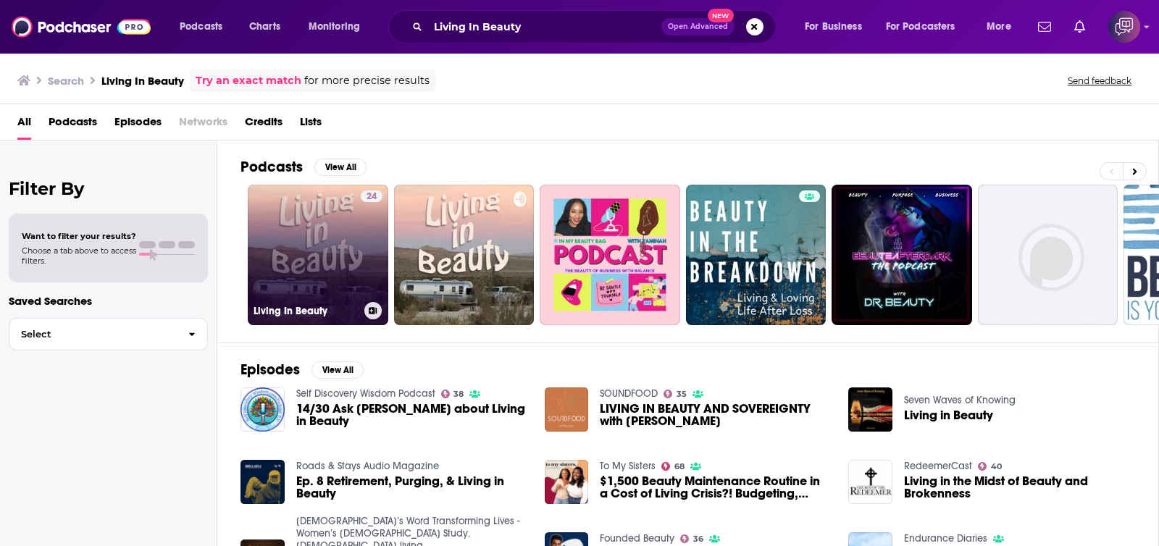
click at [332, 252] on link "24 Living In Beauty" at bounding box center [318, 255] width 141 height 141
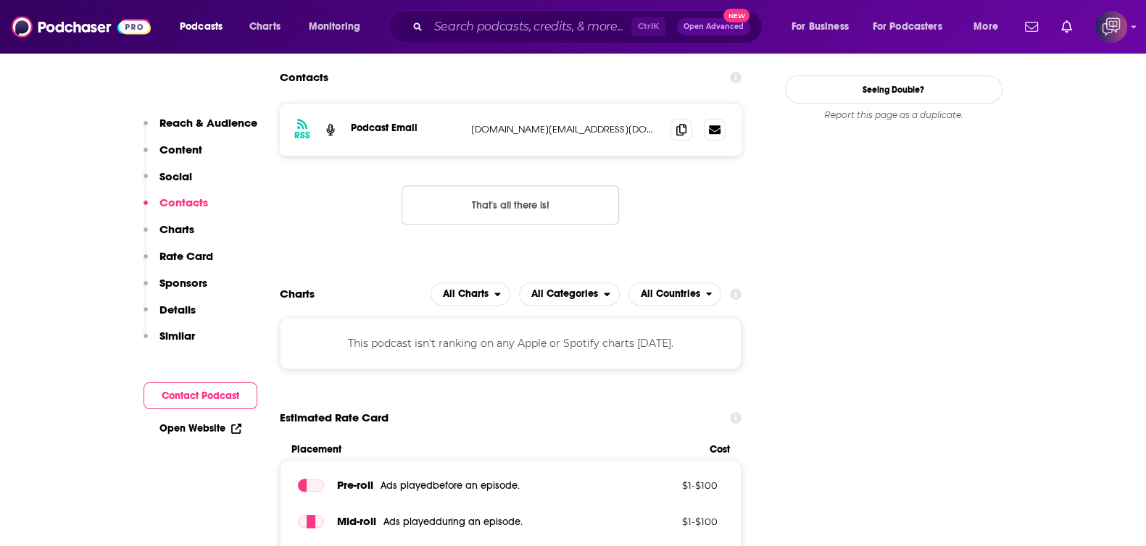
scroll to position [1177, 0]
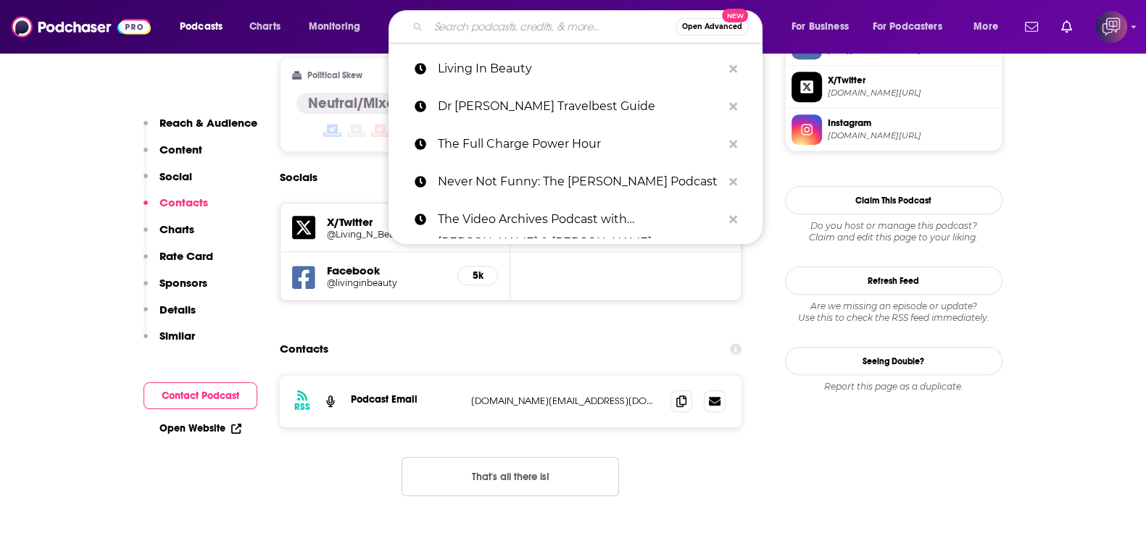
click at [495, 22] on input "Search podcasts, credits, & more..." at bounding box center [551, 26] width 247 height 23
paste input "Passion For [DEMOGRAPHIC_DATA]"
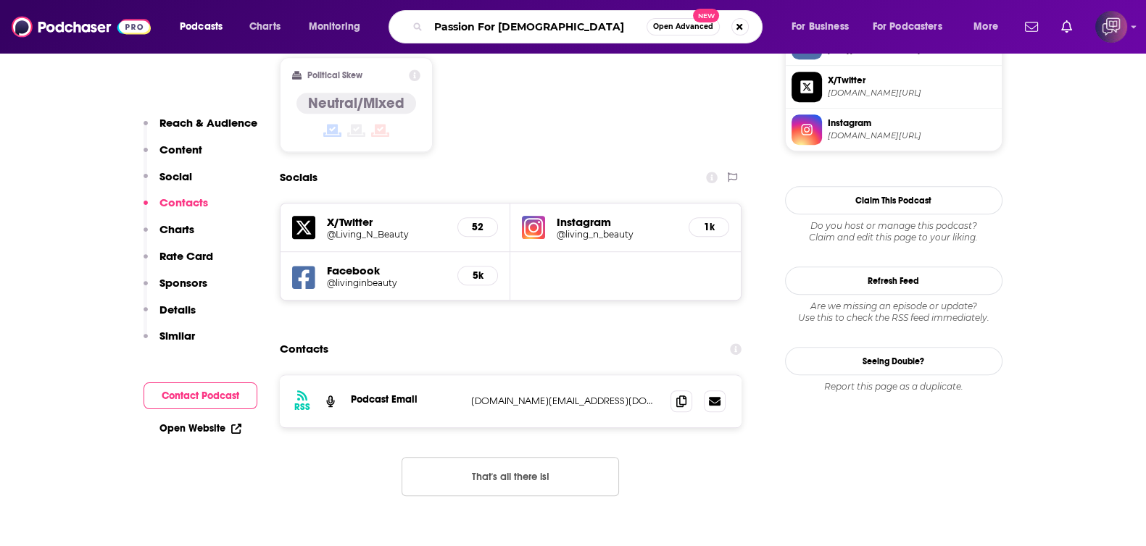
type input "Passion For [DEMOGRAPHIC_DATA]"
click at [685, 29] on span "Open Advanced" at bounding box center [683, 26] width 60 height 7
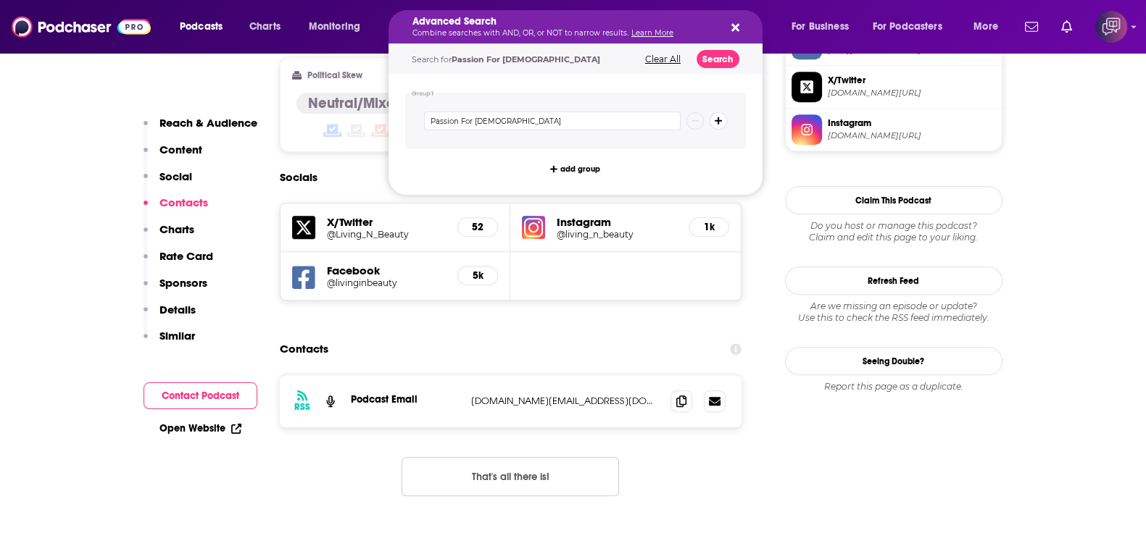
click at [737, 64] on div "Search for Passion For [DEMOGRAPHIC_DATA] Clear All Search" at bounding box center [575, 59] width 374 height 30
click at [721, 57] on button "Search" at bounding box center [717, 59] width 43 height 18
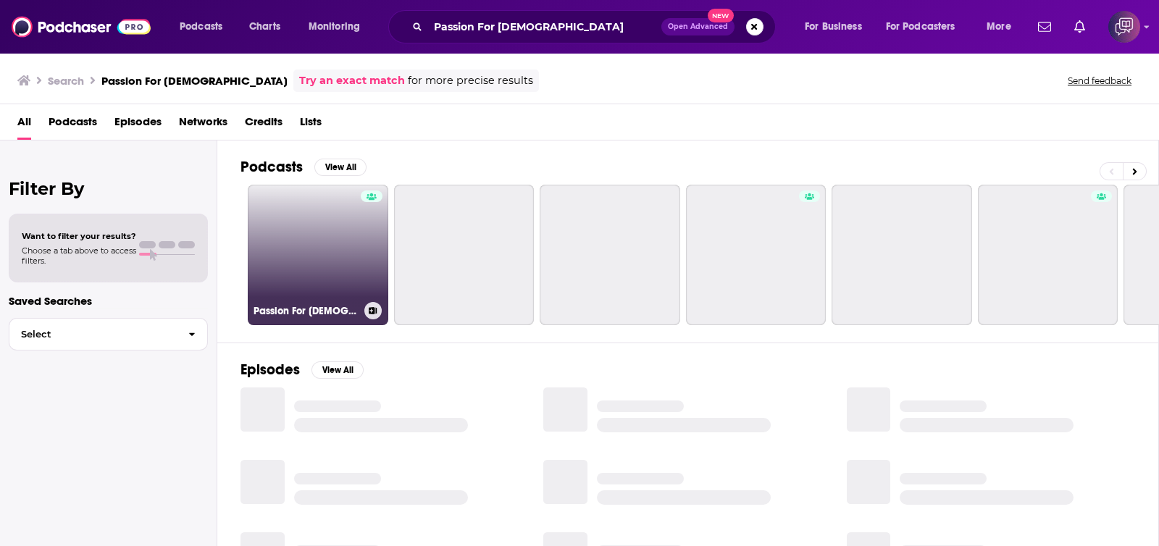
click at [267, 290] on link "Passion For [DEMOGRAPHIC_DATA]" at bounding box center [318, 255] width 141 height 141
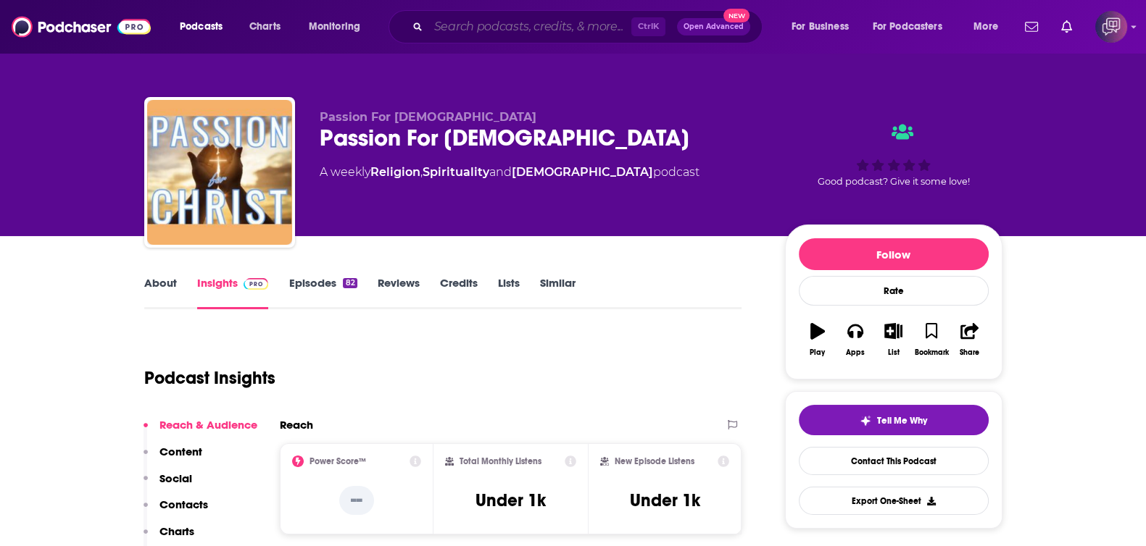
click at [562, 21] on input "Search podcasts, credits, & more..." at bounding box center [529, 26] width 203 height 23
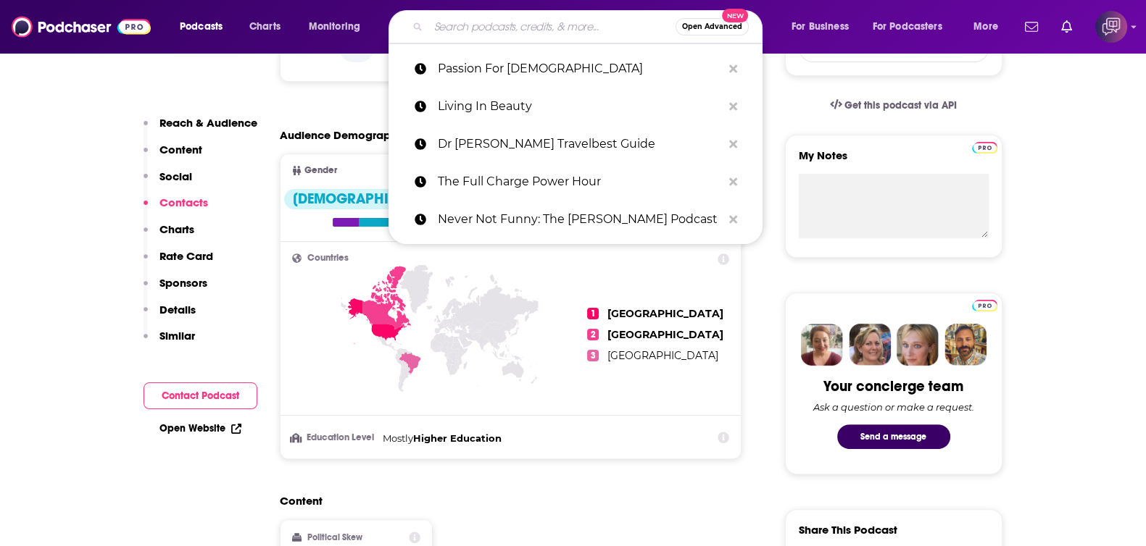
scroll to position [996, 0]
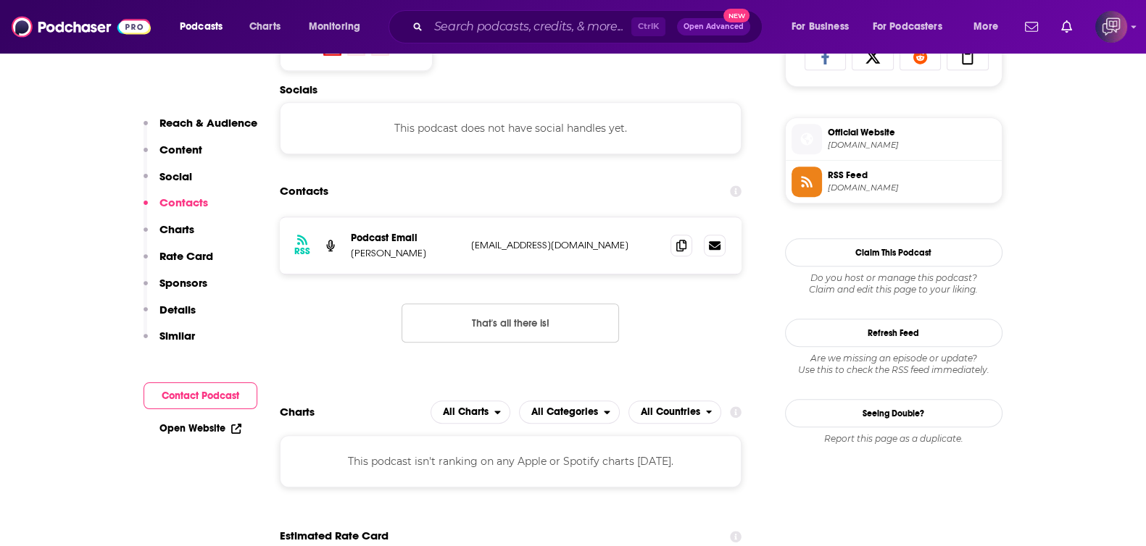
click at [661, 363] on div "RSS Podcast Email [PERSON_NAME] [EMAIL_ADDRESS][DOMAIN_NAME] [PERSON_NAME][EMAI…" at bounding box center [511, 291] width 462 height 149
click at [544, 20] on input "Search podcasts, credits, & more..." at bounding box center [529, 26] width 203 height 23
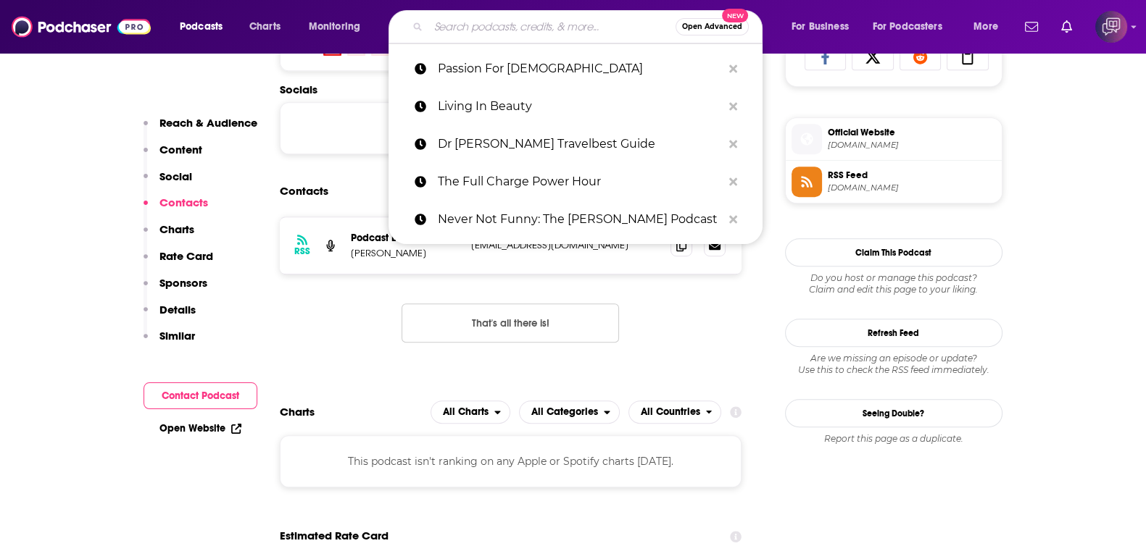
paste input "[PERSON_NAME] [PERSON_NAME] Messianic Congregation"
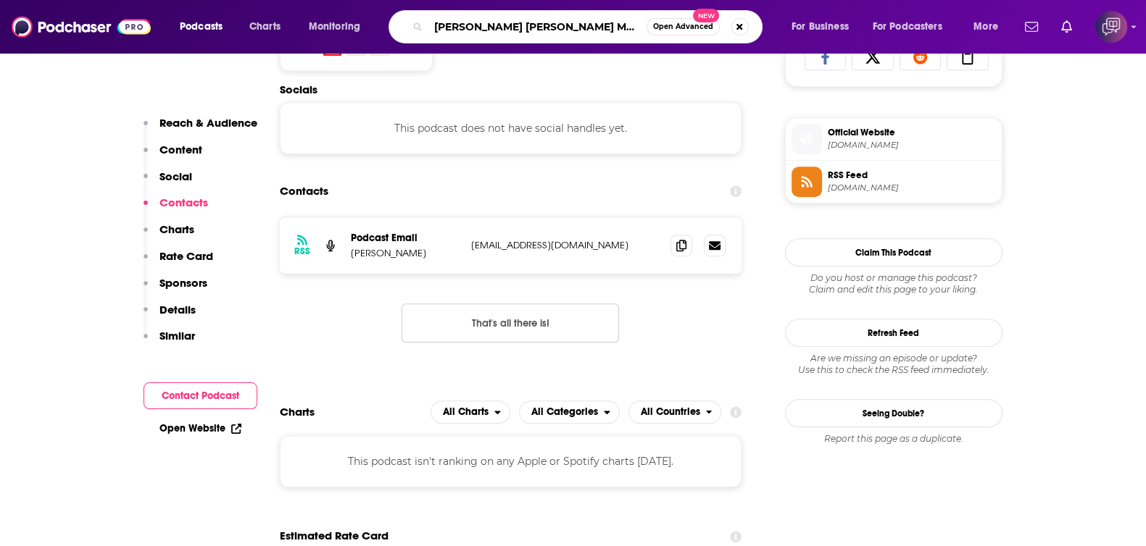
type input "[PERSON_NAME] [PERSON_NAME] Messianic Congregation"
click at [664, 25] on span "Open Advanced" at bounding box center [683, 26] width 60 height 7
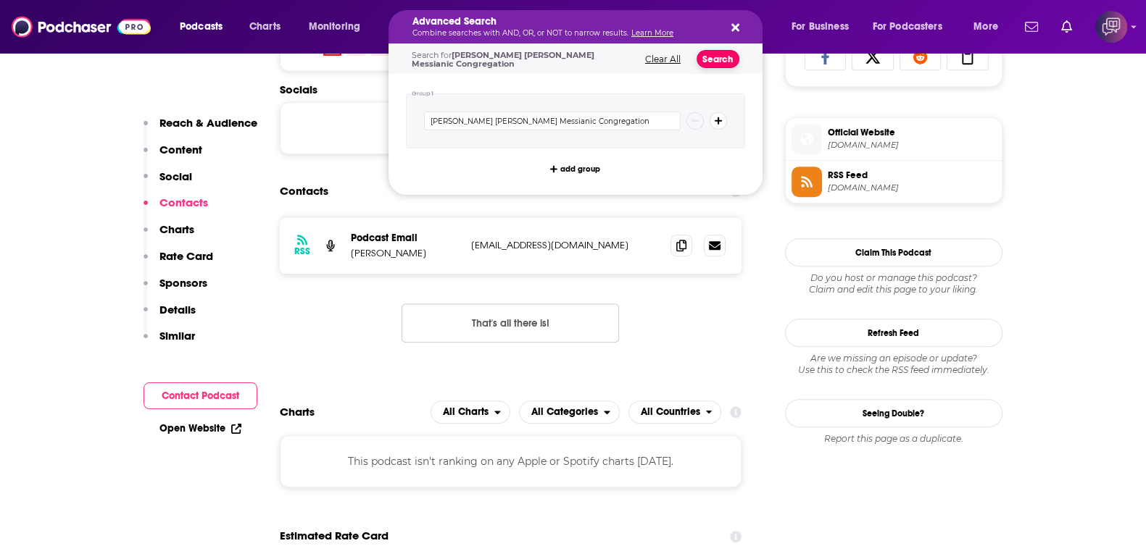
click at [705, 51] on button "Search" at bounding box center [717, 59] width 43 height 18
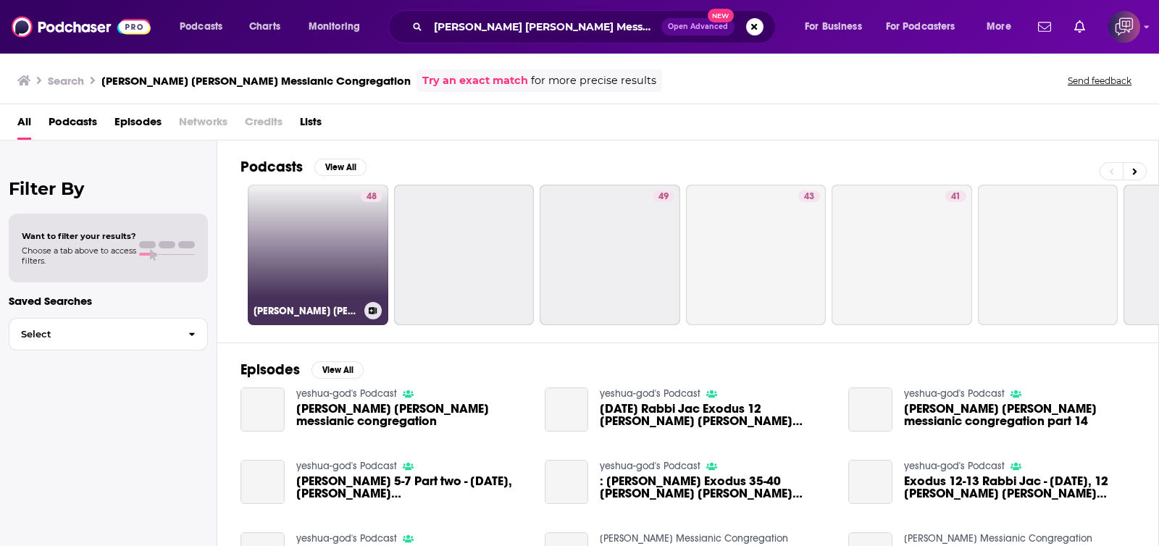
click at [333, 251] on link "48 [PERSON_NAME] [PERSON_NAME] Messianic Congregation" at bounding box center [318, 255] width 141 height 141
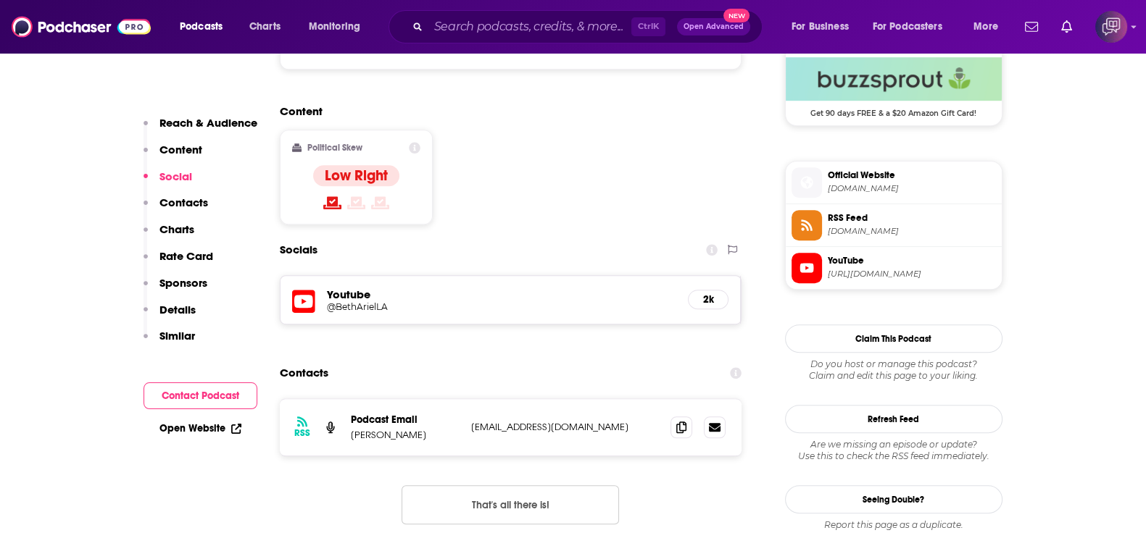
scroll to position [1087, 0]
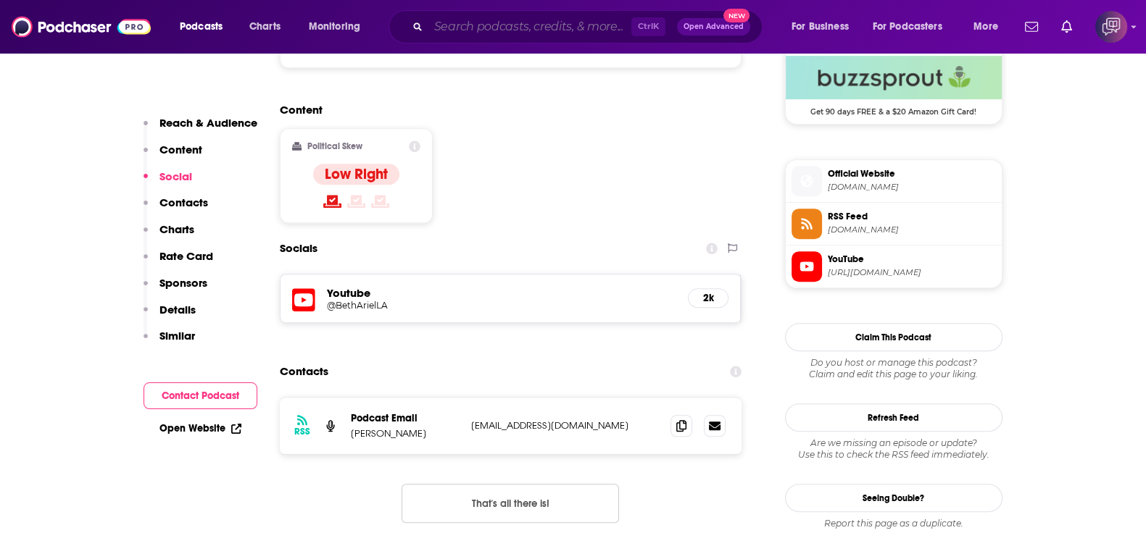
click at [580, 19] on input "Search podcasts, credits, & more..." at bounding box center [529, 26] width 203 height 23
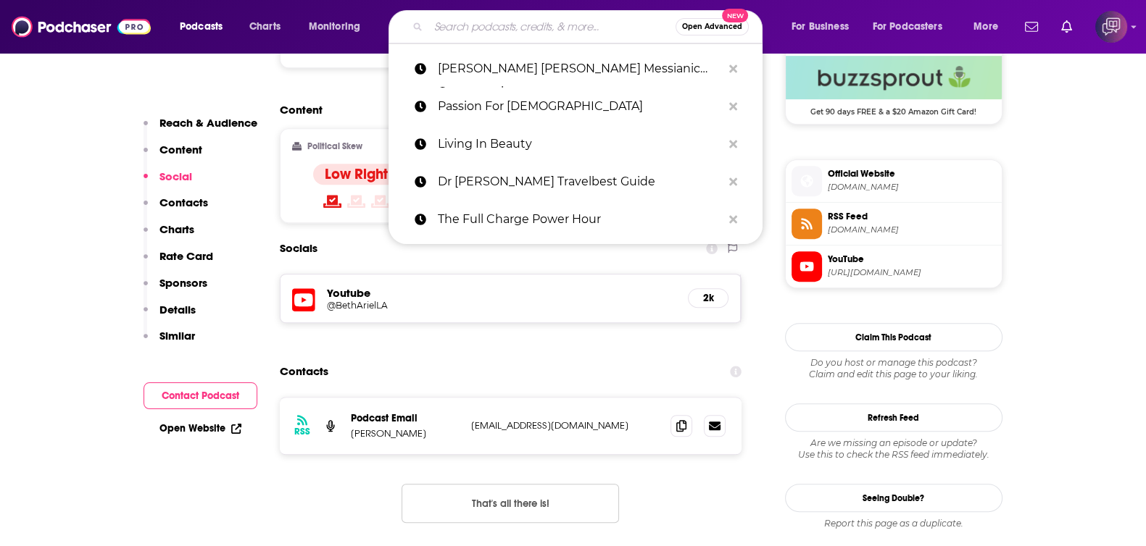
paste input "Respectful Parenting: [PERSON_NAME] Unruffled"
type input "Respectful Parenting: [PERSON_NAME] Unruffled"
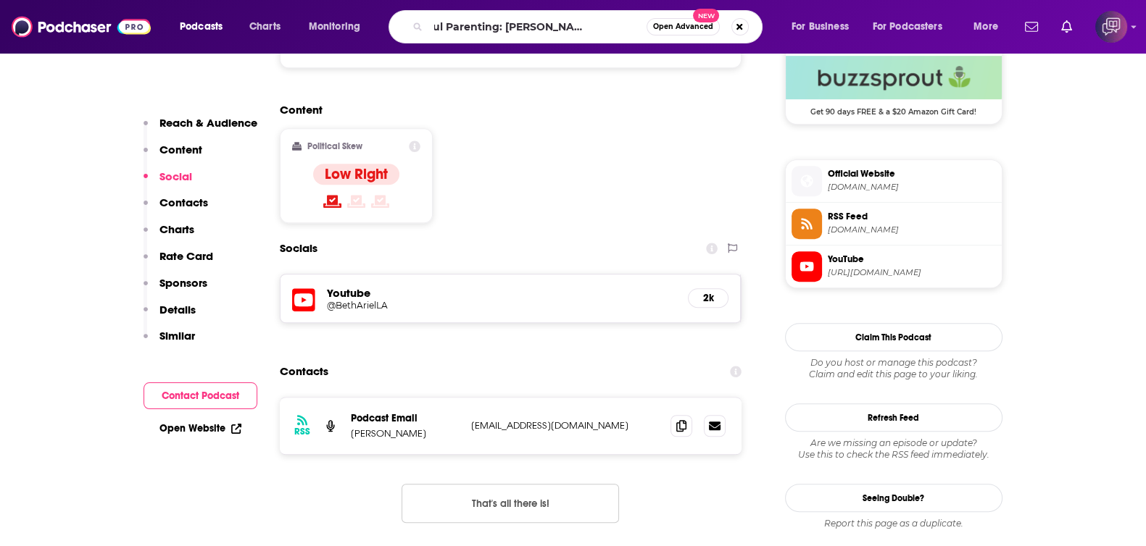
click at [690, 30] on span "Open Advanced" at bounding box center [683, 26] width 60 height 7
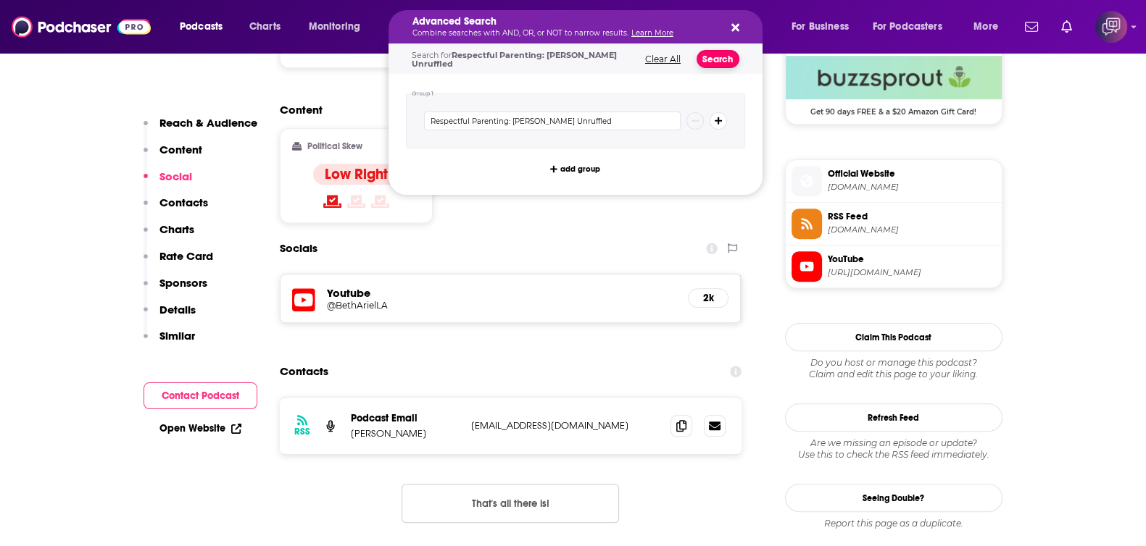
click at [721, 53] on button "Search" at bounding box center [717, 59] width 43 height 18
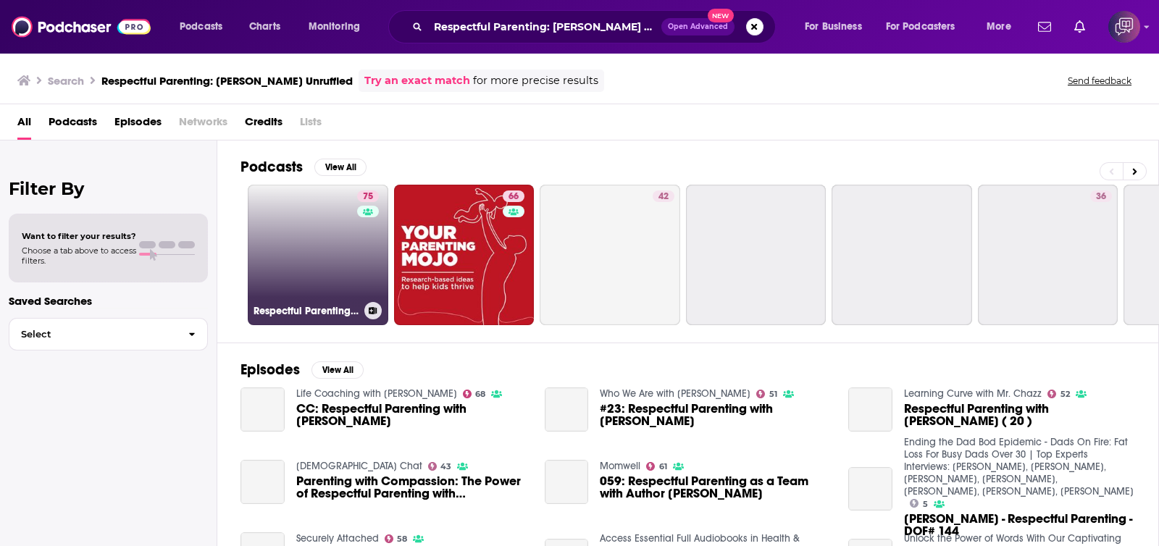
click at [315, 283] on link "75 Respectful Parenting: [PERSON_NAME] Unruffled" at bounding box center [318, 255] width 141 height 141
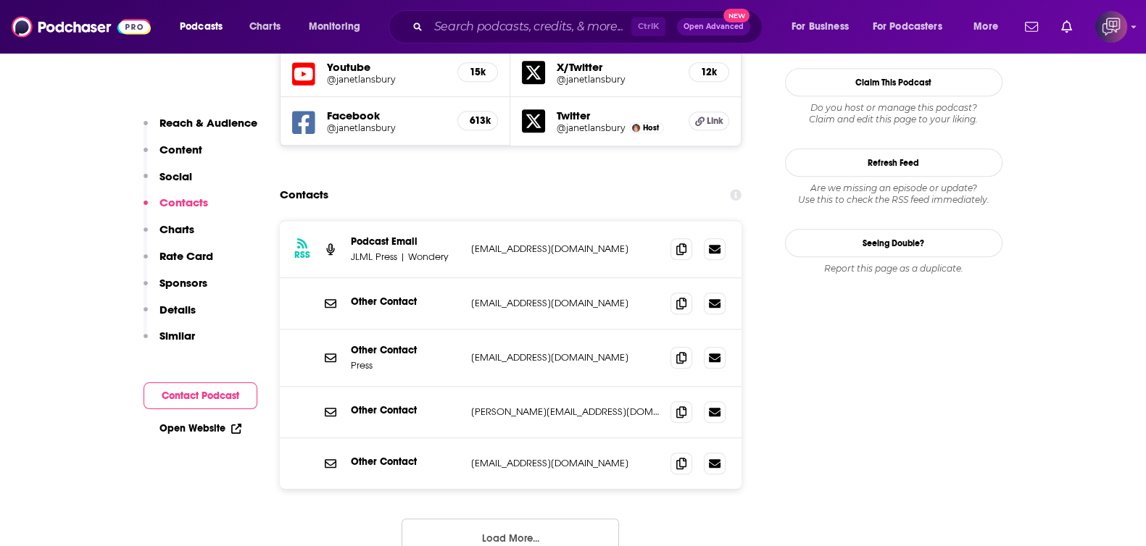
scroll to position [1358, 0]
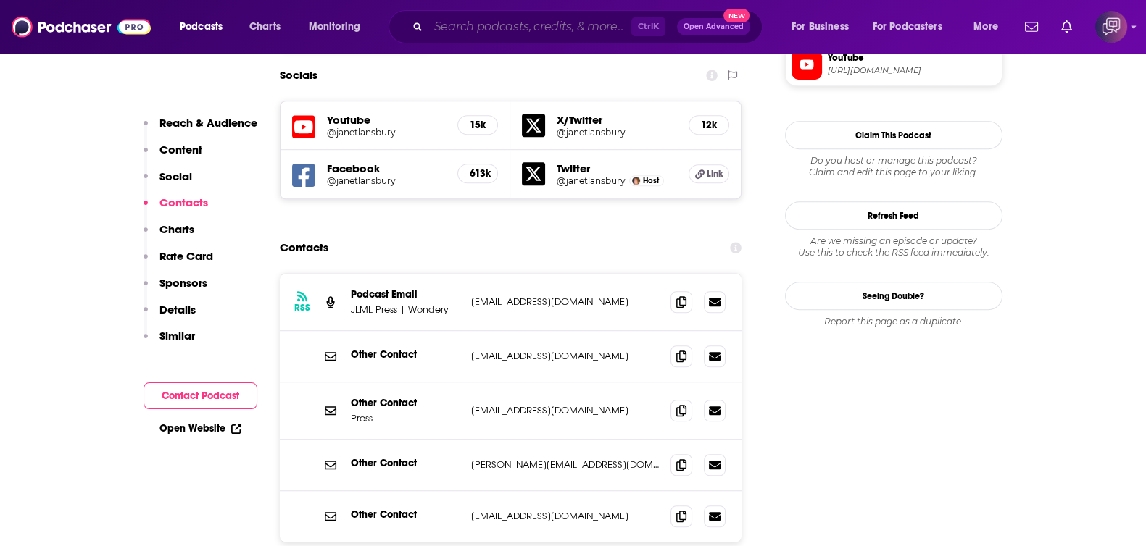
click at [575, 27] on input "Search podcasts, credits, & more..." at bounding box center [529, 26] width 203 height 23
paste input "Sustainable Winegrowing"
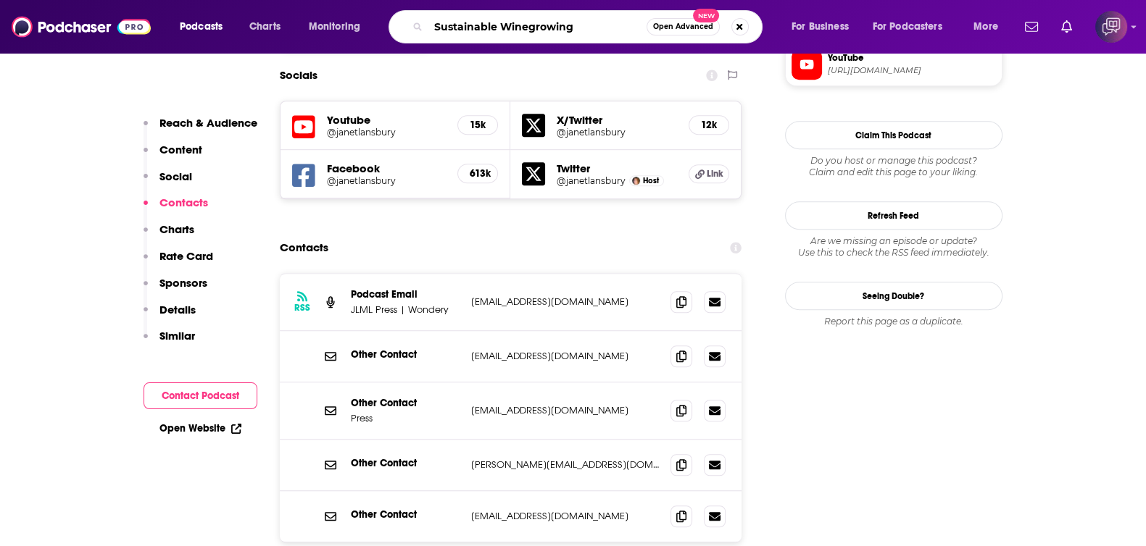
type input "Sustainable Winegrowing"
click at [683, 31] on button "Open Advanced New" at bounding box center [682, 26] width 73 height 17
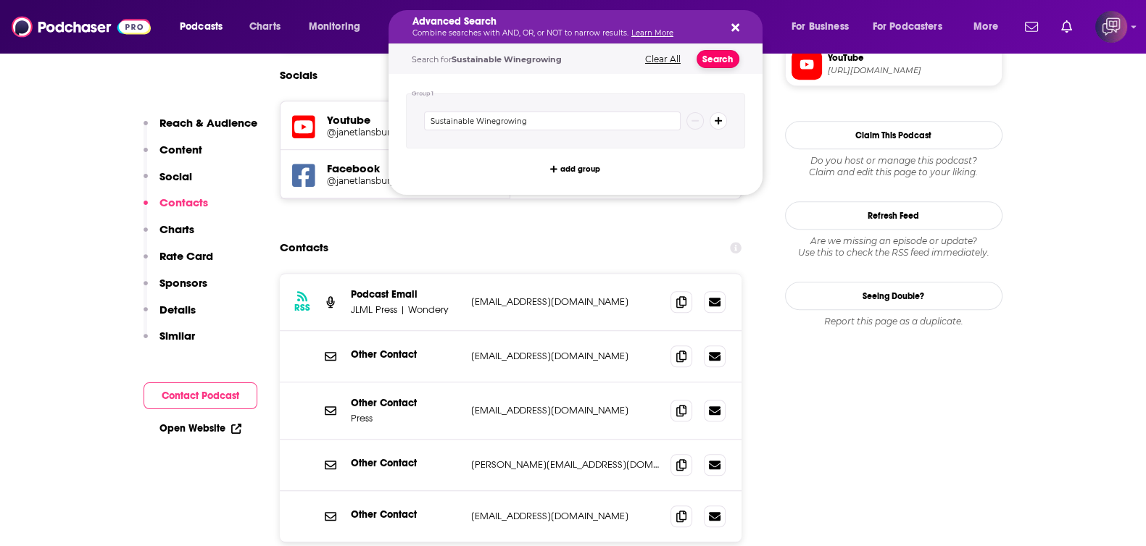
click at [714, 63] on button "Search" at bounding box center [717, 59] width 43 height 18
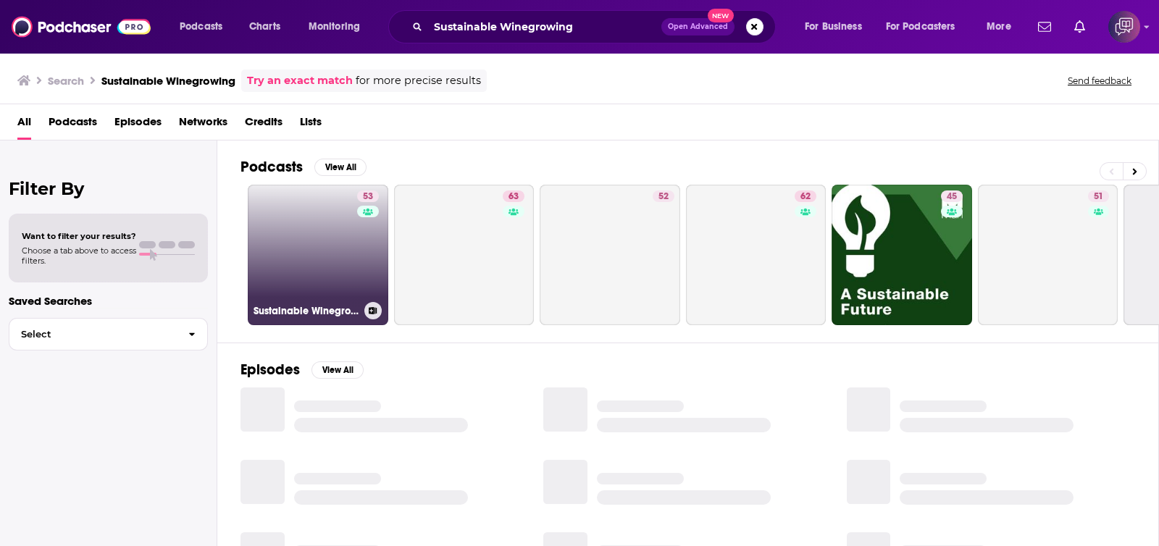
click at [315, 241] on link "53 Sustainable Winegrowing" at bounding box center [318, 255] width 141 height 141
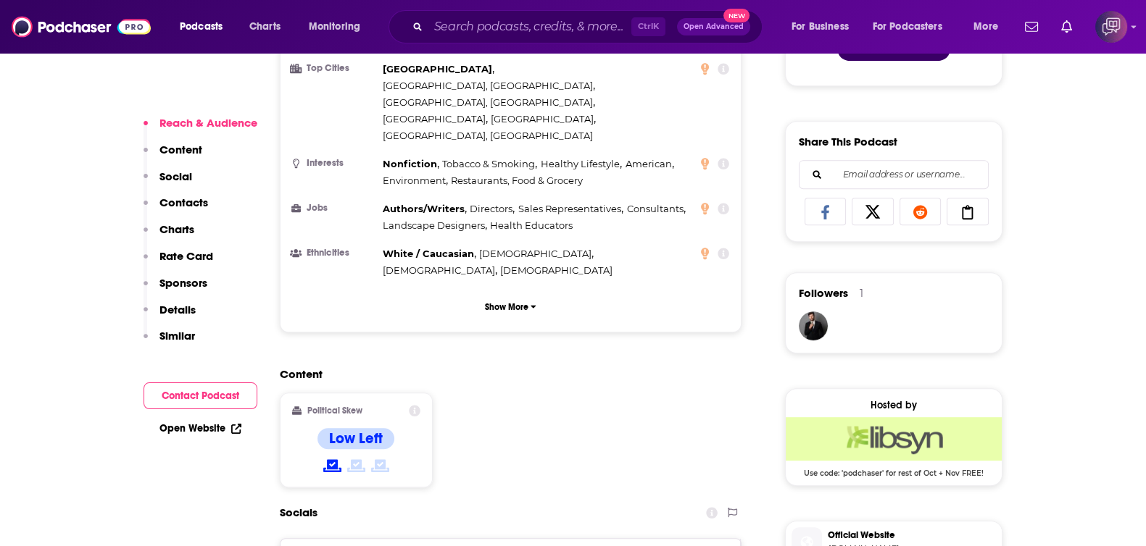
scroll to position [1087, 0]
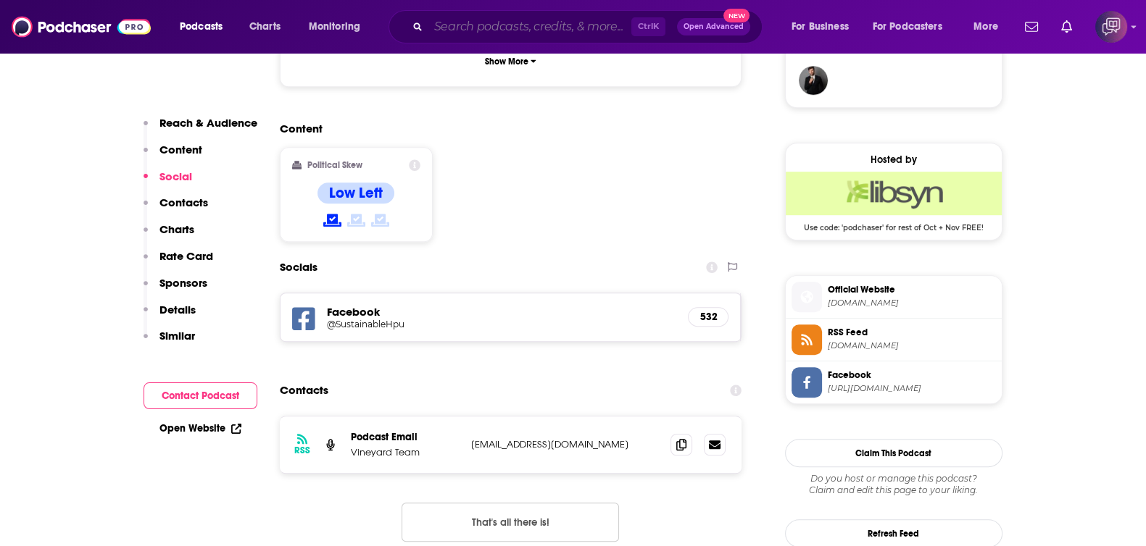
click at [551, 23] on input "Search podcasts, credits, & more..." at bounding box center [529, 26] width 203 height 23
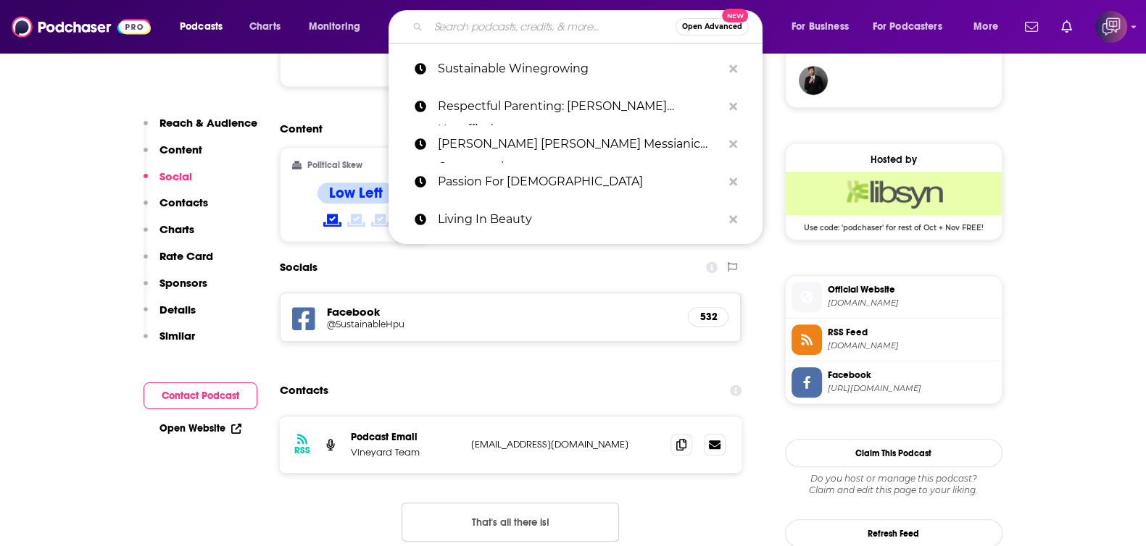
paste input "The [PERSON_NAME] Podcast"
type input "The [PERSON_NAME] Podcast"
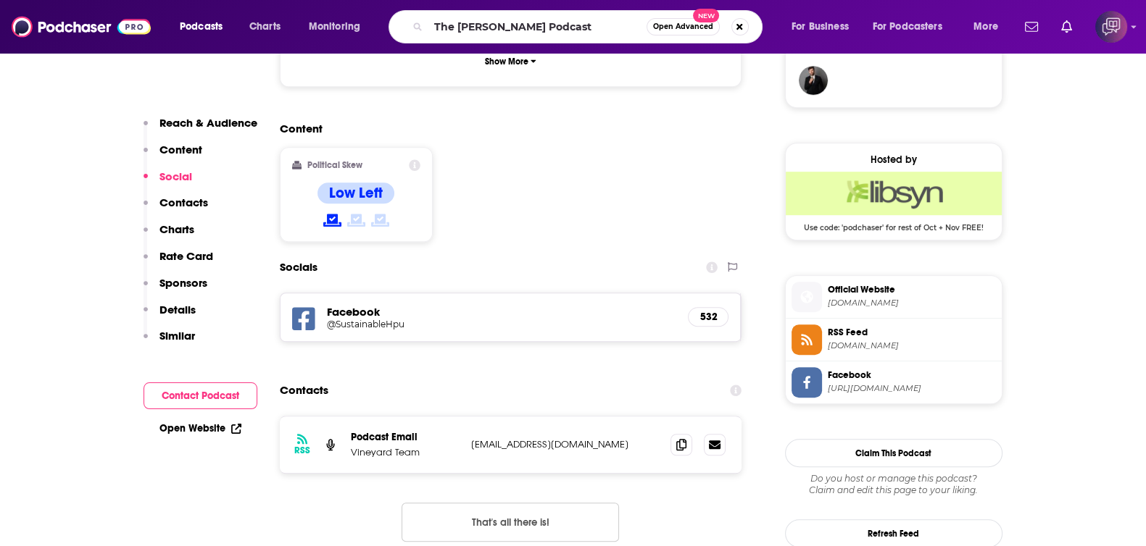
click at [685, 31] on button "Open Advanced New" at bounding box center [682, 26] width 73 height 17
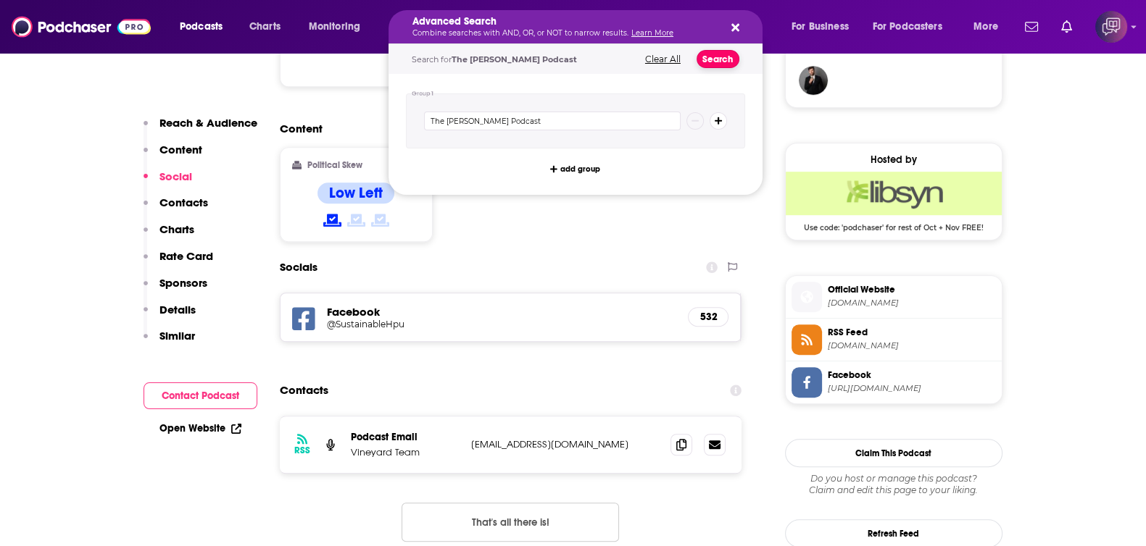
click at [717, 59] on button "Search" at bounding box center [717, 59] width 43 height 18
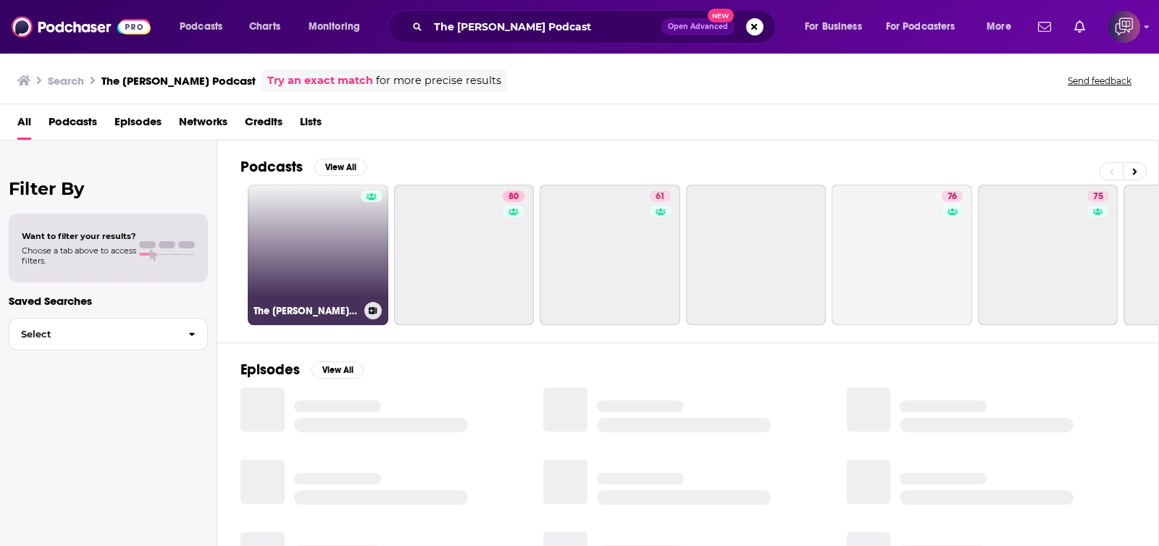
click at [291, 273] on link "The [PERSON_NAME] Podcast" at bounding box center [318, 255] width 141 height 141
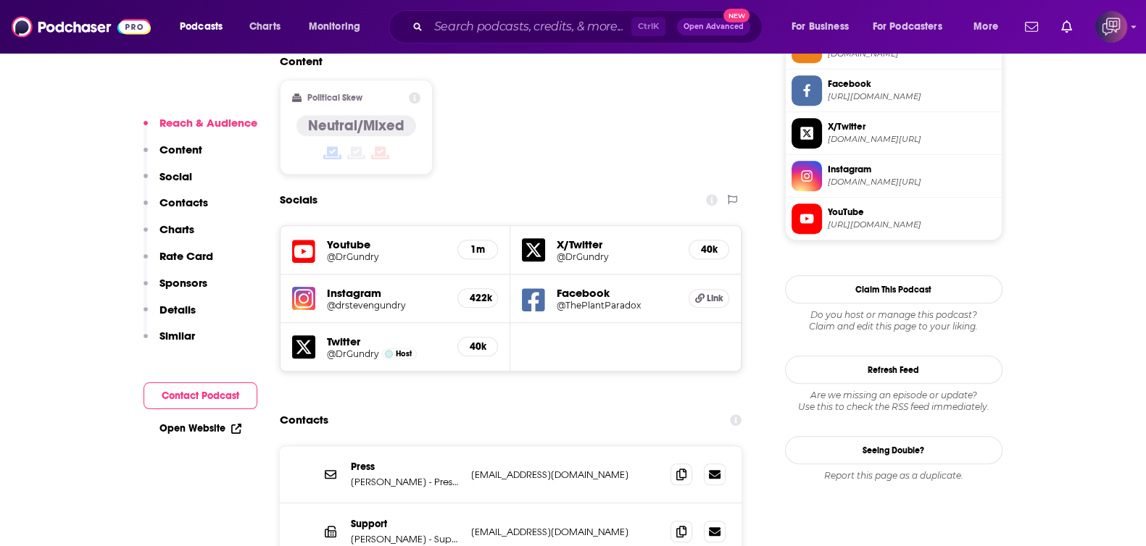
scroll to position [1267, 0]
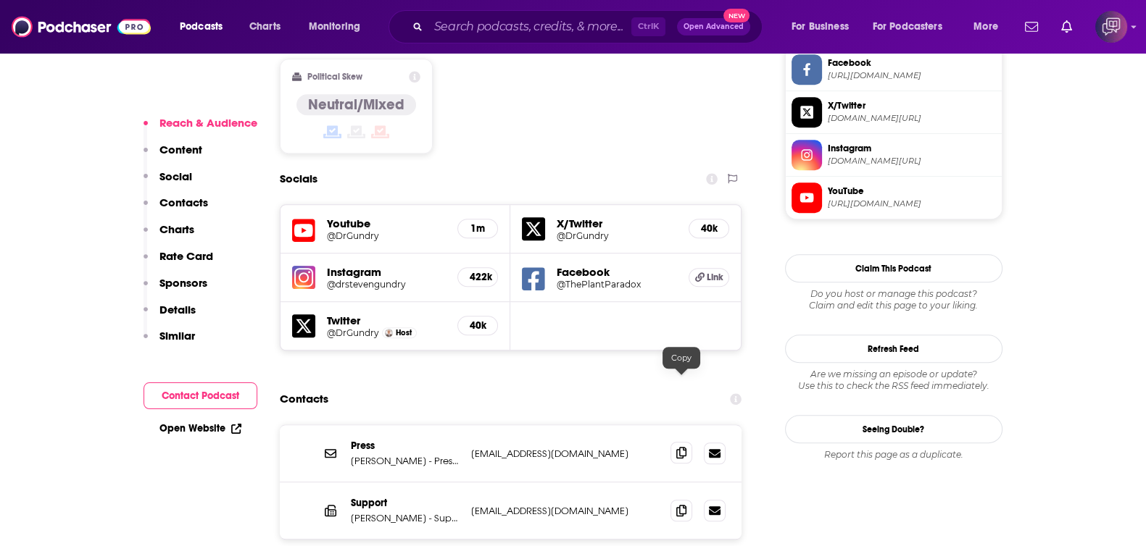
click at [678, 447] on icon at bounding box center [681, 453] width 10 height 12
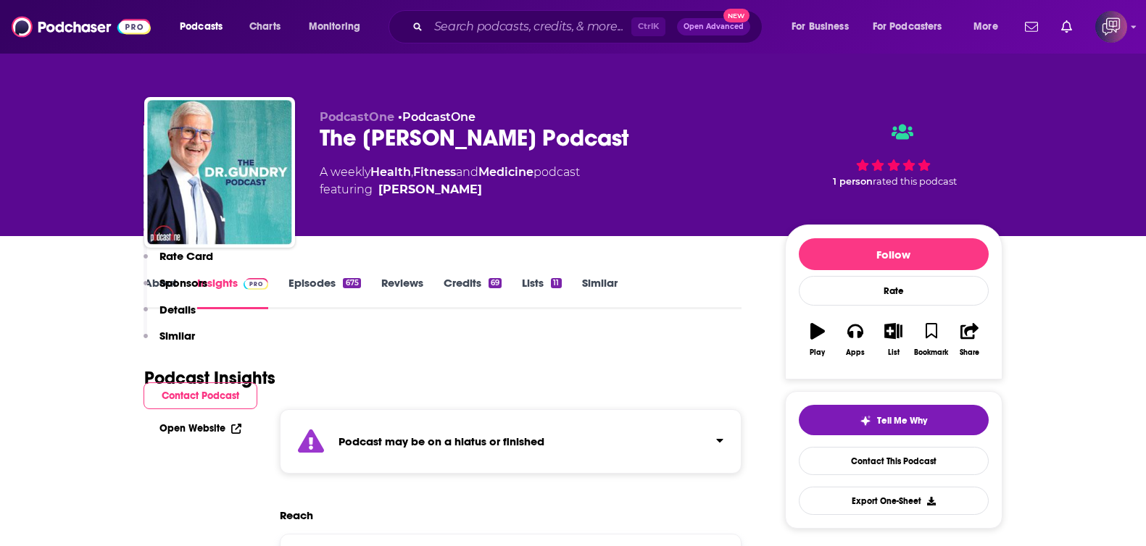
scroll to position [1267, 0]
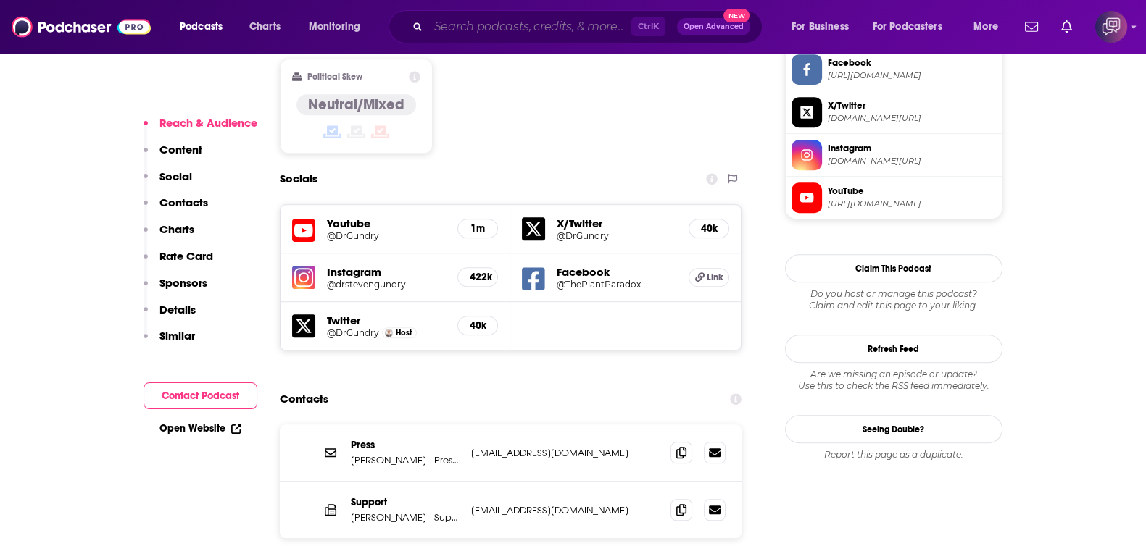
click at [581, 30] on input "Search podcasts, credits, & more..." at bounding box center [529, 26] width 203 height 23
paste input "Creating Wealth Real Estate Investing with Jason Hartman"
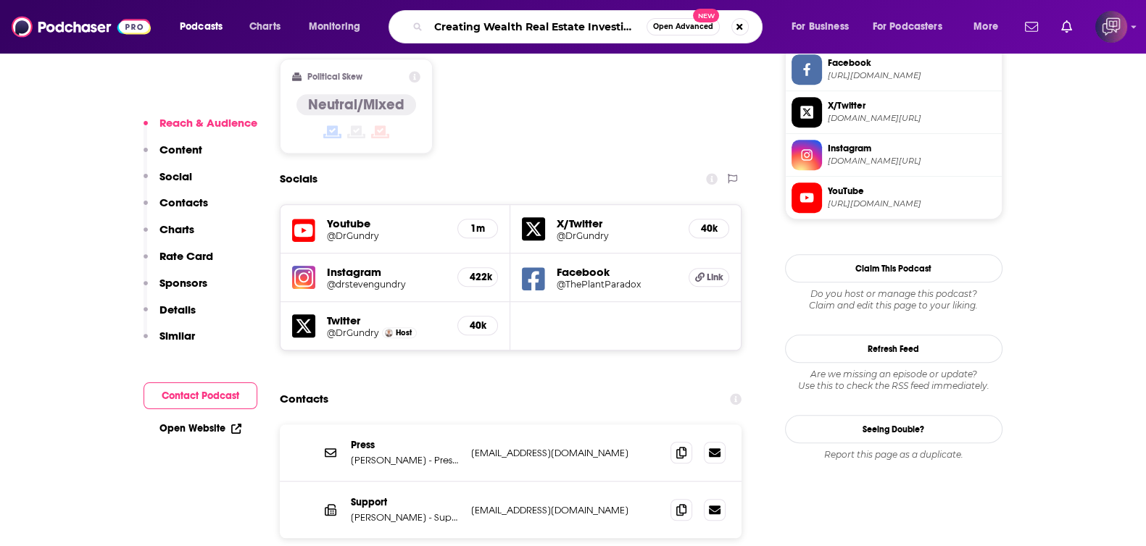
scroll to position [0, 107]
type input "Creating Wealth Real Estate Investing with Jason Hartman"
click at [678, 30] on span "Open Advanced" at bounding box center [683, 26] width 60 height 7
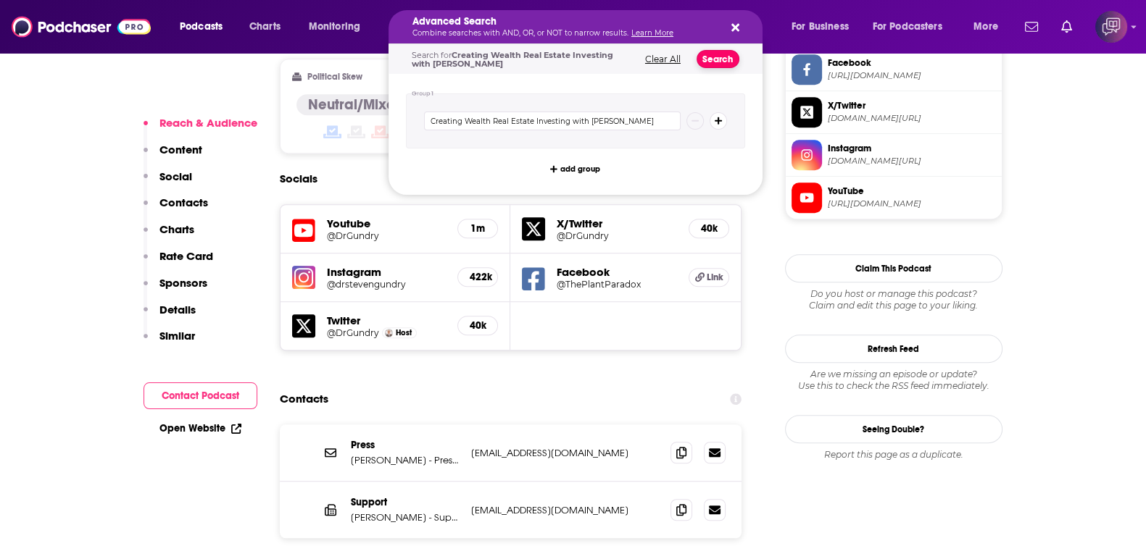
click at [714, 65] on button "Search" at bounding box center [717, 59] width 43 height 18
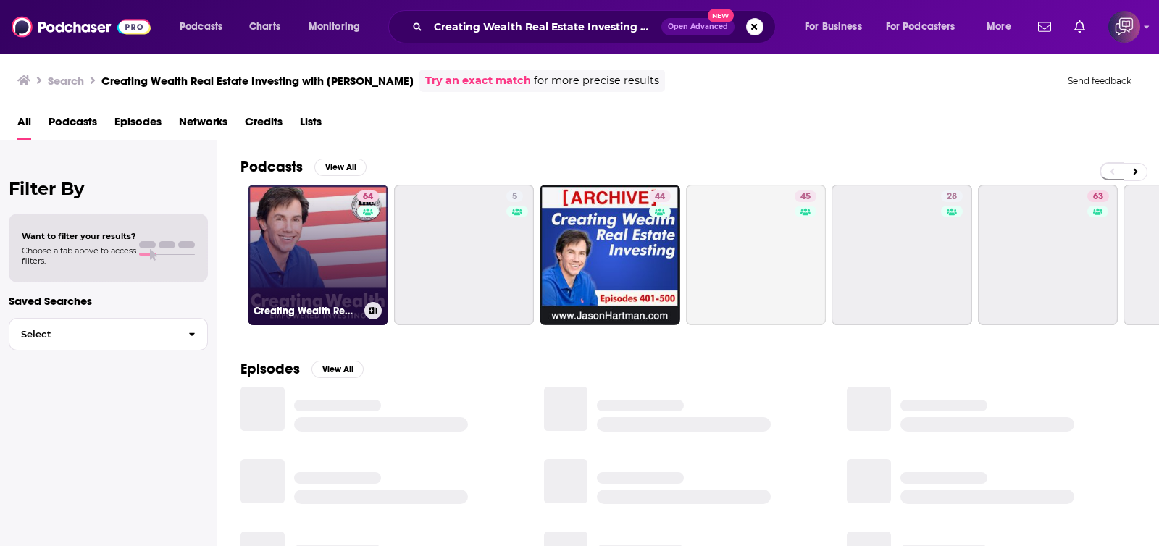
click at [312, 283] on link "64 Creating Wealth Real Estate Investing with Jason Hartman" at bounding box center [318, 255] width 141 height 141
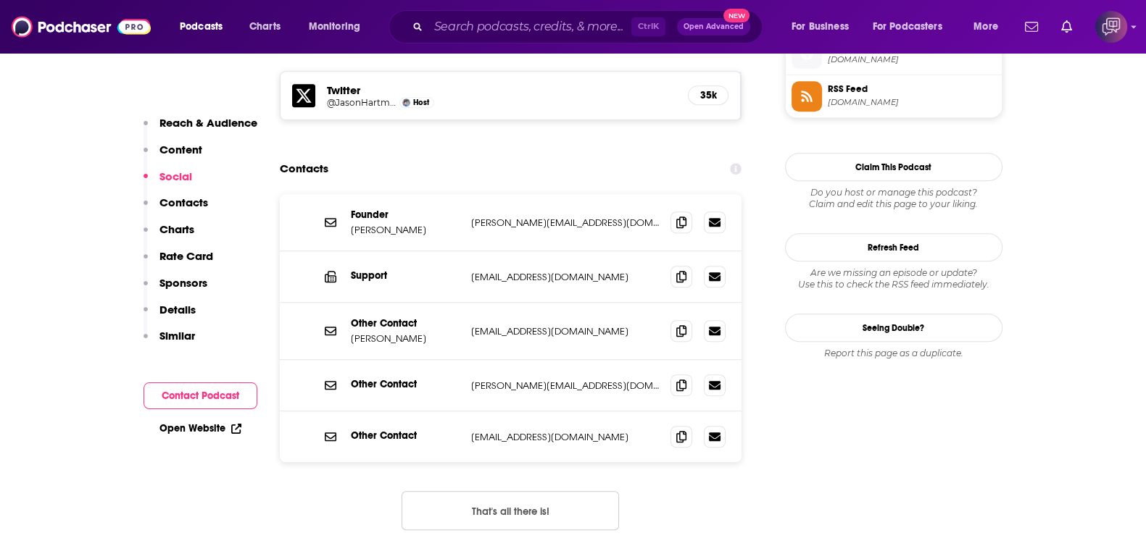
scroll to position [1267, 0]
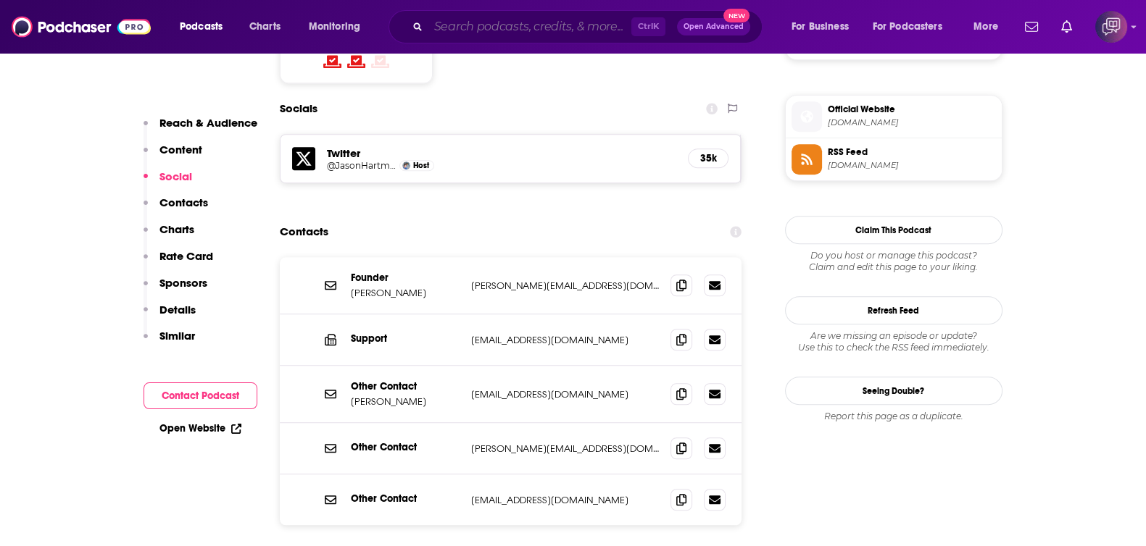
click at [534, 20] on input "Search podcasts, credits, & more..." at bounding box center [529, 26] width 203 height 23
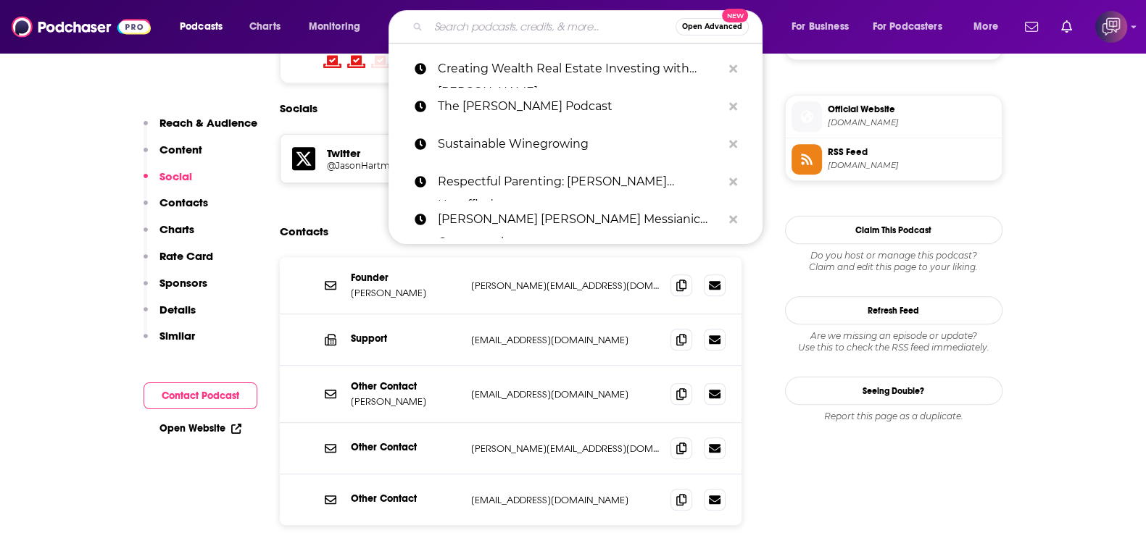
paste input "San Diego News Now"
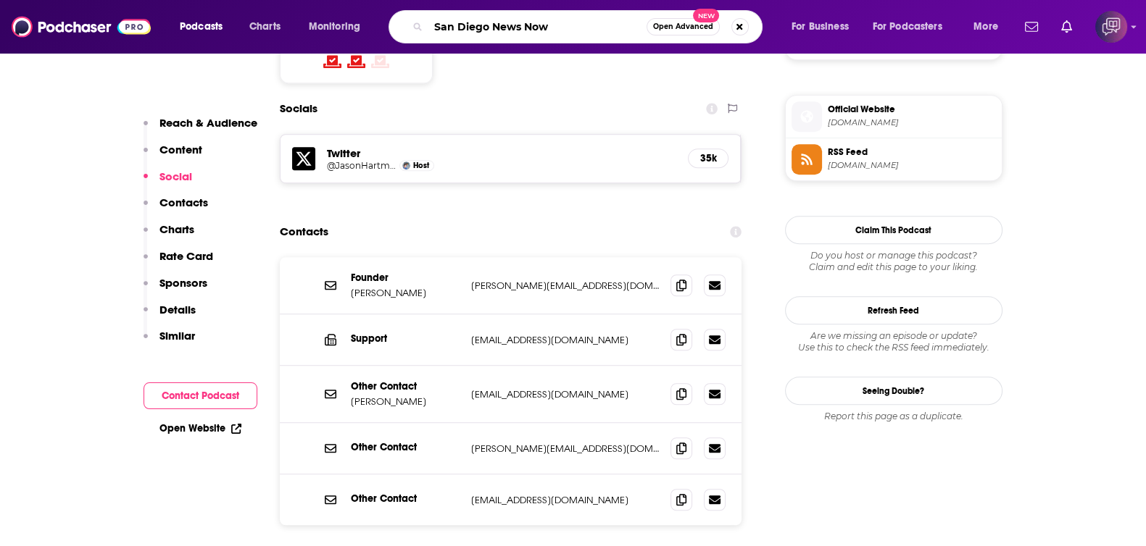
type input "San Diego News Now"
click at [685, 28] on span "Open Advanced" at bounding box center [683, 26] width 60 height 7
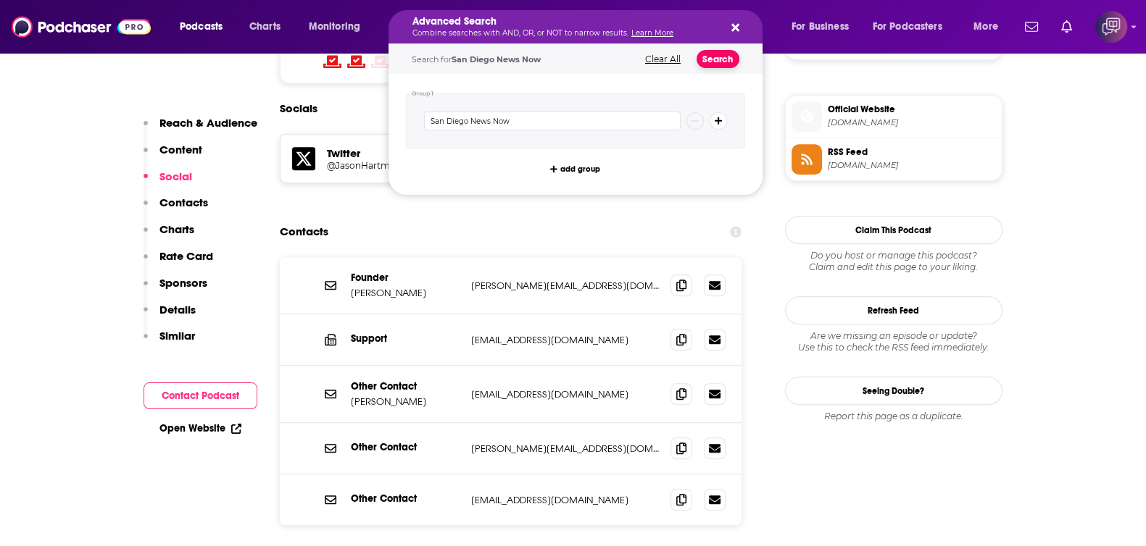
click at [709, 61] on button "Search" at bounding box center [717, 59] width 43 height 18
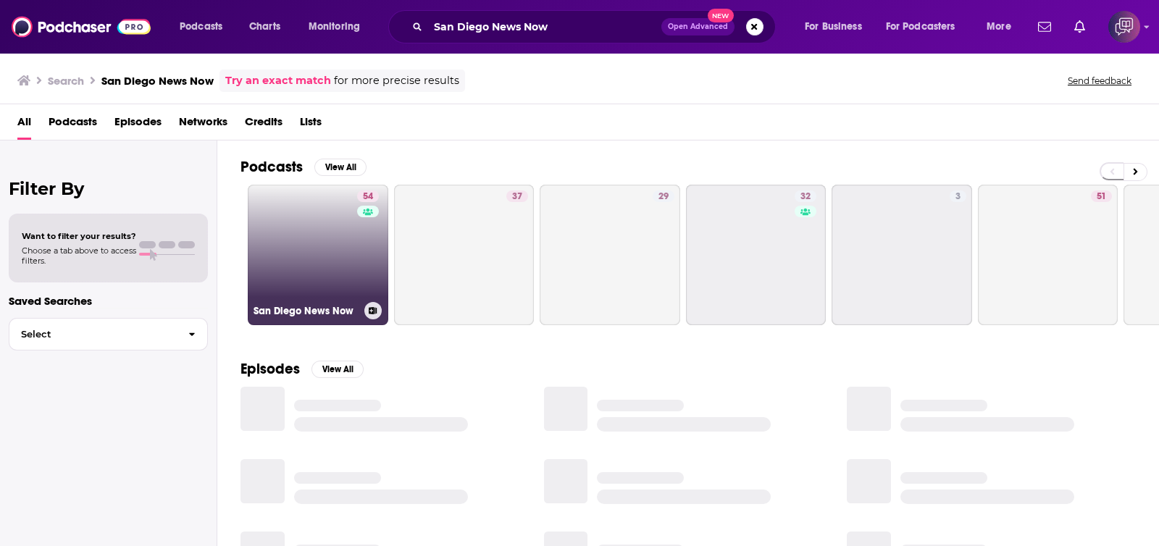
click at [291, 263] on link "54 San Diego News Now" at bounding box center [318, 255] width 141 height 141
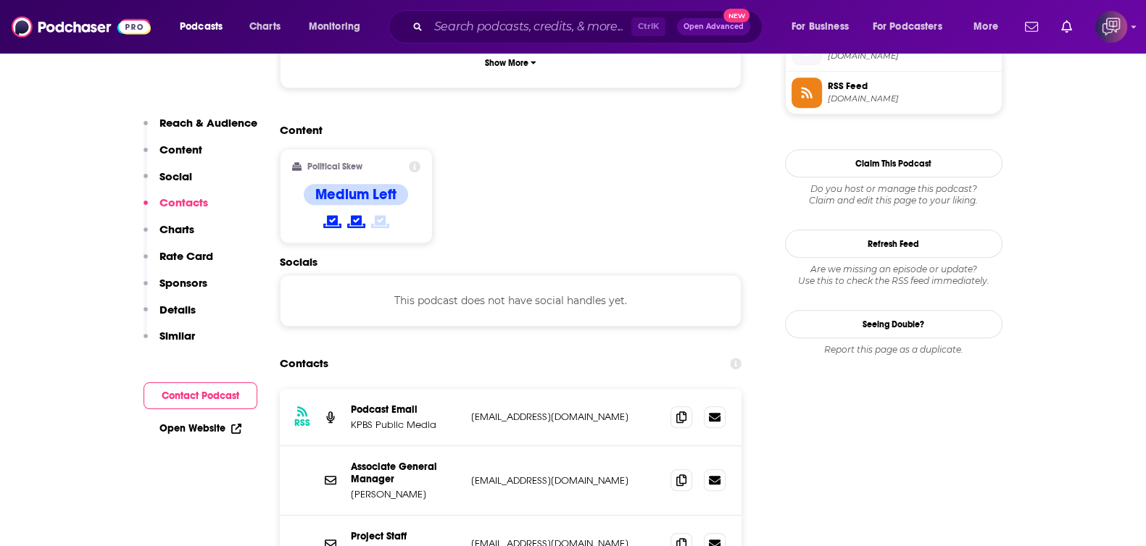
scroll to position [1087, 0]
click at [688, 467] on span at bounding box center [681, 478] width 22 height 22
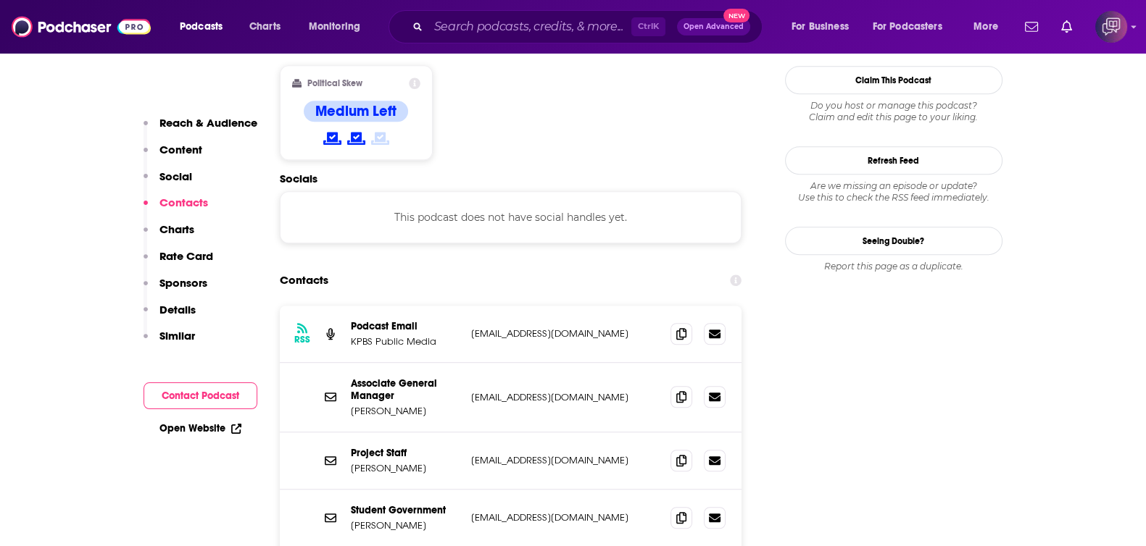
scroll to position [1177, 0]
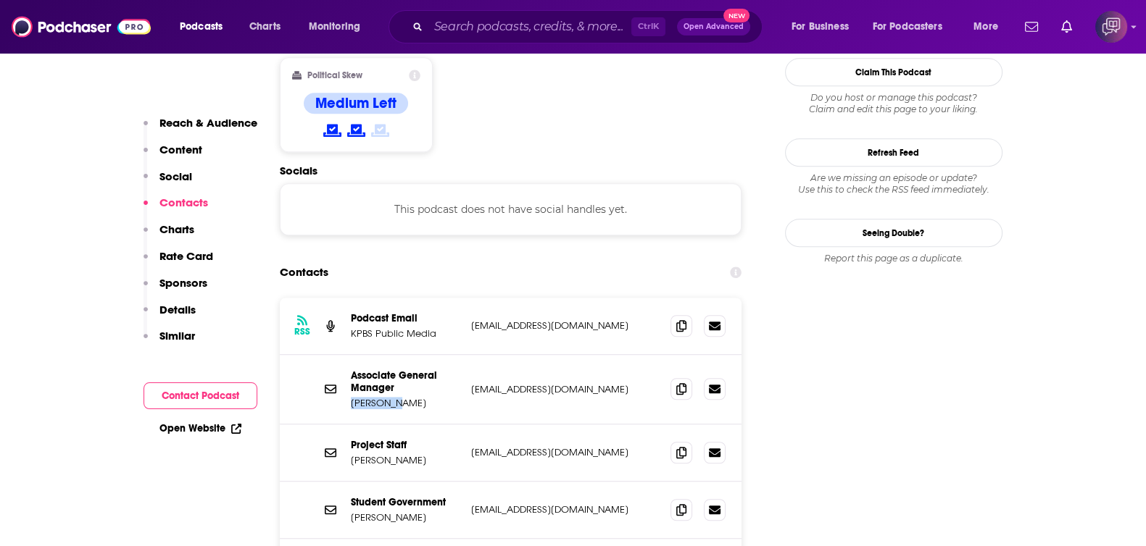
drag, startPoint x: 351, startPoint y: 299, endPoint x: 394, endPoint y: 306, distance: 43.4
click at [394, 397] on p "Stephanie Bergsma" at bounding box center [405, 403] width 109 height 12
copy p "Stephanie"
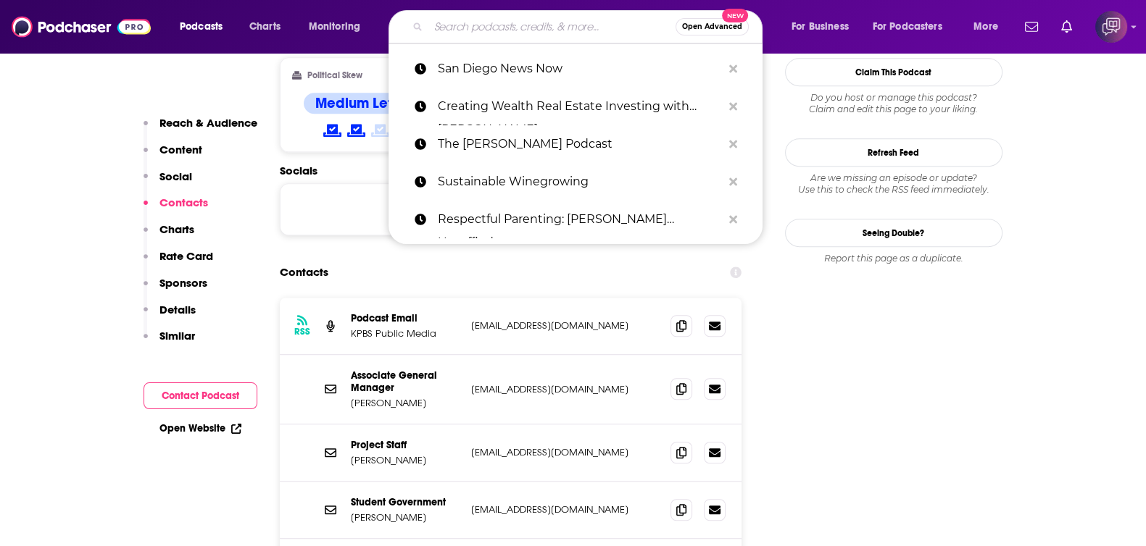
click at [453, 22] on input "Search podcasts, credits, & more..." at bounding box center [551, 26] width 247 height 23
paste input "In a Minute with Evan Lovett"
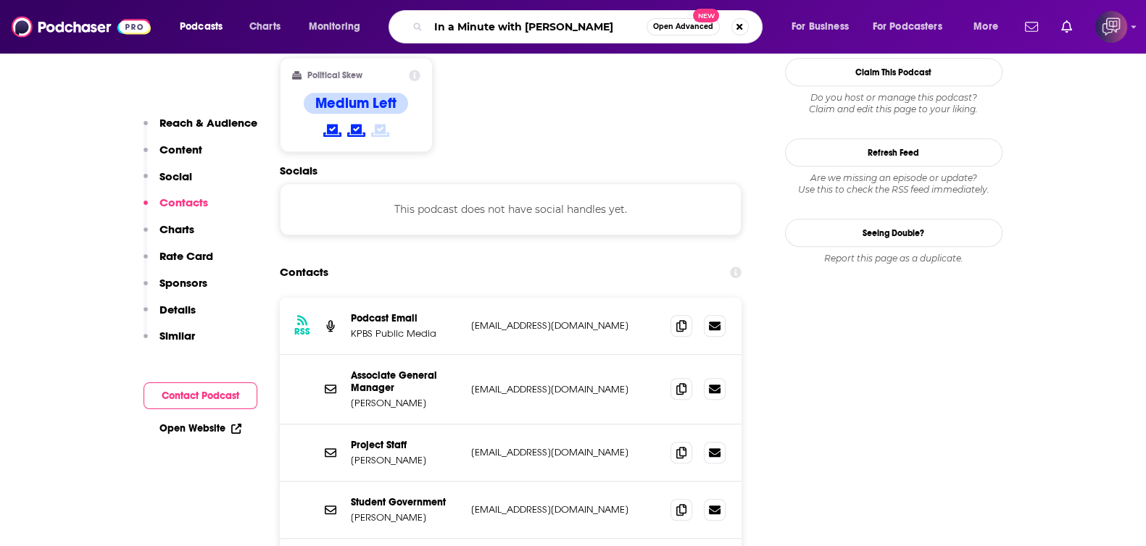
type input "In a Minute with Evan Lovett"
click at [652, 30] on button "Open Advanced New" at bounding box center [682, 26] width 73 height 17
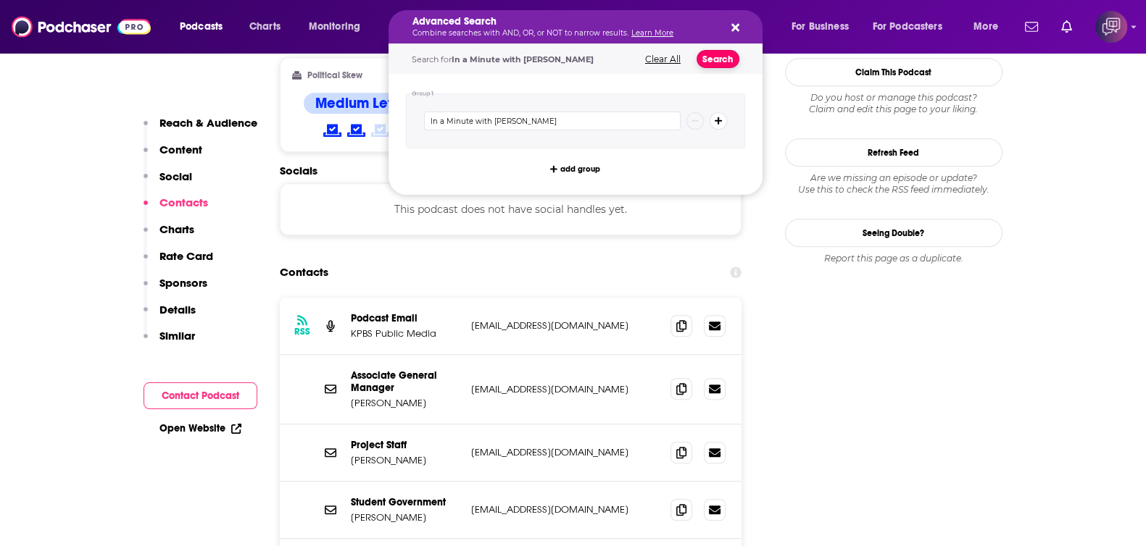
click at [712, 55] on button "Search" at bounding box center [717, 59] width 43 height 18
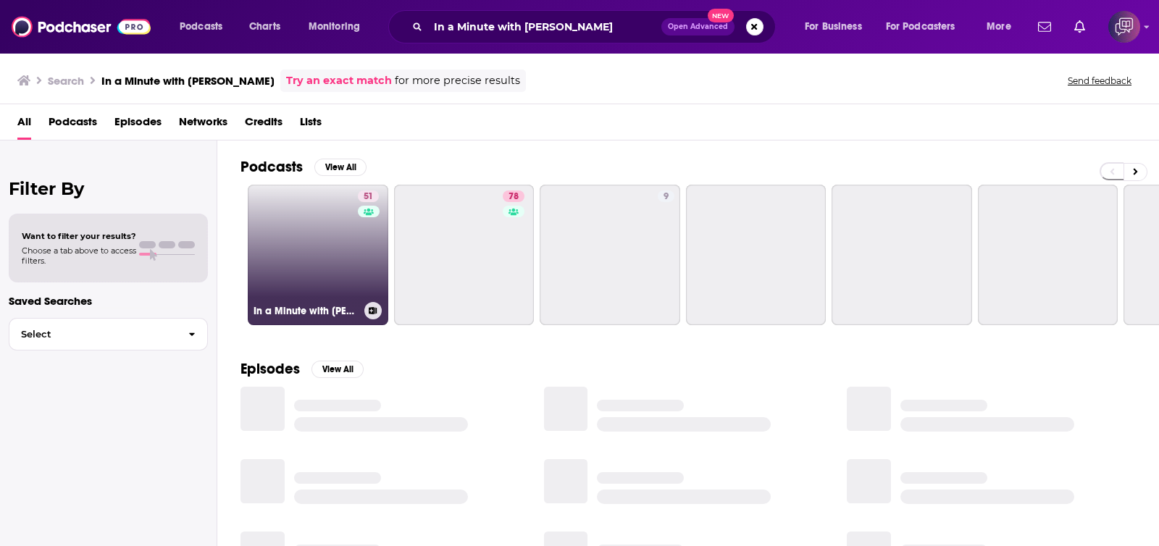
click at [301, 285] on link "51 In a Minute with Evan Lovett" at bounding box center [318, 255] width 141 height 141
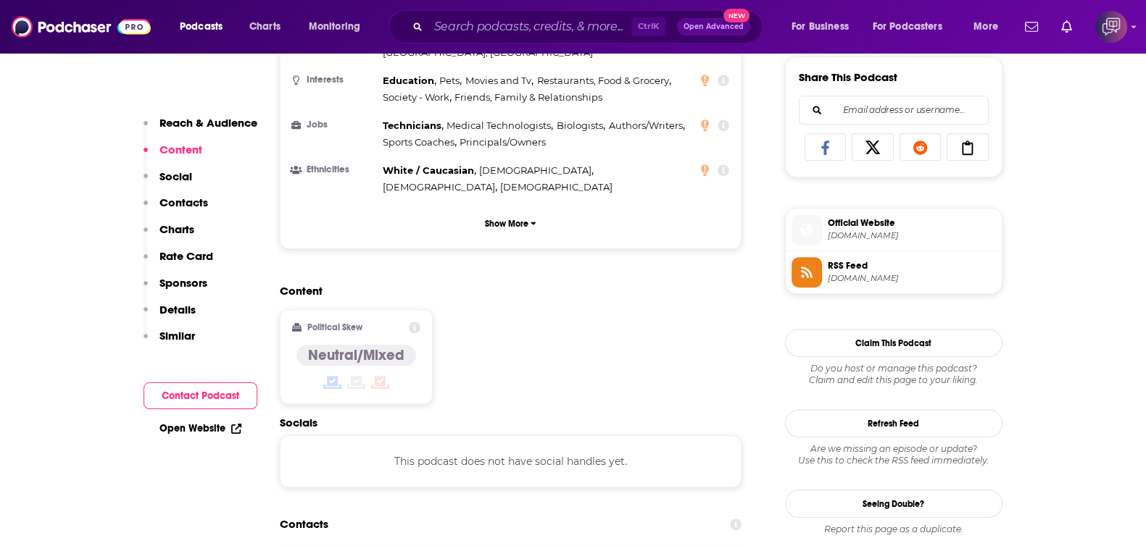
scroll to position [1177, 0]
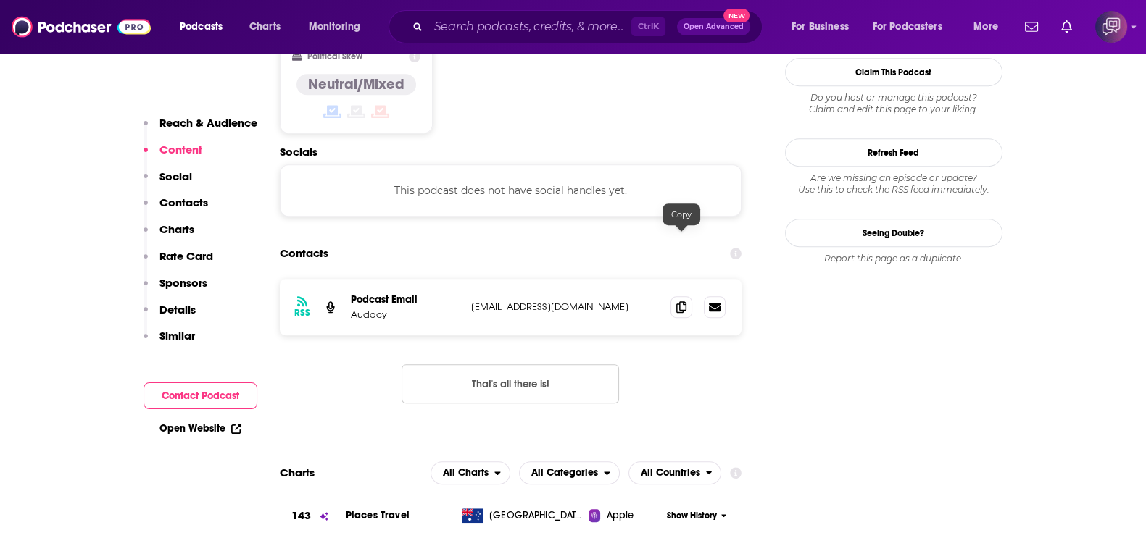
click at [678, 301] on icon at bounding box center [681, 307] width 10 height 12
click at [566, 36] on input "Search podcasts, credits, & more..." at bounding box center [529, 26] width 203 height 23
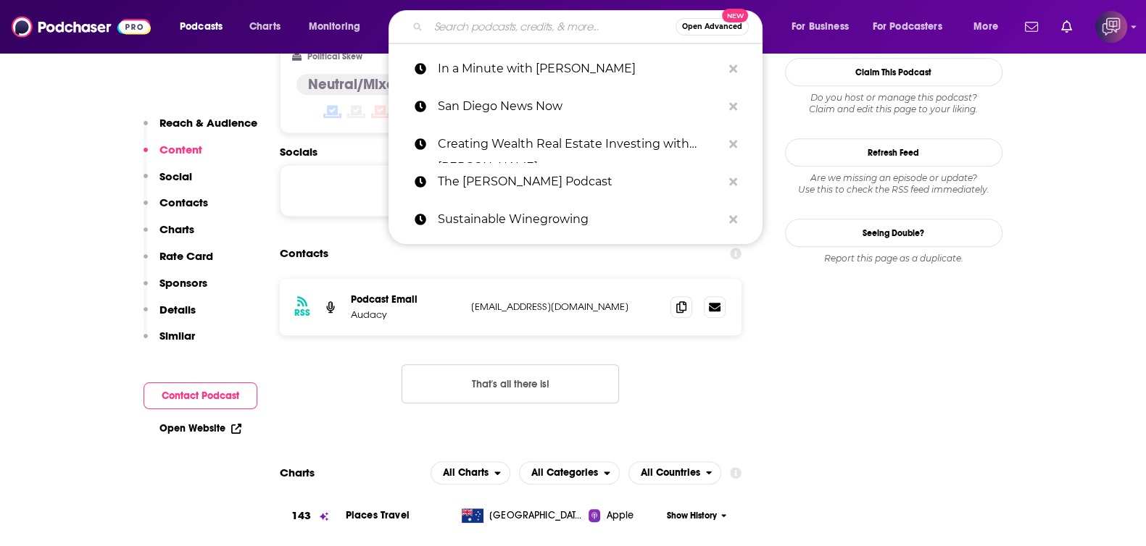
paste input "Zen Tiki Lounge"
type input "Zen Tiki Lounge"
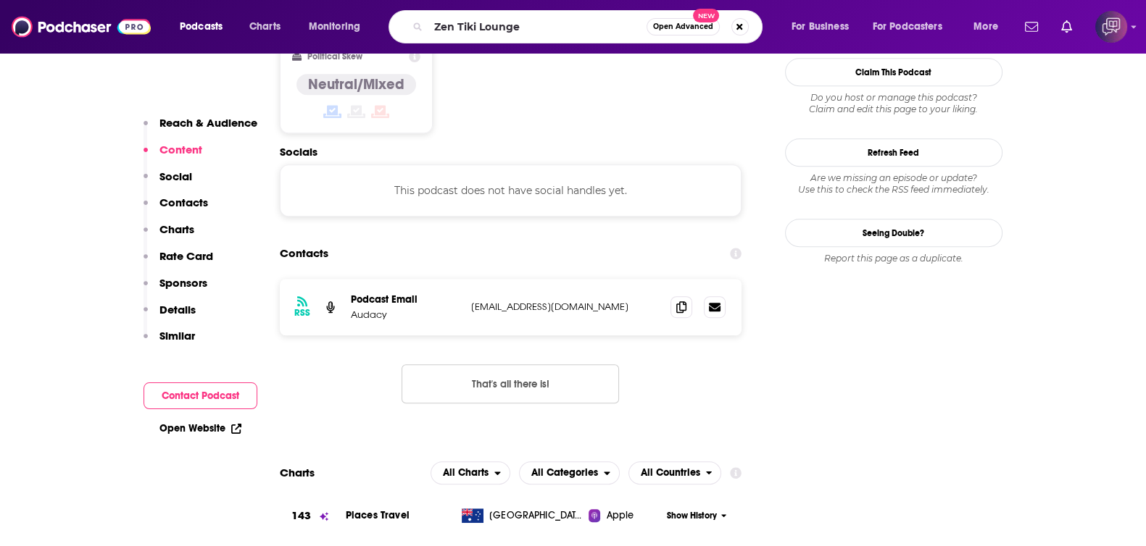
click at [685, 34] on button "Open Advanced New" at bounding box center [682, 26] width 73 height 17
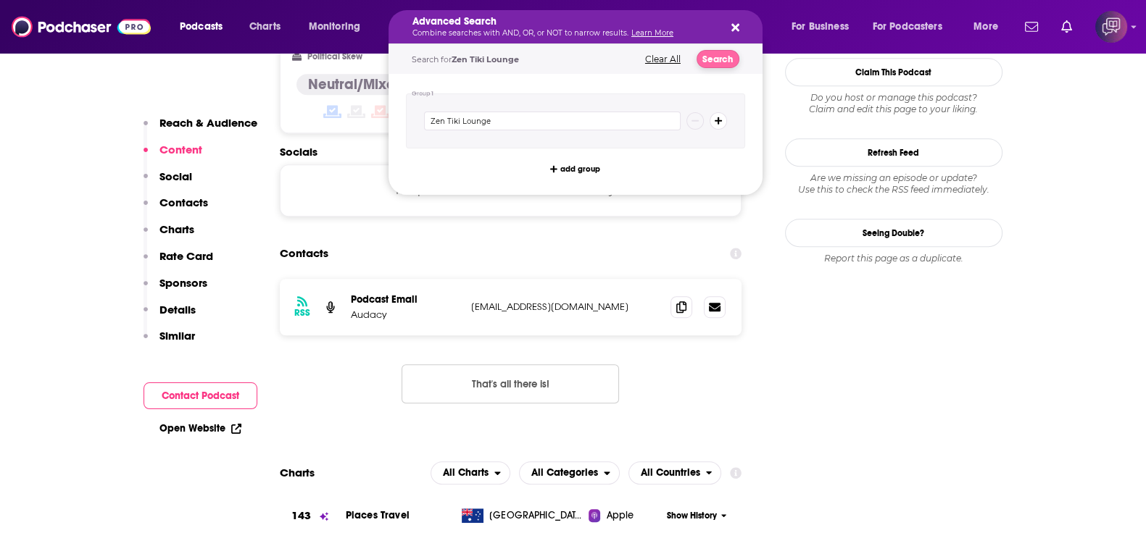
click at [706, 46] on div "Search for Zen Tiki Lounge Clear All Search" at bounding box center [575, 59] width 374 height 30
click at [725, 63] on button "Search" at bounding box center [717, 59] width 43 height 18
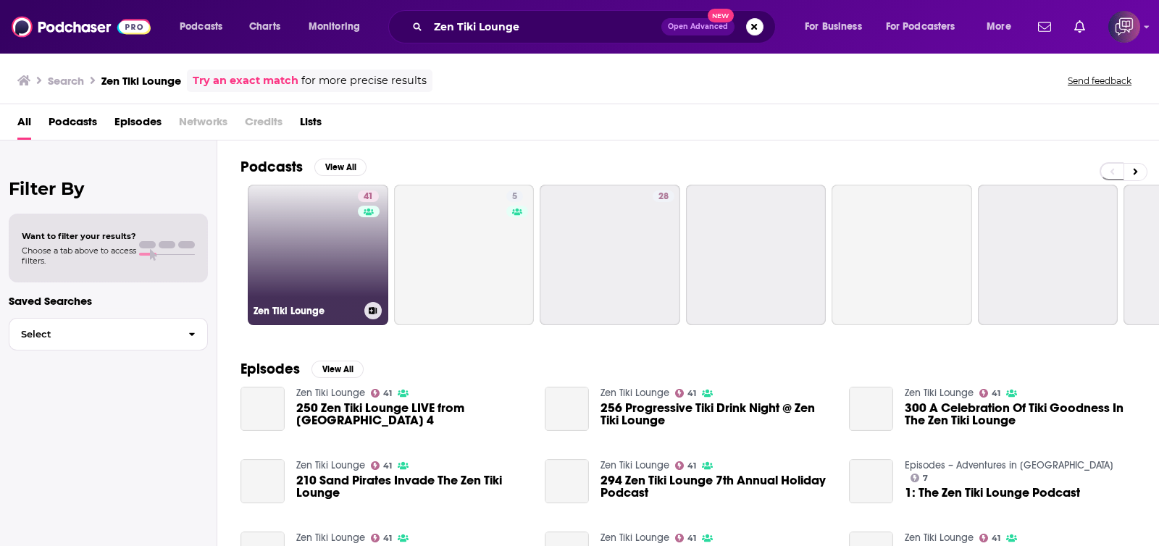
click at [277, 270] on link "41 Zen Tiki Lounge" at bounding box center [318, 255] width 141 height 141
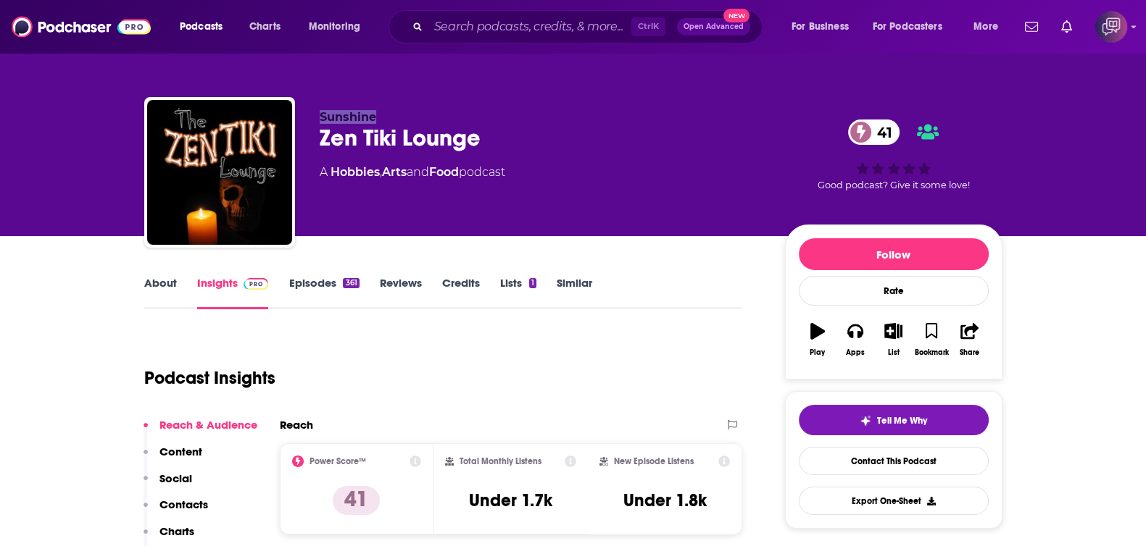
drag, startPoint x: 317, startPoint y: 116, endPoint x: 403, endPoint y: 117, distance: 86.2
click at [403, 117] on div "Sunshine Zen Tiki Lounge 41 A Hobbies , Arts and Food podcast 41 Good podcast? …" at bounding box center [573, 175] width 858 height 157
click at [520, 30] on input "Search podcasts, credits, & more..." at bounding box center [529, 26] width 203 height 23
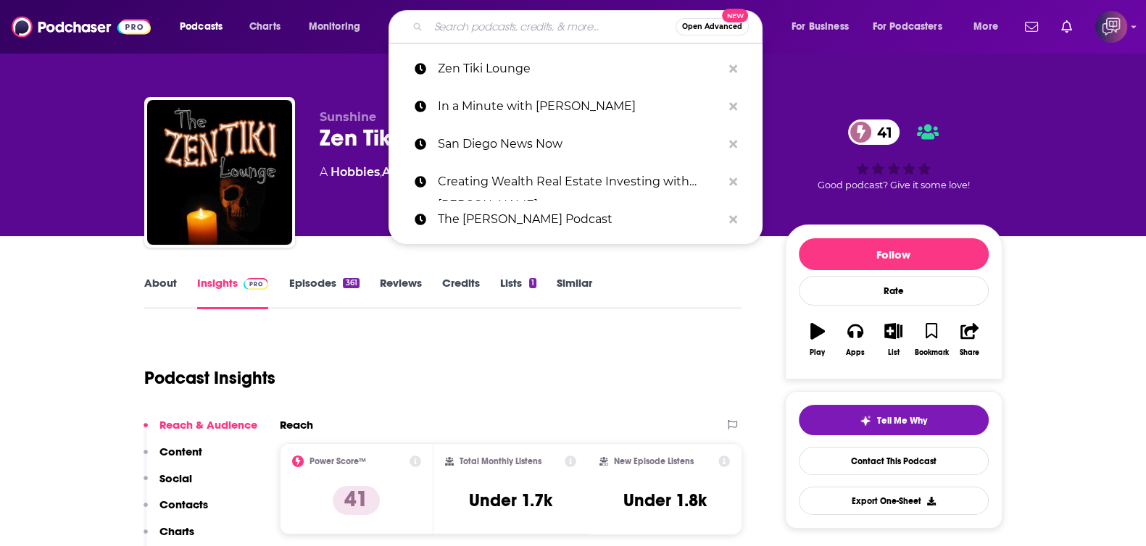
paste input "The Bill Handel Show"
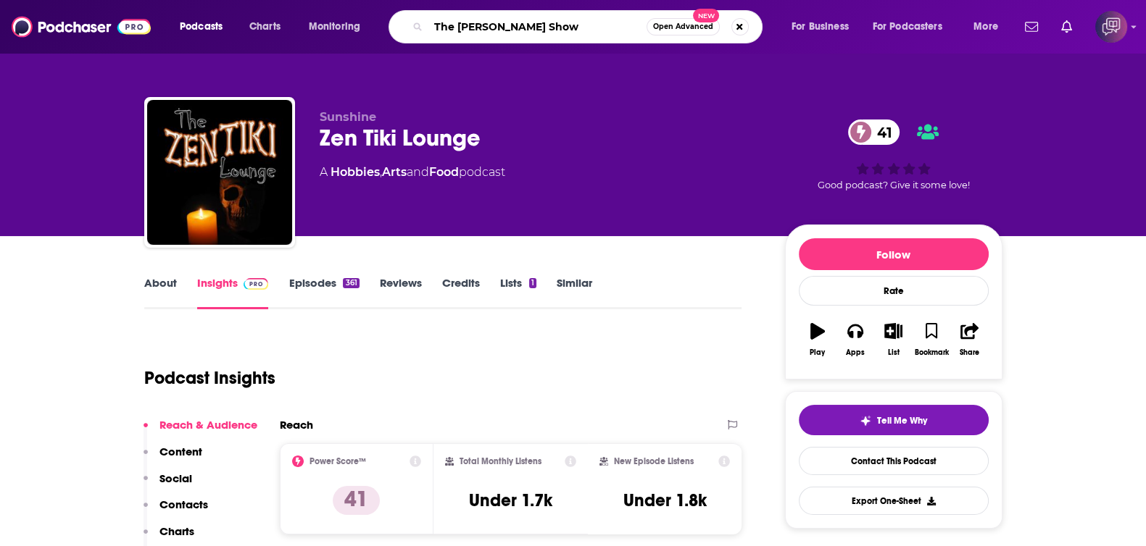
type input "The Bill Handel Show"
click at [667, 33] on button "Open Advanced New" at bounding box center [682, 26] width 73 height 17
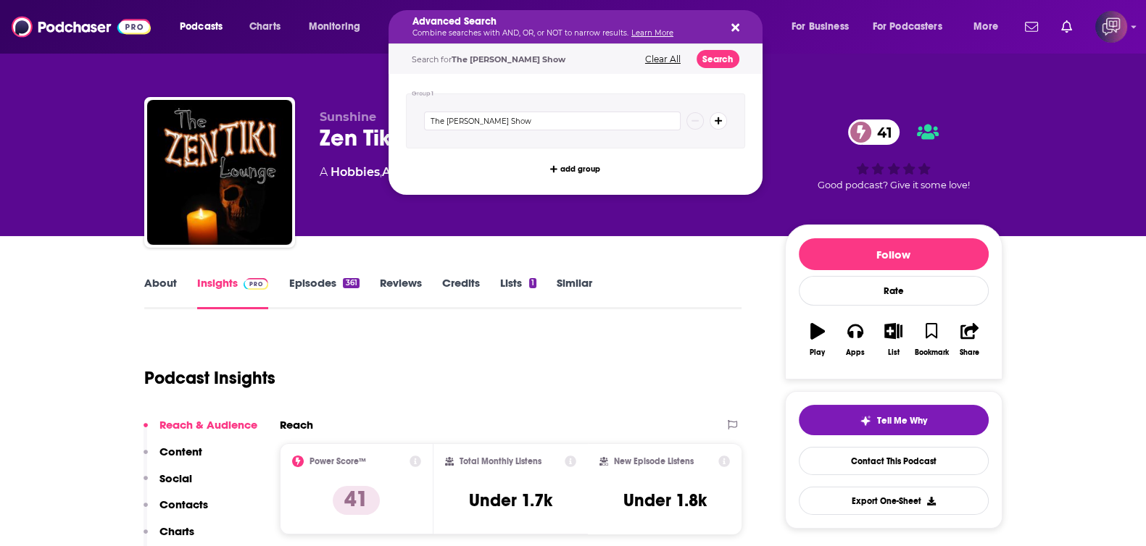
click at [708, 74] on div "Group 1 The Bill Handel Show add group" at bounding box center [575, 134] width 374 height 121
click at [721, 57] on button "Search" at bounding box center [717, 59] width 43 height 18
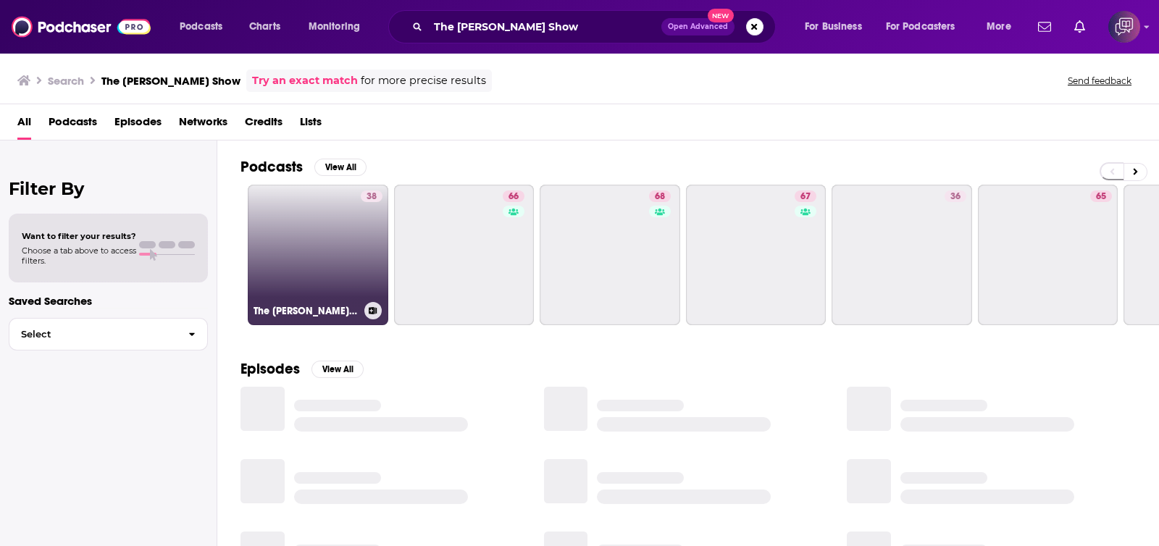
click at [325, 272] on link "38 The Bill Handel Show Podcast" at bounding box center [318, 255] width 141 height 141
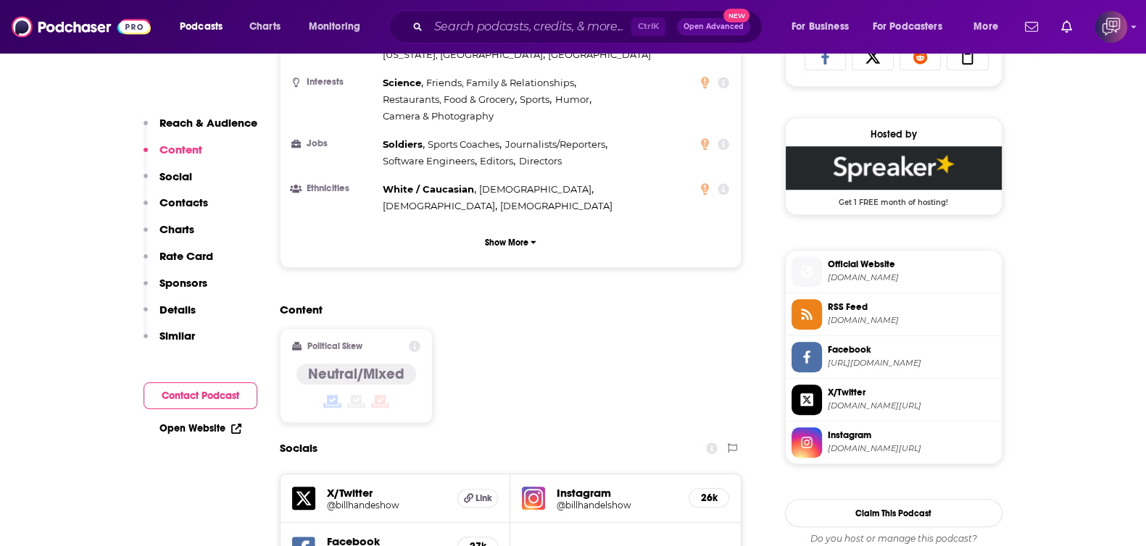
scroll to position [1358, 0]
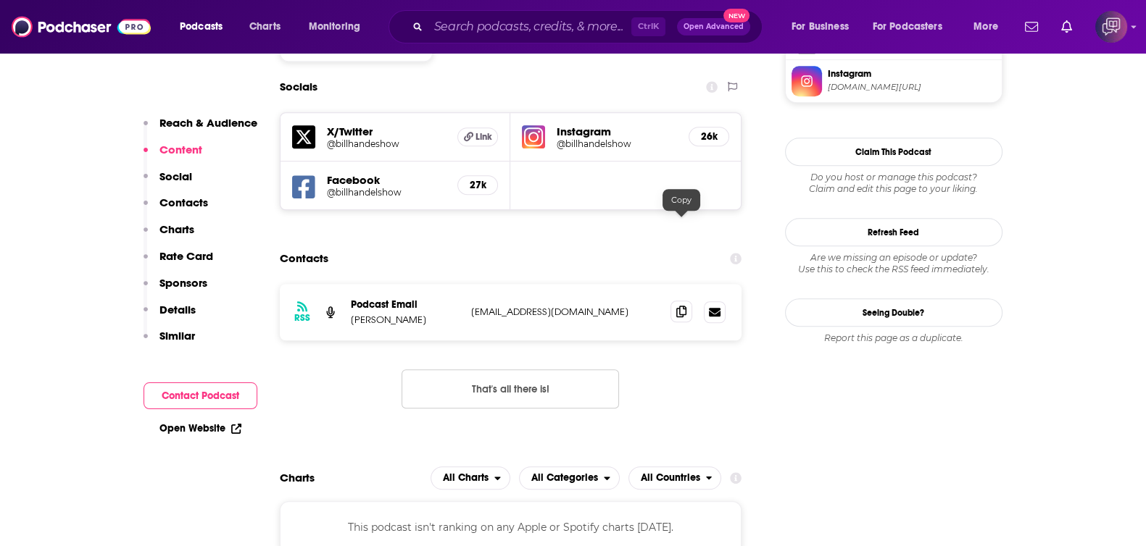
click at [686, 301] on span at bounding box center [681, 312] width 22 height 22
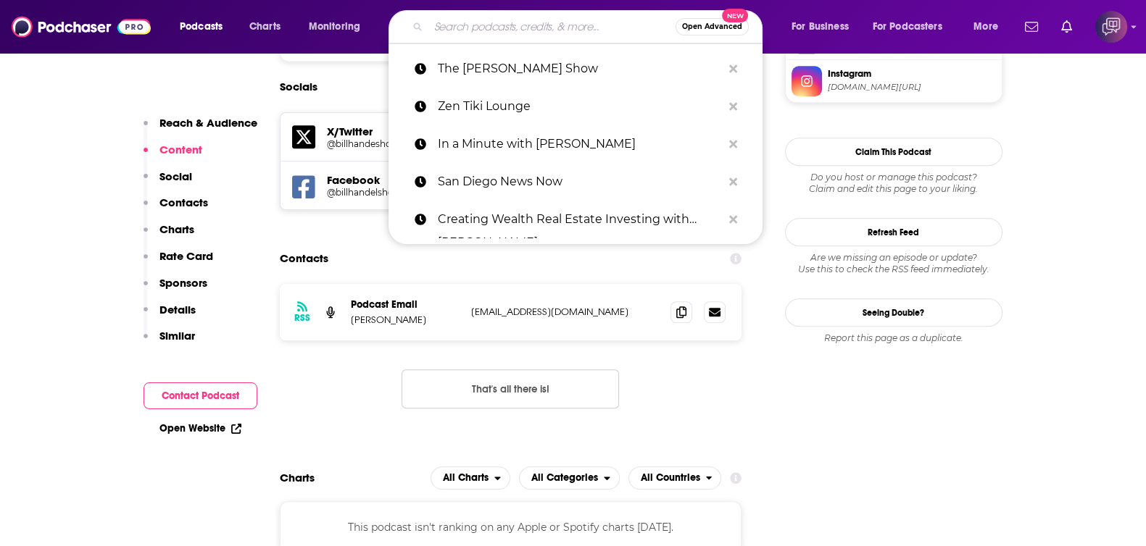
click at [539, 30] on input "Search podcasts, credits, & more..." at bounding box center [551, 26] width 247 height 23
paste input "JLP Highlights"
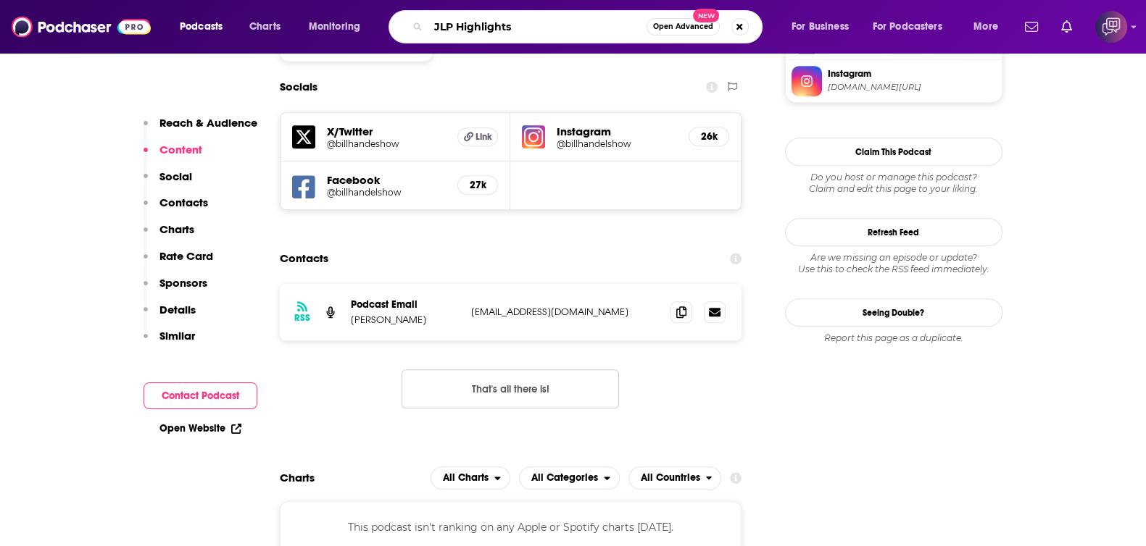
type input "JLP Highlights"
click at [708, 35] on button "Open Advanced New" at bounding box center [682, 26] width 73 height 17
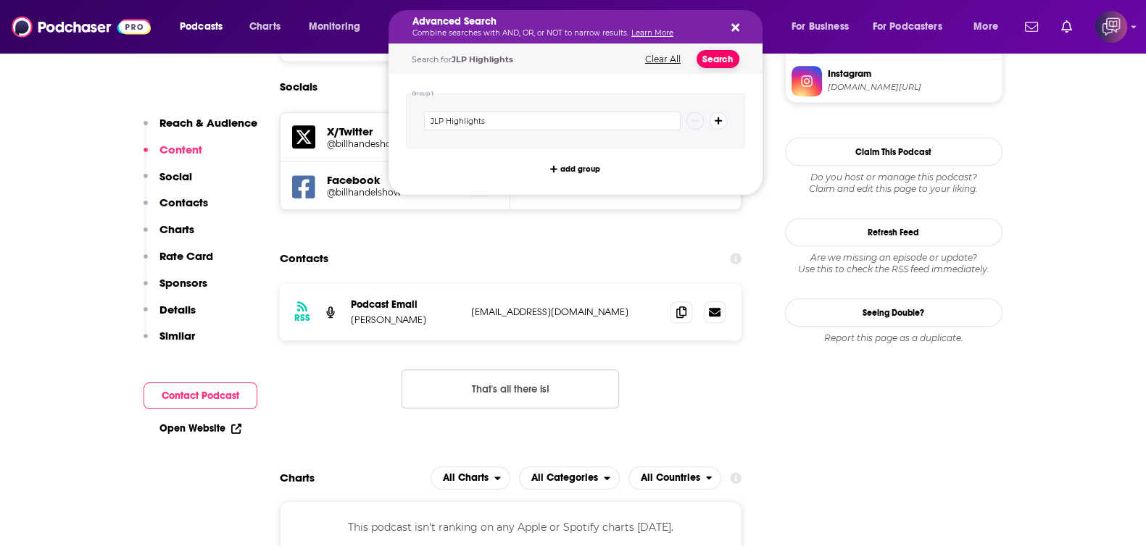
click at [726, 64] on button "Search" at bounding box center [717, 59] width 43 height 18
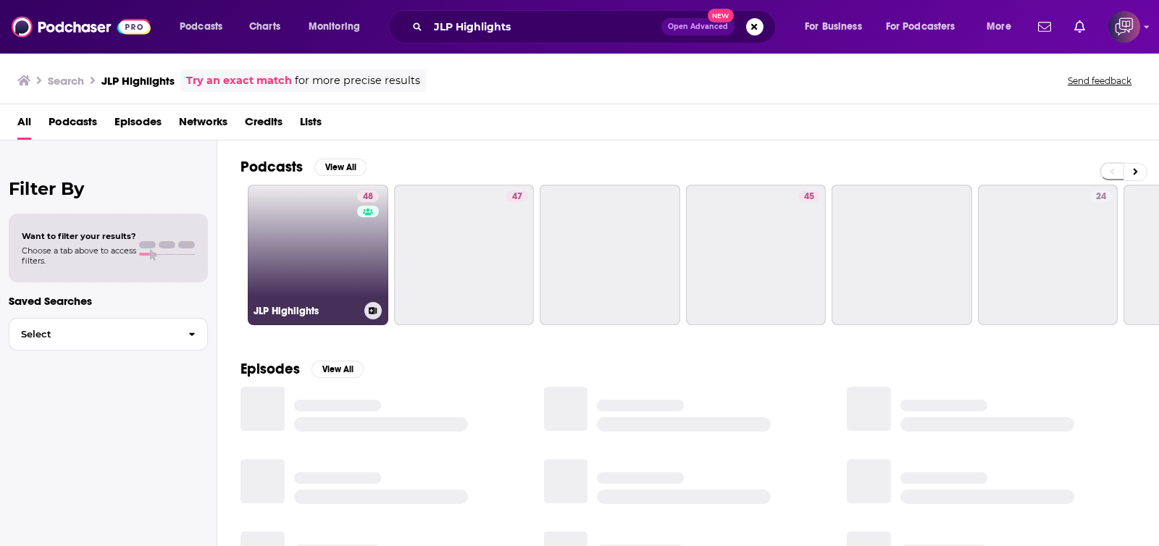
click at [313, 263] on link "48 JLP Highlights" at bounding box center [318, 255] width 141 height 141
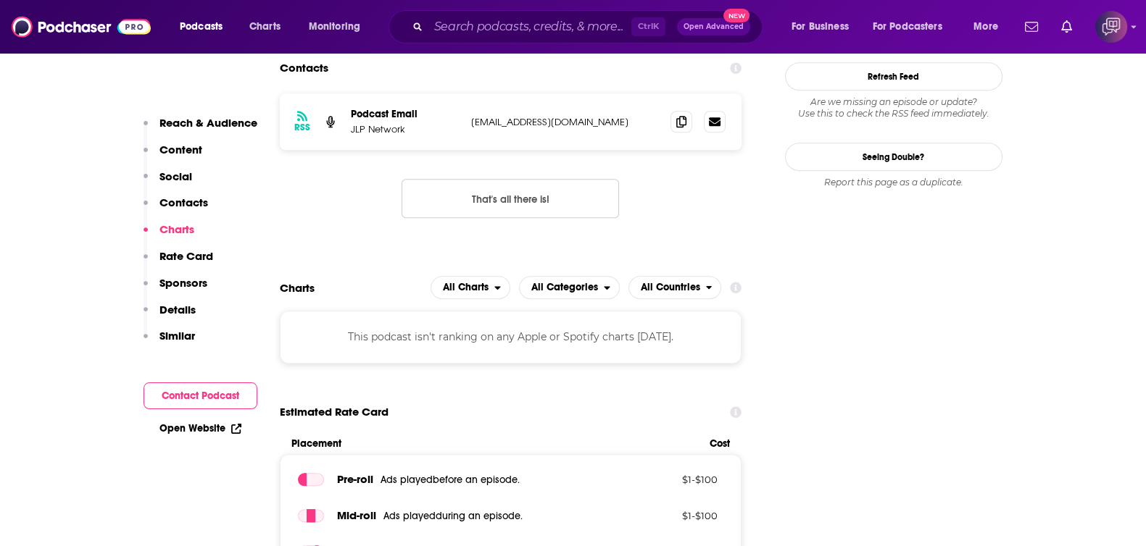
scroll to position [1358, 0]
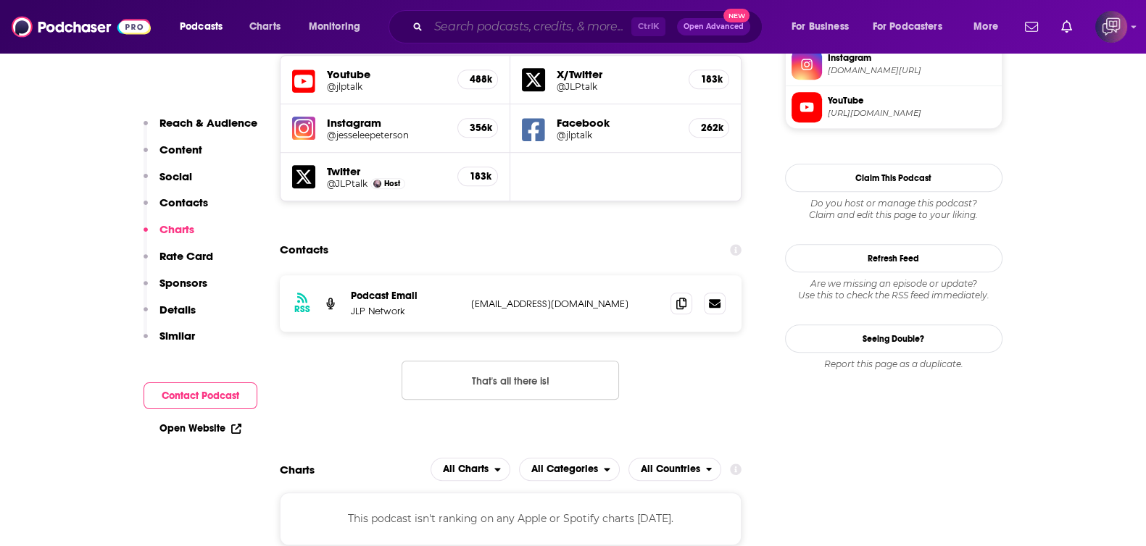
click at [540, 31] on input "Search podcasts, credits, & more..." at bounding box center [529, 26] width 203 height 23
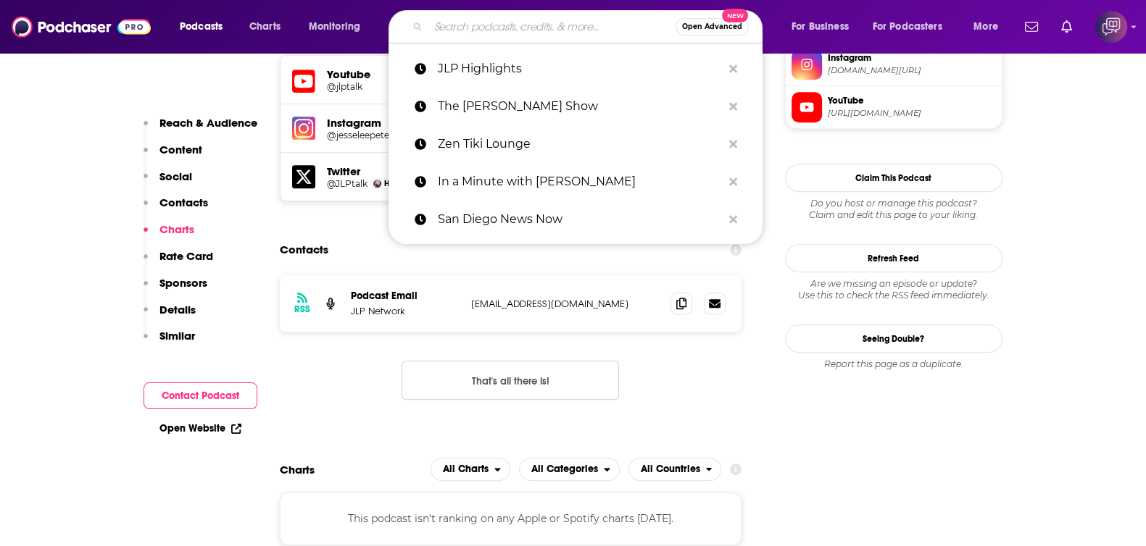
paste input "The Surfer’s Journal presents Soundings with Jamie Brisick"
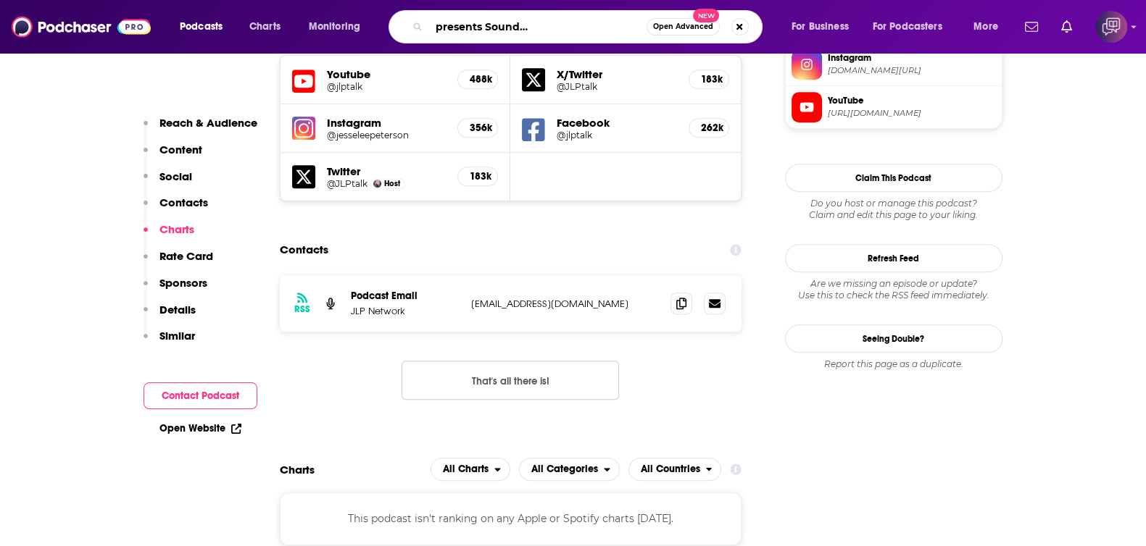
type input "The Surfer’s Journal presents Soundings with Jamie Brisick"
click at [699, 17] on span "New" at bounding box center [706, 16] width 26 height 14
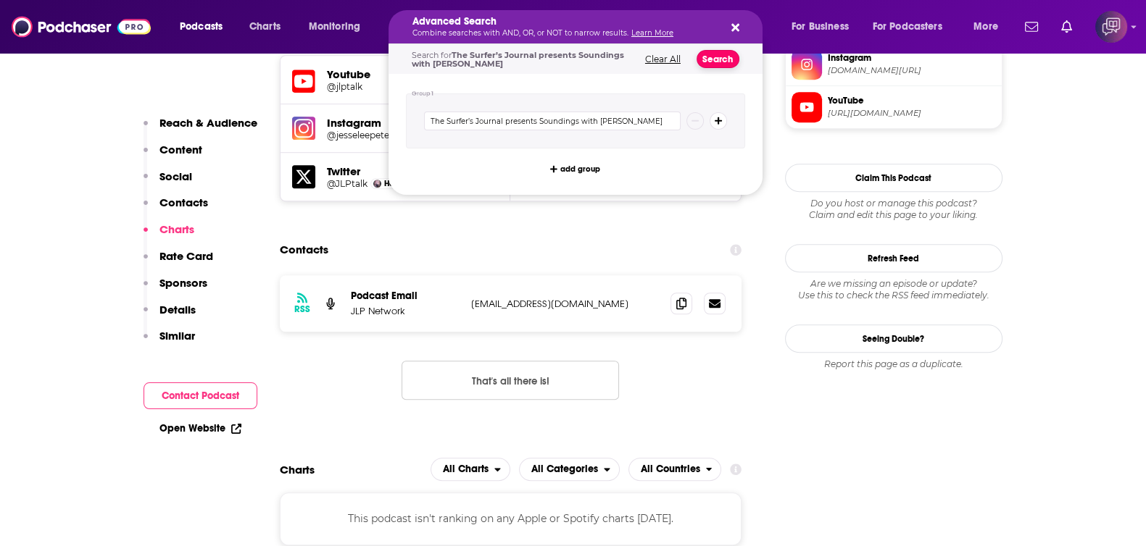
click at [732, 54] on button "Search" at bounding box center [717, 59] width 43 height 18
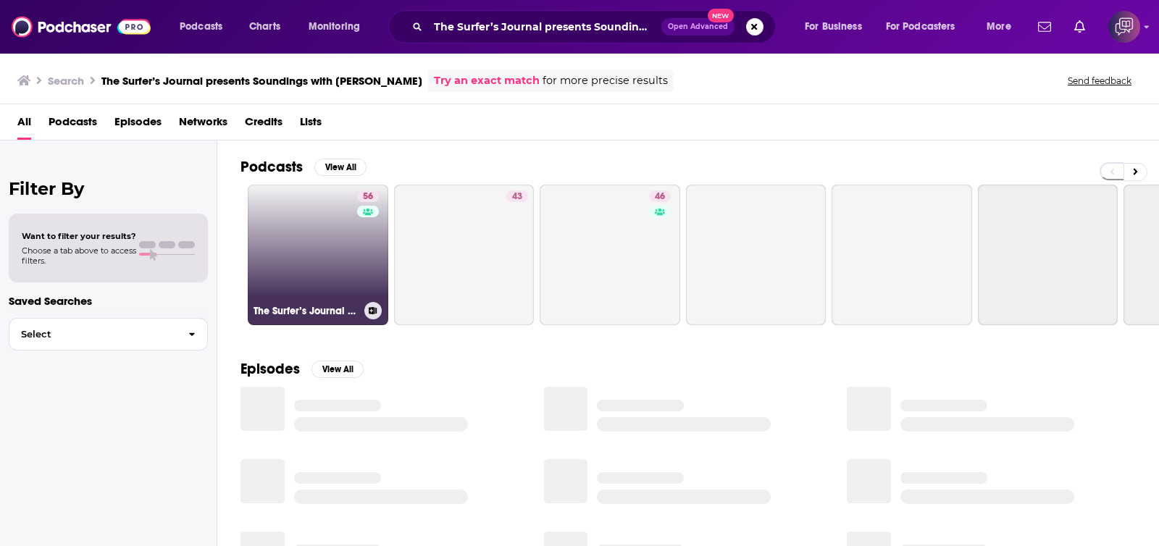
click at [335, 249] on link "56 The Surfer’s Journal presents Soundings with Jamie Brisick" at bounding box center [318, 255] width 141 height 141
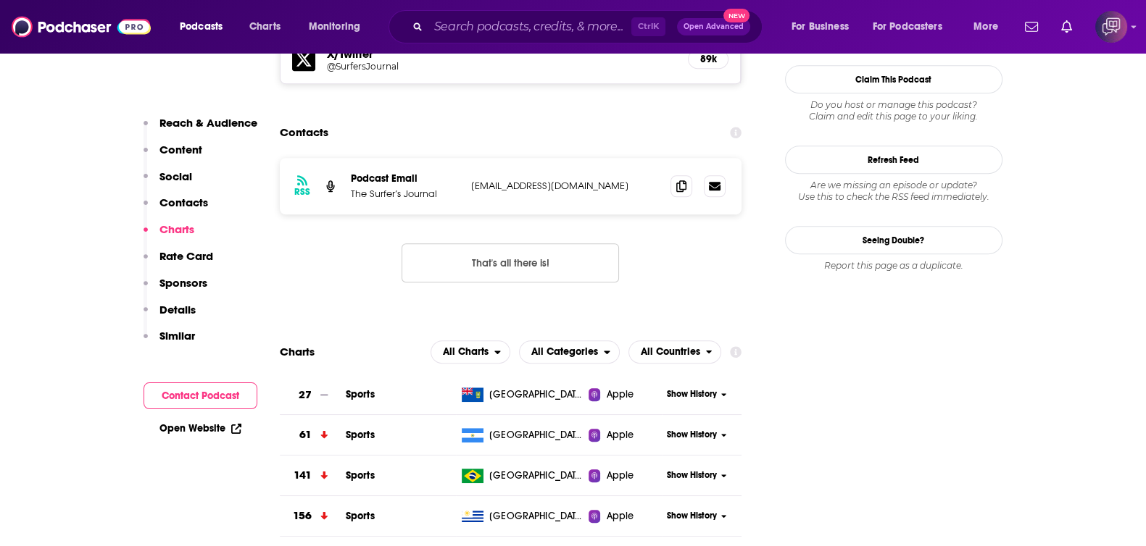
scroll to position [1267, 0]
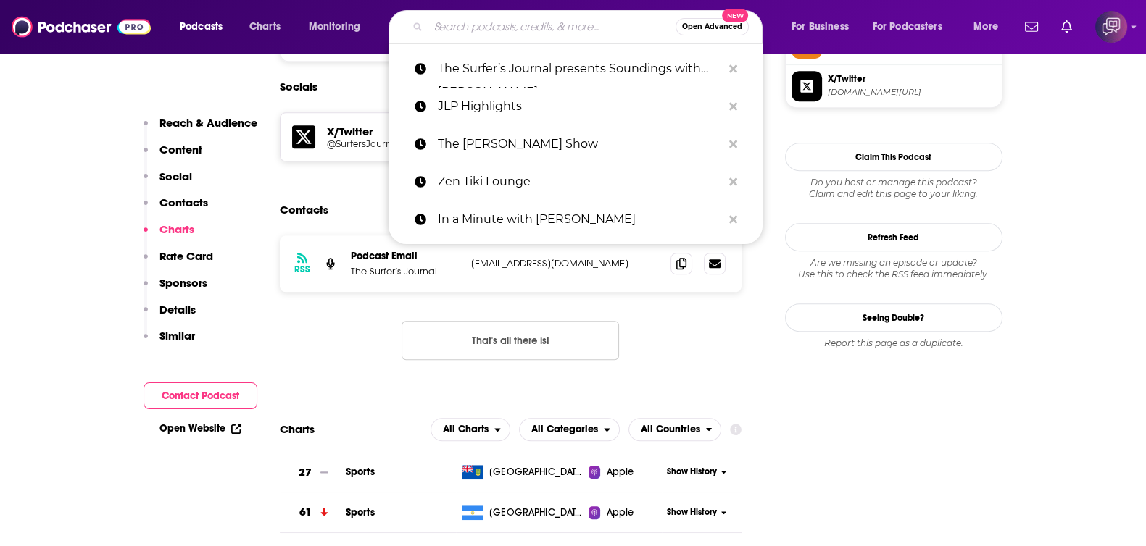
click at [541, 20] on input "Search podcasts, credits, & more..." at bounding box center [551, 26] width 247 height 23
paste input "Marsha Collier & Marc Cohen Techradio"
type input "Marsha Collier & Marc Cohen Techradio"
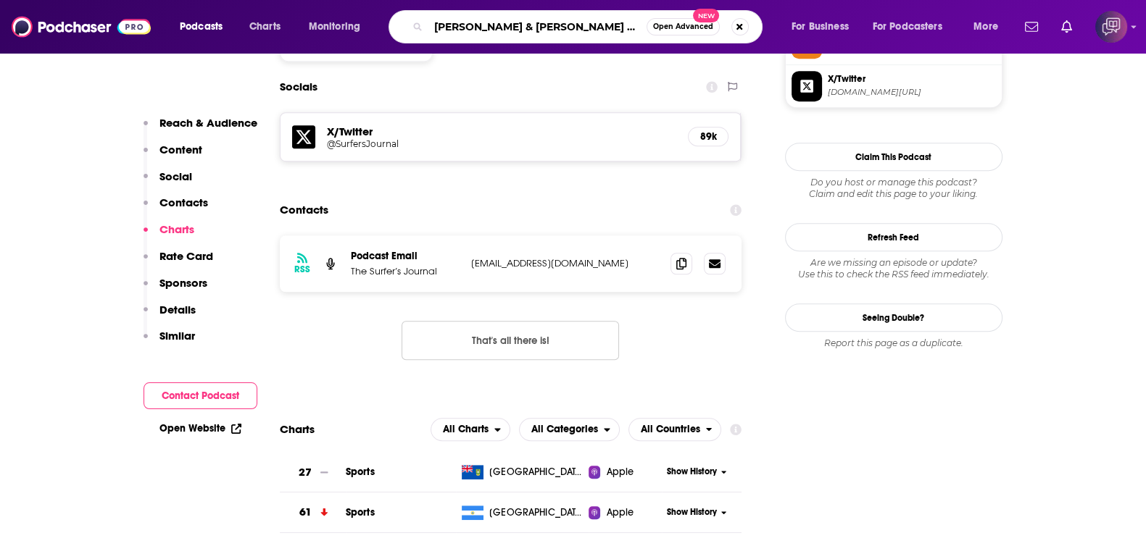
scroll to position [0, 2]
click at [685, 30] on span "Open Advanced" at bounding box center [683, 26] width 60 height 7
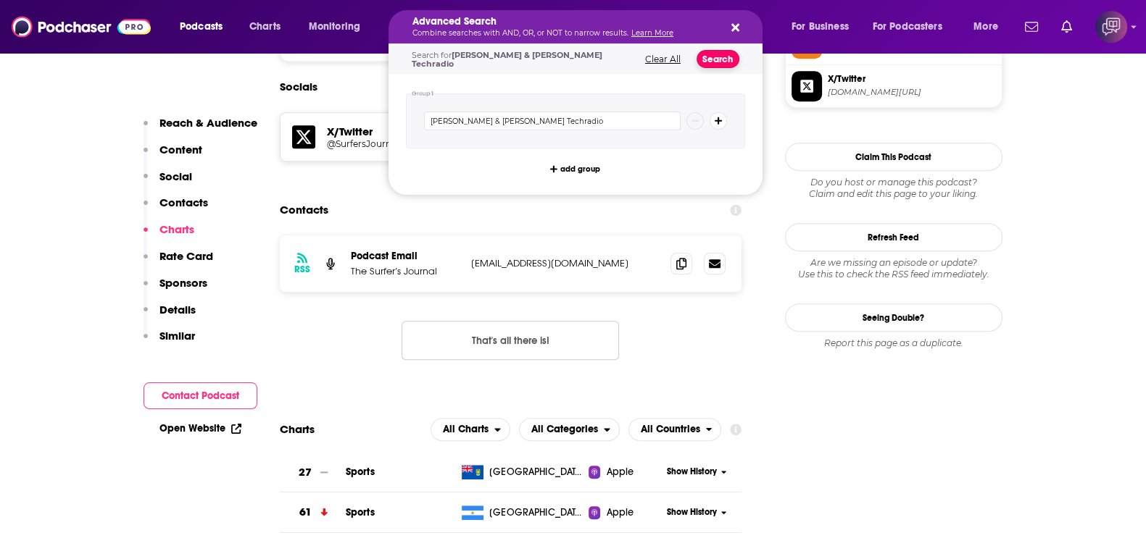
click at [717, 55] on button "Search" at bounding box center [717, 59] width 43 height 18
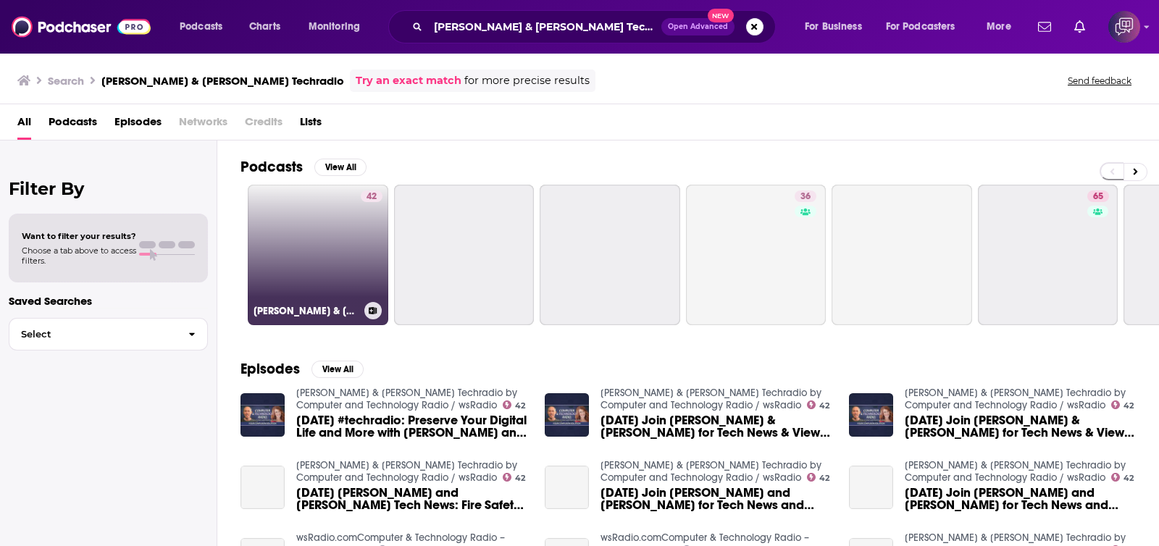
click at [285, 276] on link "42 Marsha Collier & Marc Cohen Techradio by Computer and Technology Radio / wsR…" at bounding box center [318, 255] width 141 height 141
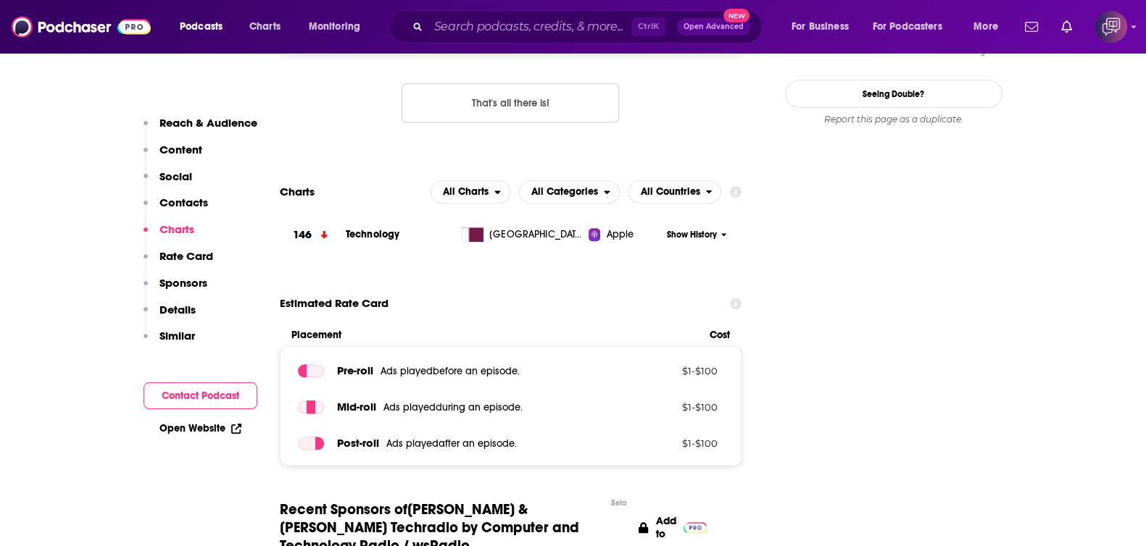
scroll to position [1267, 0]
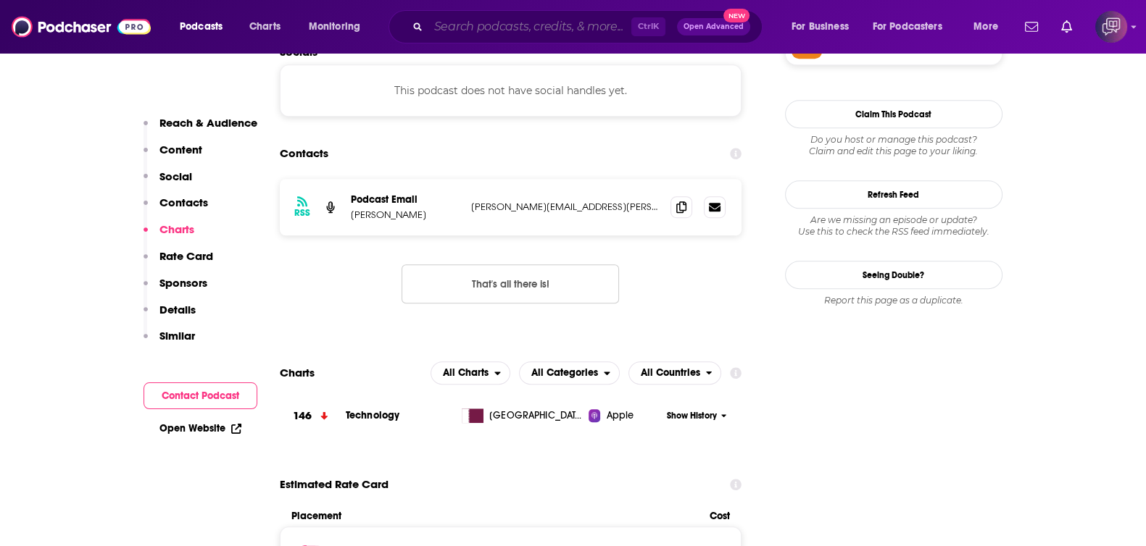
click at [551, 30] on input "Search podcasts, credits, & more..." at bounding box center [529, 26] width 203 height 23
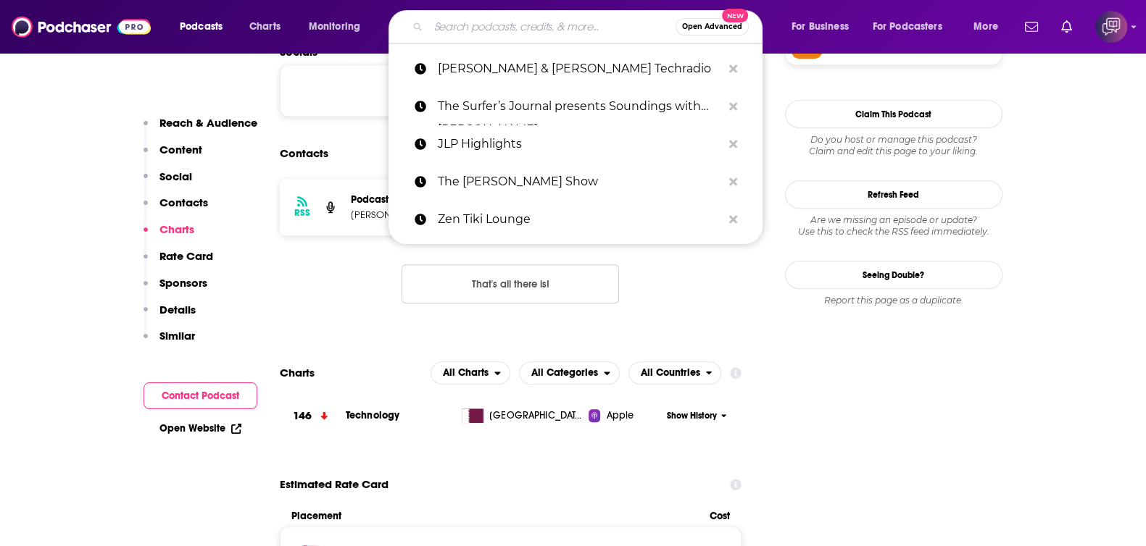
paste input "Flanigan's Eco-Logic"
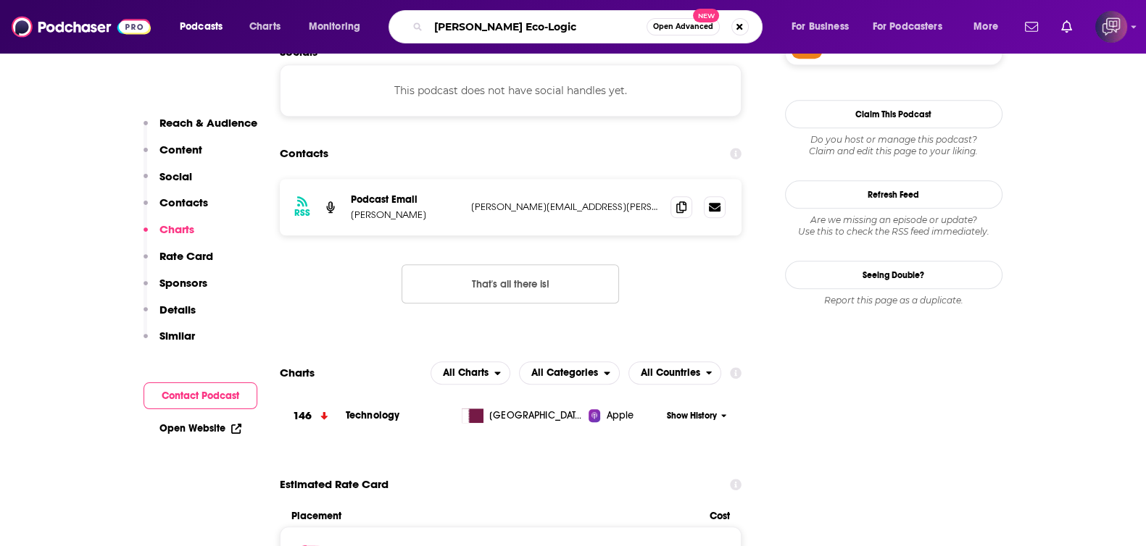
type input "Flanigan's Eco-Logic"
click at [662, 30] on button "Open Advanced New" at bounding box center [682, 26] width 73 height 17
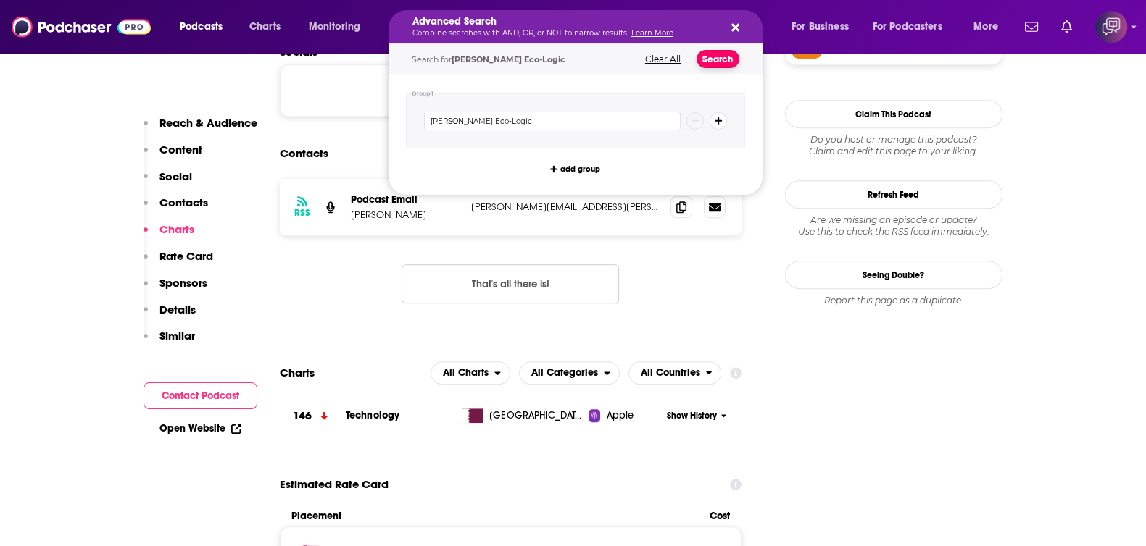
click at [731, 62] on button "Search" at bounding box center [717, 59] width 43 height 18
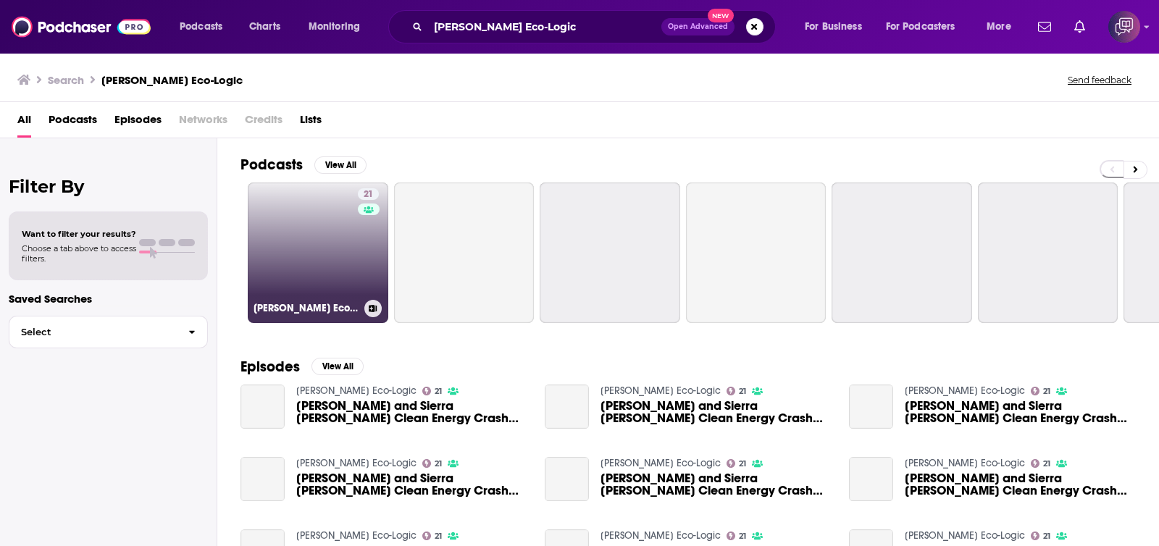
click at [333, 245] on link "21 Flanigan's Eco-Logic" at bounding box center [318, 253] width 141 height 141
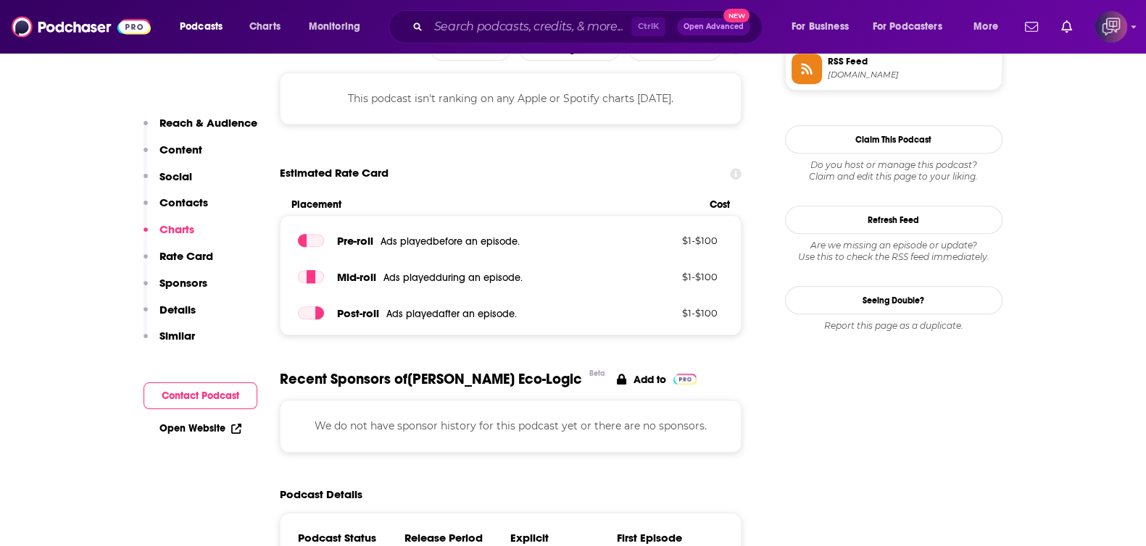
scroll to position [815, 0]
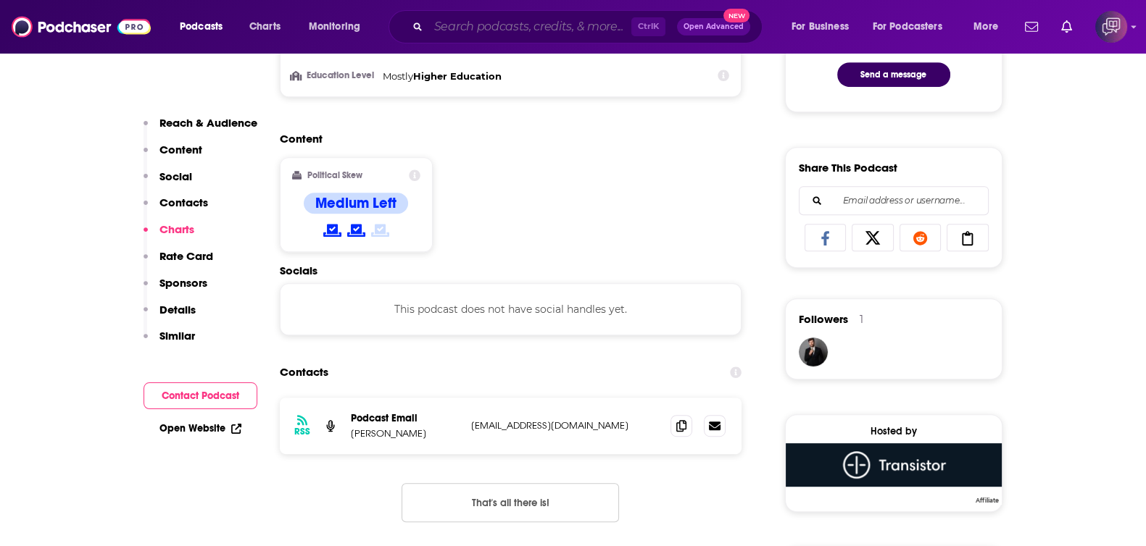
click at [509, 30] on input "Search podcasts, credits, & more..." at bounding box center [529, 26] width 203 height 23
paste input "Wine Thirty with Andrew & Lindsey"
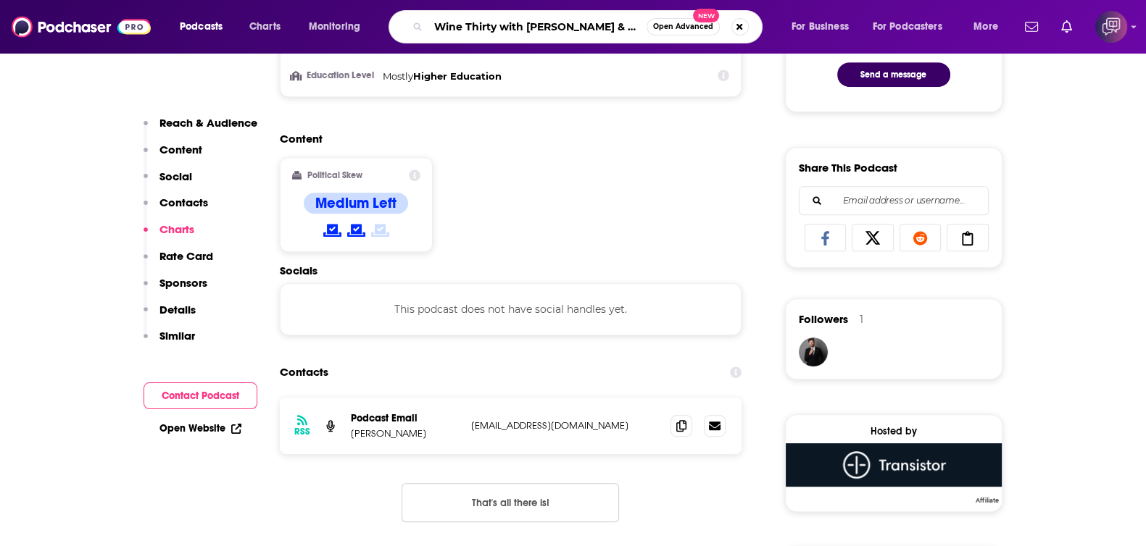
type input "Wine Thirty with Andrew & Lindsey"
click at [693, 33] on button "Open Advanced New" at bounding box center [682, 26] width 73 height 17
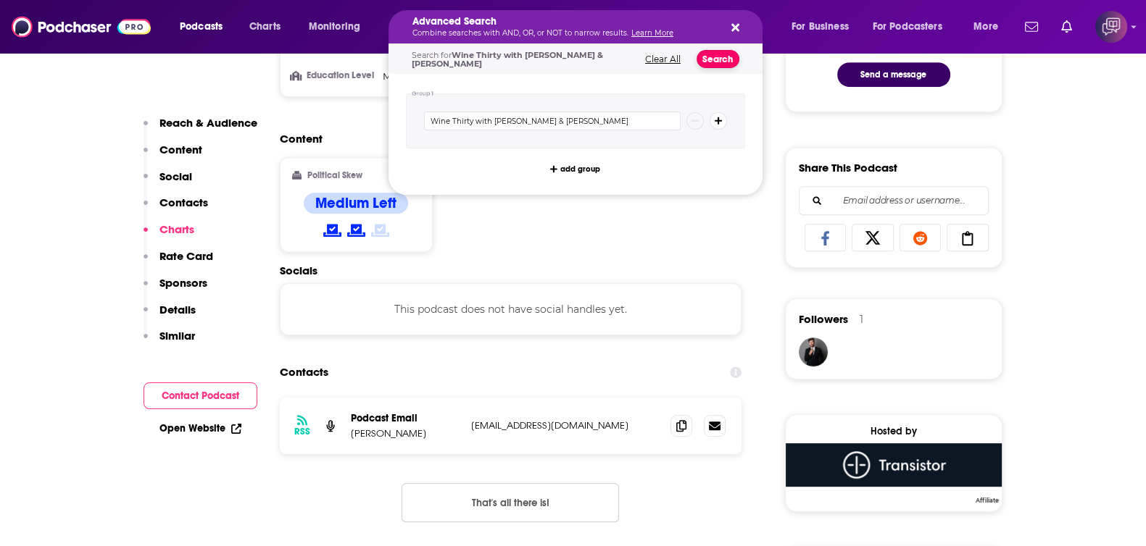
click at [722, 52] on button "Search" at bounding box center [717, 59] width 43 height 18
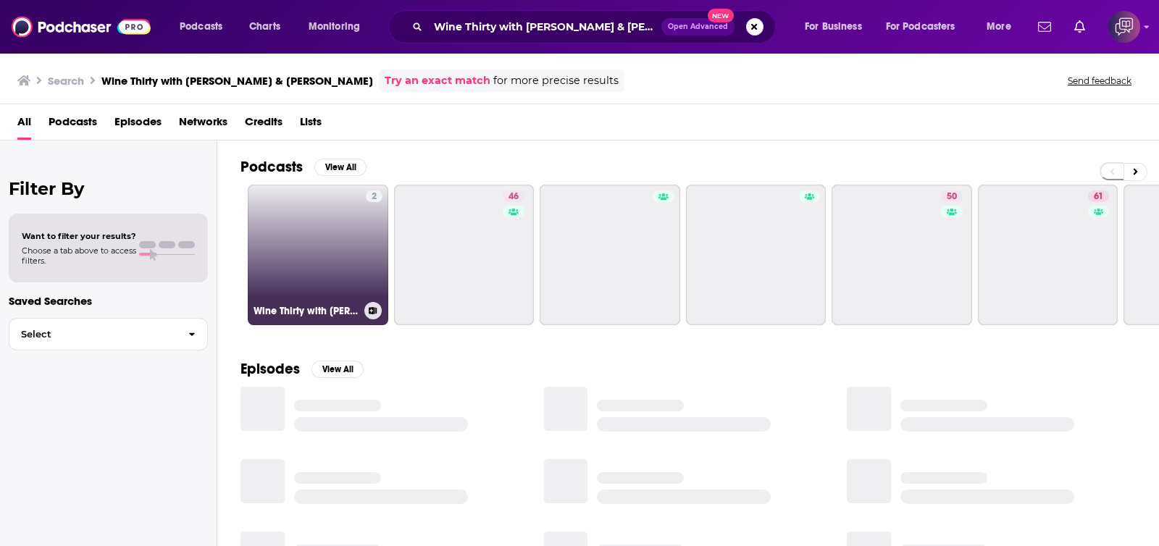
click at [333, 248] on link "2 Wine Thirty with Andrew & Lindsey" at bounding box center [318, 255] width 141 height 141
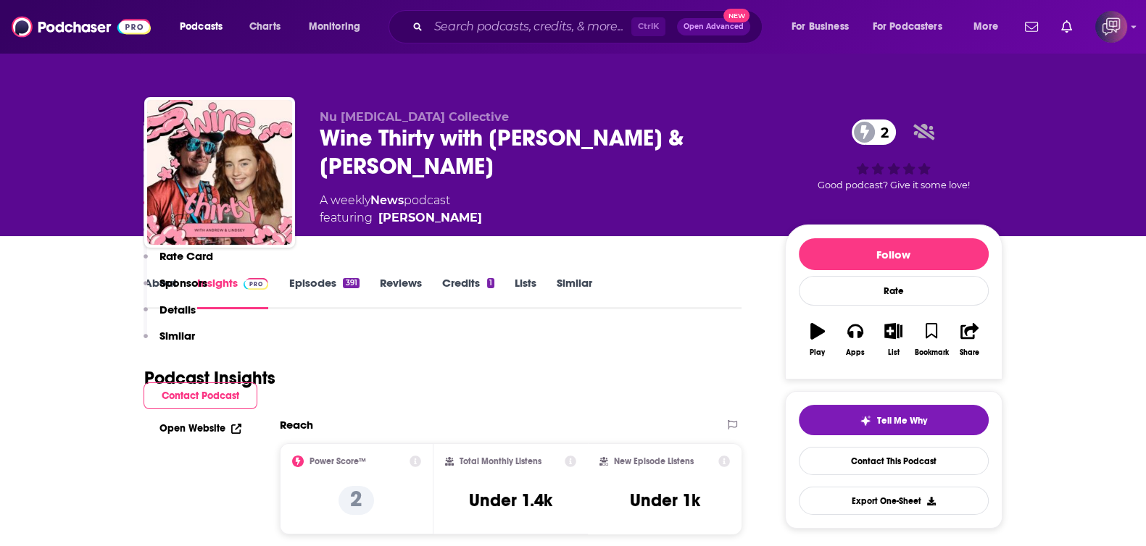
scroll to position [1358, 0]
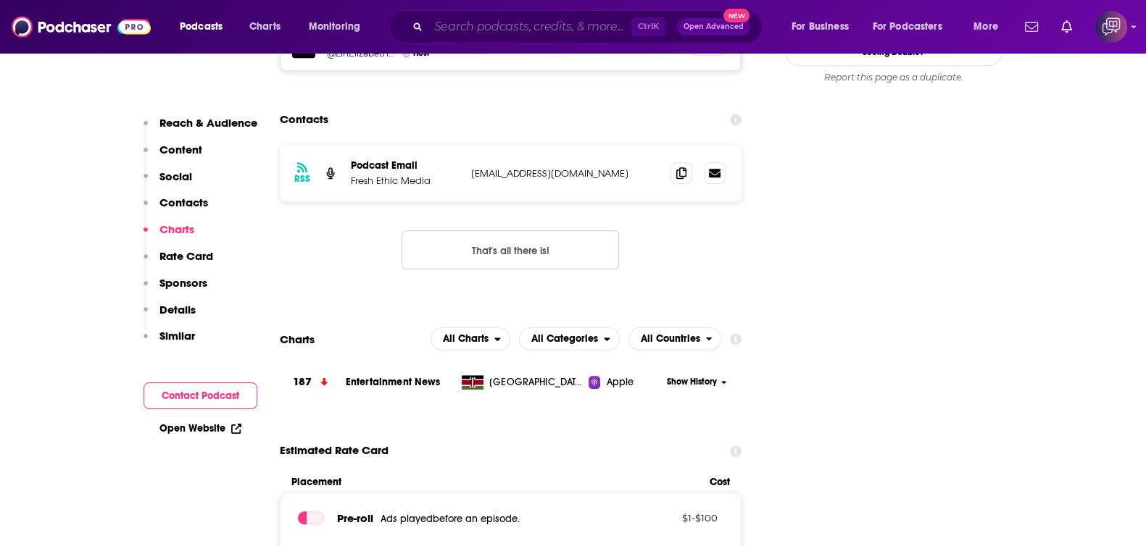
click at [492, 20] on input "Search podcasts, credits, & more..." at bounding box center [529, 26] width 203 height 23
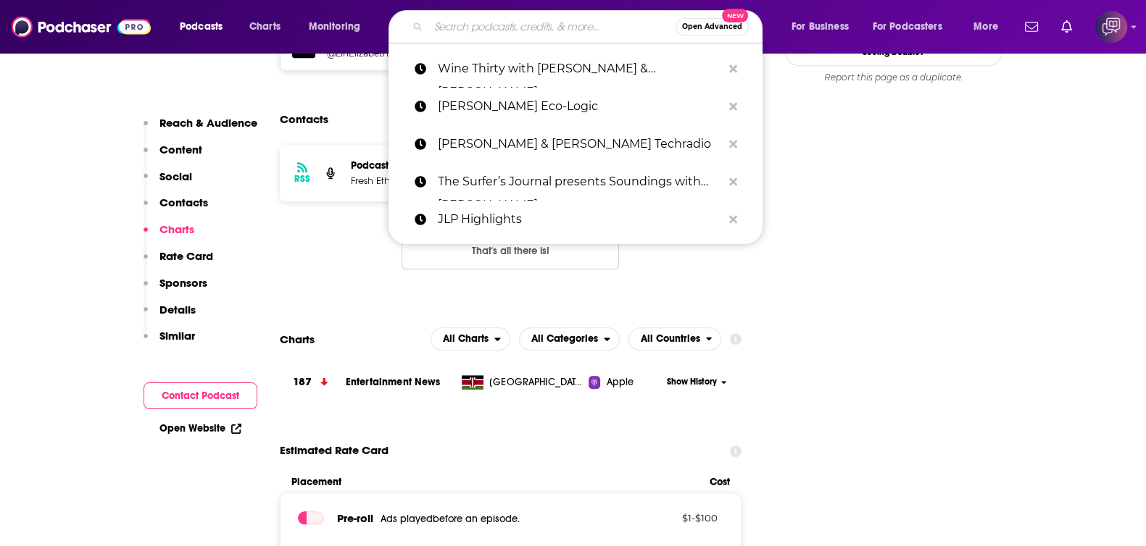
paste input "The Cool Nerd Weed Show"
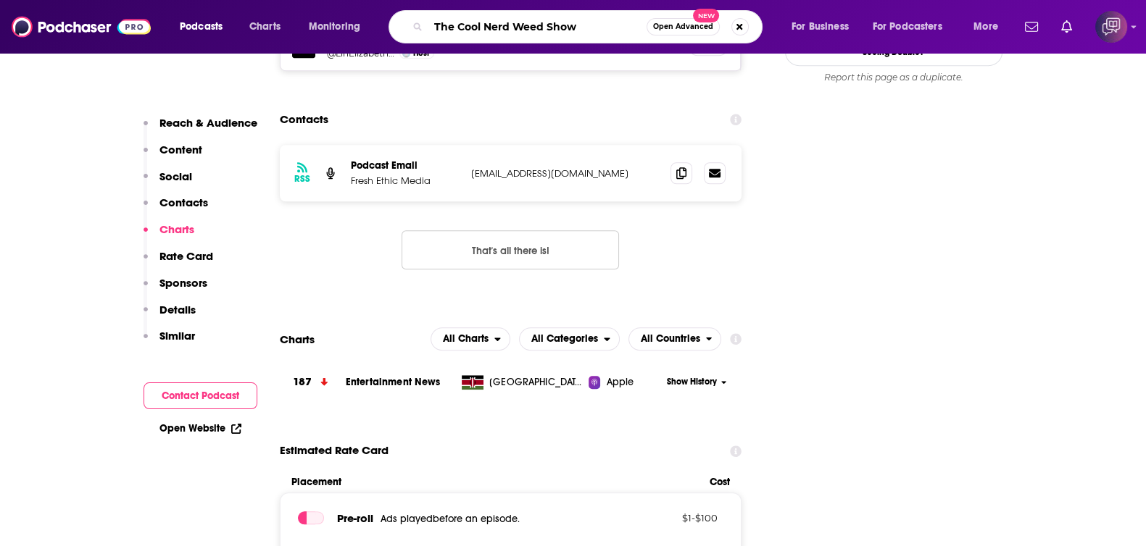
type input "The Cool Nerd Weed Show"
click at [688, 28] on span "Open Advanced" at bounding box center [683, 26] width 60 height 7
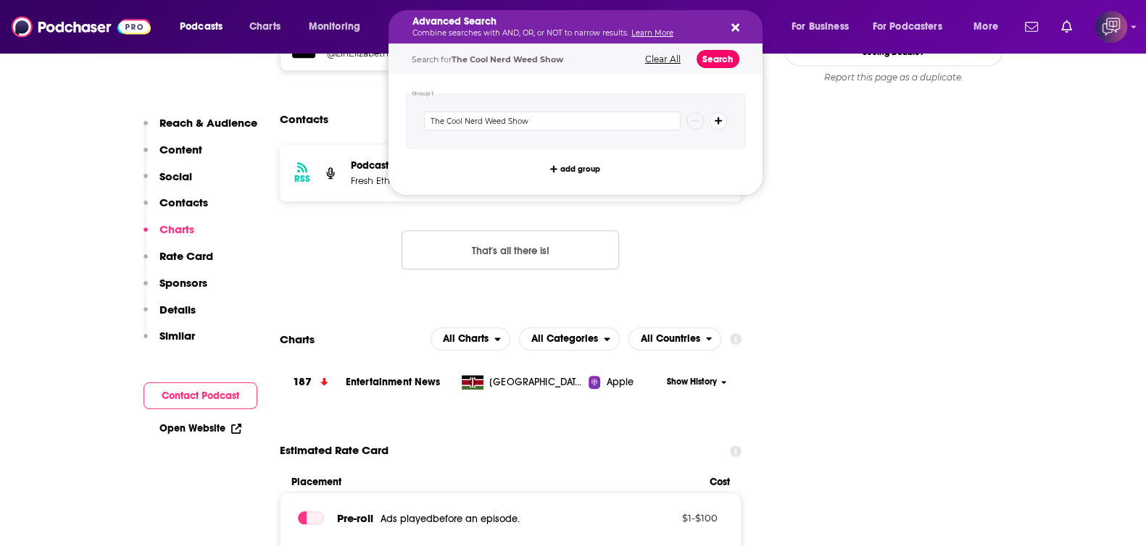
click at [717, 59] on button "Search" at bounding box center [717, 59] width 43 height 18
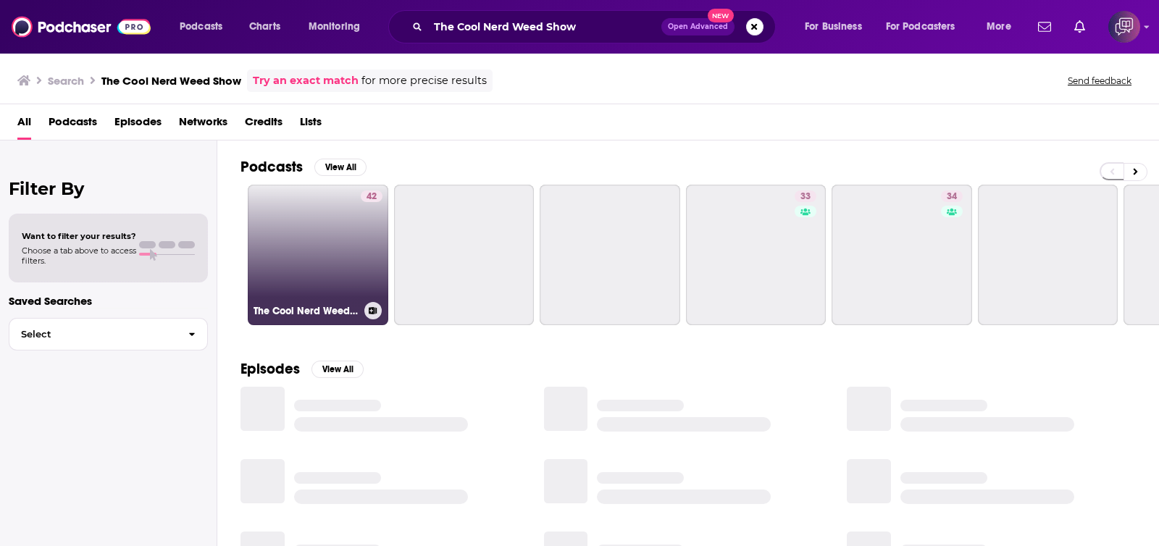
click at [333, 259] on link "42 The Cool Nerd Weed Show" at bounding box center [318, 255] width 141 height 141
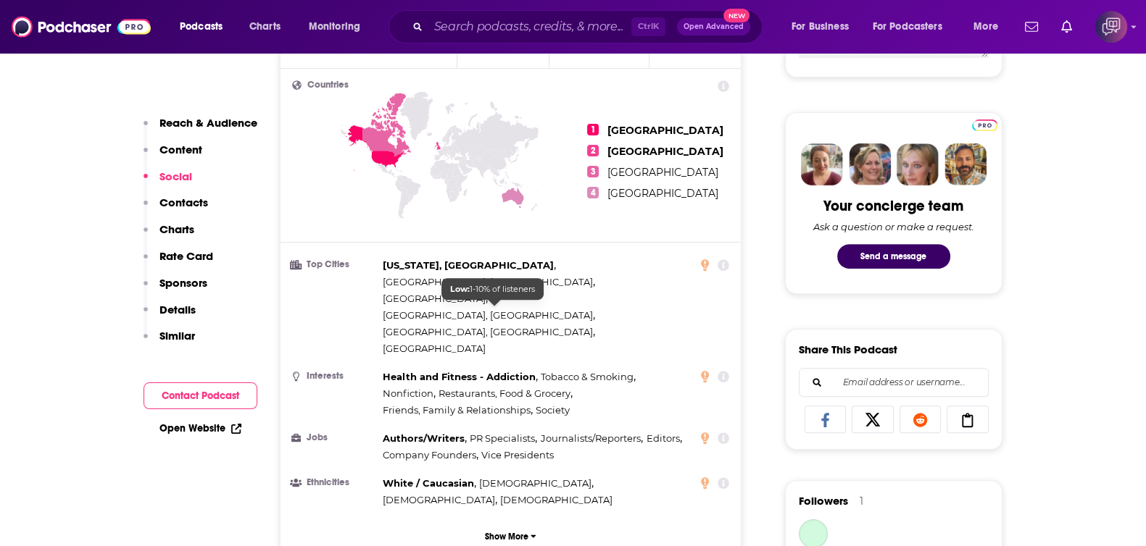
scroll to position [1087, 0]
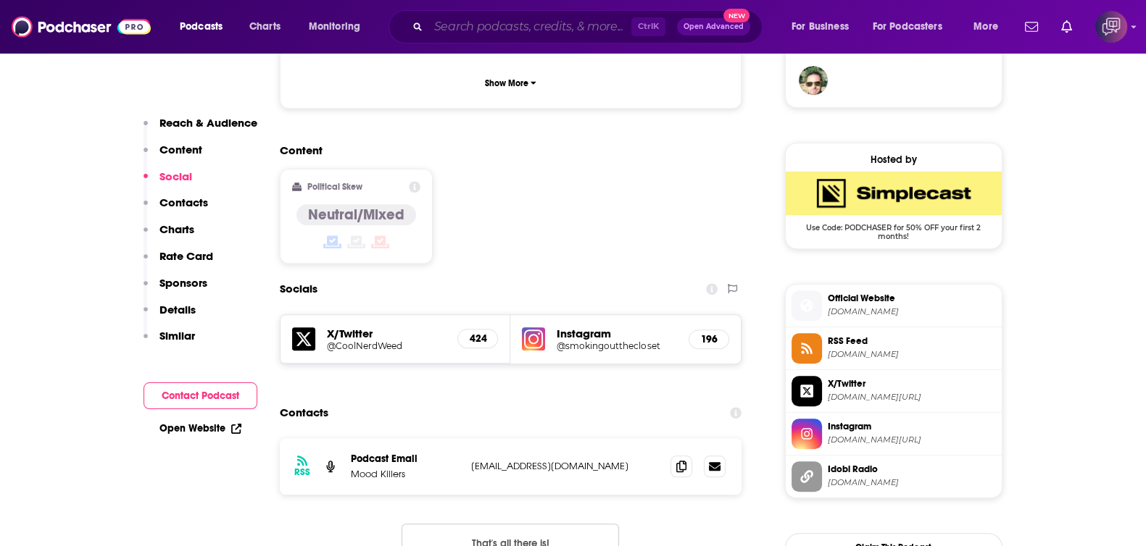
click at [486, 22] on input "Search podcasts, credits, & more..." at bounding box center [529, 26] width 203 height 23
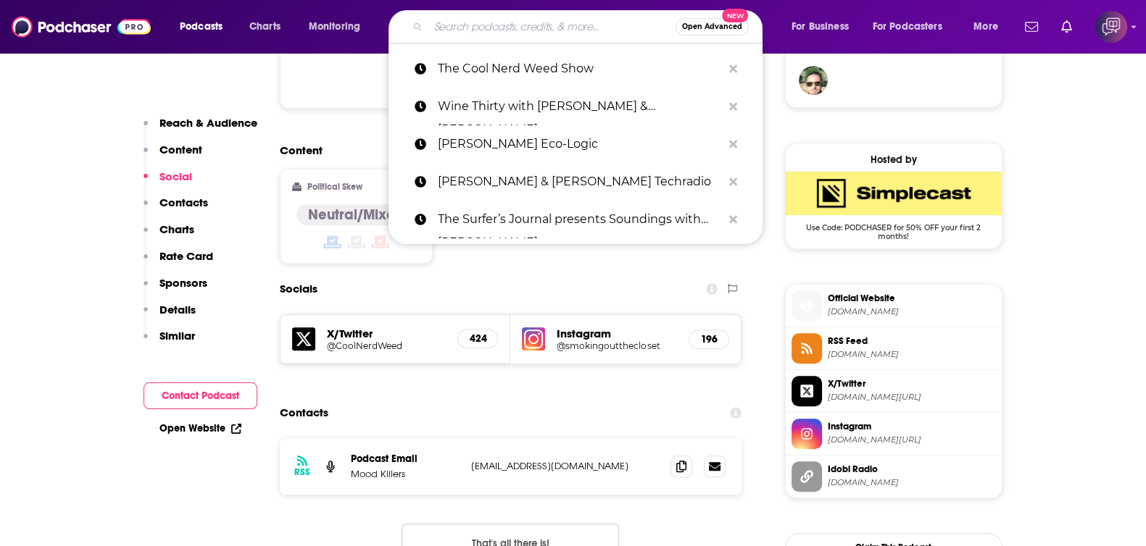
paste input "Too Scary; Didn’t Watch"
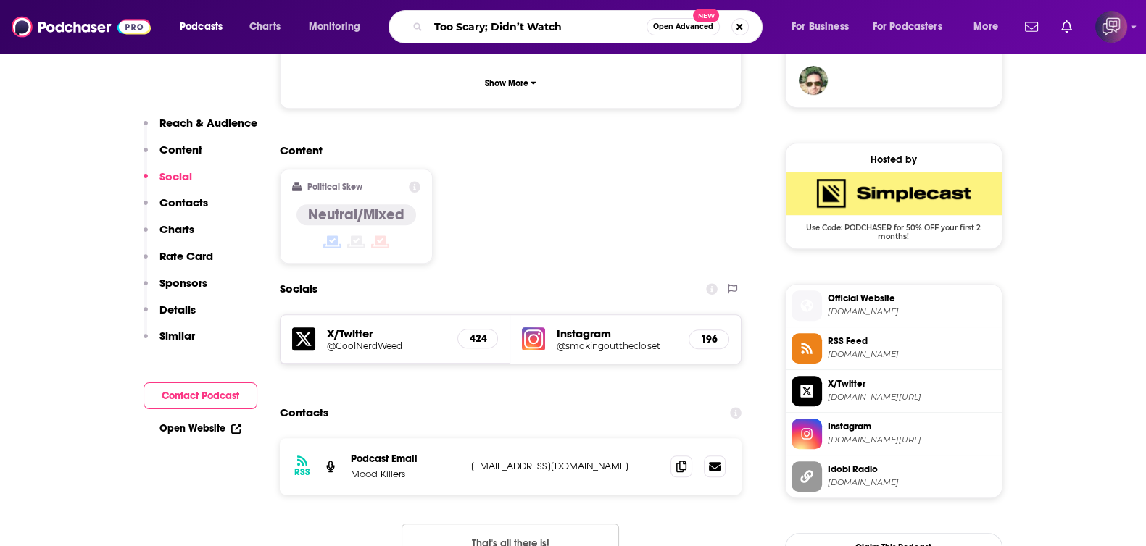
type input "Too Scary; Didn’t Watch"
click at [678, 32] on button "Open Advanced New" at bounding box center [682, 26] width 73 height 17
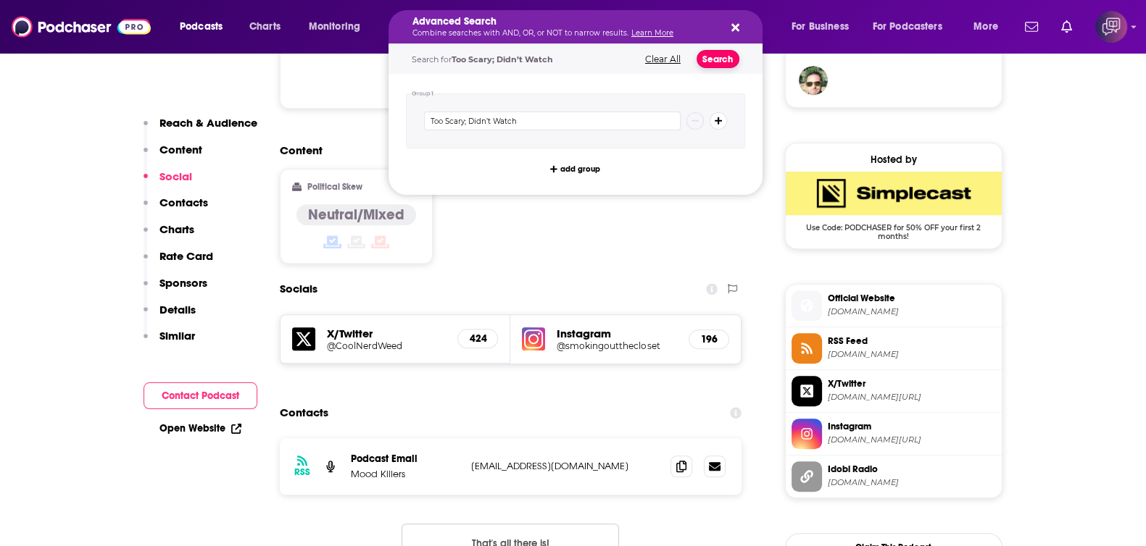
click at [722, 59] on button "Search" at bounding box center [717, 59] width 43 height 18
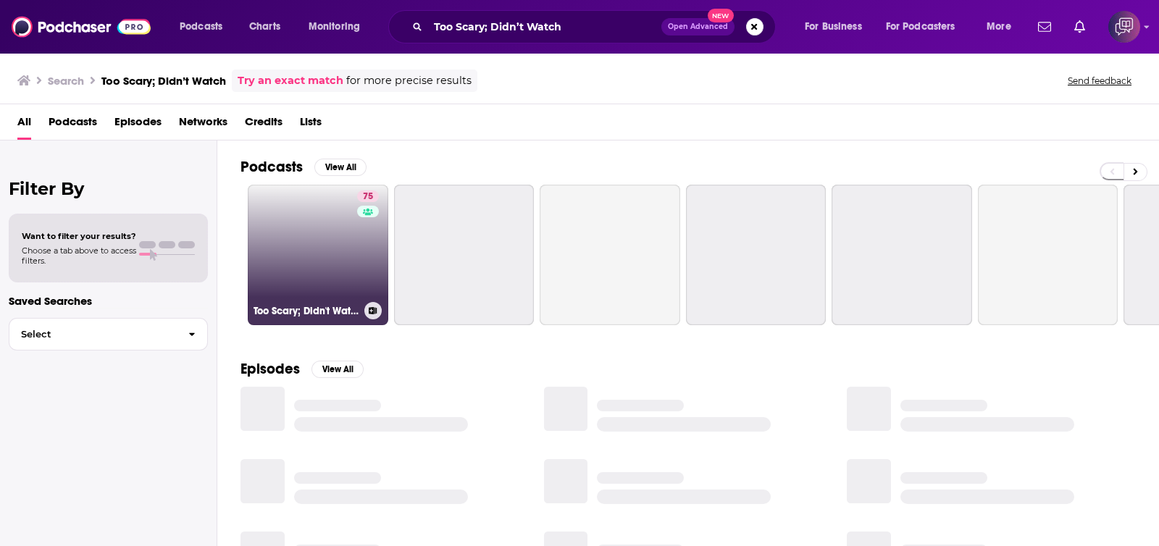
click at [347, 232] on link "75 Too Scary; Didn't Watch" at bounding box center [318, 255] width 141 height 141
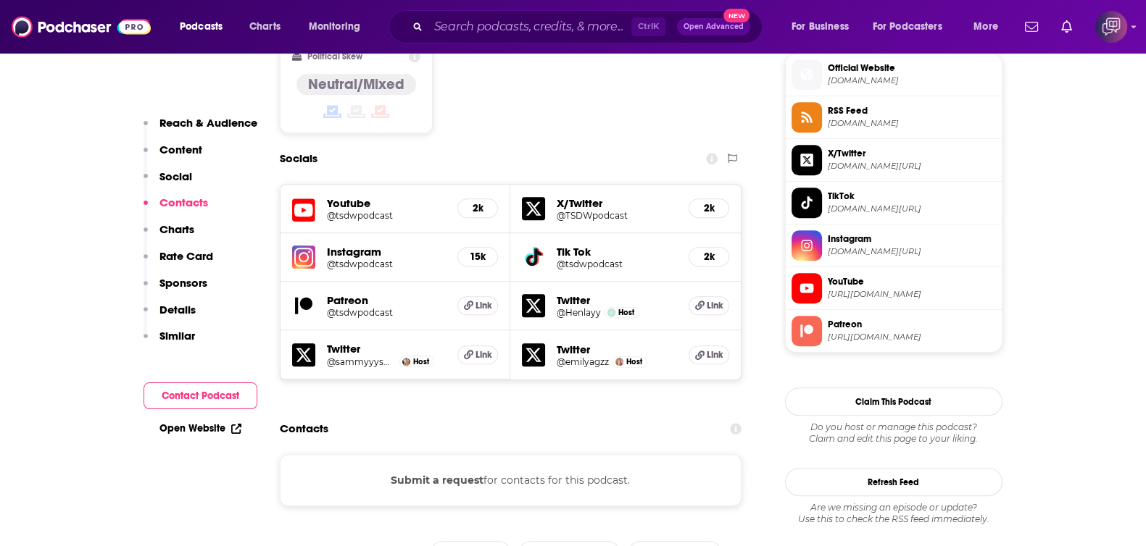
scroll to position [1448, 0]
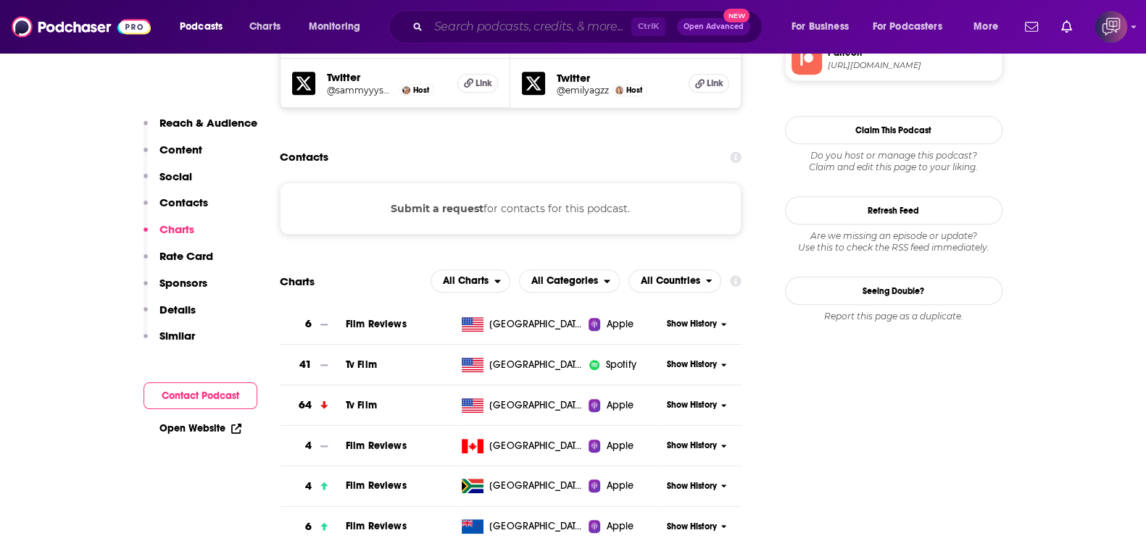
click at [551, 30] on input "Search podcasts, credits, & more..." at bounding box center [529, 26] width 203 height 23
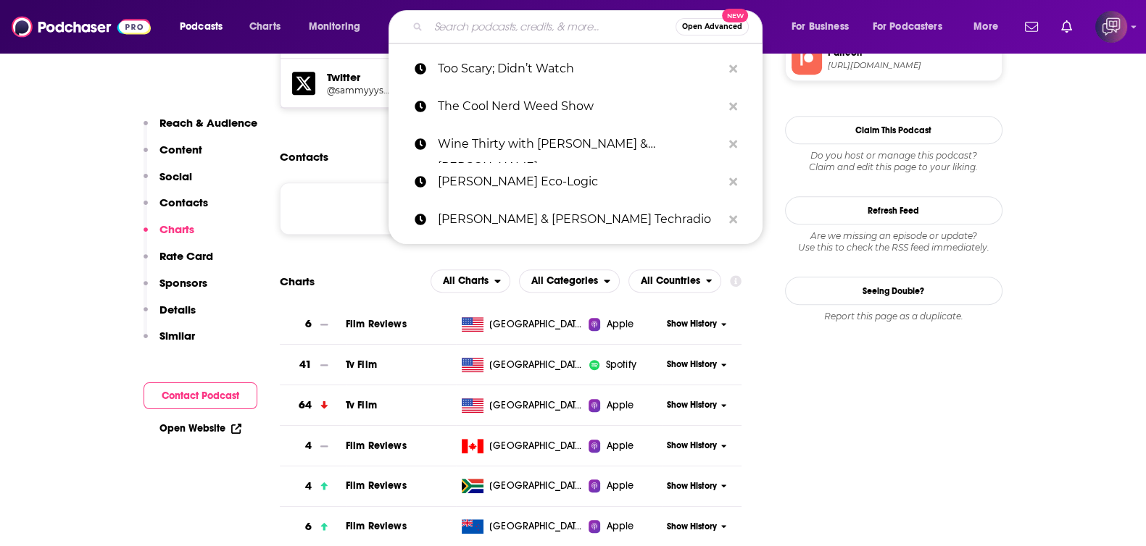
paste input "Intuitive Astrology with Molly McCord"
type input "Intuitive Astrology with Molly McCord"
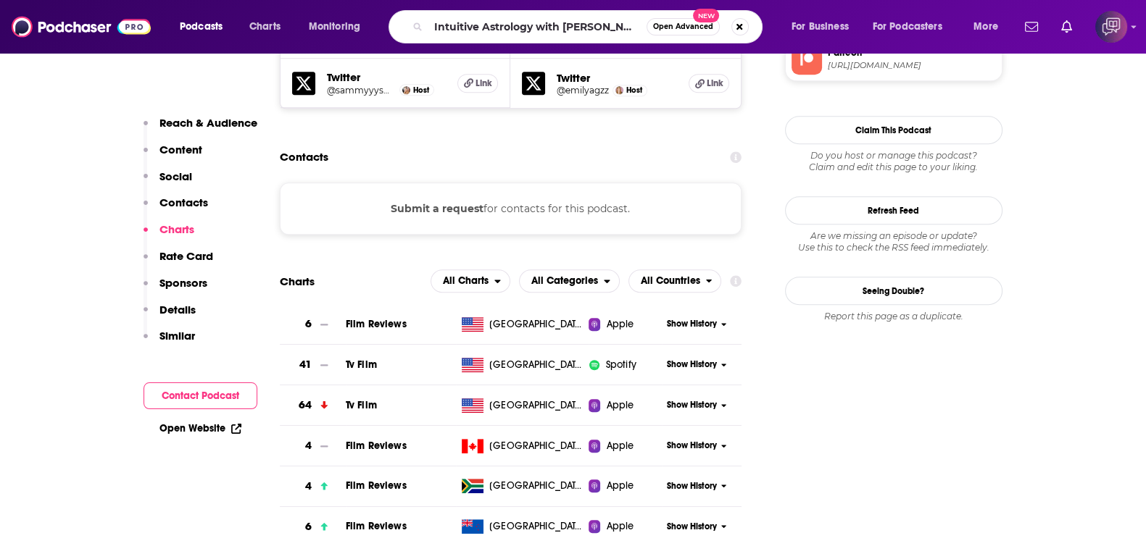
click at [667, 35] on button "Open Advanced New" at bounding box center [682, 26] width 73 height 17
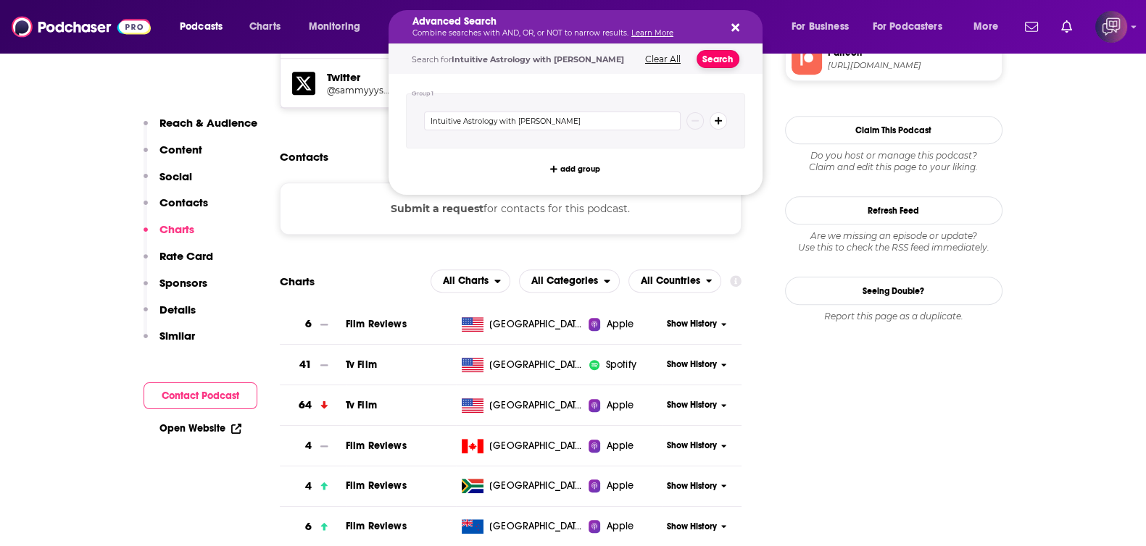
click at [706, 64] on button "Search" at bounding box center [717, 59] width 43 height 18
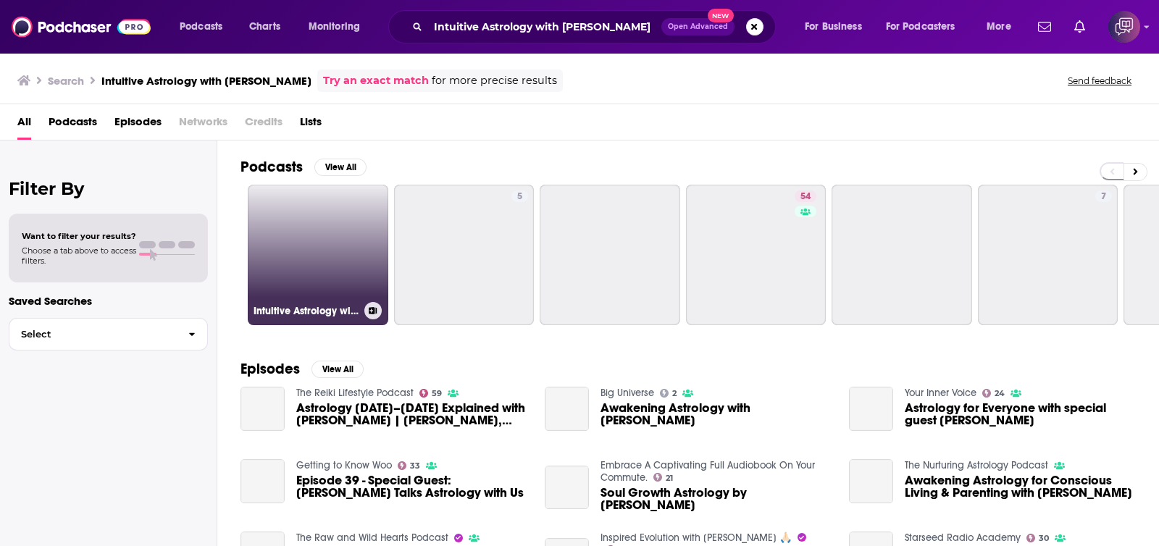
click at [340, 236] on link "Intuitive Astrology with Molly McCord" at bounding box center [318, 255] width 141 height 141
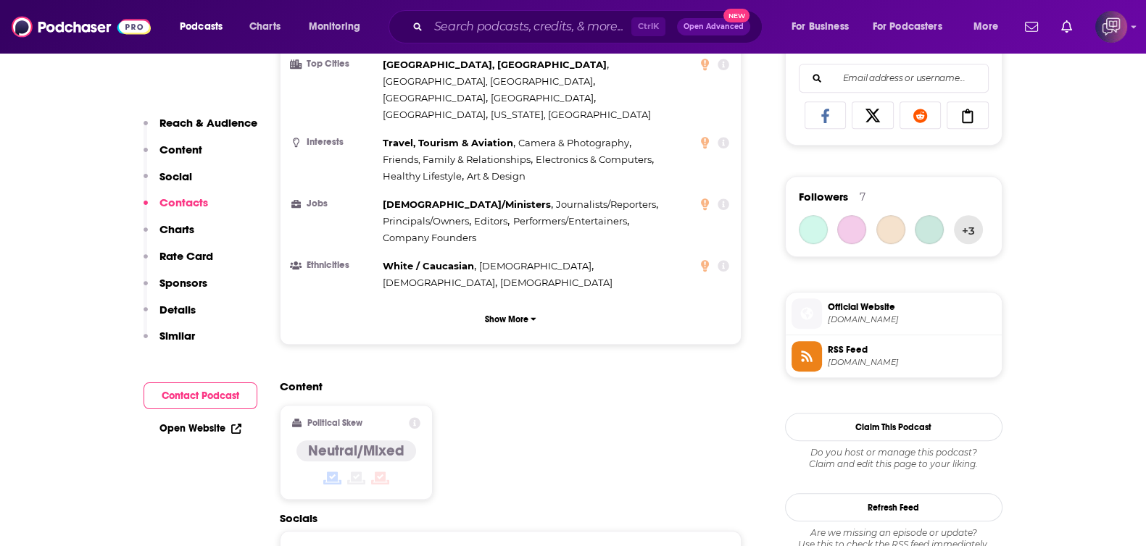
scroll to position [1267, 0]
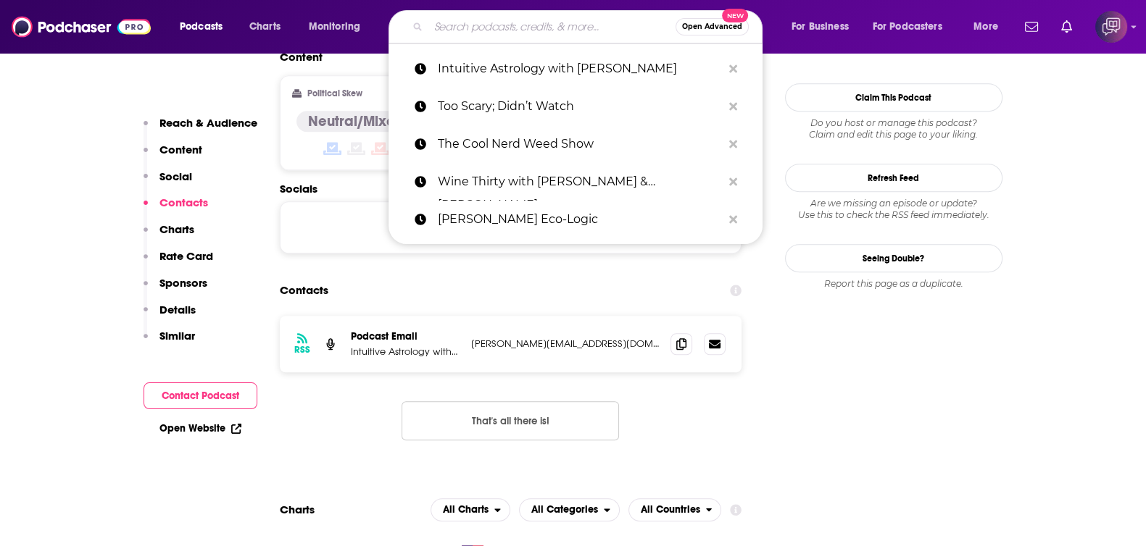
click at [529, 30] on input "Search podcasts, credits, & more..." at bounding box center [551, 26] width 247 height 23
paste input "agri-Culture"
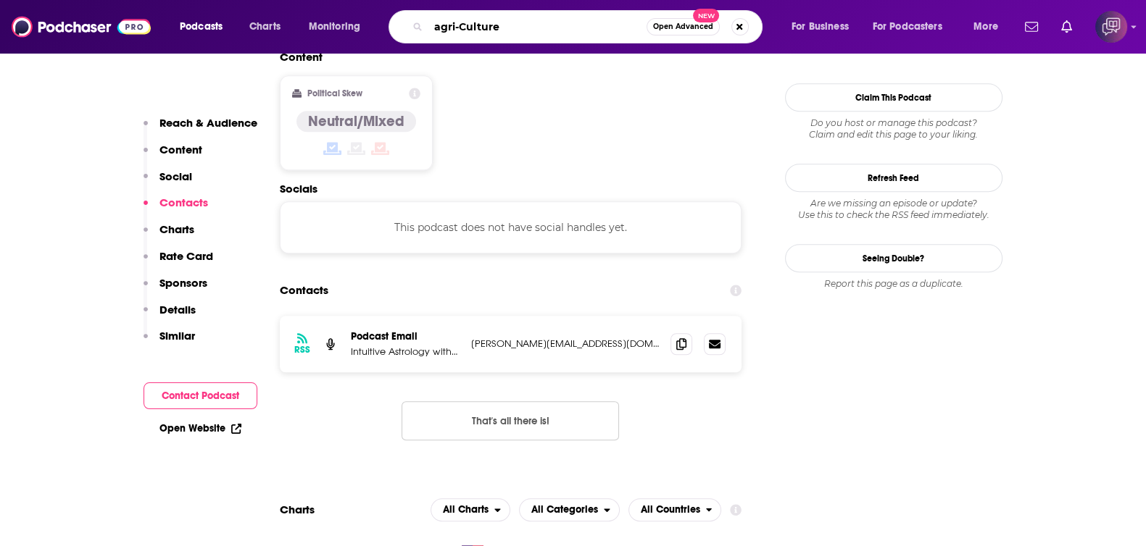
type input "agri-Culture"
click at [669, 23] on span "Open Advanced" at bounding box center [683, 26] width 60 height 7
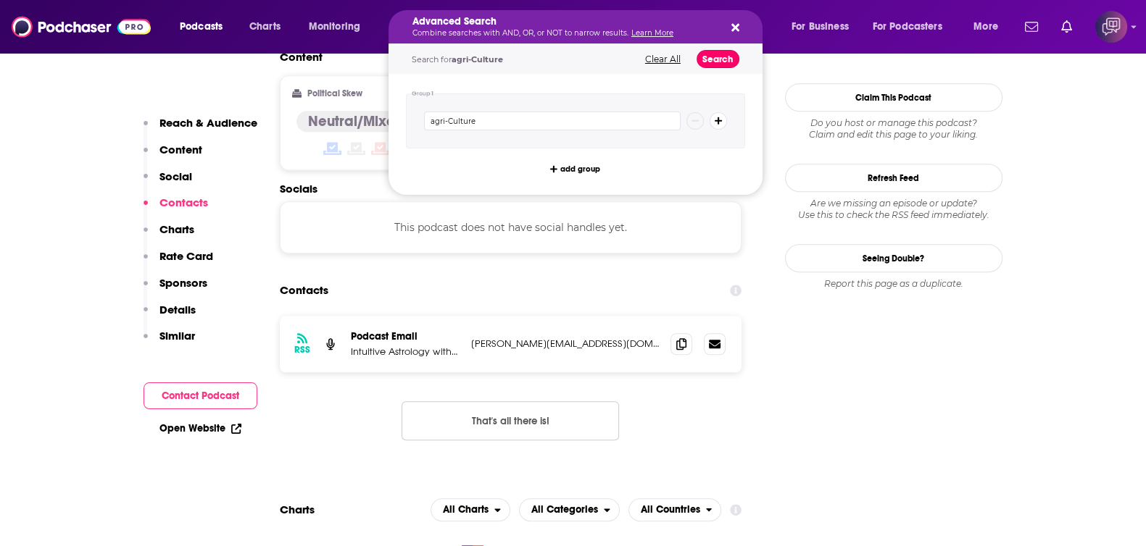
click at [711, 54] on button "Search" at bounding box center [717, 59] width 43 height 18
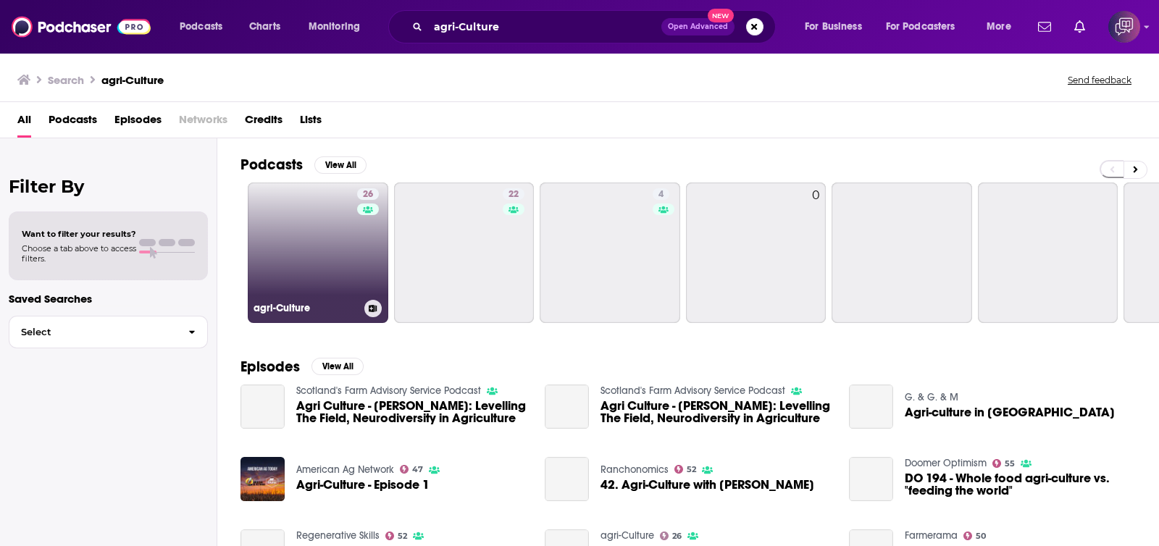
click at [295, 268] on link "26 agri-Culture" at bounding box center [318, 253] width 141 height 141
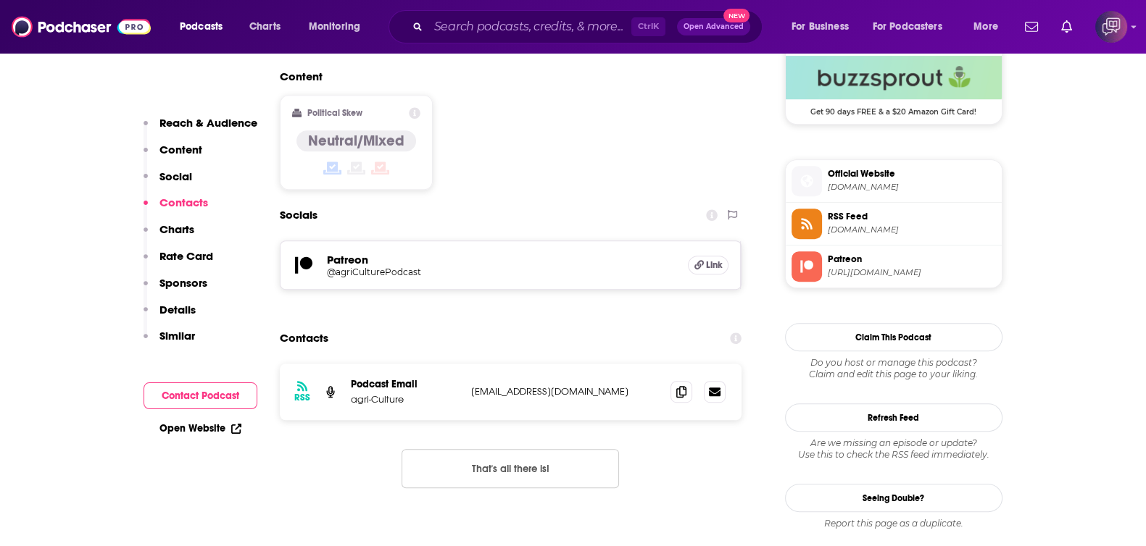
scroll to position [1177, 0]
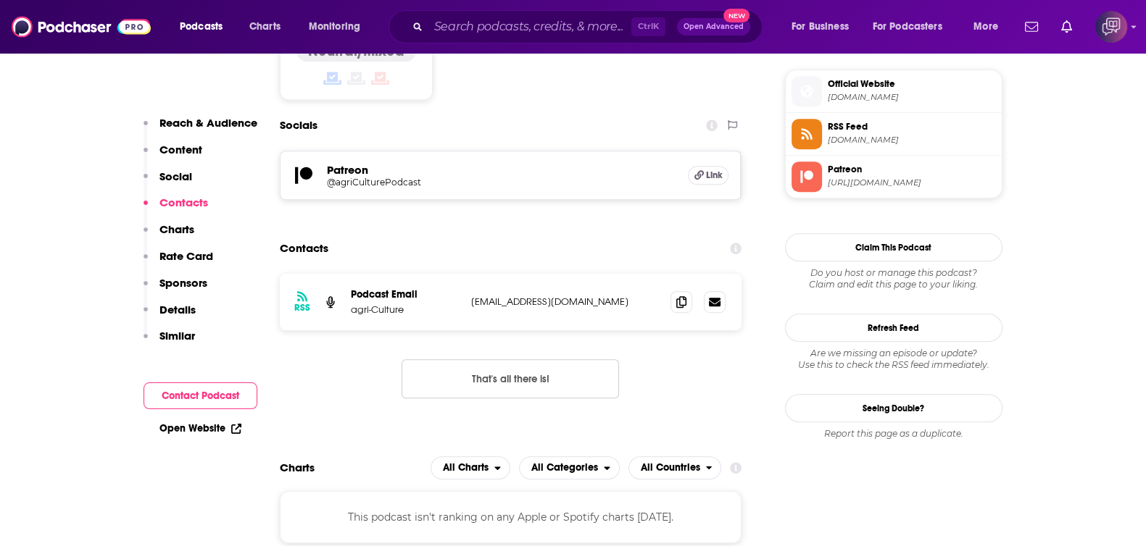
click at [522, 43] on div "Podcasts Charts Monitoring Ctrl K Open Advanced New For Business For Podcasters…" at bounding box center [573, 27] width 1146 height 54
click at [528, 28] on input "Search podcasts, credits, & more..." at bounding box center [529, 26] width 203 height 23
paste input "Daniel Davis Deep Dive"
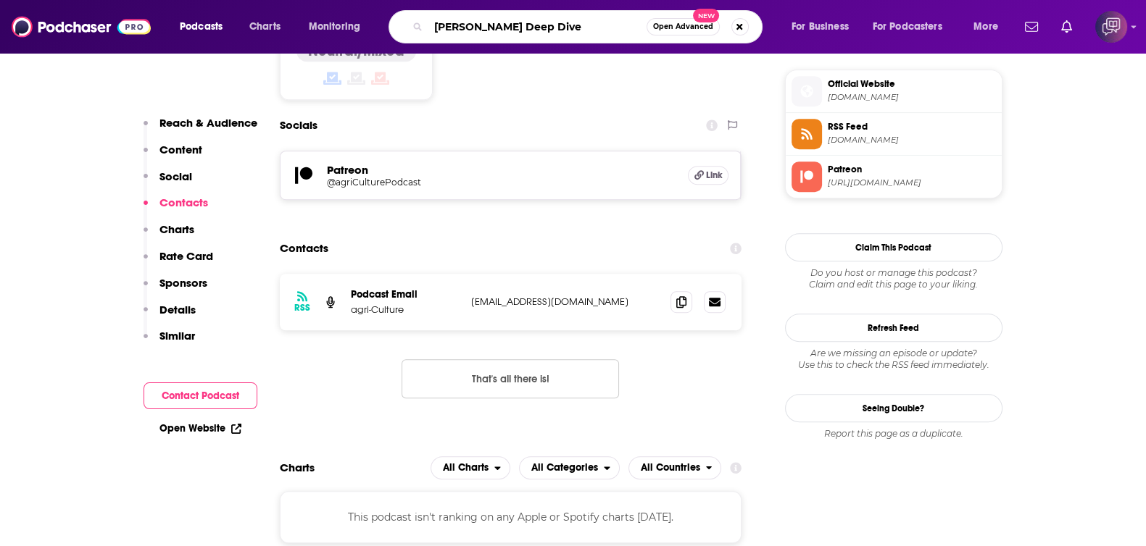
type input "Daniel Davis Deep Dive"
click at [668, 36] on div "Daniel Davis Deep Dive Open Advanced New" at bounding box center [575, 26] width 374 height 33
click at [689, 28] on span "Open Advanced" at bounding box center [683, 26] width 60 height 7
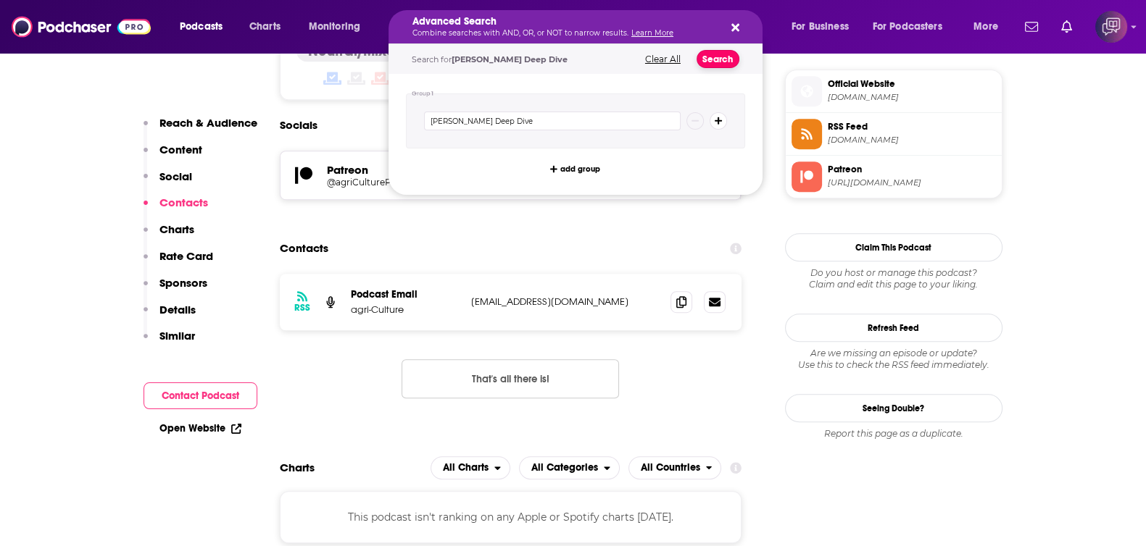
click at [714, 63] on button "Search" at bounding box center [717, 59] width 43 height 18
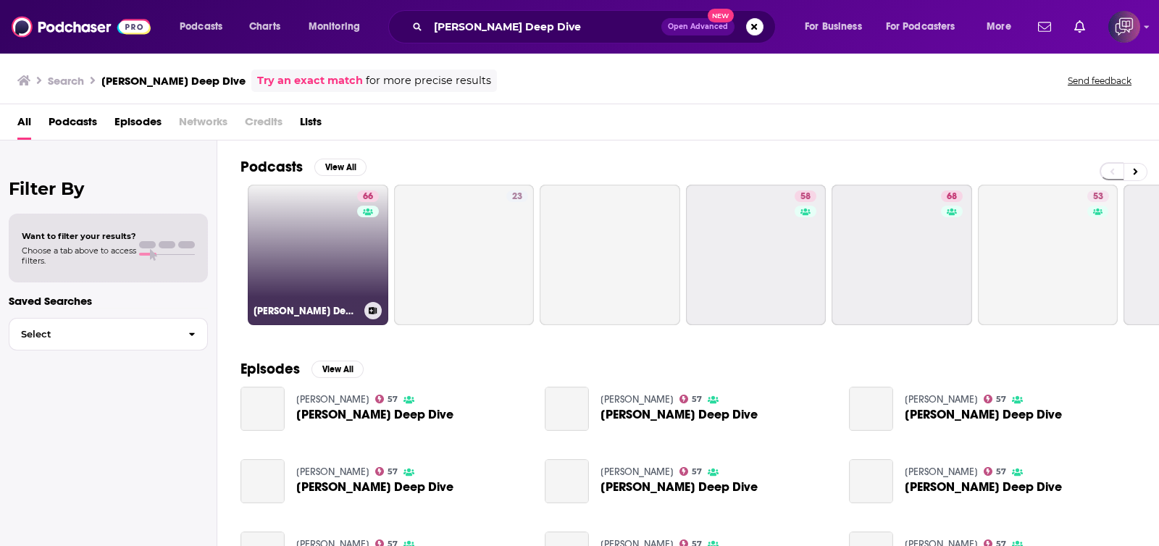
click at [301, 276] on link "66 Daniel Davis Deep Dive" at bounding box center [318, 255] width 141 height 141
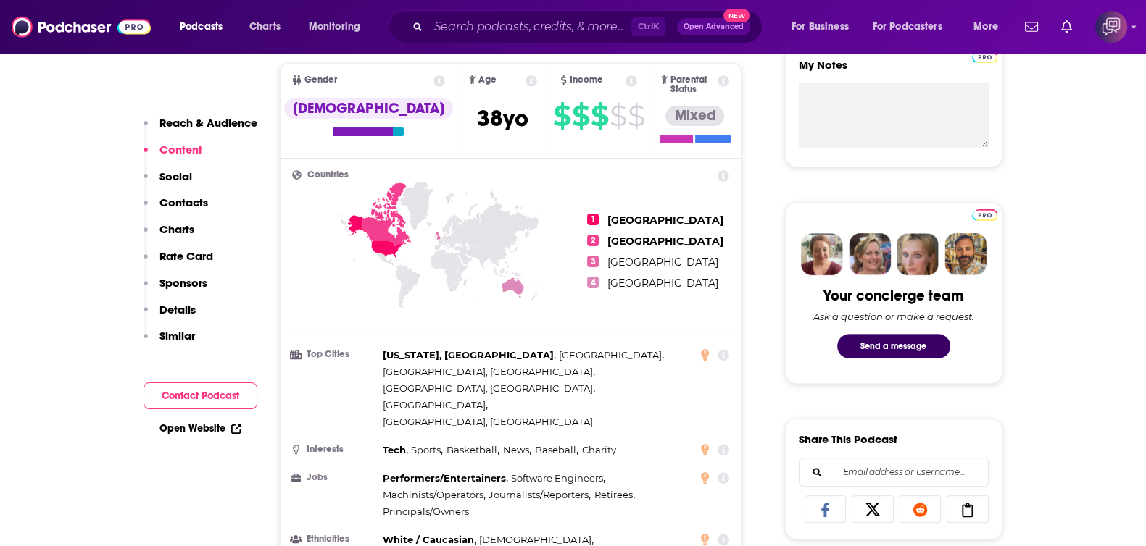
scroll to position [1087, 0]
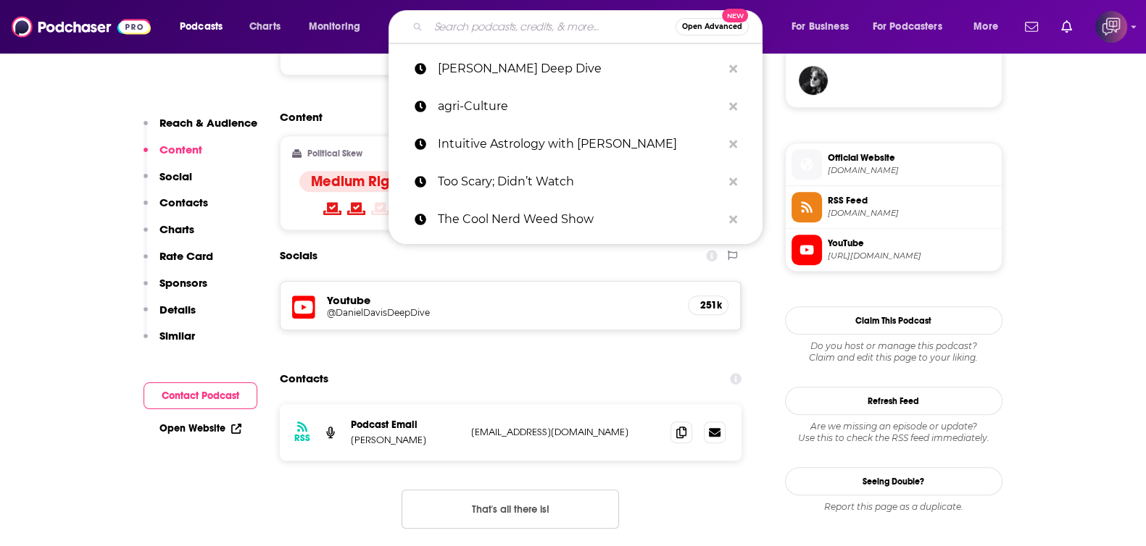
click at [551, 22] on input "Search podcasts, credits, & more..." at bounding box center [551, 26] width 247 height 23
paste input "Desert Oracle Radio"
type input "Desert Oracle Radio"
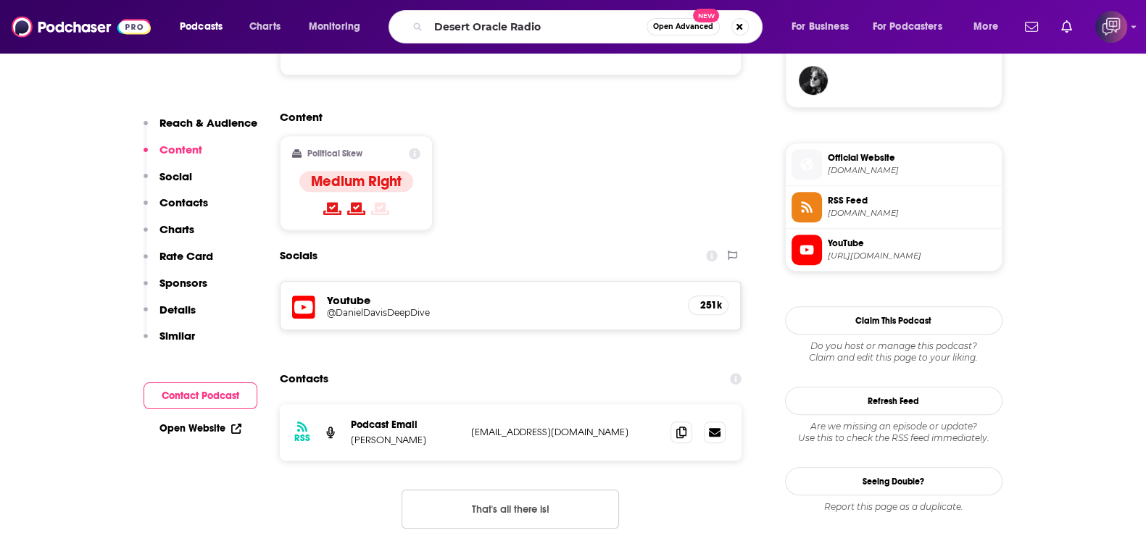
click at [685, 31] on button "Open Advanced New" at bounding box center [682, 26] width 73 height 17
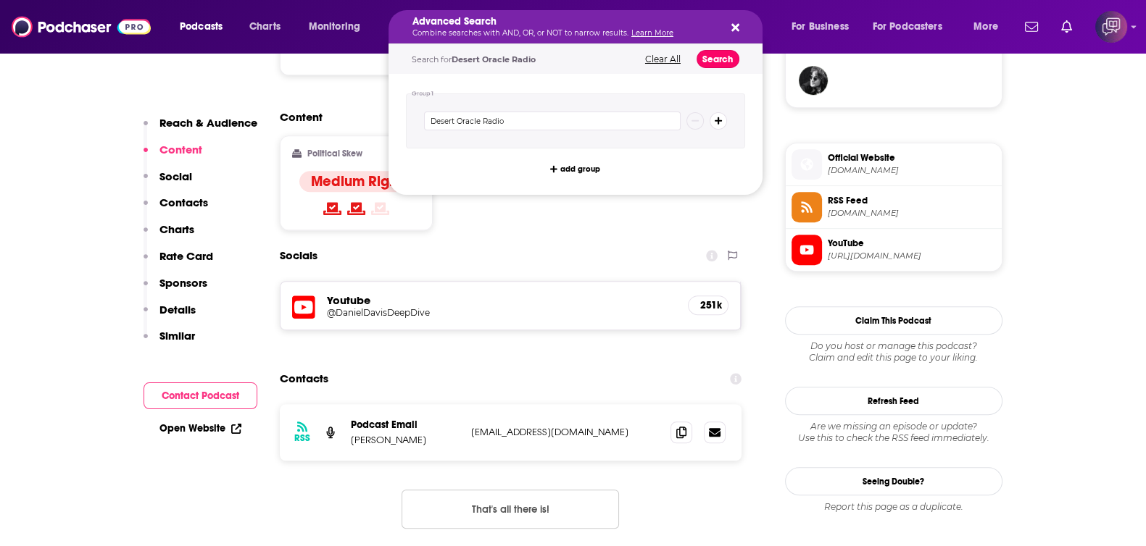
click at [715, 54] on button "Search" at bounding box center [717, 59] width 43 height 18
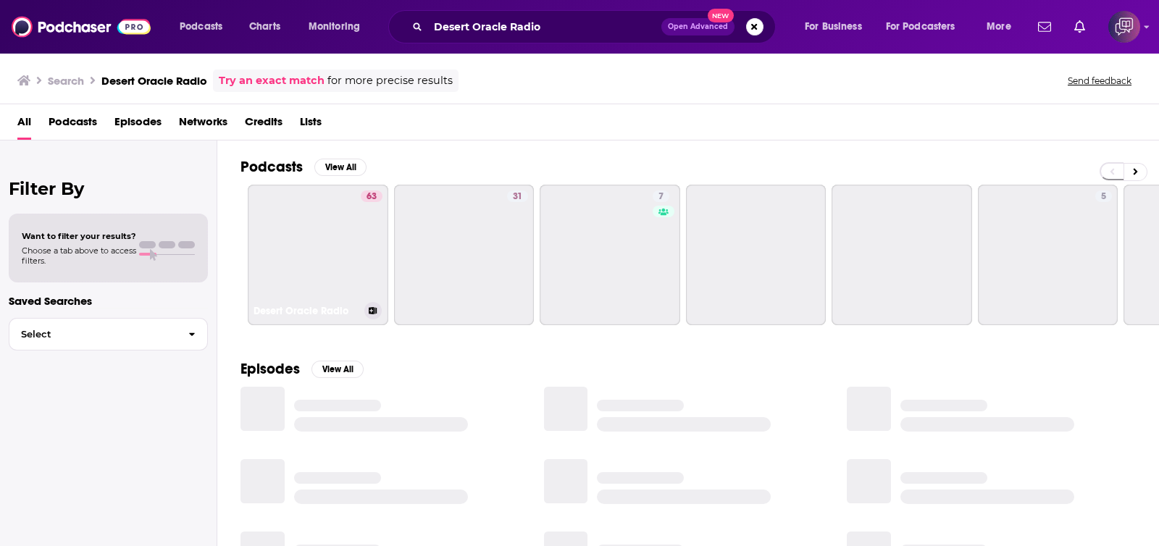
click at [325, 271] on link "63 Desert Oracle Radio" at bounding box center [318, 255] width 141 height 141
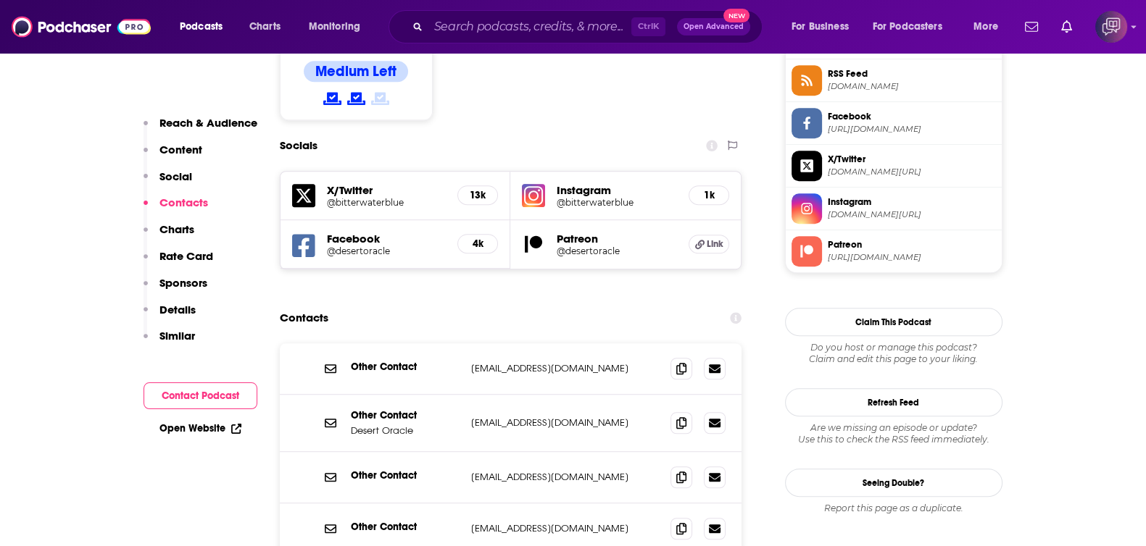
scroll to position [1267, 0]
